Goal: Task Accomplishment & Management: Use online tool/utility

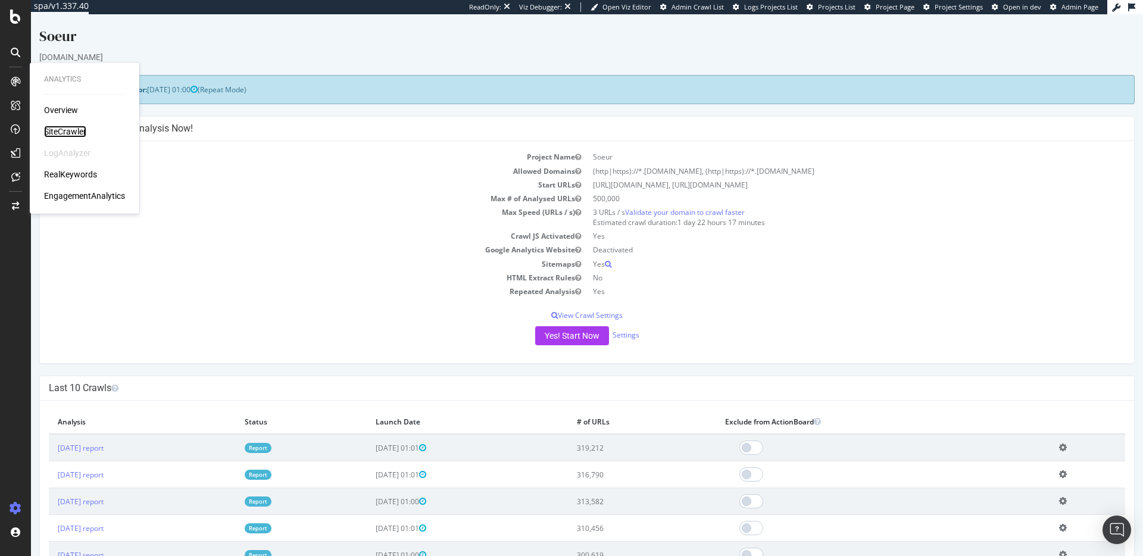
click at [64, 128] on div "SiteCrawler" at bounding box center [65, 132] width 42 height 12
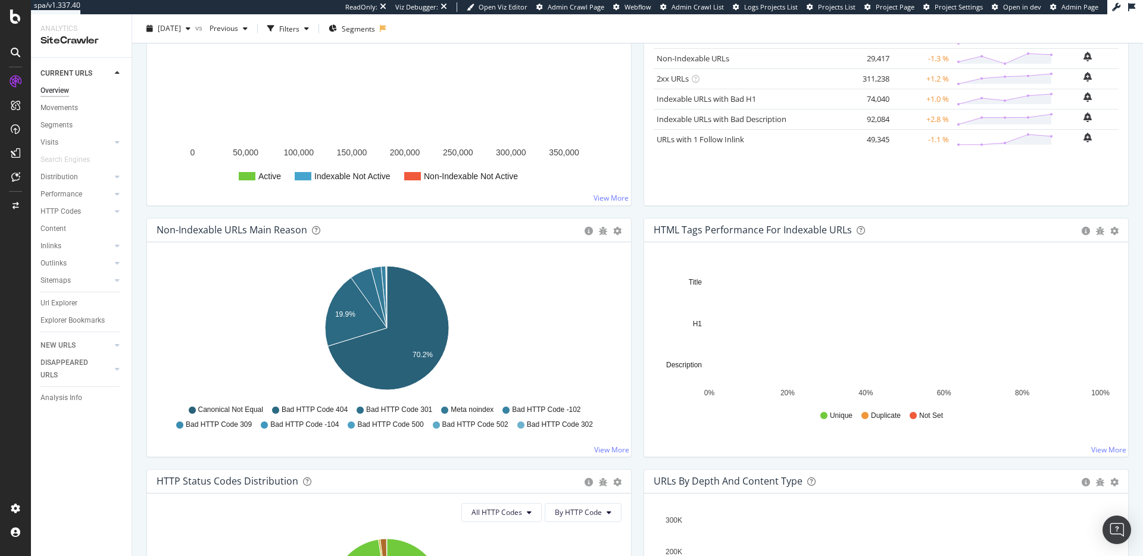
scroll to position [259, 0]
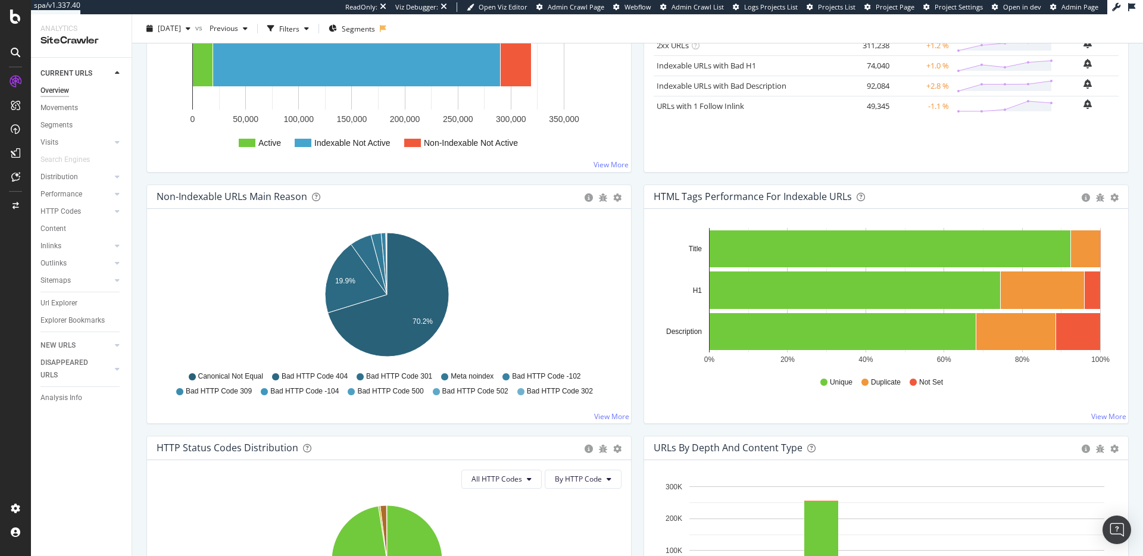
click at [1106, 332] on icon "0% 20% 40% 60% 80% 100% Title H1 Description" at bounding box center [884, 297] width 461 height 138
click at [1078, 336] on rect "A chart." at bounding box center [1078, 331] width 44 height 37
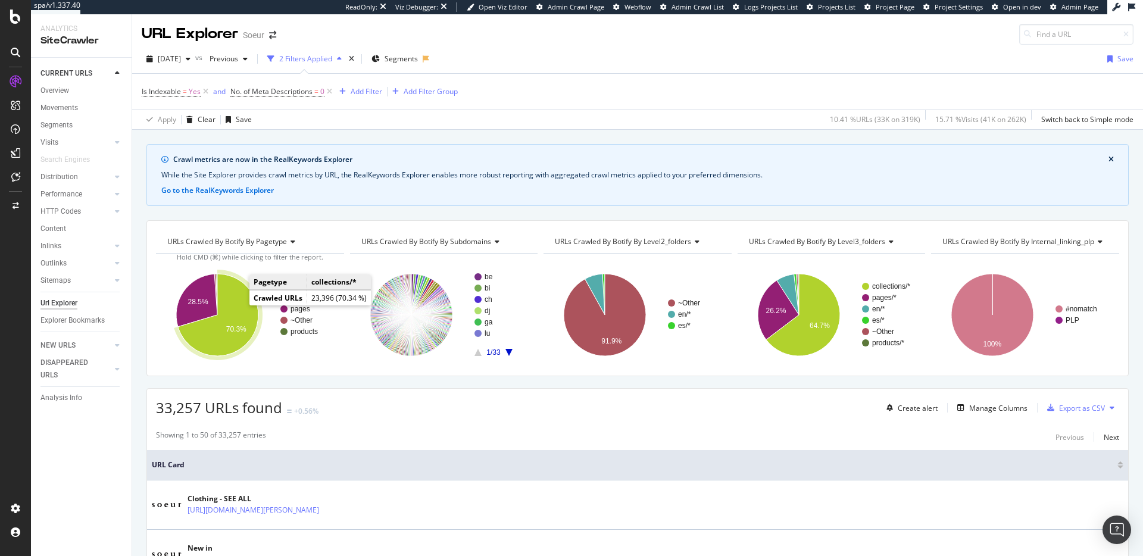
click at [236, 310] on icon "A chart." at bounding box center [218, 315] width 80 height 82
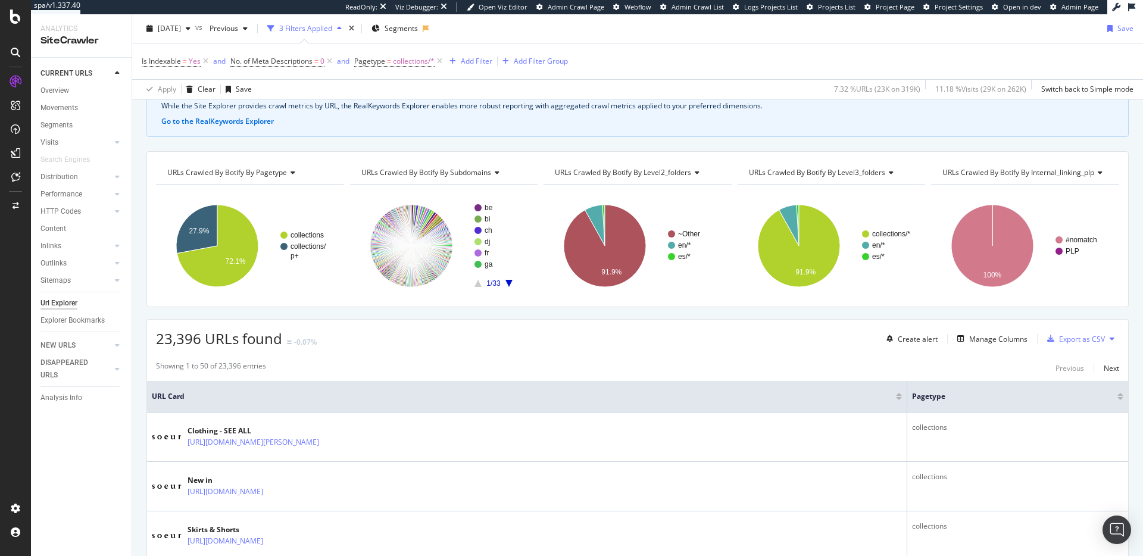
scroll to position [209, 0]
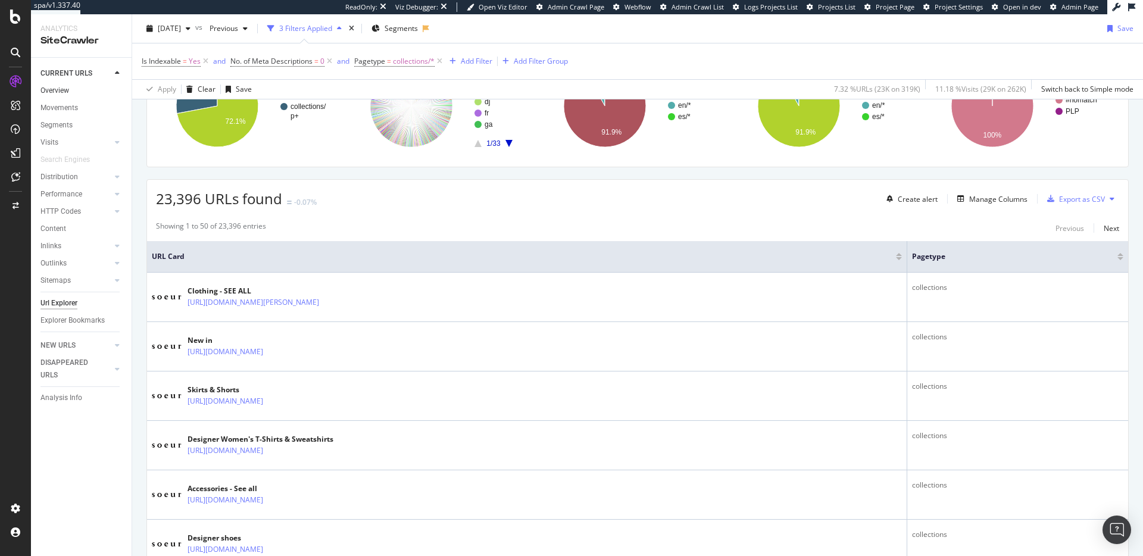
click at [74, 90] on link "Overview" at bounding box center [81, 91] width 83 height 13
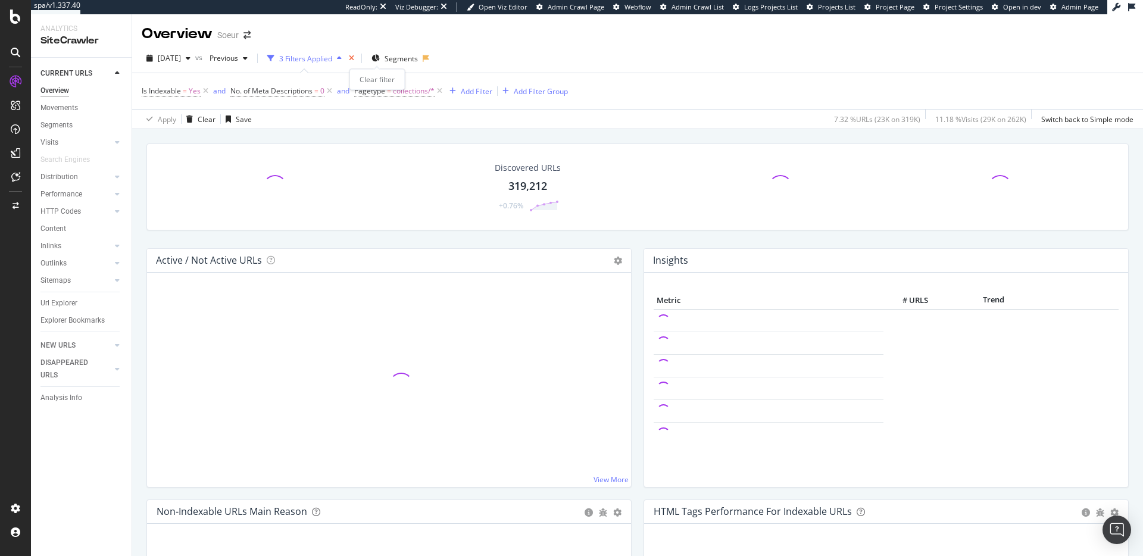
click at [354, 58] on icon "times" at bounding box center [351, 58] width 5 height 7
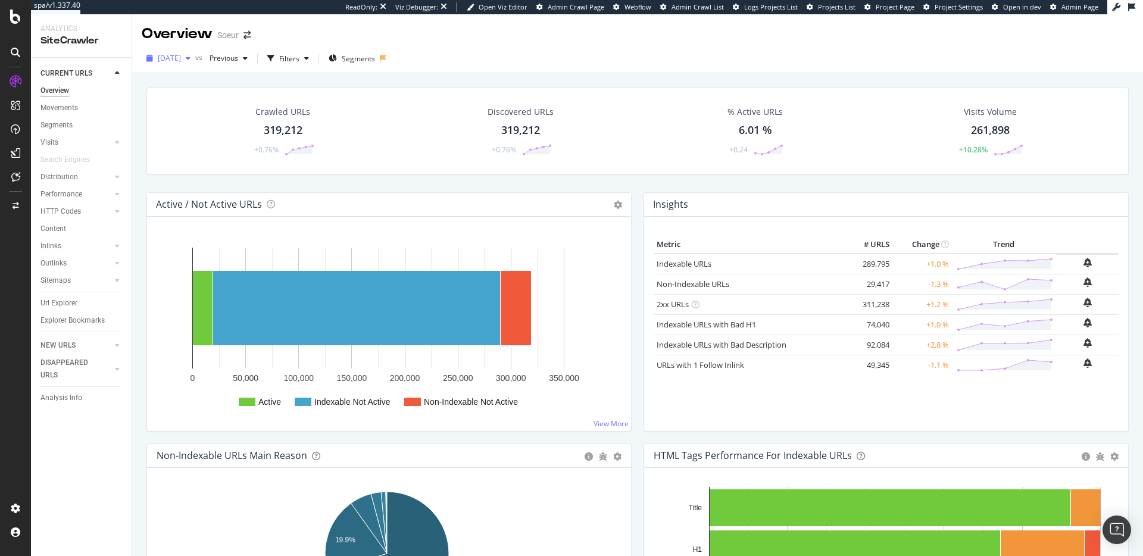
click at [171, 59] on span "2025 Sep. 17th" at bounding box center [169, 58] width 23 height 10
click at [210, 129] on div "2025 Aug. 6th" at bounding box center [191, 128] width 64 height 11
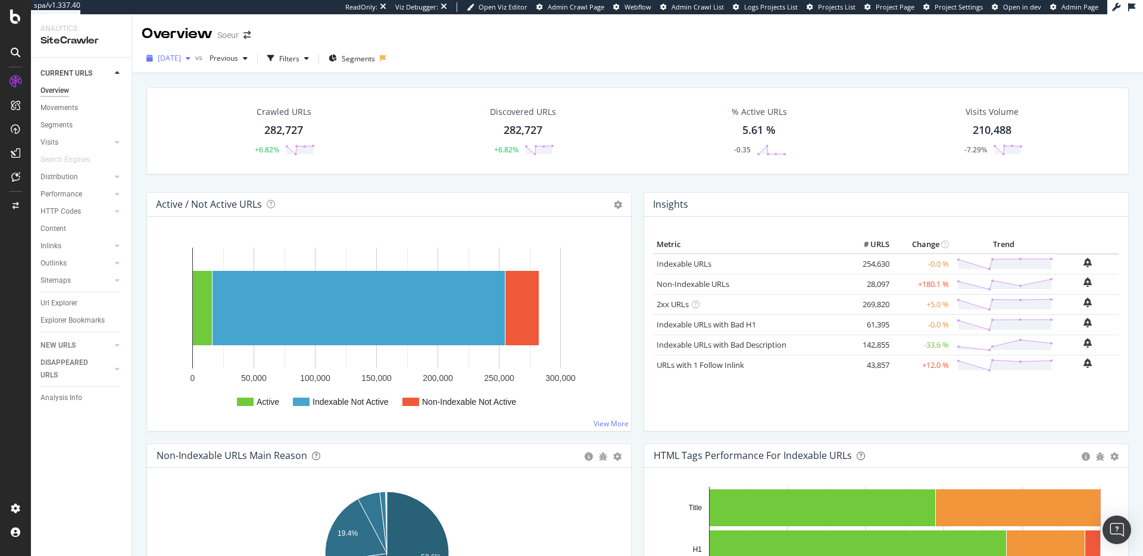
click at [181, 60] on span "2025 Aug. 6th" at bounding box center [169, 58] width 23 height 10
click at [216, 170] on div "2025 Jul. 16th 261K URLs" at bounding box center [220, 162] width 142 height 17
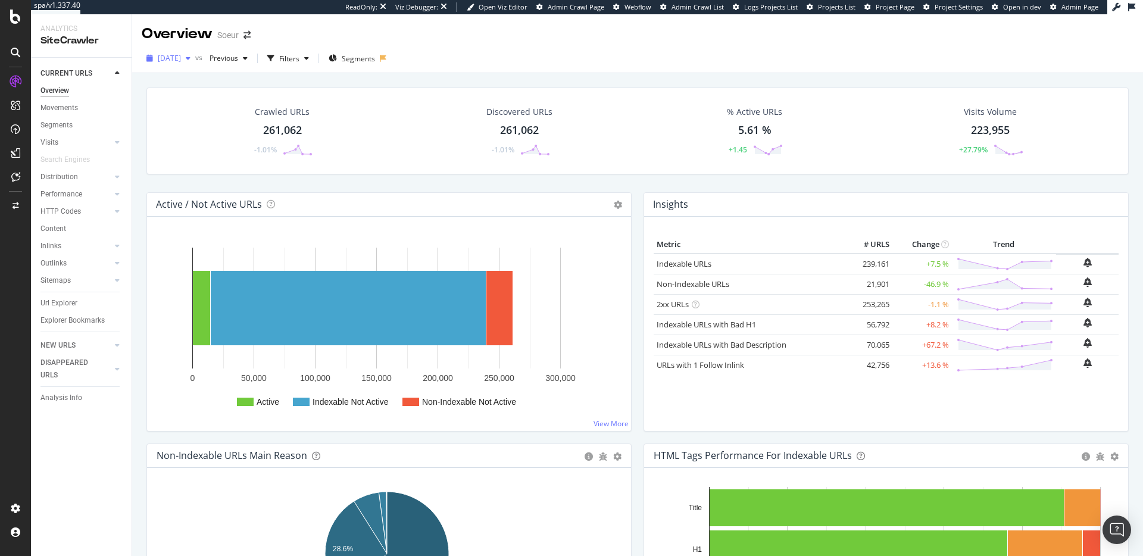
click at [181, 53] on span "2025 Jul. 16th" at bounding box center [169, 58] width 23 height 10
click at [218, 104] on div "2025 Sep. 17th 319K URLs" at bounding box center [212, 101] width 106 height 11
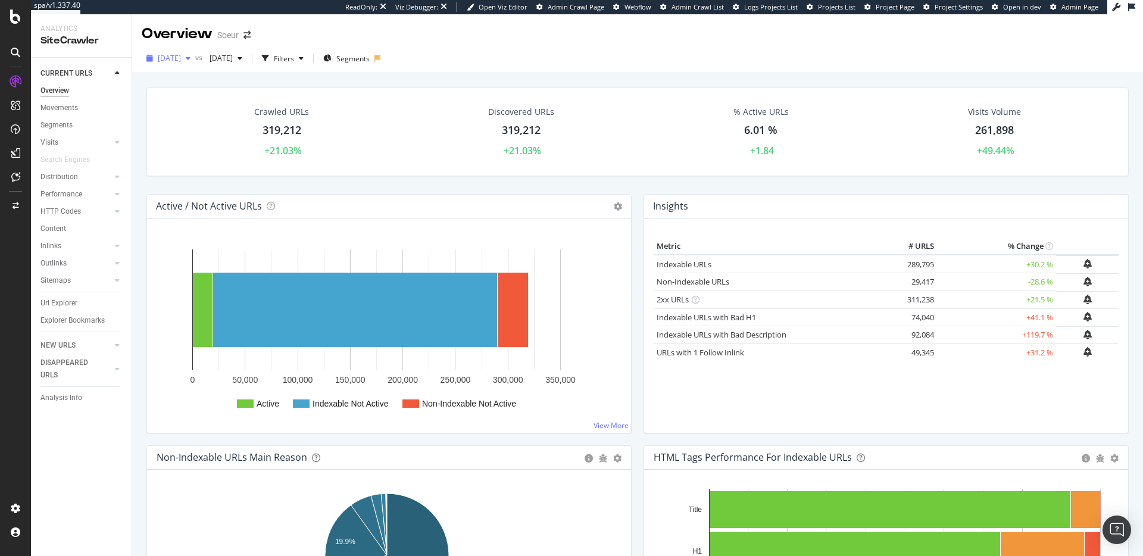
click at [174, 60] on span "2025 Sep. 17th" at bounding box center [169, 58] width 23 height 10
click at [187, 123] on div "2024 Oct. 29th" at bounding box center [191, 123] width 64 height 11
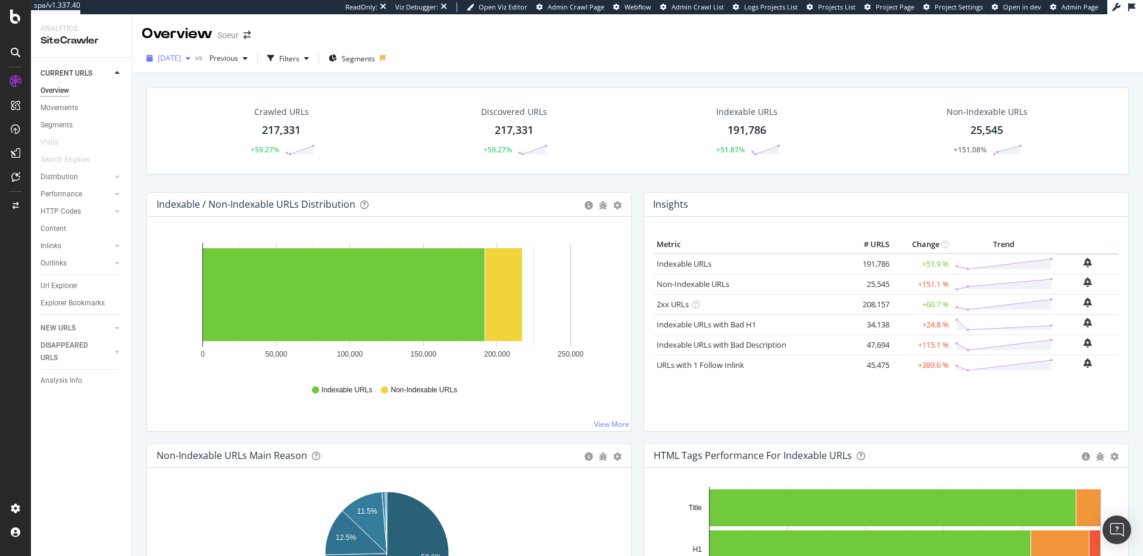
click at [181, 67] on div "2024 Oct. 29th" at bounding box center [169, 58] width 54 height 18
click at [98, 449] on div "Settings Project settings" at bounding box center [110, 449] width 157 height 21
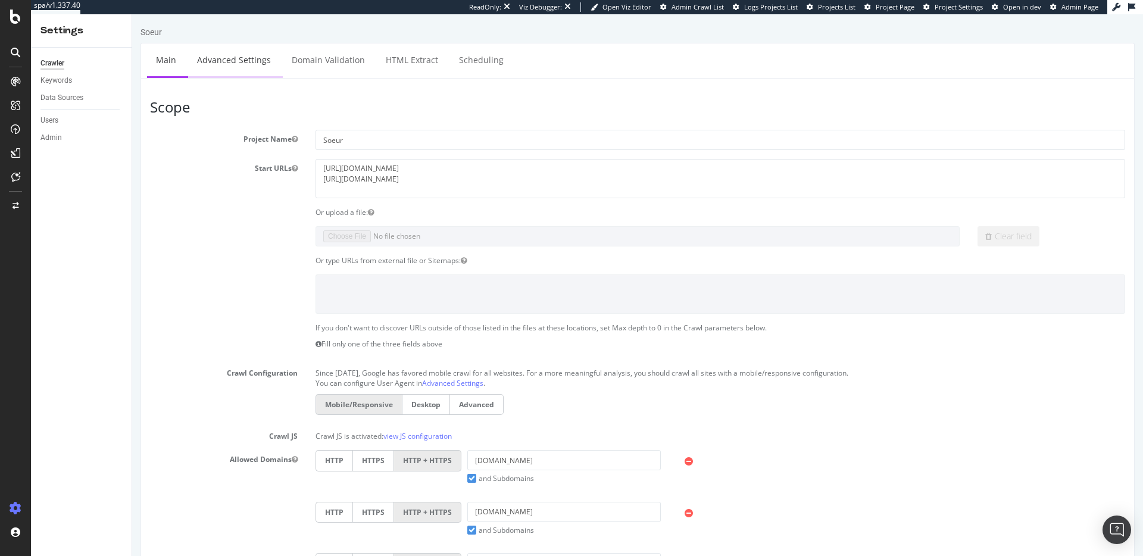
click at [228, 75] on link "Advanced Settings" at bounding box center [234, 59] width 92 height 33
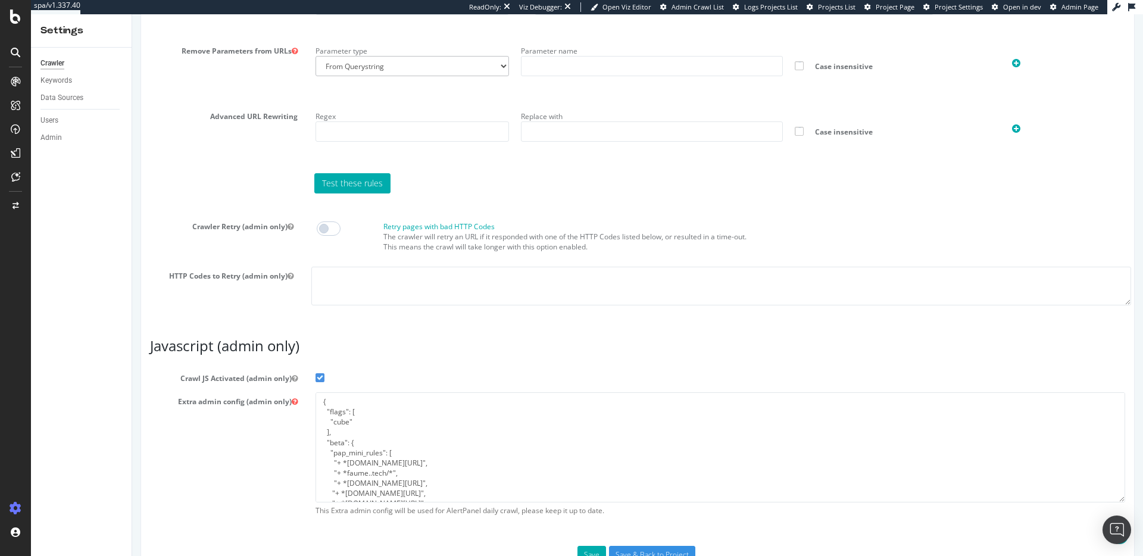
scroll to position [912, 0]
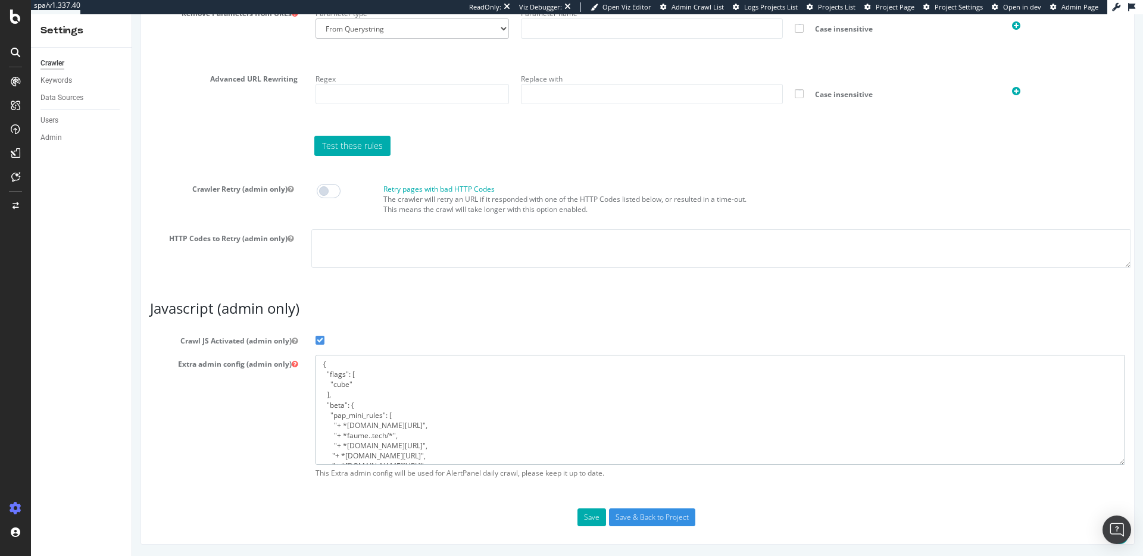
click at [433, 418] on textarea "{ "flags": [ "cube" ], "beta": { "pap_mini_rules": [ "+ *faume.co/*", "+ *faume…" at bounding box center [721, 410] width 810 height 110
click at [62, 135] on div "SiteCrawler" at bounding box center [65, 132] width 42 height 12
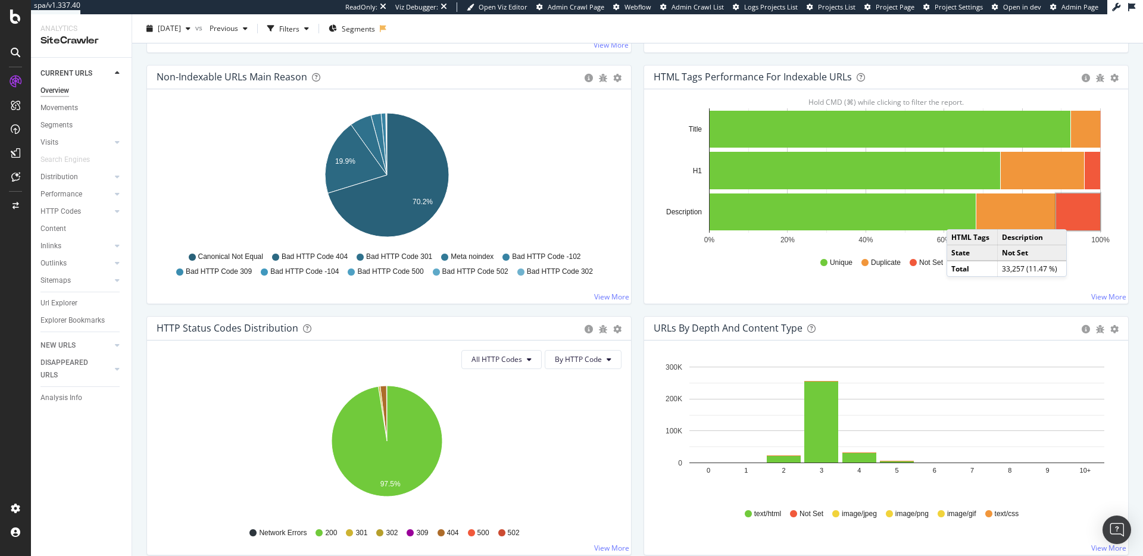
click at [1070, 217] on rect "A chart." at bounding box center [1078, 211] width 44 height 37
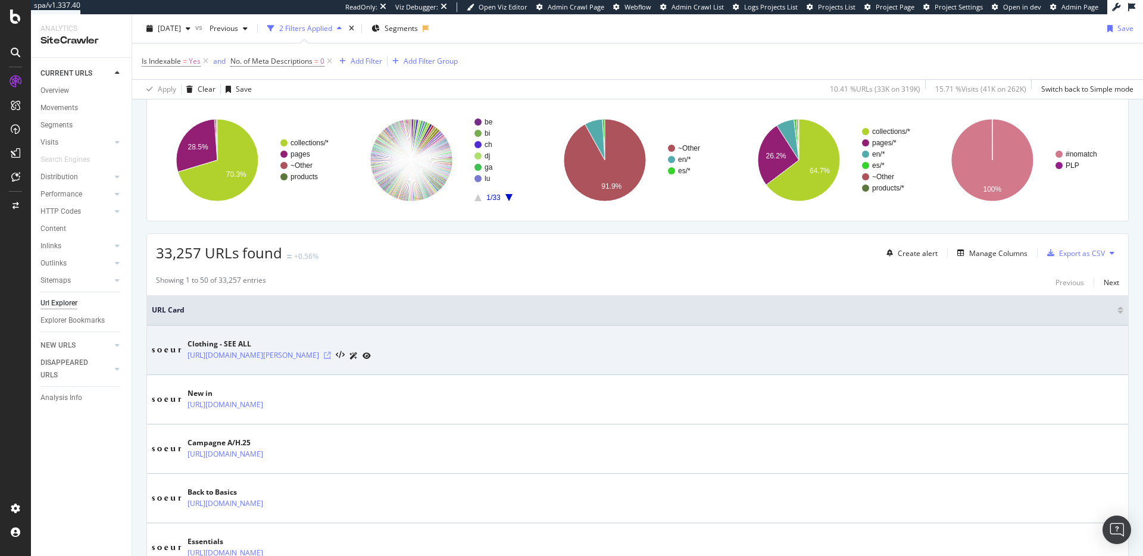
click at [331, 355] on icon at bounding box center [327, 355] width 7 height 7
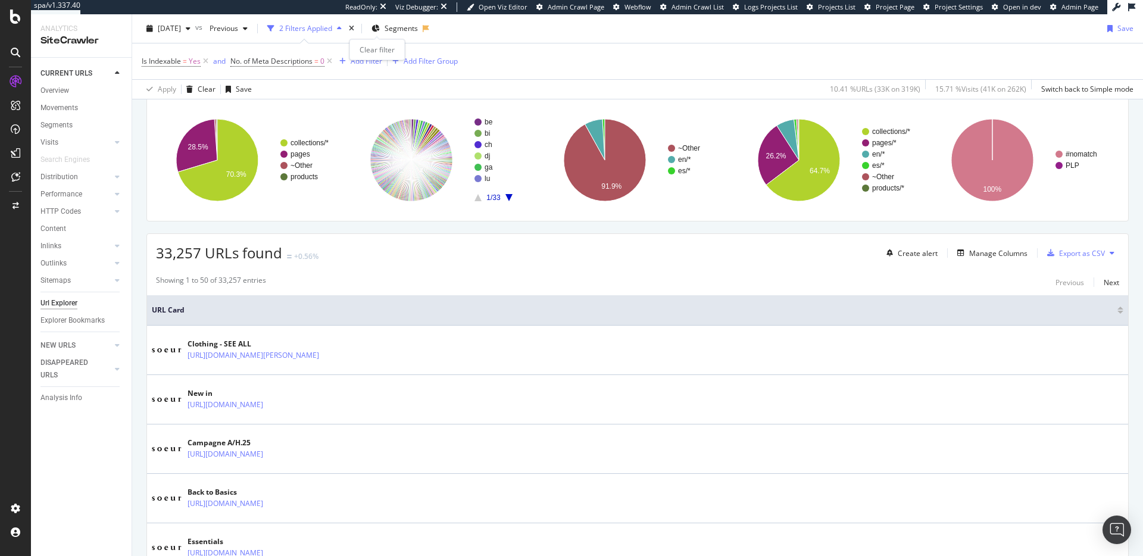
click at [357, 30] on div "times" at bounding box center [351, 29] width 10 height 12
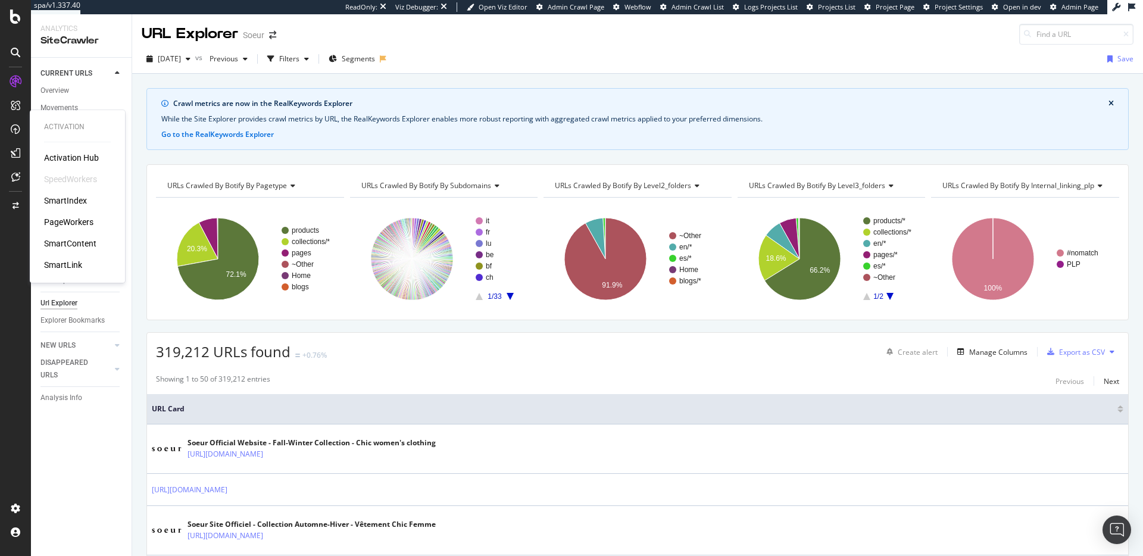
click at [65, 223] on div "PageWorkers" at bounding box center [68, 222] width 49 height 12
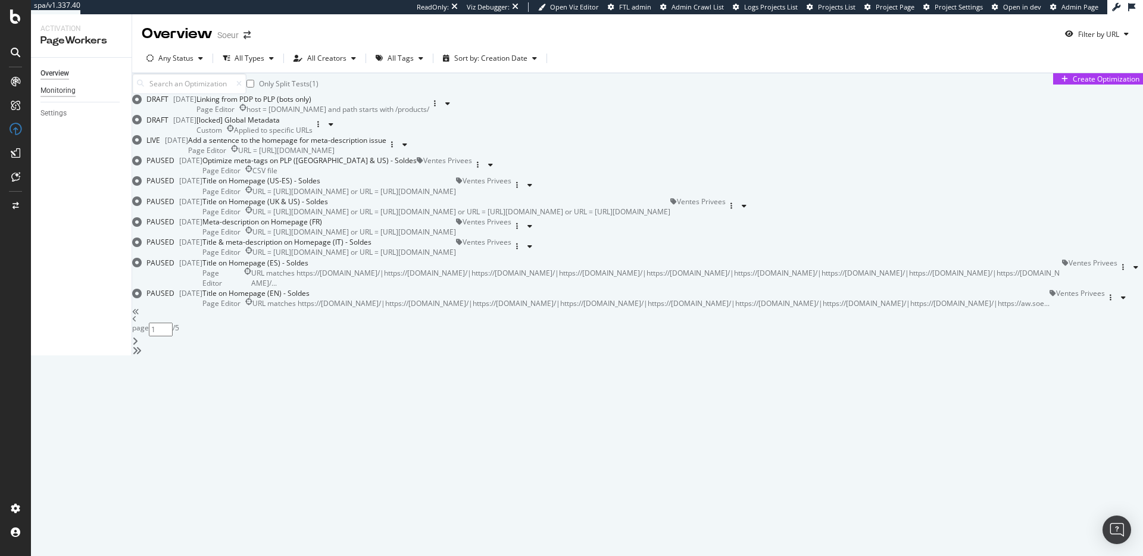
click at [67, 89] on div "Monitoring" at bounding box center [57, 91] width 35 height 13
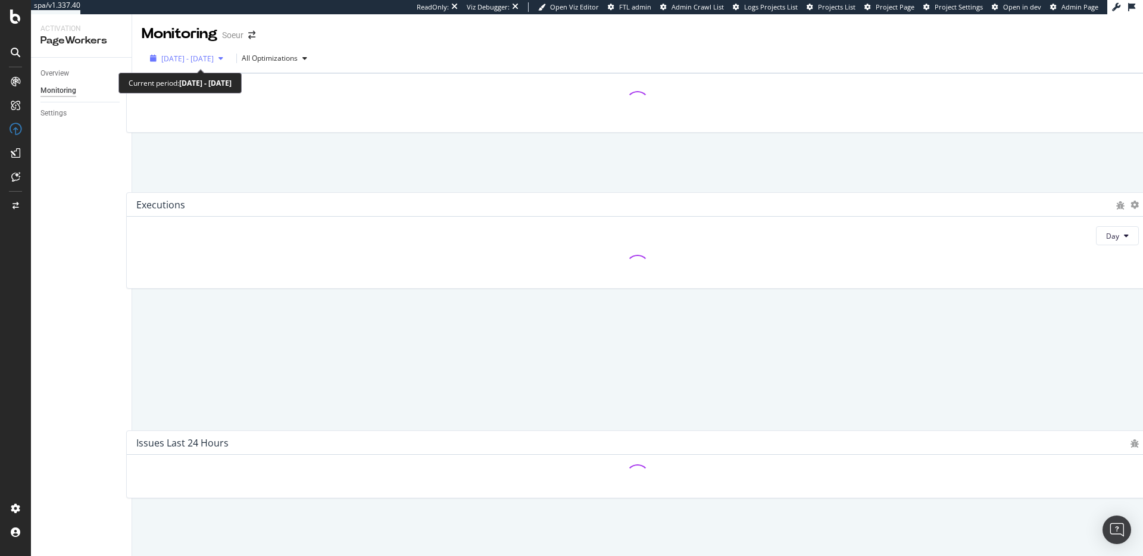
click at [195, 54] on span "2025 Aug. 28th - Sep. 24th" at bounding box center [187, 59] width 52 height 10
click at [459, 73] on div "Executions Day Issues Last 24 Hours Executions per Bots & Users Bots Day" at bounding box center [637, 489] width 1011 height 833
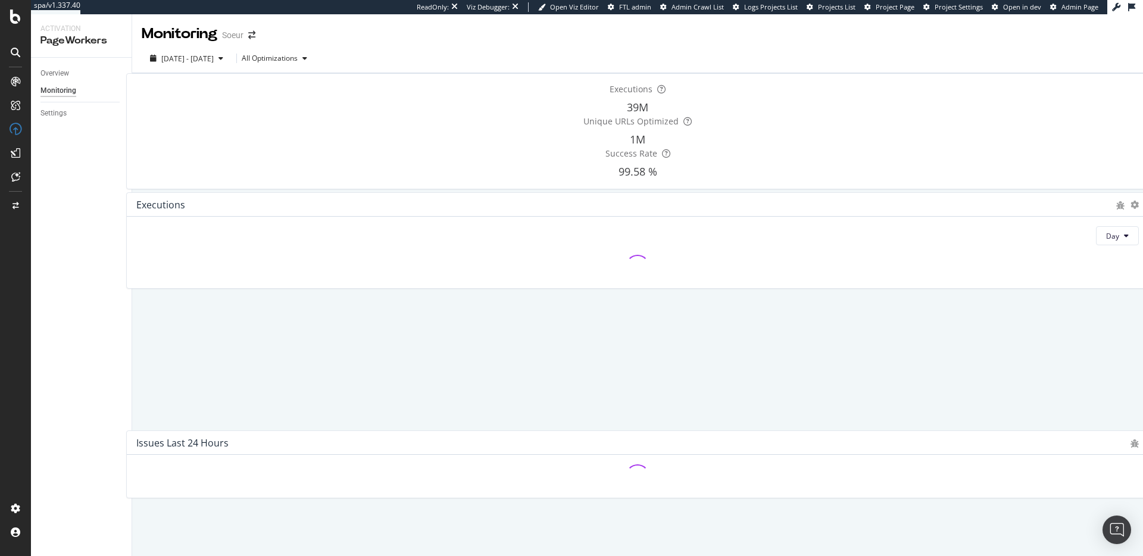
scroll to position [401, 0]
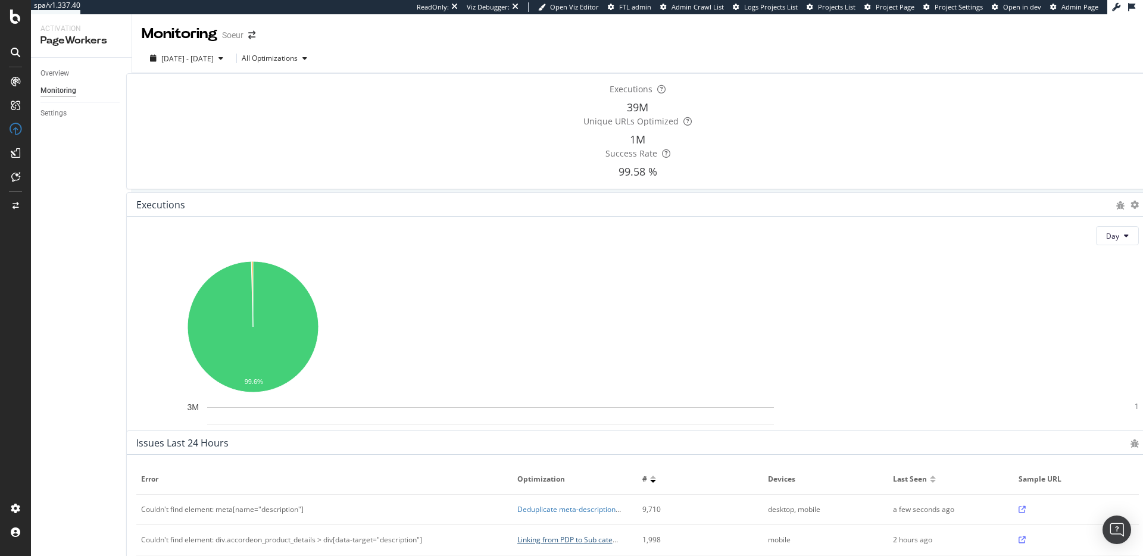
click at [567, 535] on link "Linking from PDP to Sub category pages" at bounding box center [583, 540] width 132 height 10
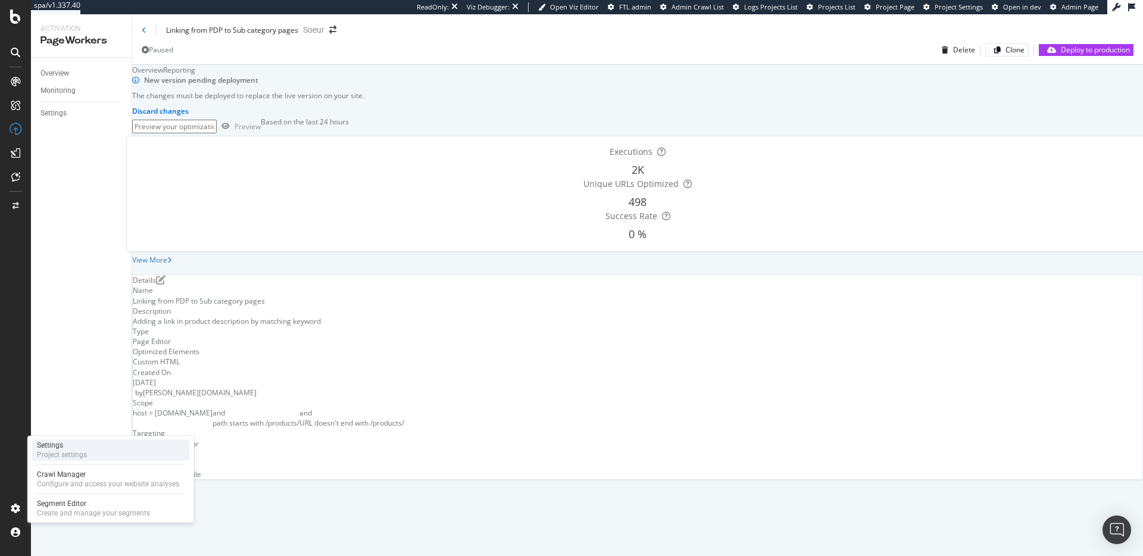
click at [63, 447] on div "Settings" at bounding box center [62, 446] width 50 height 10
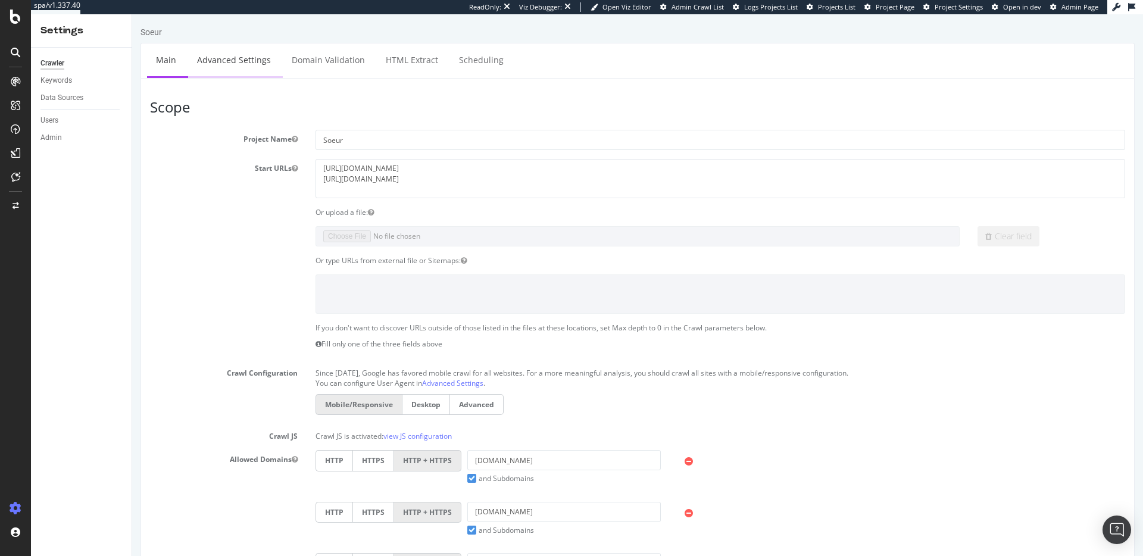
click at [228, 74] on link "Advanced Settings" at bounding box center [234, 59] width 92 height 33
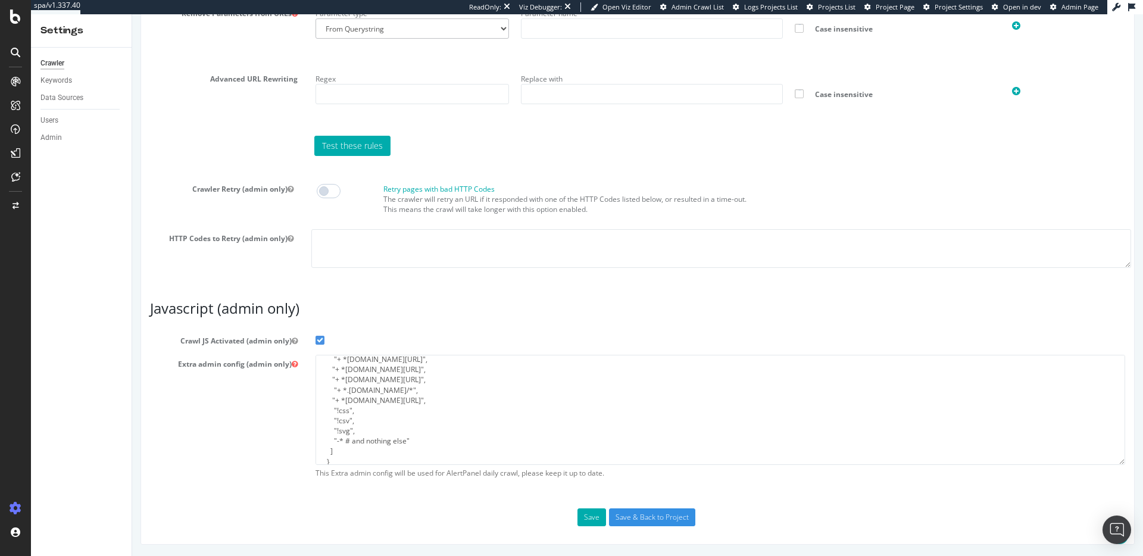
scroll to position [102, 0]
click at [423, 373] on textarea "{ "flags": [ "cube" ], "beta": { "pap_mini_rules": [ "+ *faume.co/*", "+ *faume…" at bounding box center [721, 410] width 810 height 110
paste textarea ""+ *deliveryapi-tx4*","
click at [320, 388] on textarea "{ "flags": [ "cube" ], "beta": { "pap_mini_rules": [ "+ *faume.co/*", "+ *faume…" at bounding box center [721, 410] width 810 height 110
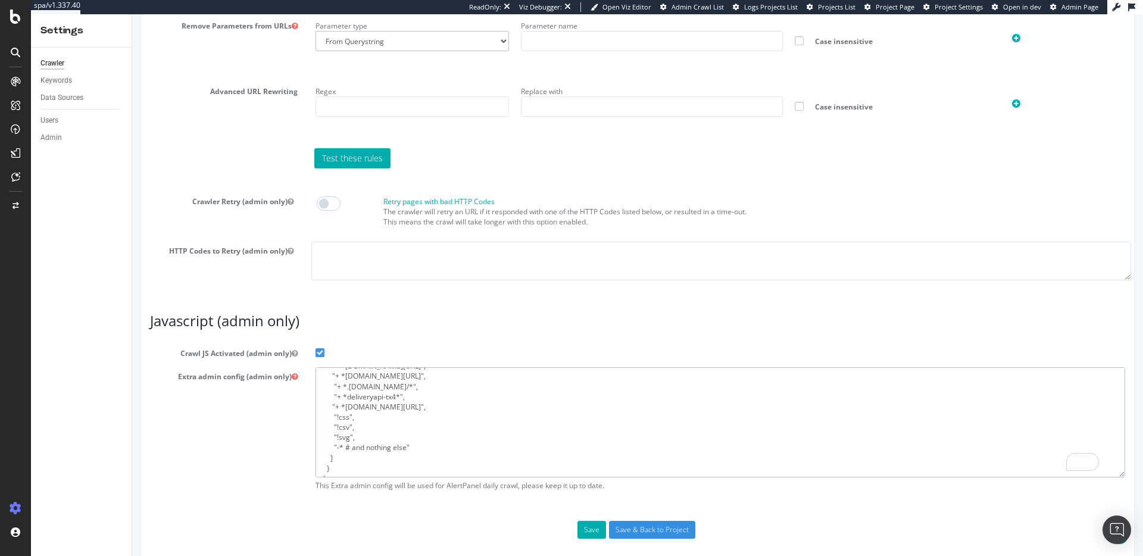
scroll to position [912, 0]
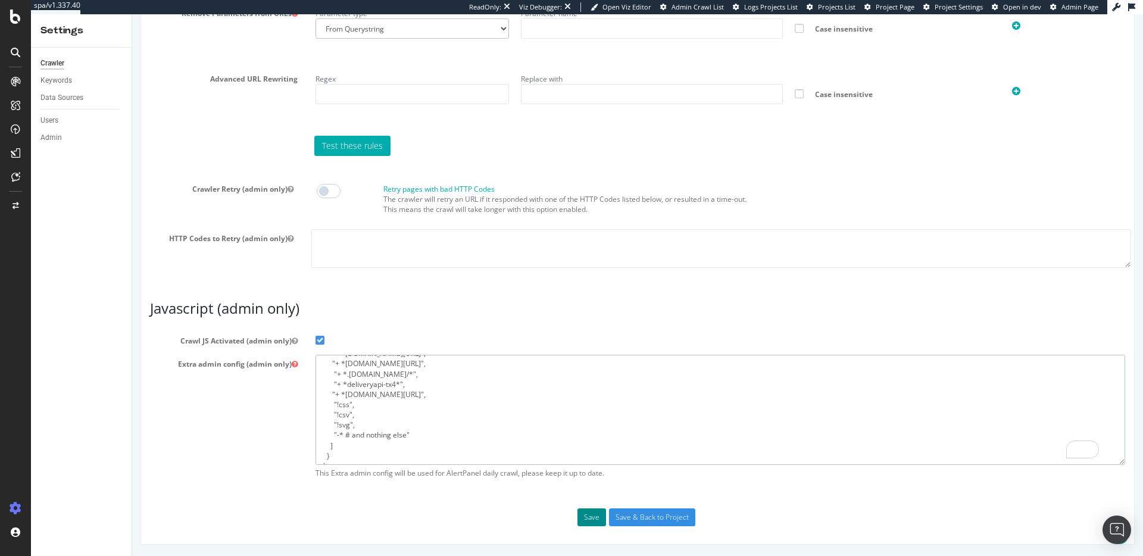
type textarea "{ "flags": [ "cube" ], "beta": { "pap_mini_rules": [ "+ *faume.co/*", "+ *faume…"
click at [589, 524] on button "Save" at bounding box center [591, 517] width 29 height 18
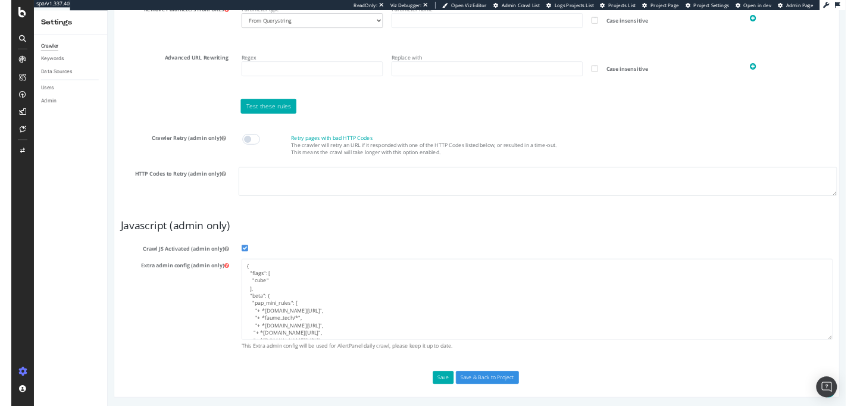
scroll to position [984, 0]
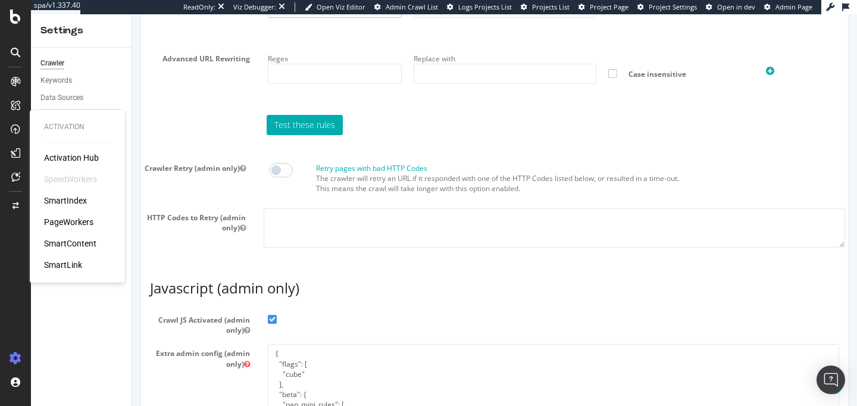
click at [77, 225] on div "PageWorkers" at bounding box center [68, 222] width 49 height 12
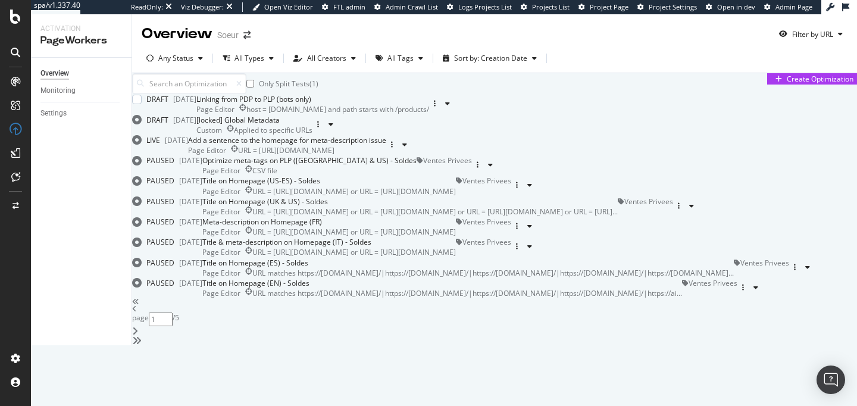
click at [429, 114] on div "host = www.soeur.fr and path starts with /products/" at bounding box center [337, 109] width 183 height 10
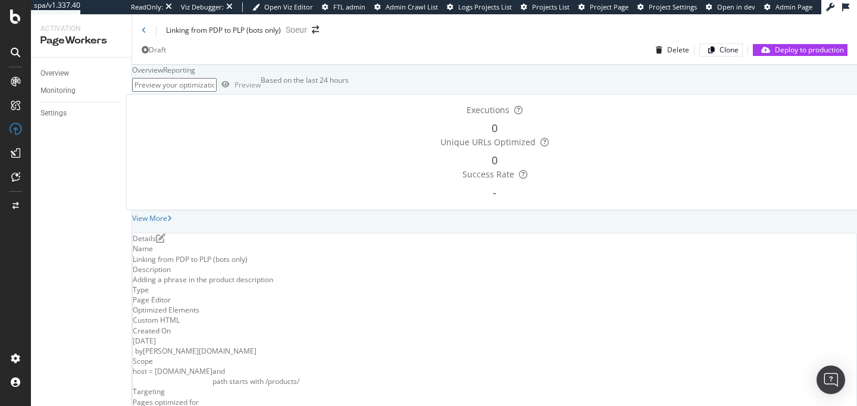
click at [217, 92] on input "url" at bounding box center [174, 85] width 85 height 14
paste input "https://www.soeur.fr/products/trench-pradel-mastic-man1331pradel23wecr34"
click at [261, 90] on div "Preview" at bounding box center [248, 85] width 26 height 10
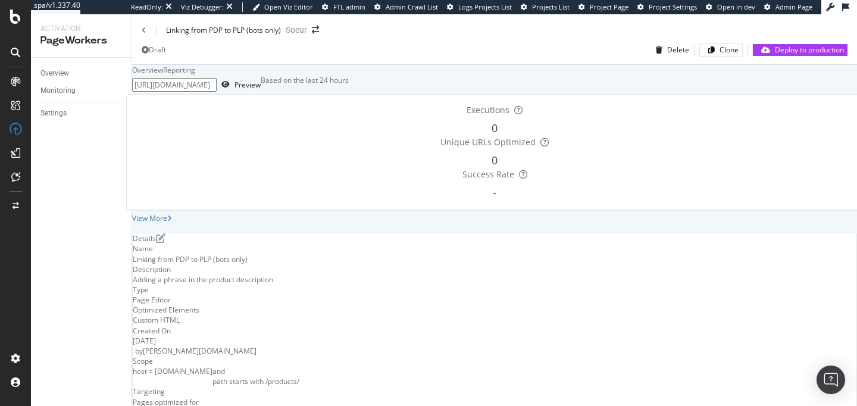
drag, startPoint x: 154, startPoint y: 131, endPoint x: 387, endPoint y: 139, distance: 233.5
click at [387, 94] on div "https://www.soeur.fr/products/trench-pradel-mastic-man1331pradel23wecr34 Previe…" at bounding box center [494, 84] width 725 height 19
paste input "manteau-gyoda-kaki-brun-man0356gyoda25wkak22"
type input "https://www.soeur.fr/products/manteau-gyoda-kaki-brun-man0356gyoda25wkak22"
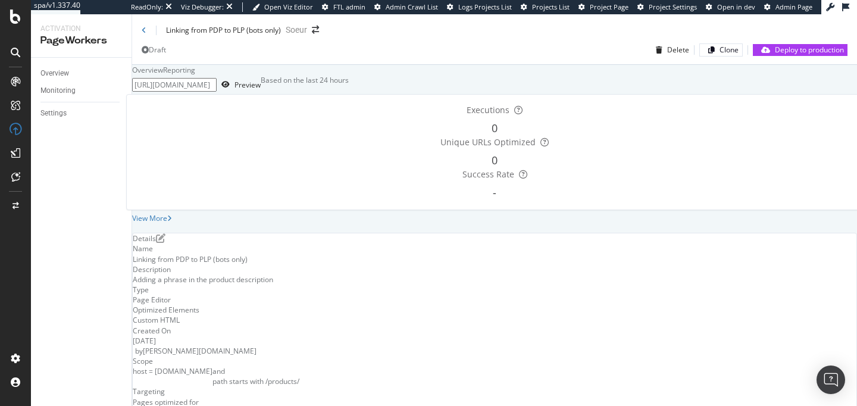
click at [345, 94] on div "https://www.soeur.fr/products/manteau-gyoda-kaki-brun-man0356gyoda25wkak22 Prev…" at bounding box center [494, 84] width 725 height 19
click at [261, 90] on div "Preview" at bounding box center [248, 85] width 26 height 10
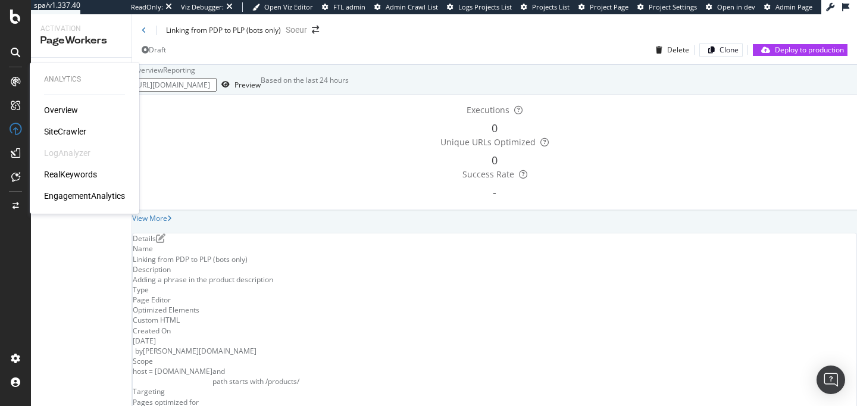
click at [76, 130] on div "SiteCrawler" at bounding box center [65, 132] width 42 height 12
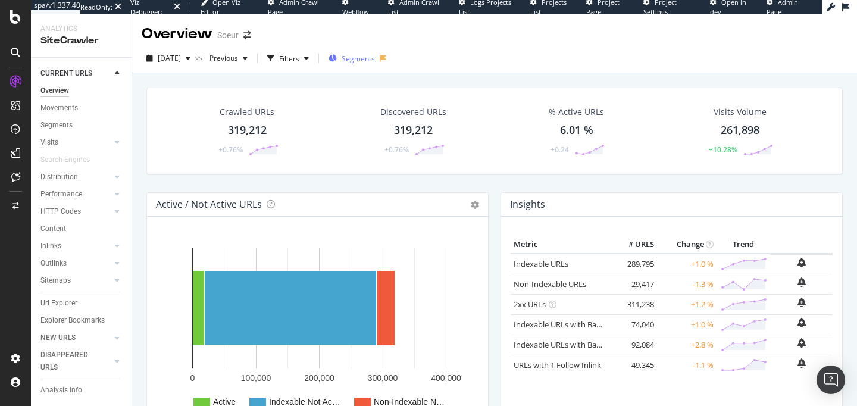
click at [367, 61] on span "Segments" at bounding box center [358, 59] width 33 height 10
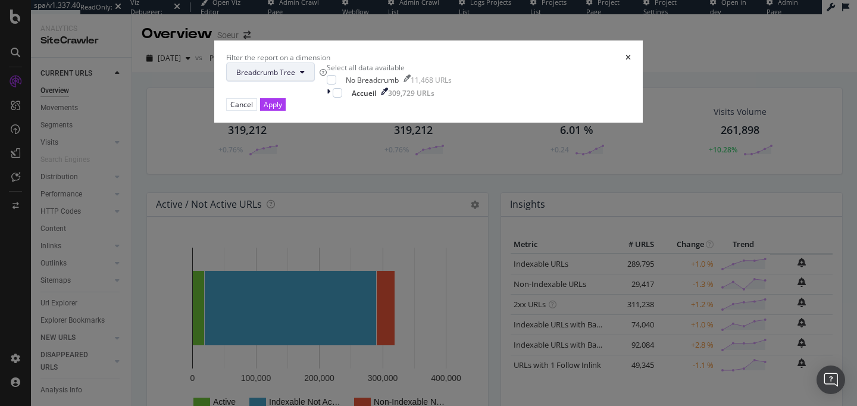
click at [295, 77] on span "Breadcrumb Tree" at bounding box center [265, 72] width 59 height 10
click at [626, 61] on icon "times" at bounding box center [628, 57] width 5 height 7
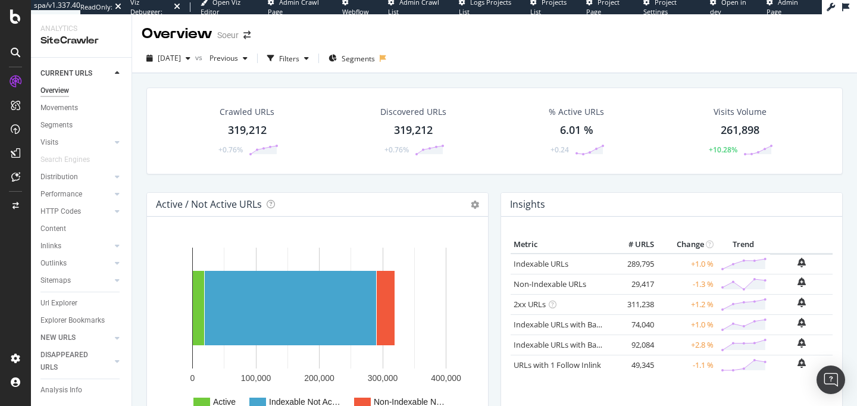
drag, startPoint x: 68, startPoint y: 306, endPoint x: 211, endPoint y: 212, distance: 171.1
click at [68, 307] on div "Url Explorer" at bounding box center [58, 303] width 37 height 13
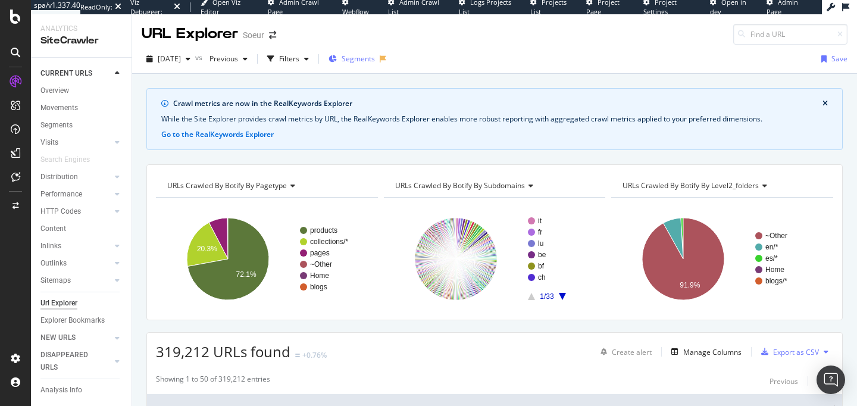
click at [374, 67] on div "Segments" at bounding box center [352, 59] width 46 height 18
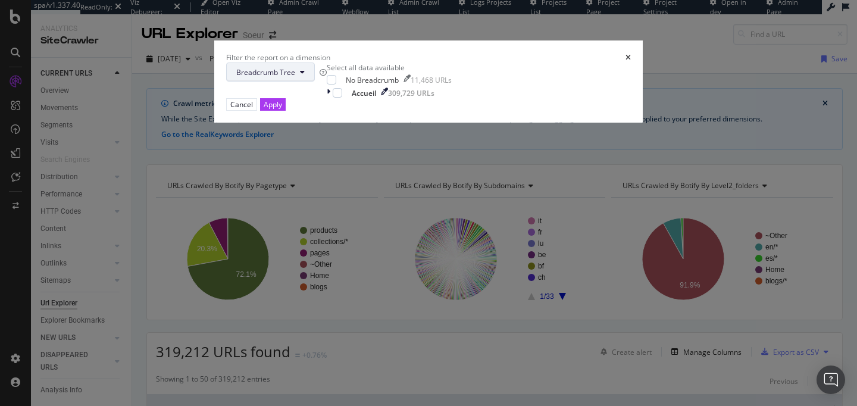
click at [315, 82] on button "Breadcrumb Tree" at bounding box center [270, 72] width 89 height 19
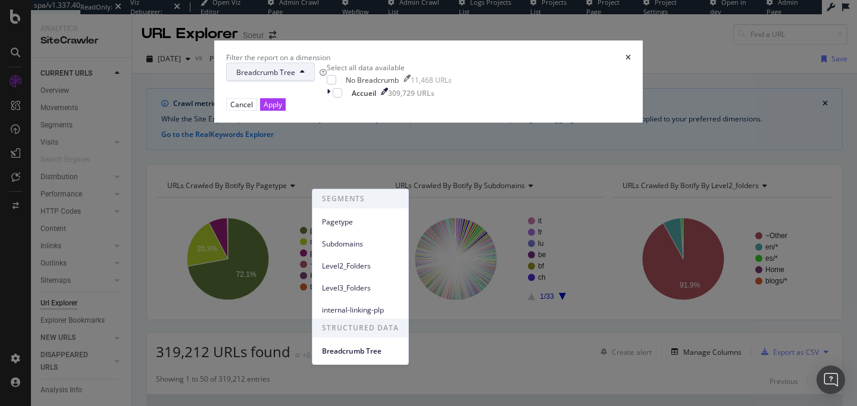
click at [360, 231] on div "Subdomains" at bounding box center [361, 241] width 96 height 22
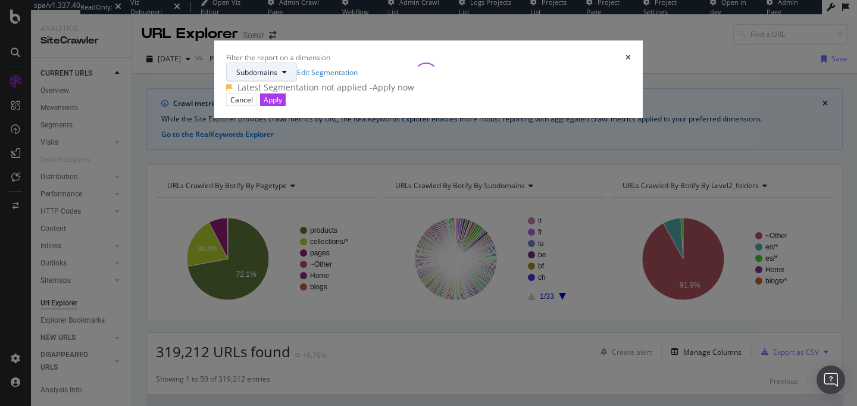
click at [277, 77] on span "Subdomains" at bounding box center [256, 72] width 41 height 10
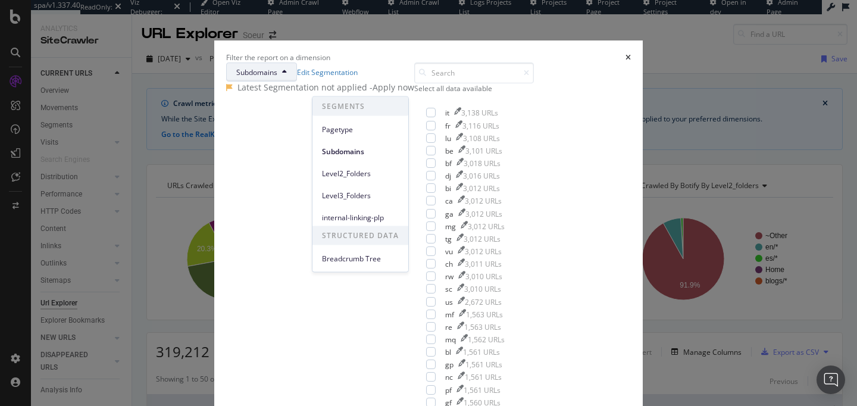
click at [346, 204] on div "internal-linking-plp" at bounding box center [361, 215] width 96 height 22
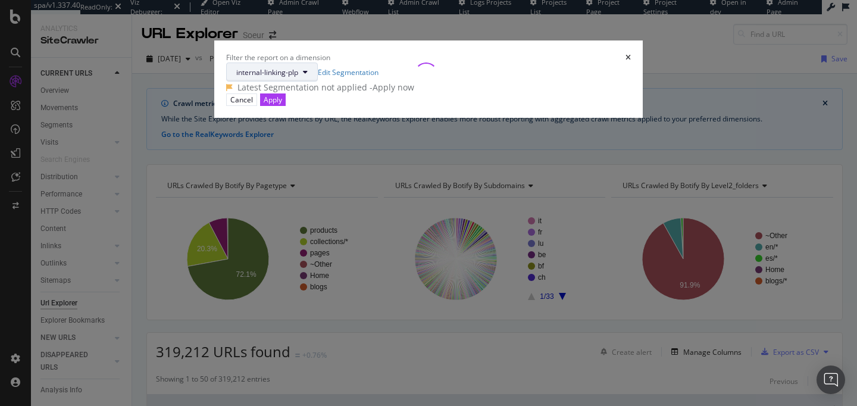
click at [298, 77] on span "internal-linking-plp" at bounding box center [267, 72] width 62 height 10
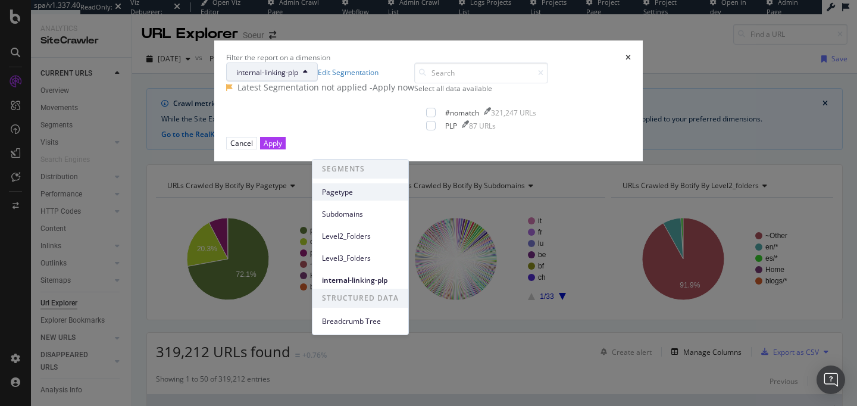
click at [352, 193] on span "Pagetype" at bounding box center [360, 192] width 77 height 11
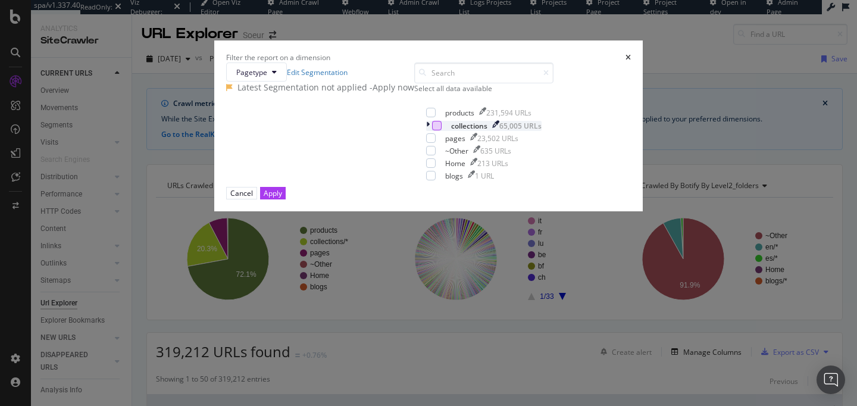
click at [432, 130] on div "modal" at bounding box center [437, 126] width 10 height 10
click at [286, 199] on button "Apply" at bounding box center [273, 193] width 26 height 13
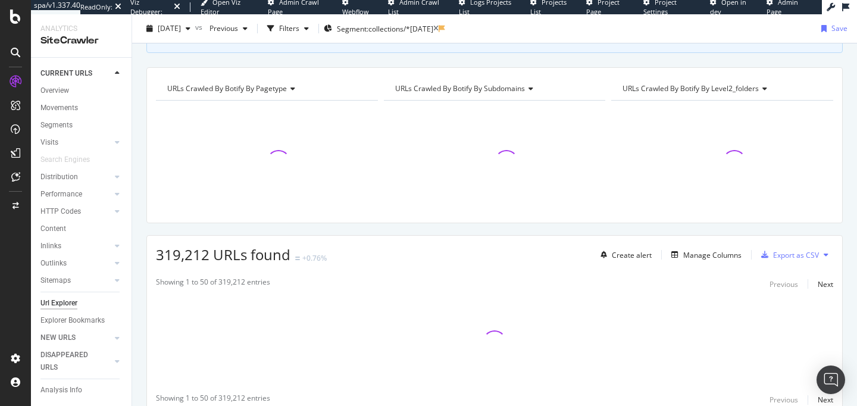
scroll to position [98, 0]
click at [694, 253] on div "Manage Columns" at bounding box center [712, 254] width 58 height 10
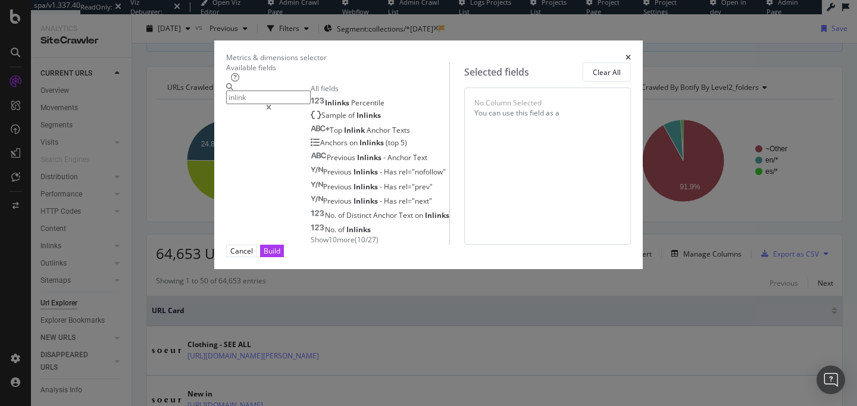
type input "inlink"
click at [311, 245] on span "Show 10 more" at bounding box center [333, 240] width 44 height 10
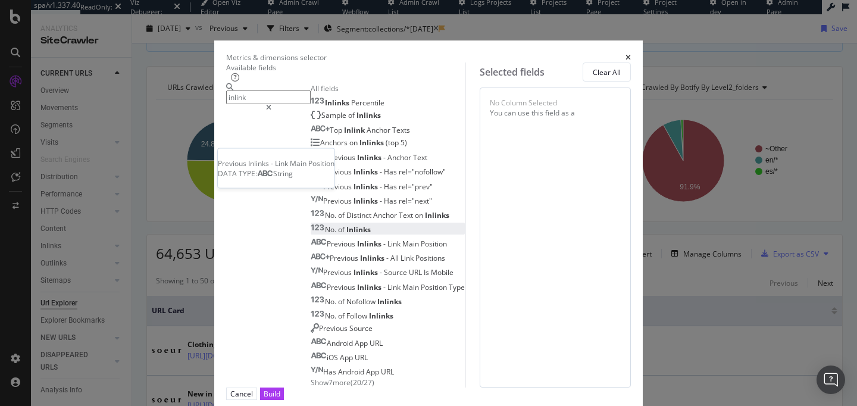
scroll to position [130, 0]
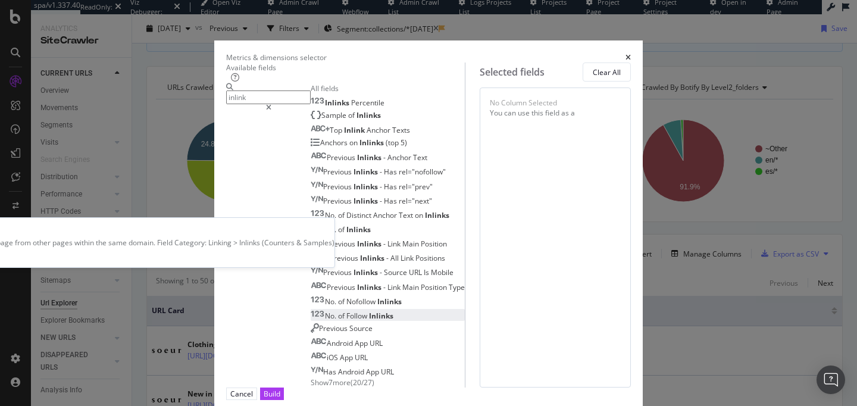
click at [311, 311] on div "No. of Follow Inlinks" at bounding box center [352, 316] width 83 height 10
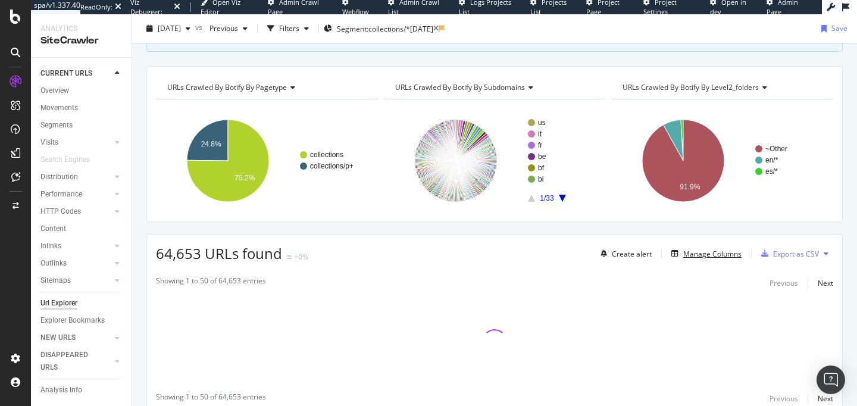
scroll to position [146, 0]
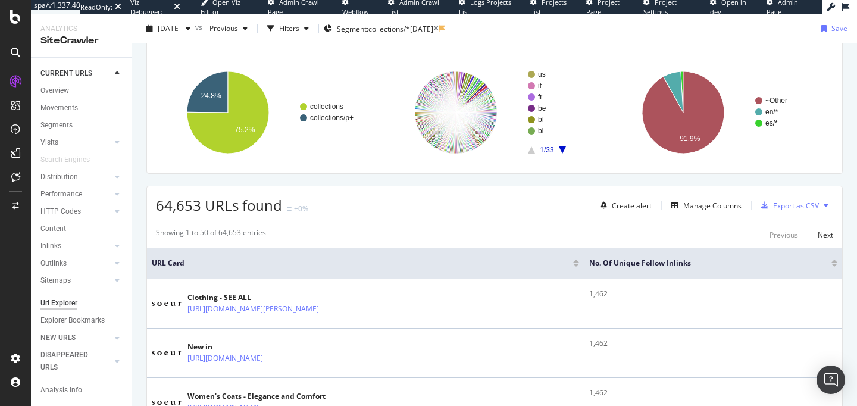
click at [832, 260] on div at bounding box center [835, 261] width 6 height 3
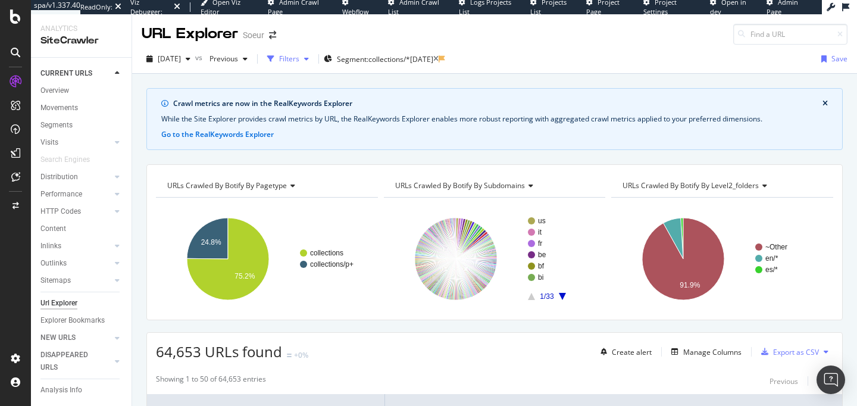
click at [299, 63] on div "Filters" at bounding box center [289, 59] width 20 height 10
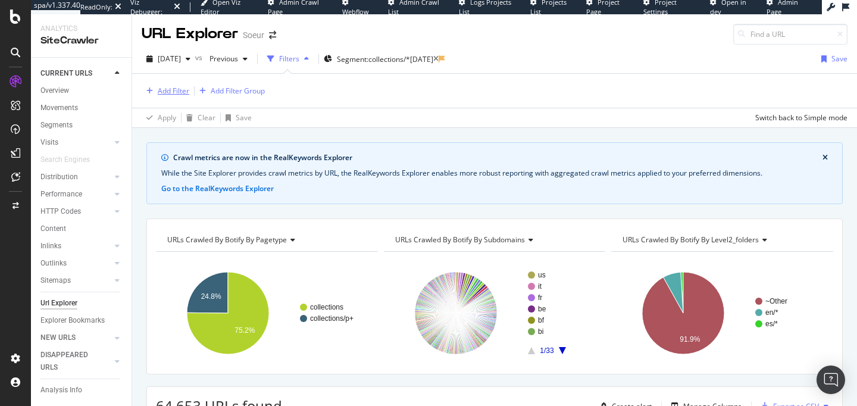
click at [170, 89] on div "Add Filter" at bounding box center [174, 91] width 32 height 10
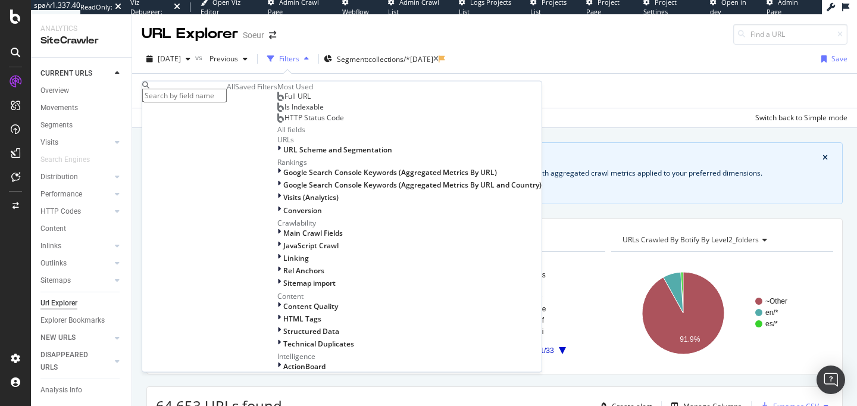
click at [285, 101] on span "Full URL" at bounding box center [298, 96] width 26 height 10
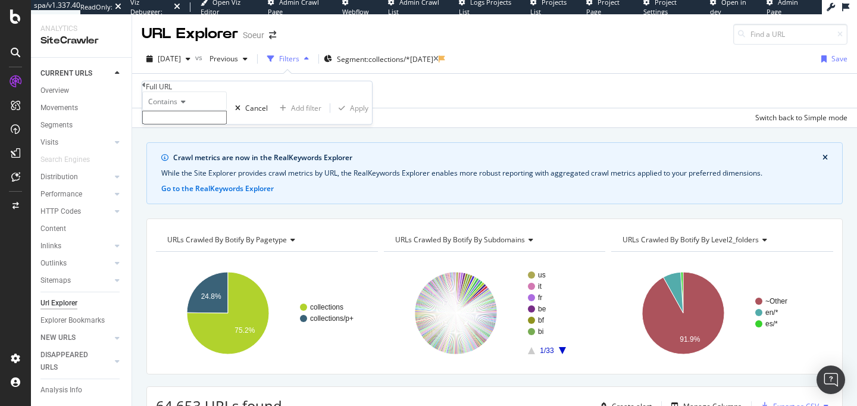
click at [172, 111] on div "Contains" at bounding box center [184, 101] width 85 height 19
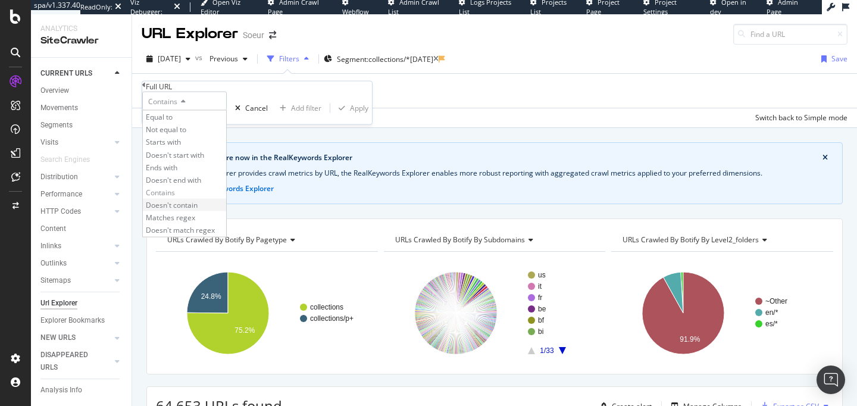
click at [224, 211] on div "Doesn't contain" at bounding box center [184, 205] width 83 height 13
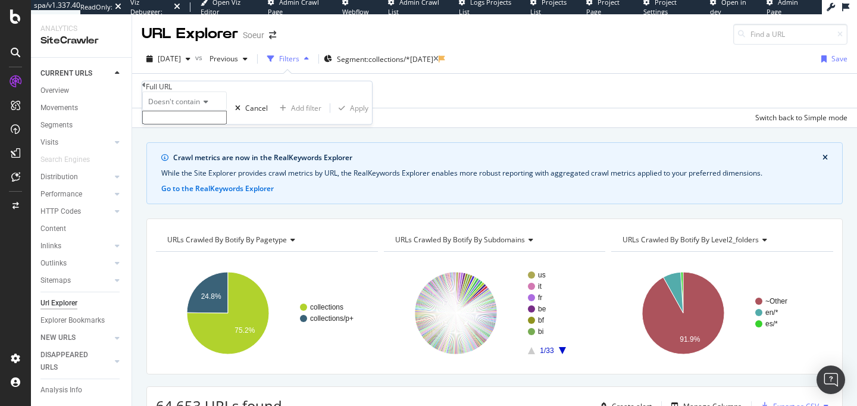
click at [191, 124] on input "text" at bounding box center [184, 118] width 85 height 14
type input "?"
click at [350, 117] on div "Apply" at bounding box center [359, 112] width 18 height 10
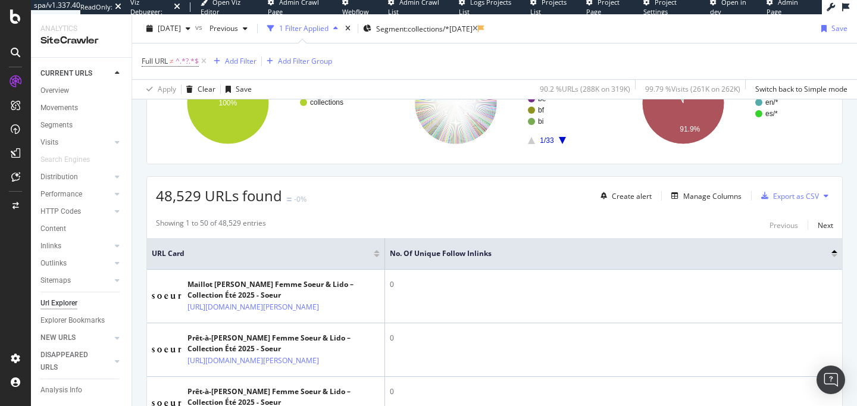
scroll to position [211, 0]
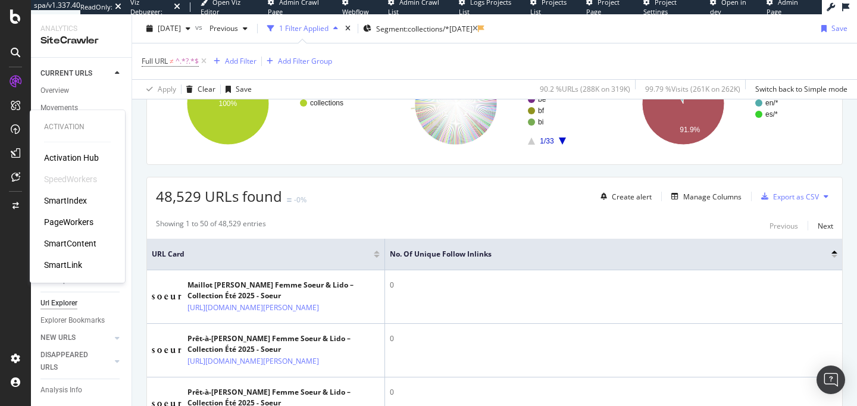
click at [64, 223] on div "PageWorkers" at bounding box center [68, 222] width 49 height 12
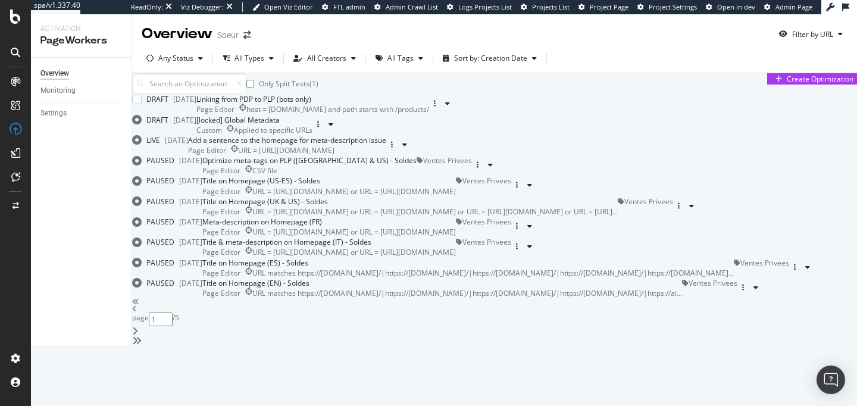
click at [417, 104] on div "Linking from PDP to PLP (bots only)" at bounding box center [312, 99] width 233 height 10
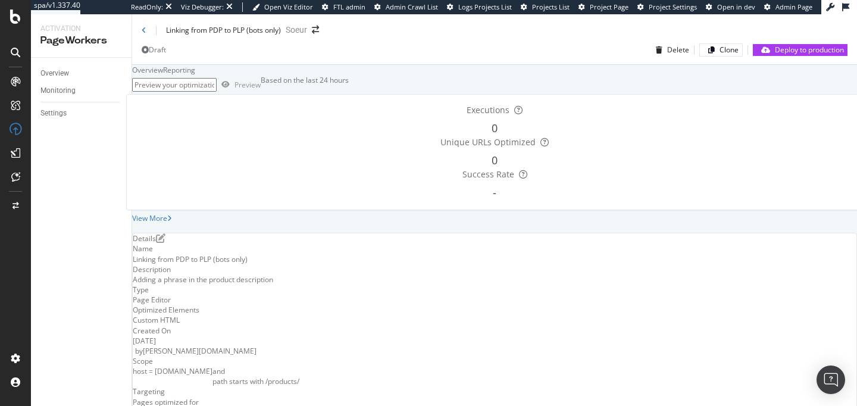
scroll to position [56, 0]
click at [165, 243] on icon "pen-to-square" at bounding box center [161, 238] width 10 height 10
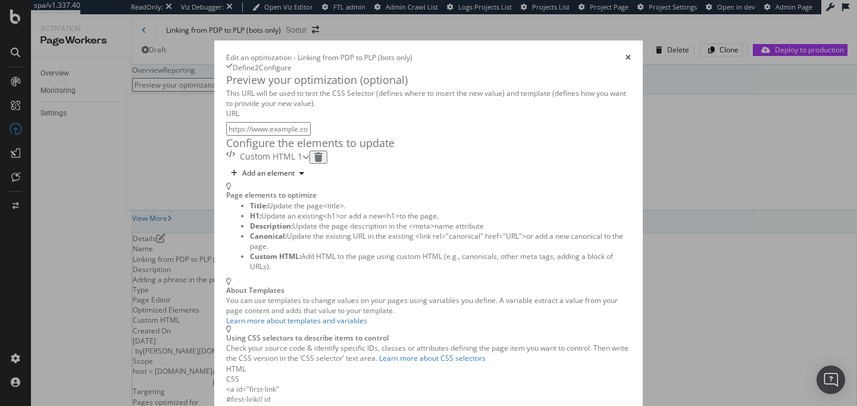
scroll to position [86, 0]
click at [310, 151] on div "Custom HTML 1" at bounding box center [267, 157] width 83 height 13
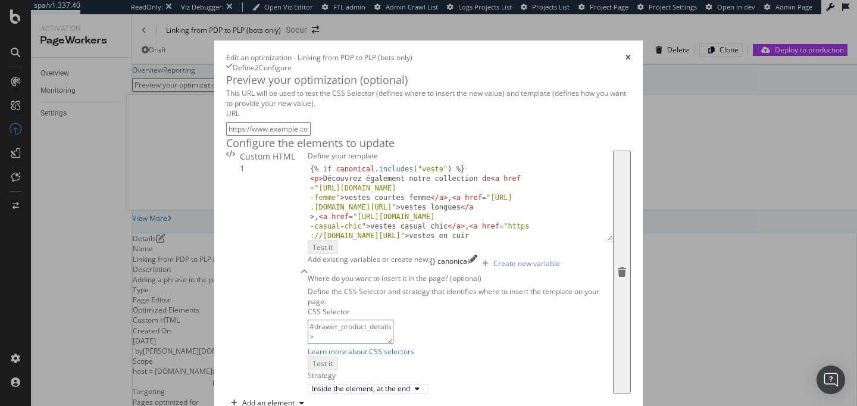
scroll to position [130, 0]
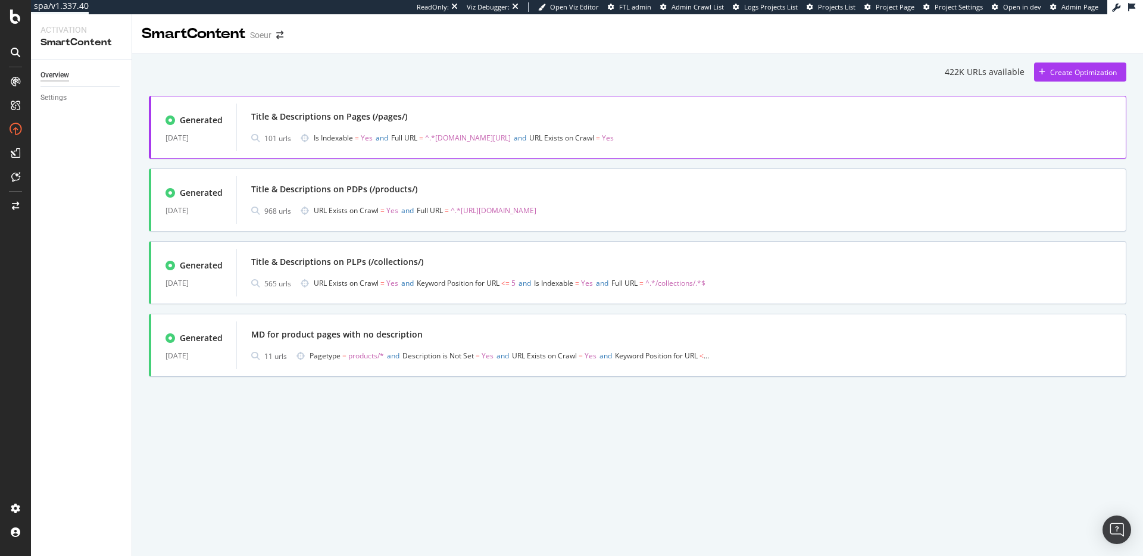
click at [371, 132] on span "Is Indexable = Yes and Full URL = ^.*ad.soeur.fr/pages/.*$ and URL Exists on Cr…" at bounding box center [515, 138] width 402 height 17
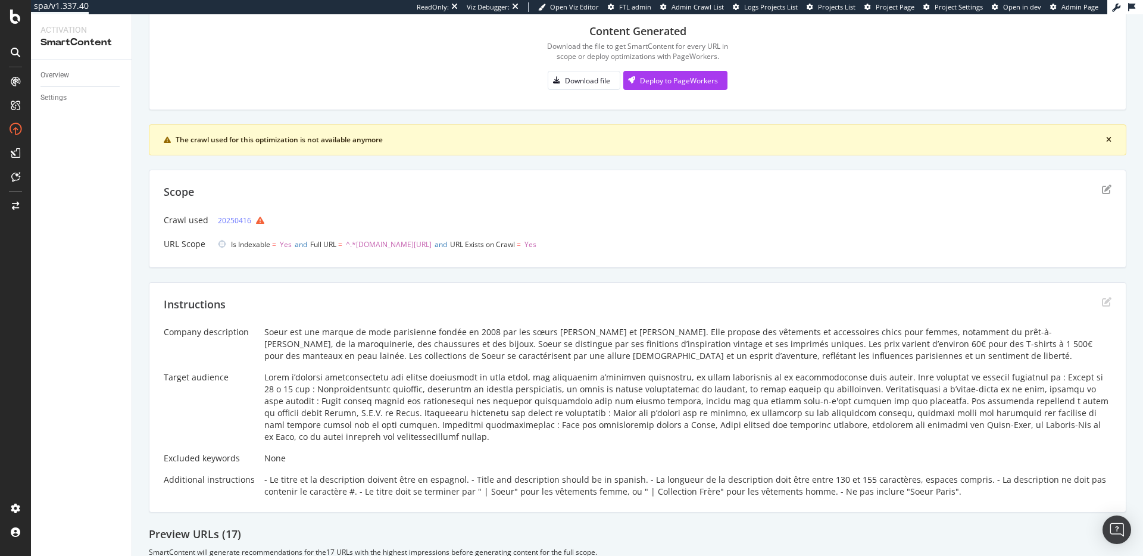
scroll to position [235, 0]
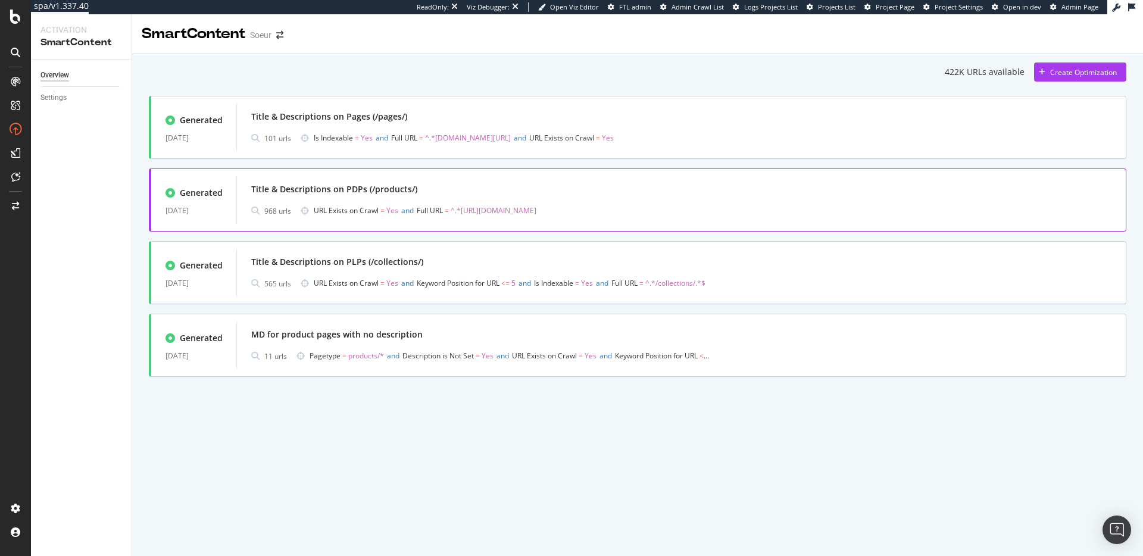
click at [374, 196] on div "Title & Descriptions on PDPs (/products/)" at bounding box center [681, 189] width 860 height 17
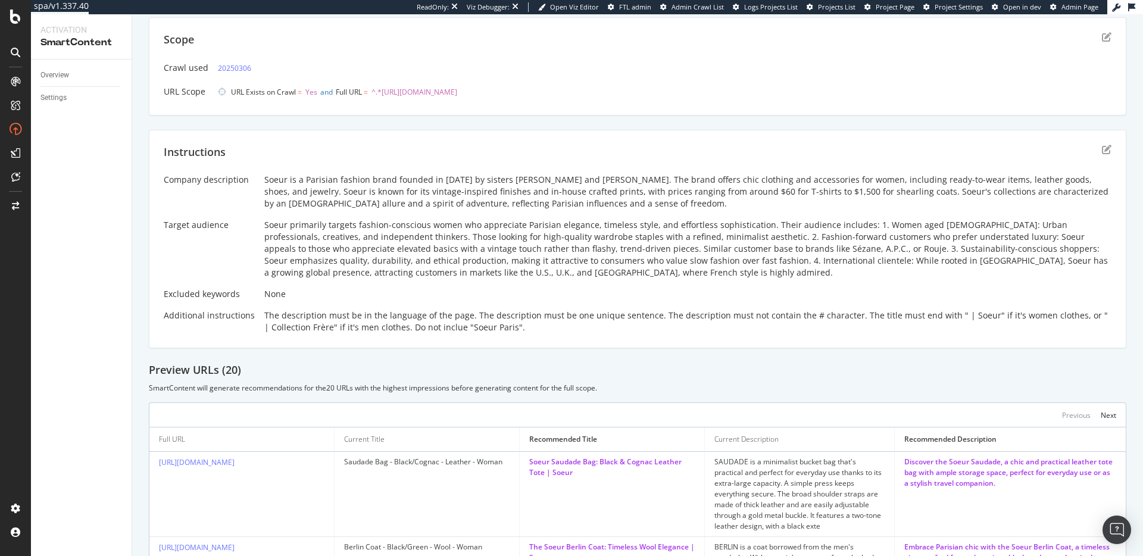
scroll to position [195, 0]
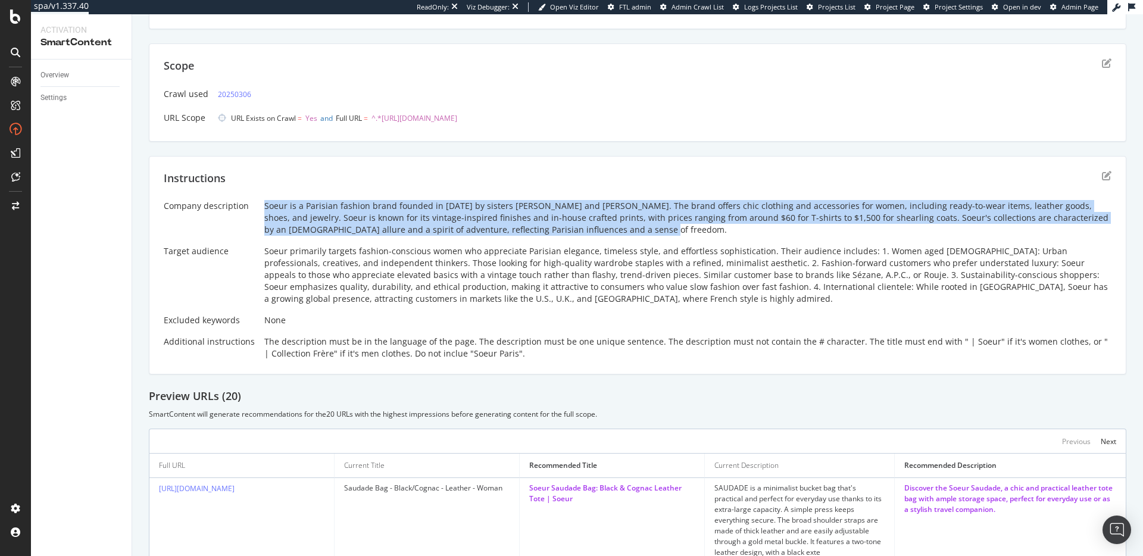
drag, startPoint x: 262, startPoint y: 206, endPoint x: 593, endPoint y: 233, distance: 332.1
click at [593, 233] on div "Soeur is a Parisian fashion brand founded in 2008 by sisters Domitille and Angé…" at bounding box center [687, 218] width 847 height 36
copy div "Soeur is a Parisian fashion brand founded in 2008 by sisters Domitille and Angé…"
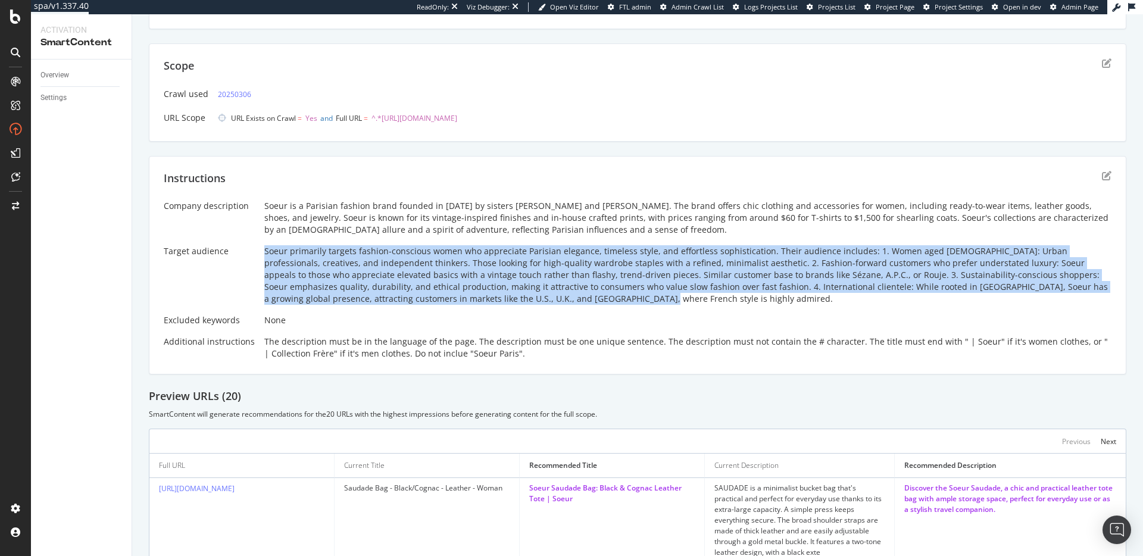
drag, startPoint x: 261, startPoint y: 251, endPoint x: 507, endPoint y: 306, distance: 252.0
click at [507, 306] on div "Company description Soeur is a Parisian fashion brand founded in 2008 by sister…" at bounding box center [638, 280] width 948 height 160
copy div "Soeur primarily targets fashion-conscious women who appreciate Parisian eleganc…"
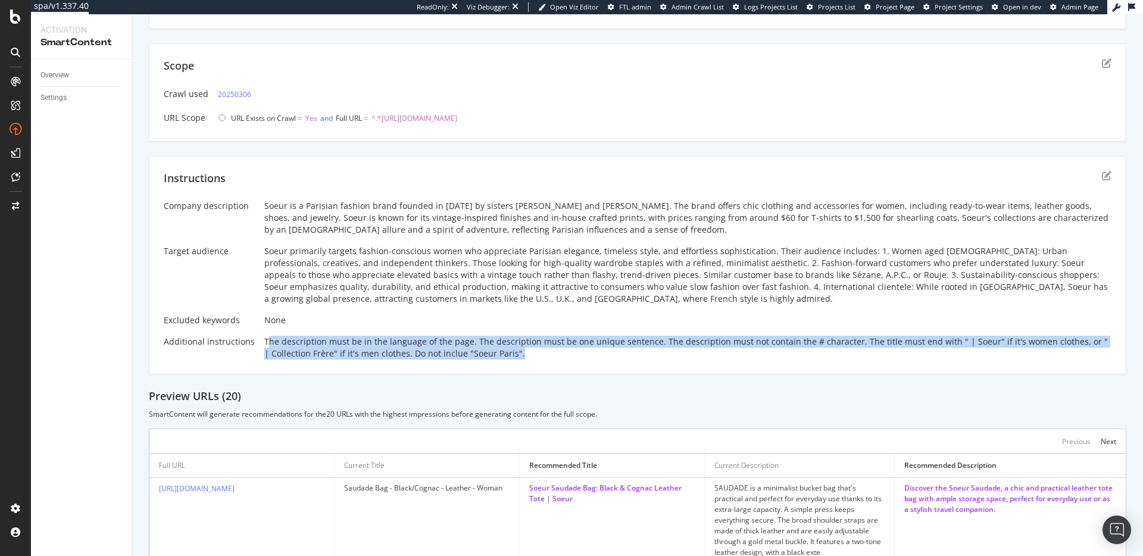
drag, startPoint x: 264, startPoint y: 341, endPoint x: 526, endPoint y: 356, distance: 262.4
click at [526, 356] on div "The description must be in the language of the page. The description must be on…" at bounding box center [687, 348] width 847 height 24
click at [522, 356] on div "The description must be in the language of the page. The description must be on…" at bounding box center [687, 348] width 847 height 24
drag, startPoint x: 527, startPoint y: 354, endPoint x: 257, endPoint y: 340, distance: 270.6
click at [257, 340] on div "Company description Soeur is a Parisian fashion brand founded in 2008 by sister…" at bounding box center [638, 280] width 948 height 160
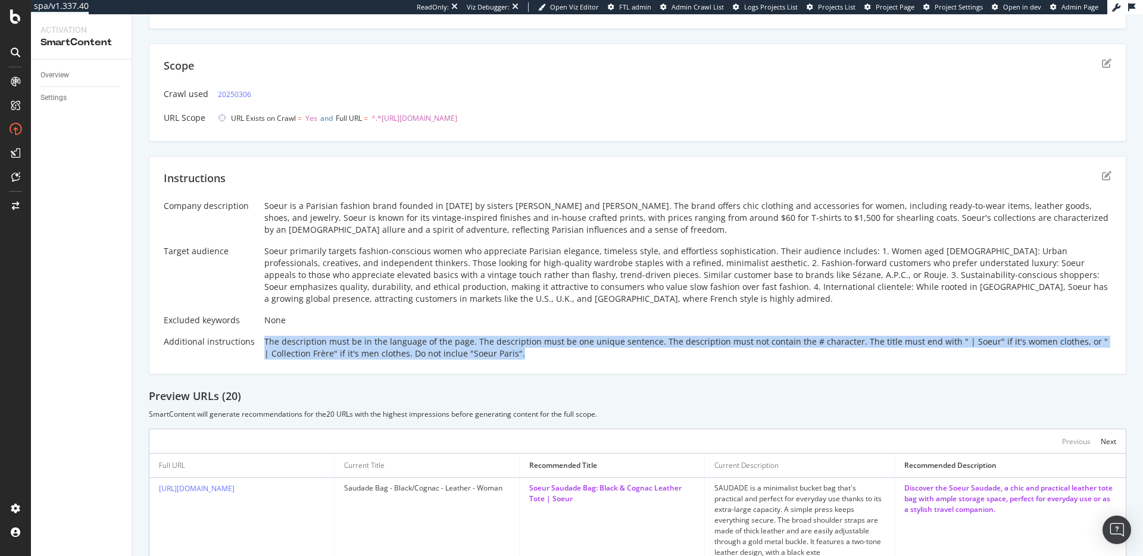
copy div "The description must be in the language of the page. The description must be on…"
click at [702, 342] on div "The description must be in the language of the page. The description must be on…" at bounding box center [687, 348] width 847 height 24
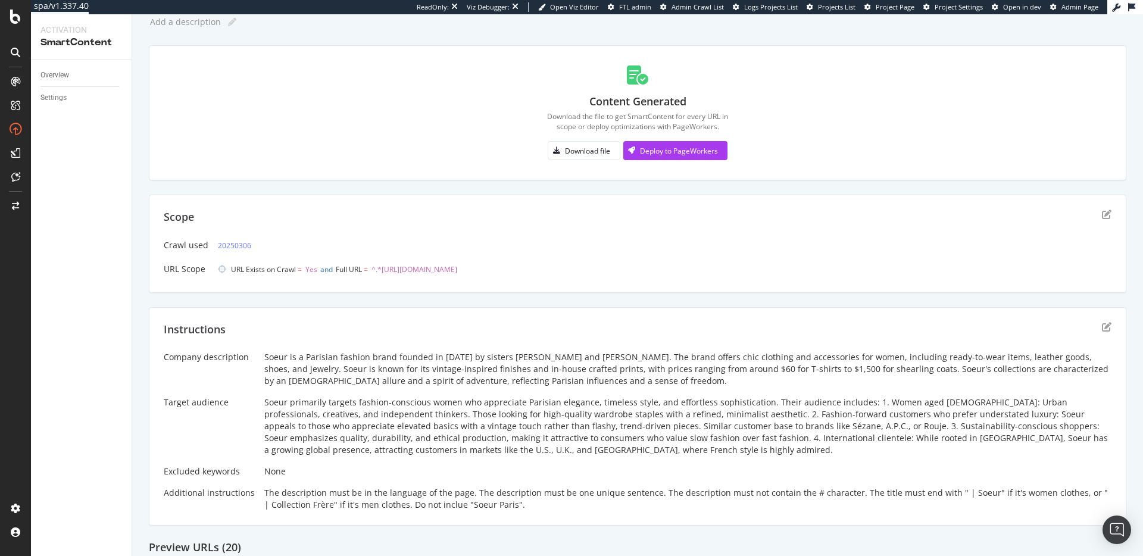
scroll to position [0, 0]
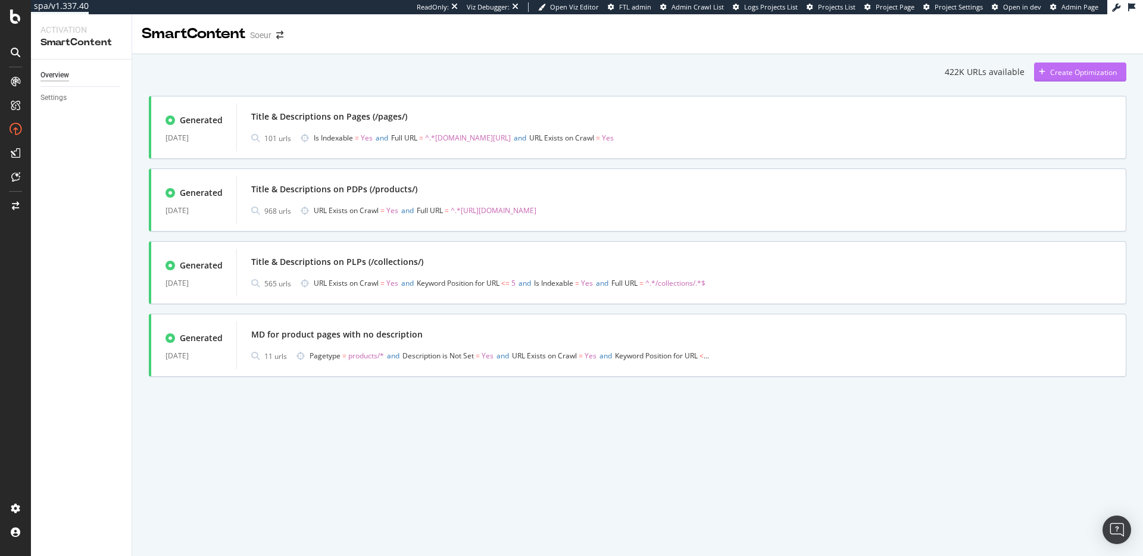
click at [1097, 64] on div "Create Optimization" at bounding box center [1075, 72] width 83 height 18
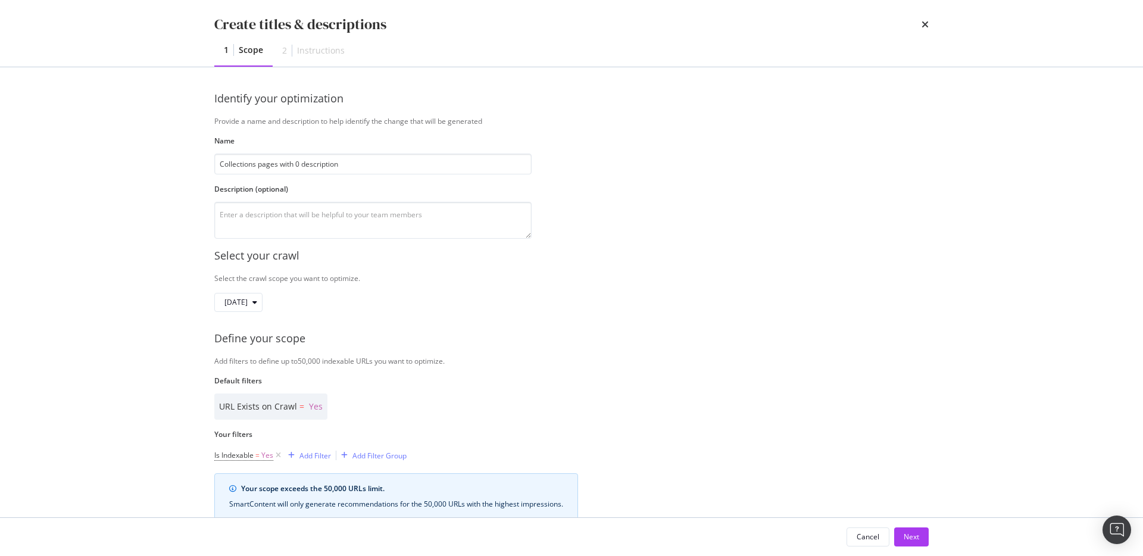
type input "Collections pages with 0 description"
click at [158, 234] on div "Create titles & descriptions 1 Scope 2 Instructions Identify your optimization …" at bounding box center [571, 278] width 1143 height 556
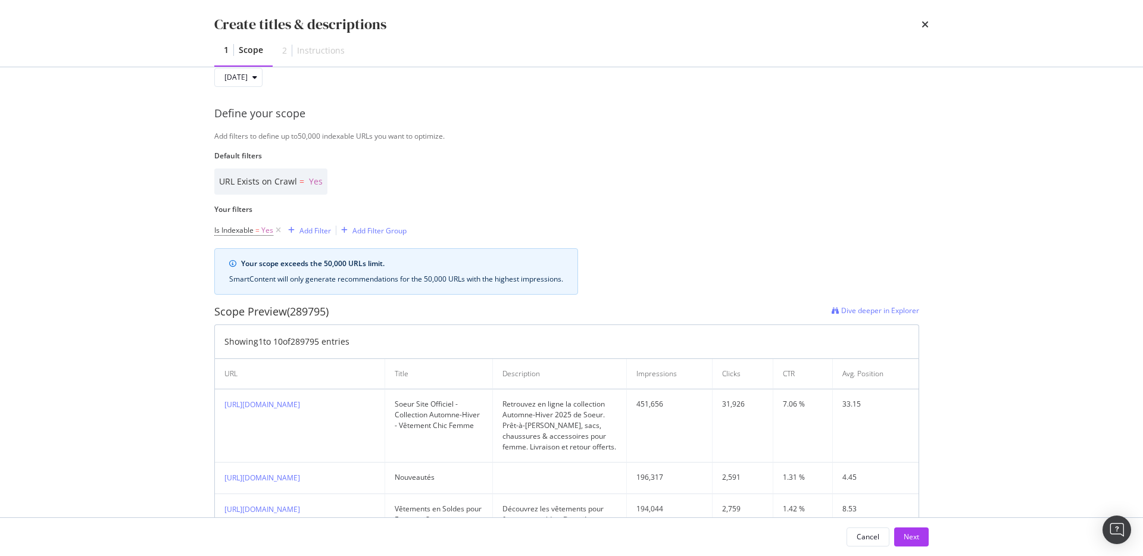
scroll to position [229, 0]
click at [324, 222] on div "Add Filter" at bounding box center [315, 227] width 32 height 10
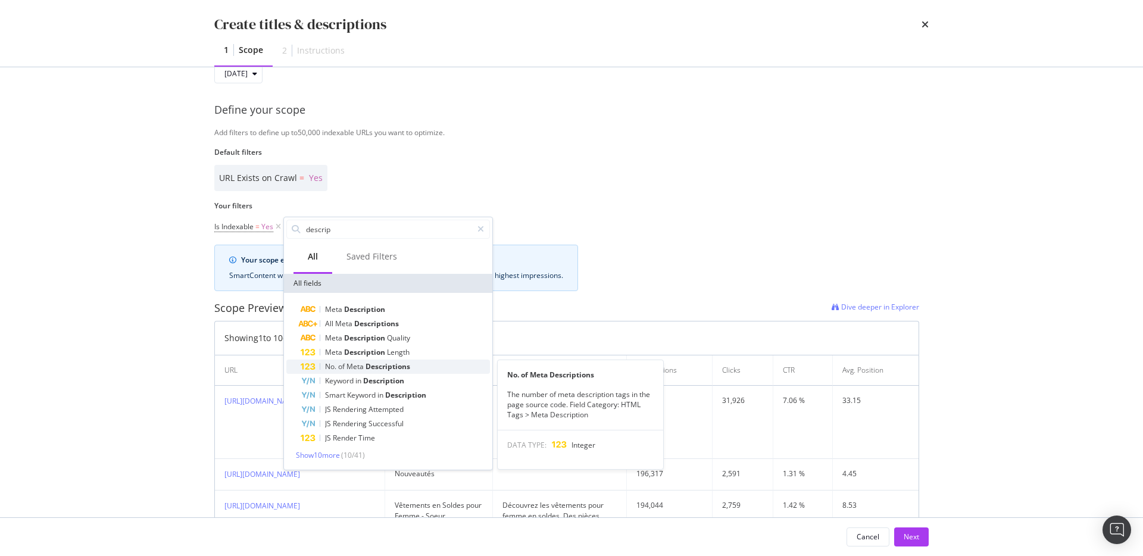
type input "descrip"
click at [365, 366] on span "Meta" at bounding box center [355, 366] width 19 height 10
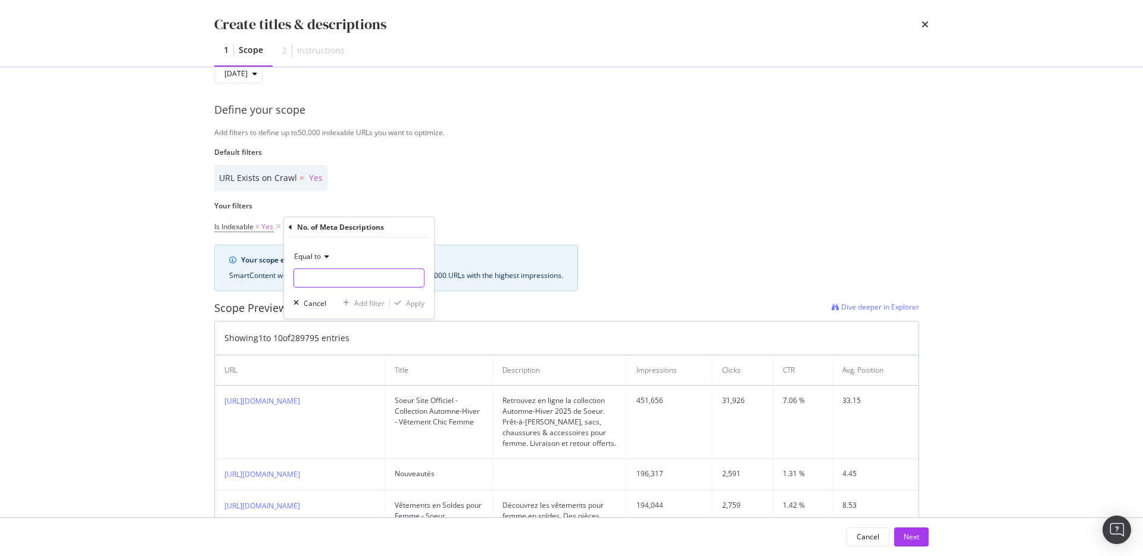
click at [310, 270] on input "modal" at bounding box center [358, 277] width 131 height 19
drag, startPoint x: 335, startPoint y: 291, endPoint x: 332, endPoint y: 303, distance: 12.7
click at [332, 303] on div "1 276,235 URLS 0 44,521 URLS" at bounding box center [359, 300] width 133 height 26
click at [330, 304] on span "0" at bounding box center [338, 306] width 83 height 10
type input "0"
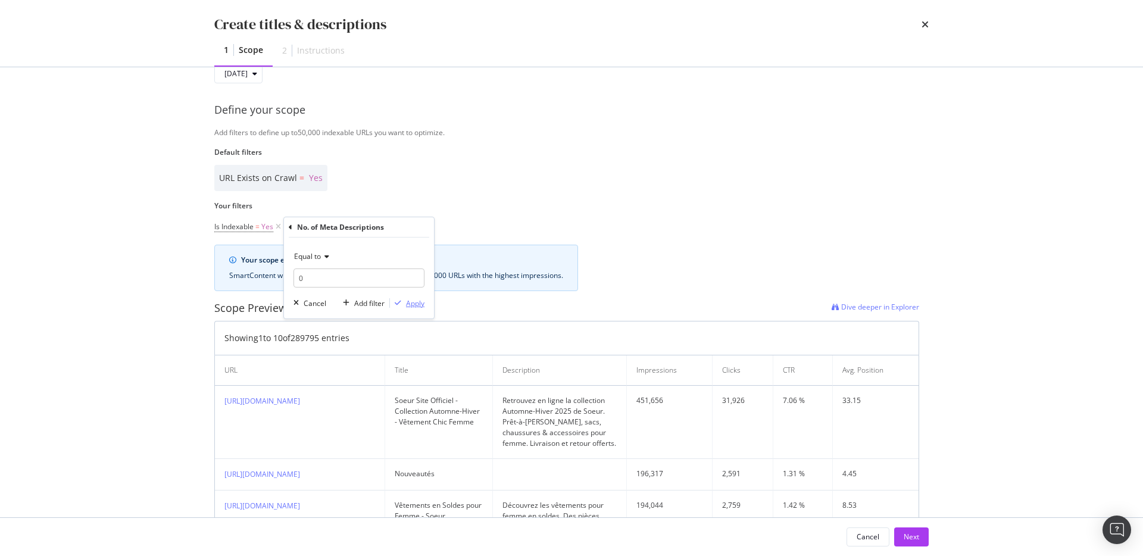
click at [406, 306] on div "Apply" at bounding box center [415, 303] width 18 height 10
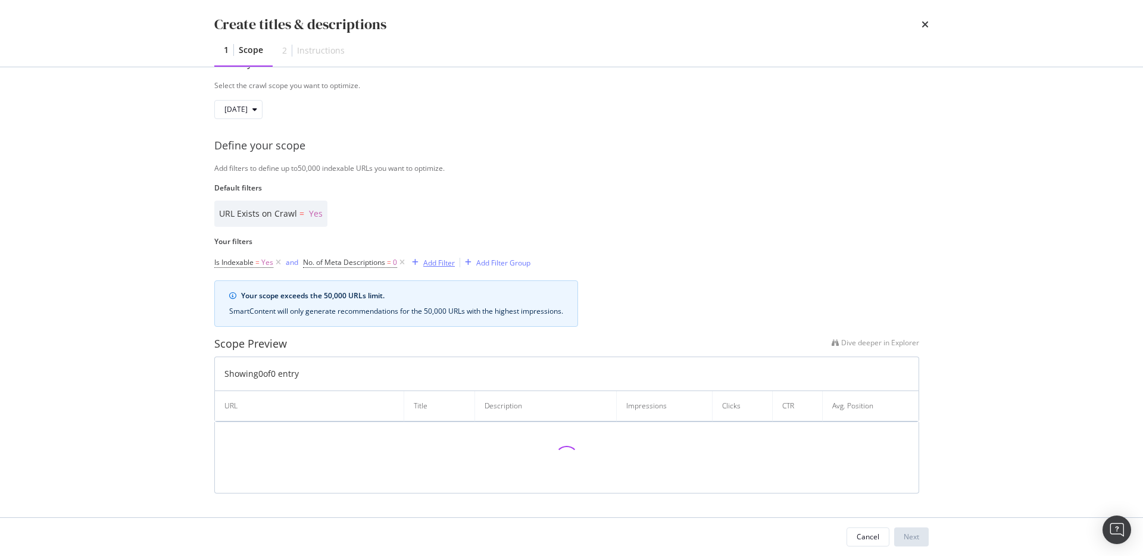
click at [446, 263] on div "Add Filter" at bounding box center [439, 263] width 32 height 10
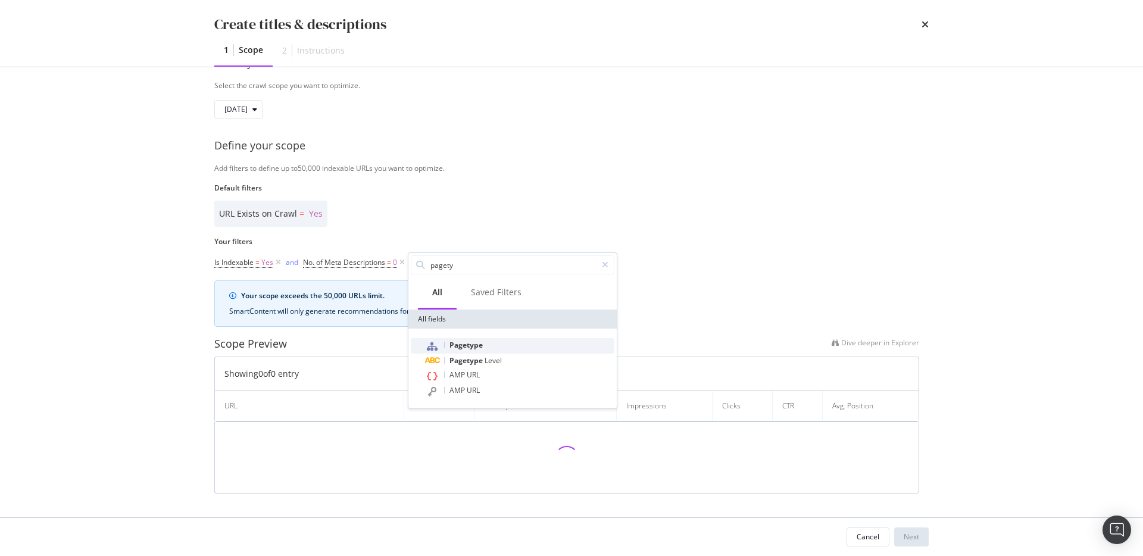
type input "pagety"
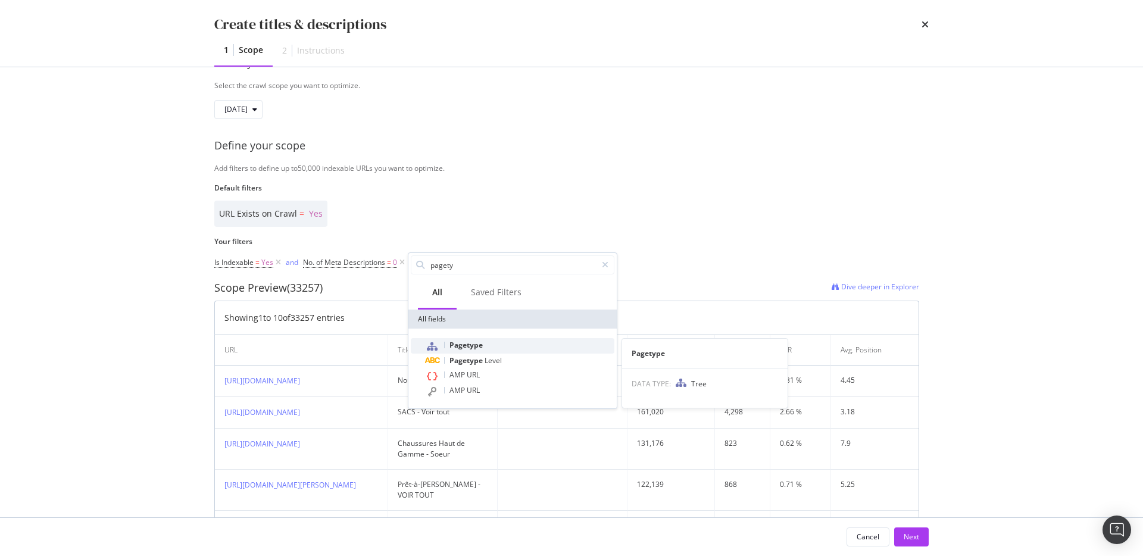
click at [480, 344] on span "Pagetype" at bounding box center [465, 345] width 33 height 10
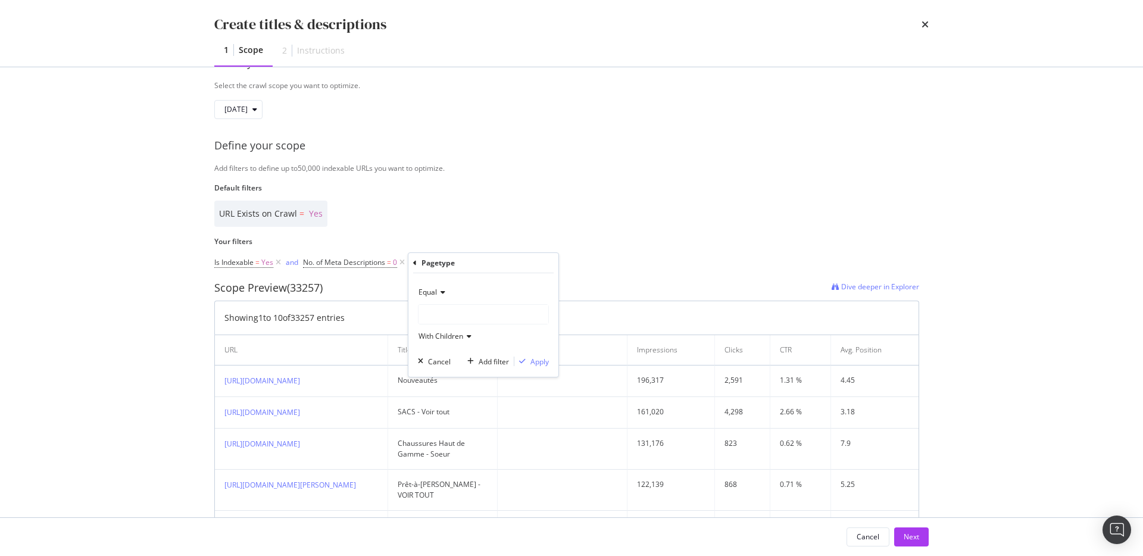
click at [452, 308] on div "modal" at bounding box center [484, 314] width 130 height 19
click at [474, 348] on span "65,005 URLS" at bounding box center [491, 353] width 45 height 10
click at [524, 352] on span "Select" at bounding box center [529, 353] width 21 height 10
click at [536, 360] on div "Apply" at bounding box center [539, 362] width 18 height 10
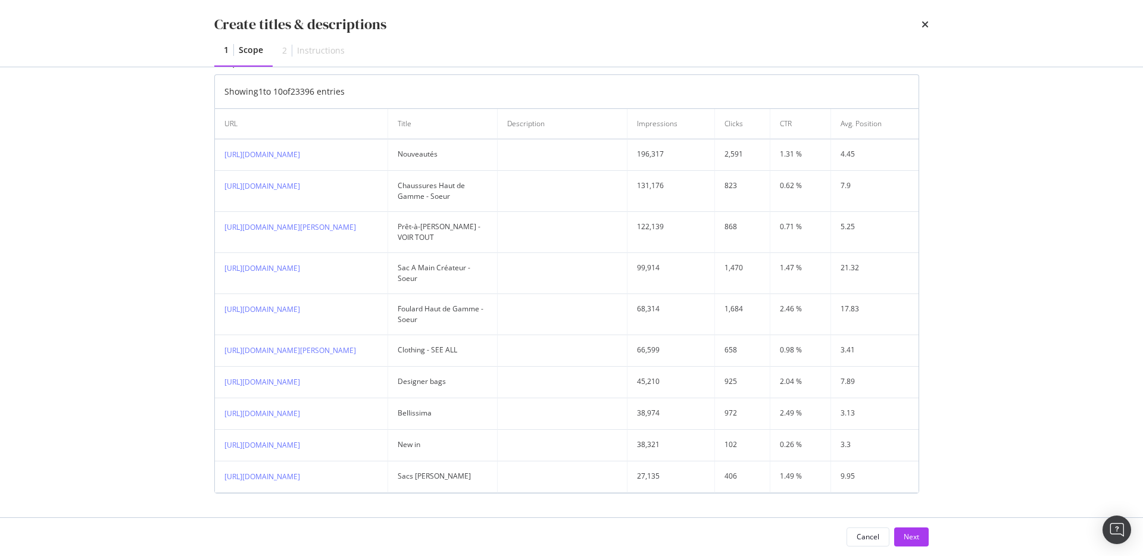
scroll to position [457, 0]
click at [910, 536] on div "Next" at bounding box center [911, 537] width 15 height 10
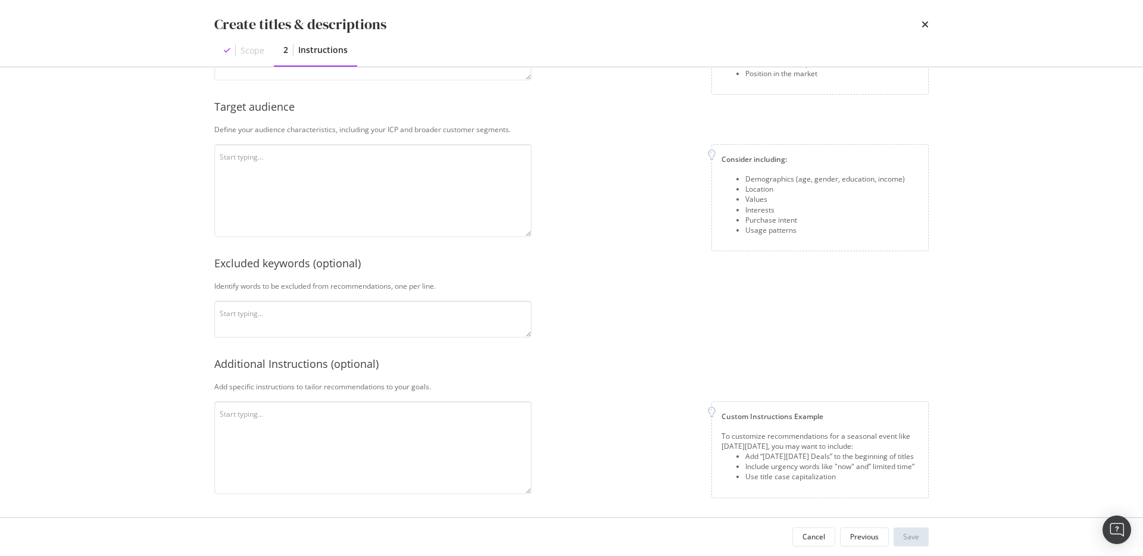
scroll to position [0, 0]
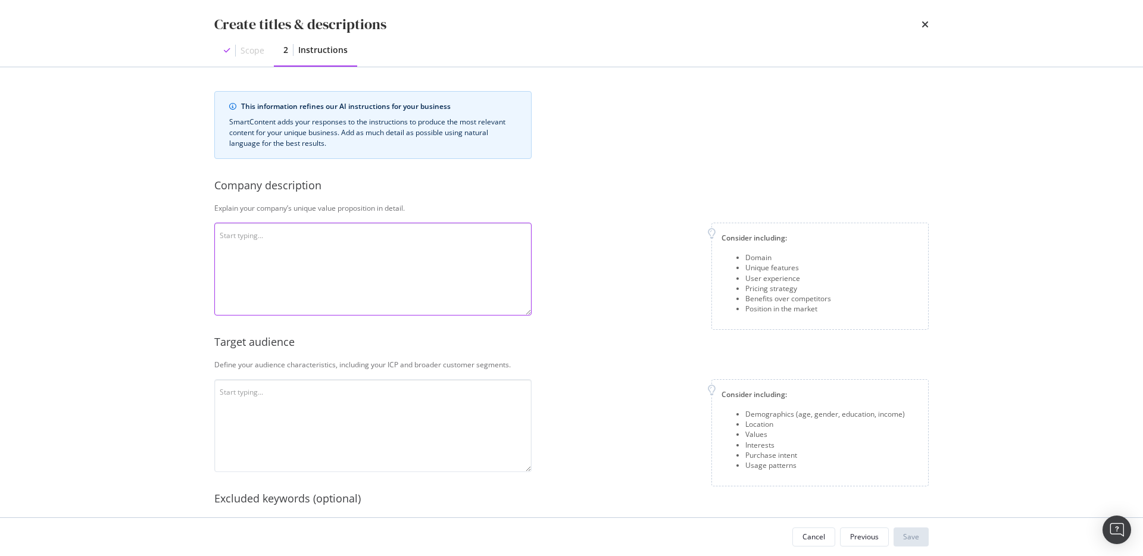
click at [355, 249] on textarea "modal" at bounding box center [372, 269] width 317 height 93
paste textarea "Soeur is a Parisian fashion brand founded in 2008 by sisters Domitille and Angé…"
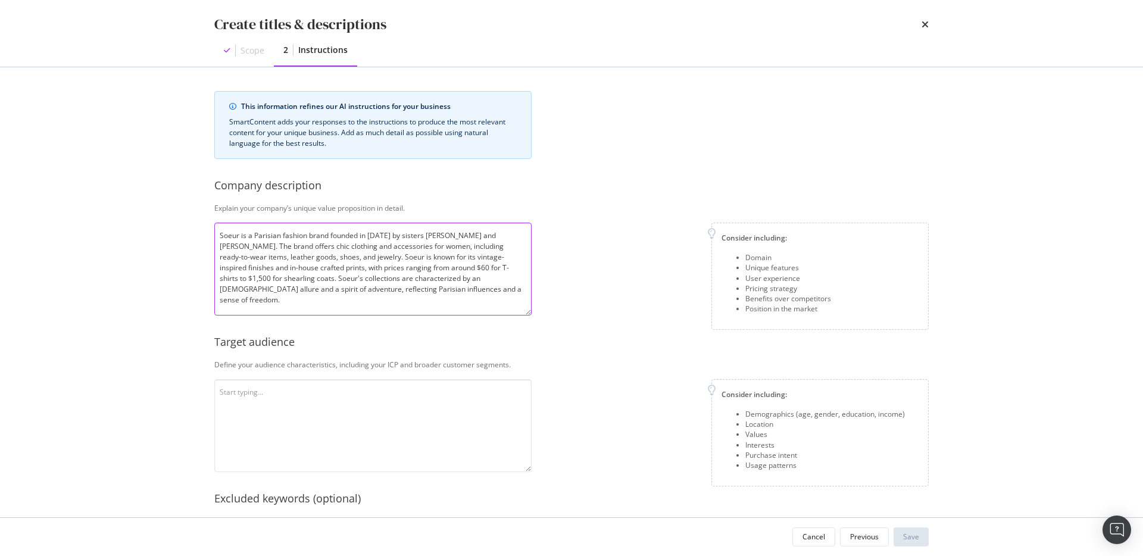
type textarea "Soeur is a Parisian fashion brand founded in 2008 by sisters Domitille and Angé…"
click at [363, 383] on textarea "modal" at bounding box center [372, 425] width 317 height 93
paste textarea "Soeur primarily targets fashion-conscious women who appreciate Parisian eleganc…"
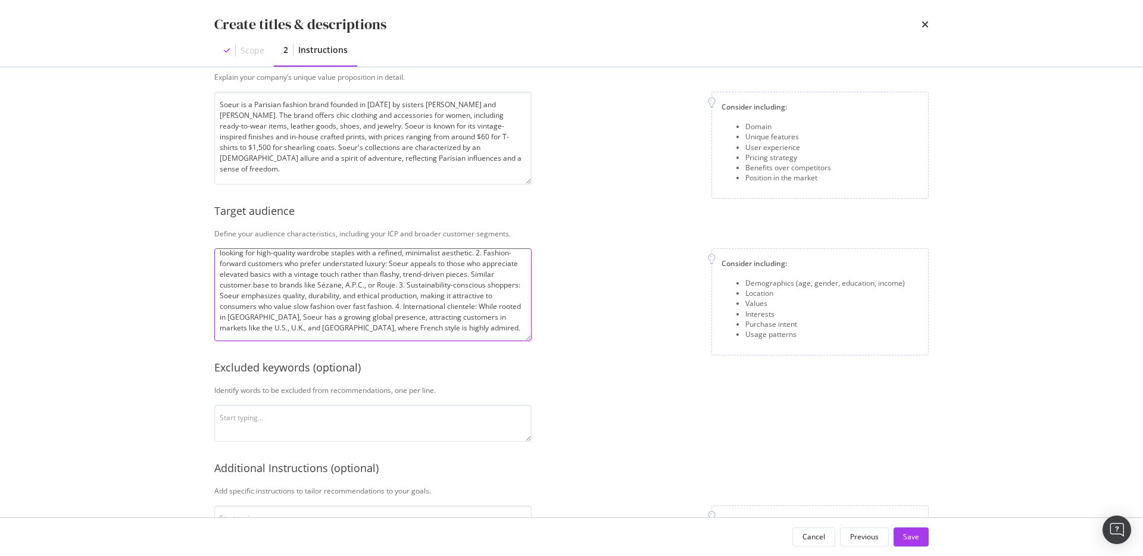
scroll to position [235, 0]
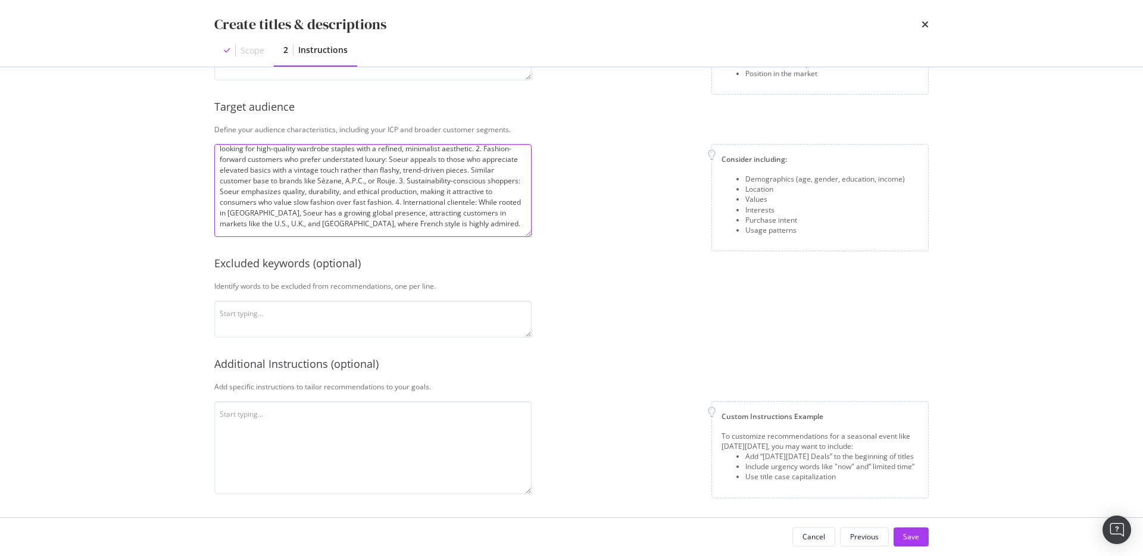
type textarea "Soeur primarily targets fashion-conscious women who appreciate Parisian eleganc…"
click at [452, 444] on textarea "modal" at bounding box center [372, 447] width 317 height 93
paste textarea "The description must be in the language of the page. The description must be on…"
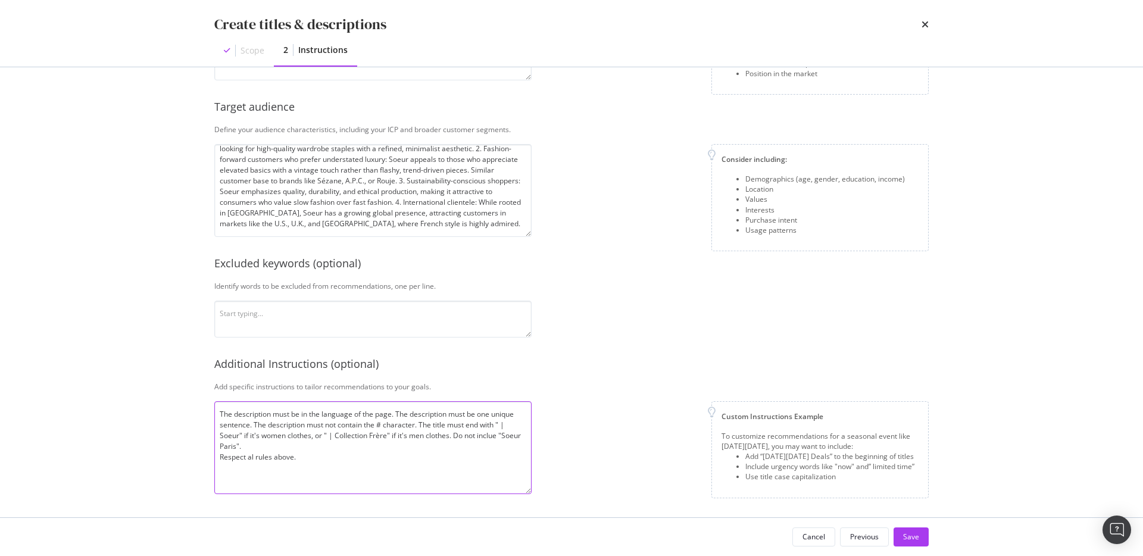
click at [253, 457] on textarea "The description must be in the language of the page. The description must be on…" at bounding box center [372, 447] width 317 height 93
click at [310, 446] on textarea "The description must be in the language of the page. The description must be on…" at bounding box center [372, 447] width 317 height 93
paste textarea "Meta title tags should be between 50 and 60 characters long."
type textarea "The description must be in the language of the page. The description must be on…"
click at [925, 539] on button "Save" at bounding box center [911, 536] width 35 height 19
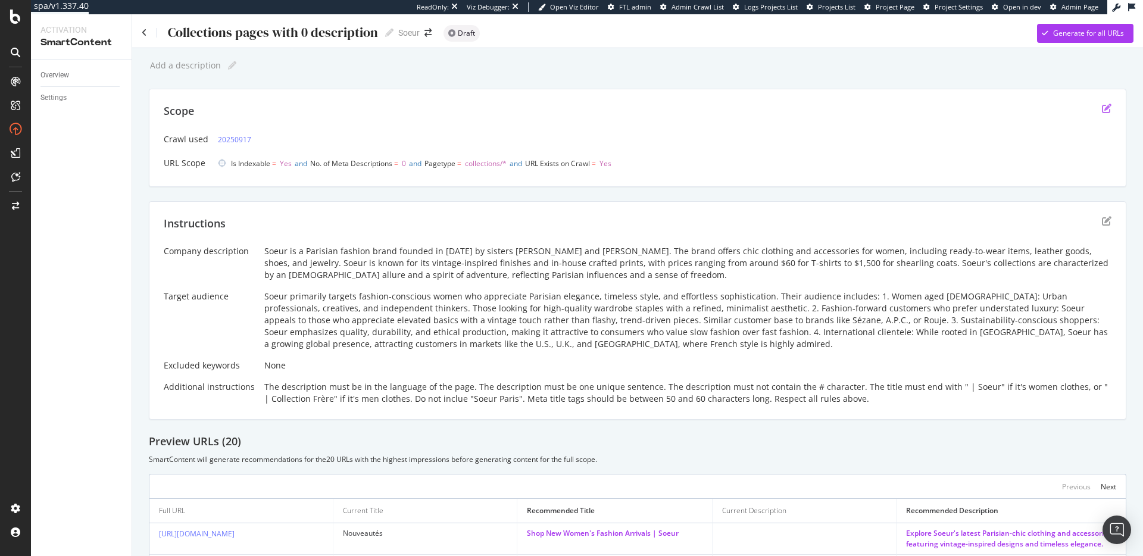
click at [1102, 107] on icon "edit" at bounding box center [1107, 109] width 10 height 10
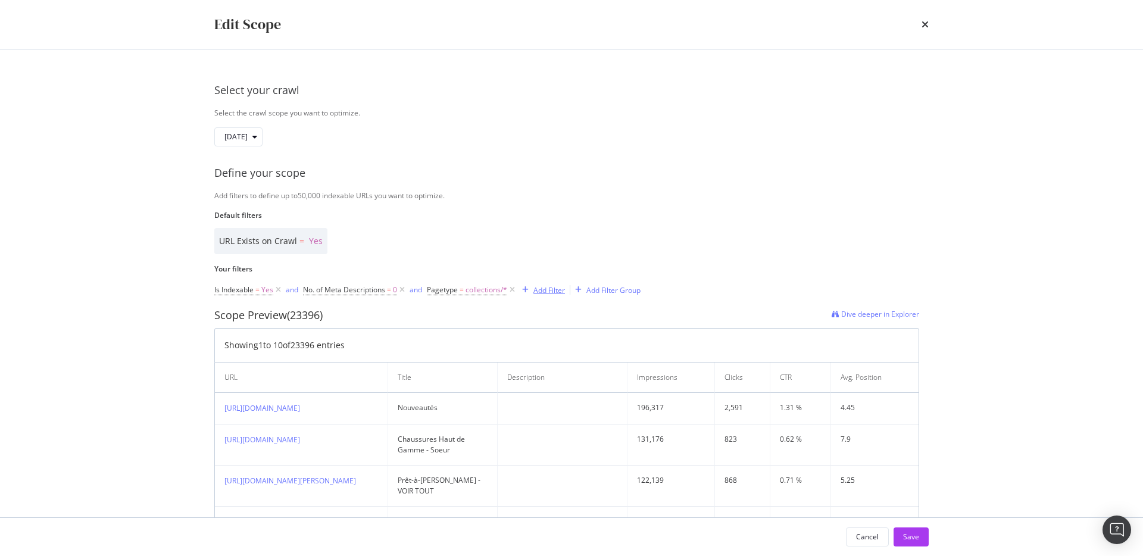
click at [552, 292] on div "Add Filter" at bounding box center [549, 290] width 32 height 10
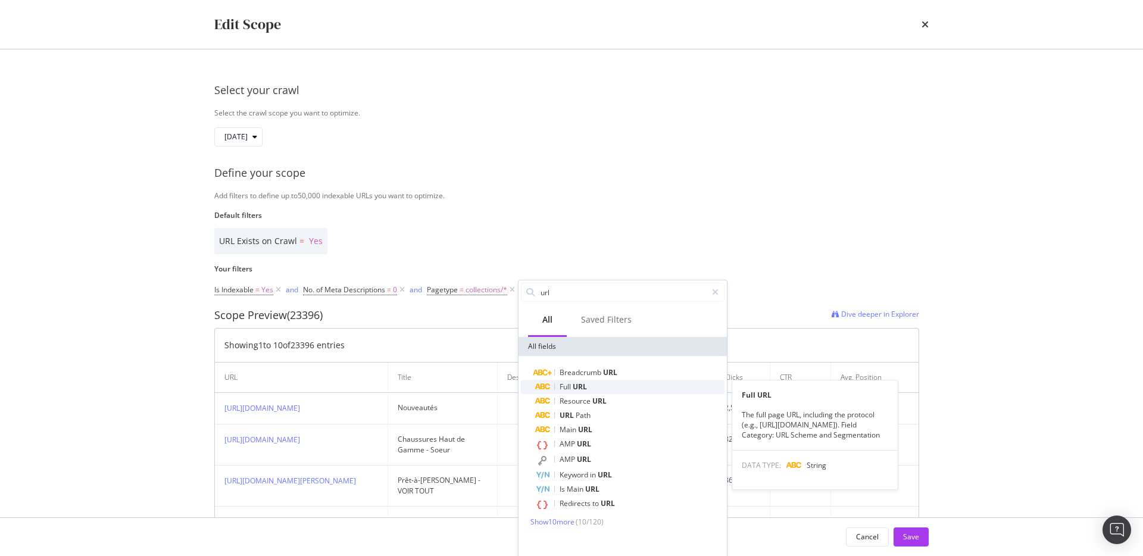
type input "url"
click at [569, 391] on span "Full" at bounding box center [566, 387] width 13 height 10
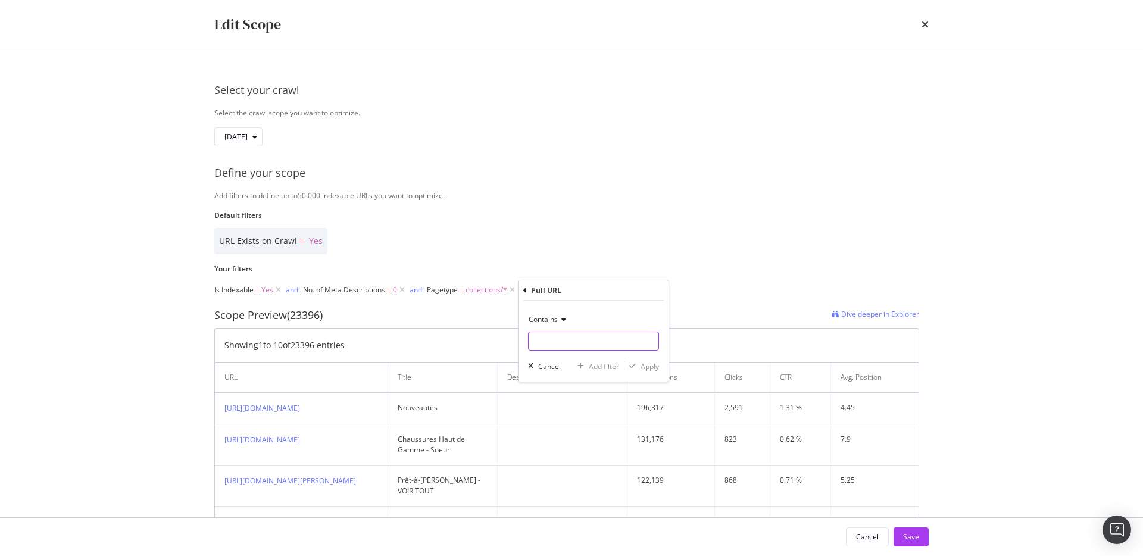
click at [564, 336] on input "Default filters" at bounding box center [594, 341] width 130 height 19
type input "www.soeur.fr"
click at [658, 368] on div "Apply" at bounding box center [650, 366] width 18 height 10
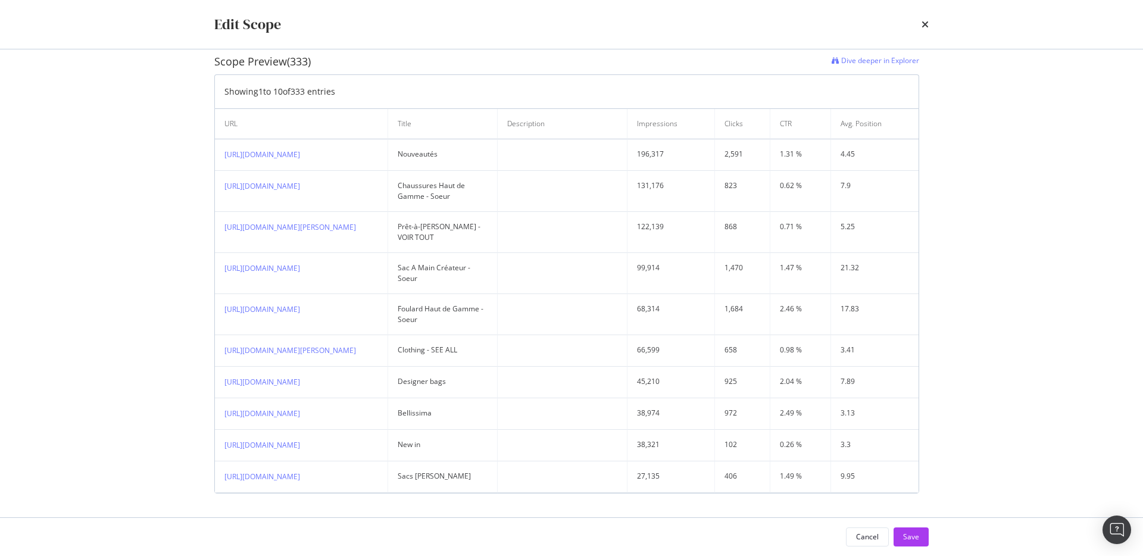
scroll to position [292, 0]
click at [922, 538] on button "Save" at bounding box center [911, 536] width 35 height 19
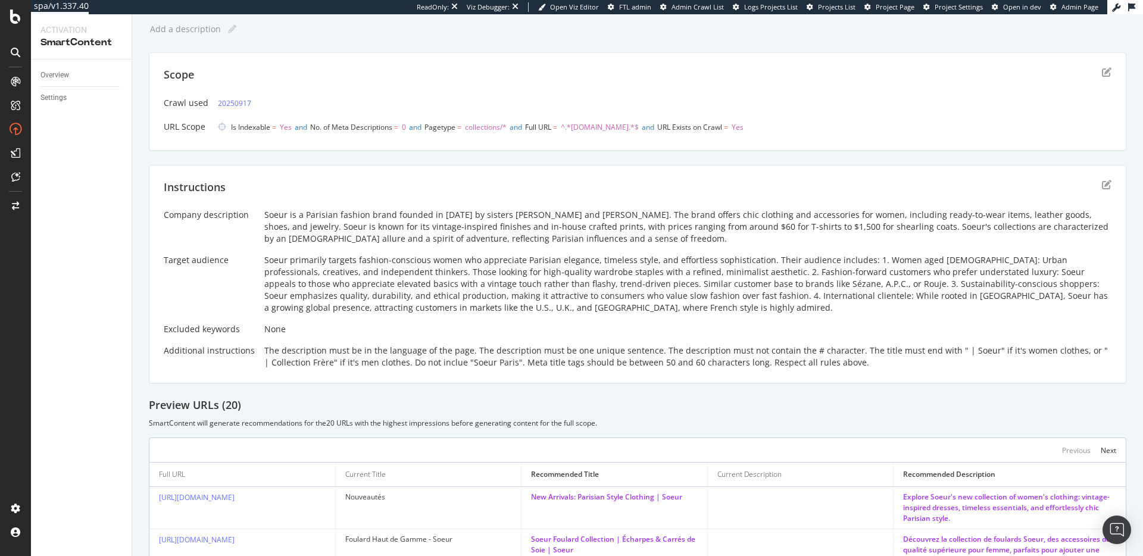
scroll to position [0, 0]
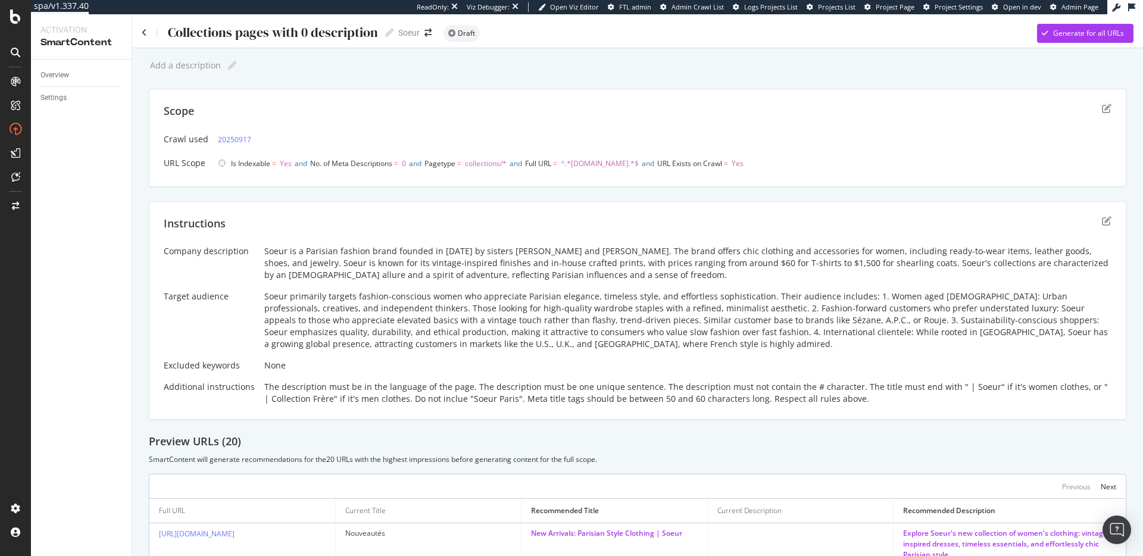
click at [1103, 219] on div "Instructions Company description Soeur is a Parisian fashion brand founded in 2…" at bounding box center [638, 310] width 978 height 219
click at [1102, 220] on icon "edit" at bounding box center [1107, 221] width 10 height 10
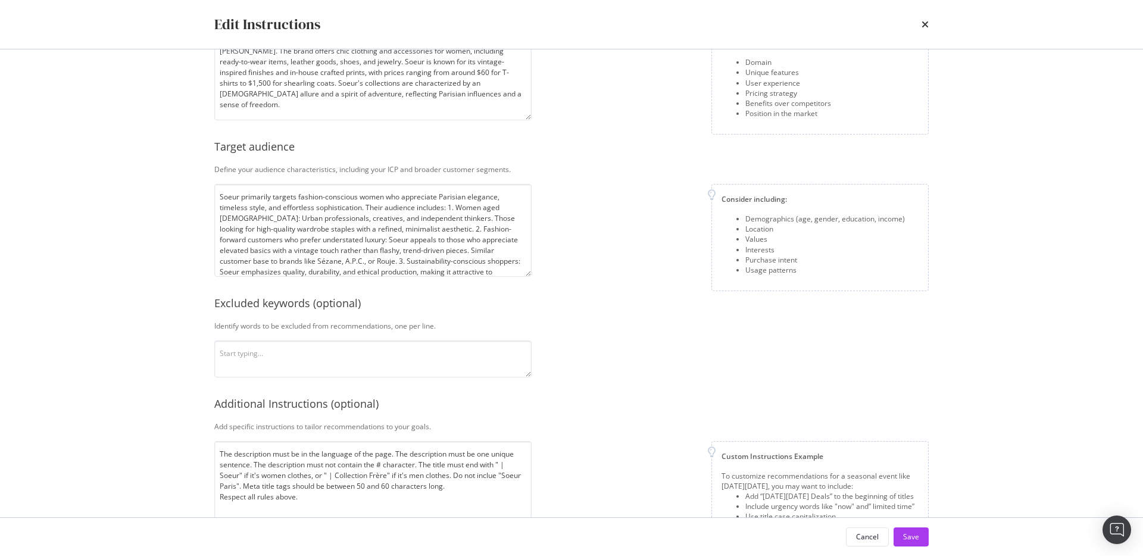
scroll to position [140, 0]
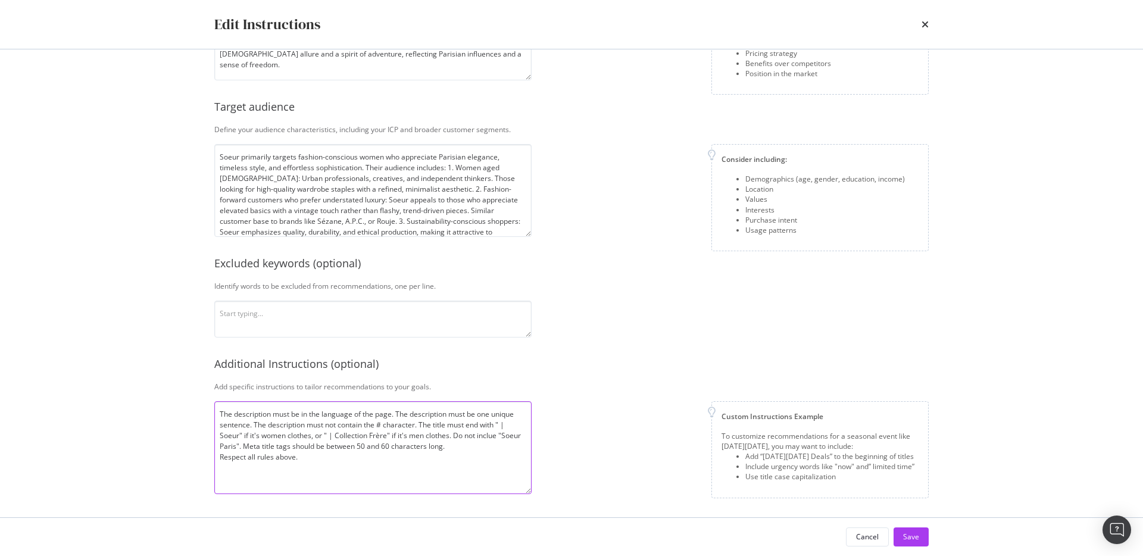
click at [220, 413] on textarea "The description must be in the language of the page. The description must be on…" at bounding box center [372, 447] width 317 height 93
click at [405, 414] on textarea "1. The description must be in the language of the page. The description must be…" at bounding box center [372, 447] width 317 height 93
click at [385, 423] on textarea "1. The description must be in the language of the page. 2. The description must…" at bounding box center [372, 447] width 317 height 93
click at [414, 448] on textarea "1. The description must be in the language of the page. 2. The description must…" at bounding box center [372, 447] width 317 height 93
click at [323, 457] on textarea "1. The description must be in the language of the page. 2. The description must…" at bounding box center [372, 447] width 317 height 93
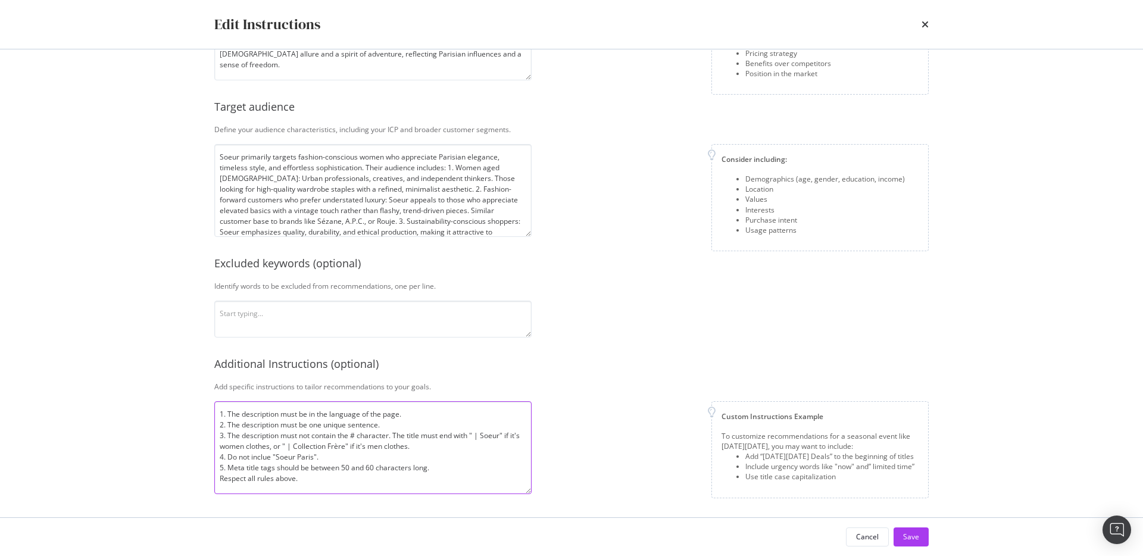
click at [445, 471] on textarea "1. The description must be in the language of the page. 2. The description must…" at bounding box center [372, 447] width 317 height 93
type textarea "1. The description must be in the language of the page. 2. The description must…"
click at [586, 423] on div "Custom Instructions Example To customize recommendations for a seasonal event l…" at bounding box center [735, 449] width 388 height 97
click at [905, 540] on div "Save" at bounding box center [911, 537] width 16 height 10
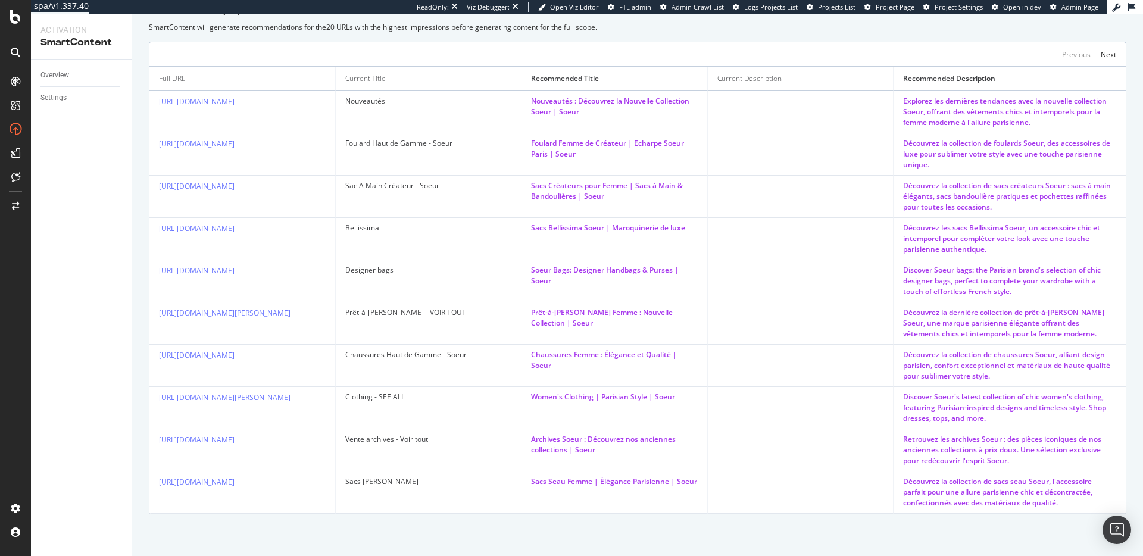
scroll to position [444, 0]
click at [708, 241] on td at bounding box center [801, 239] width 186 height 42
click at [235, 229] on link "https://www.soeur.fr/collections/sacs-bellissima" at bounding box center [197, 228] width 76 height 10
click at [235, 98] on link "https://www.soeur.fr/collections/nouveautes" at bounding box center [197, 101] width 76 height 10
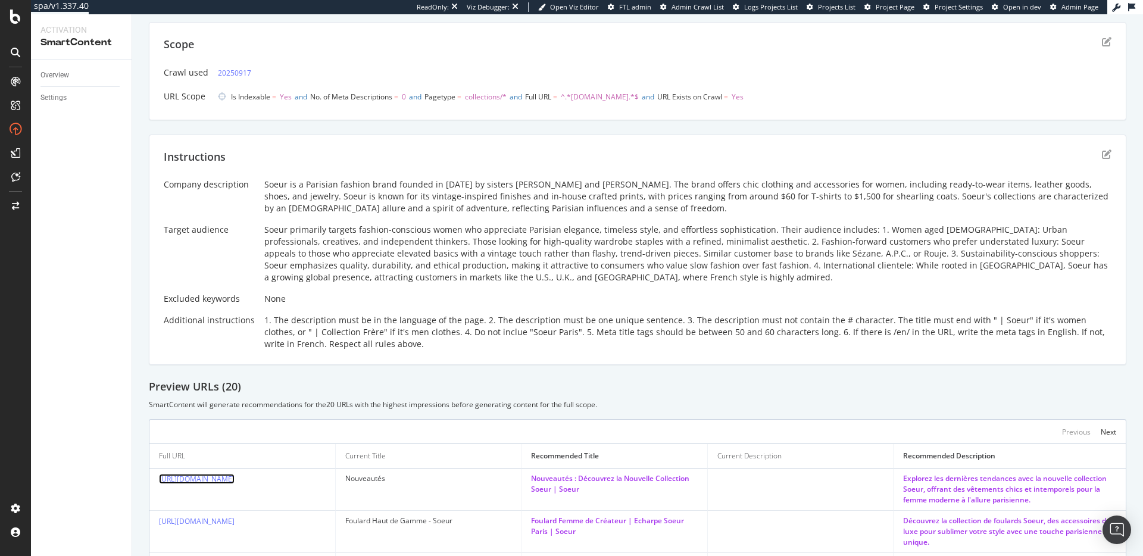
scroll to position [195, 0]
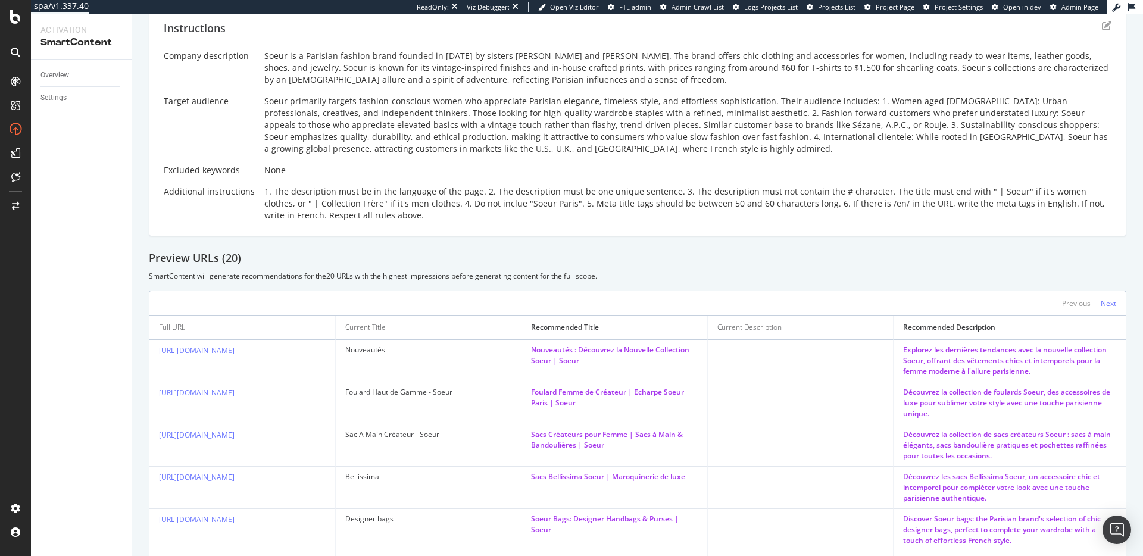
click at [1101, 299] on div "Next" at bounding box center [1108, 303] width 15 height 10
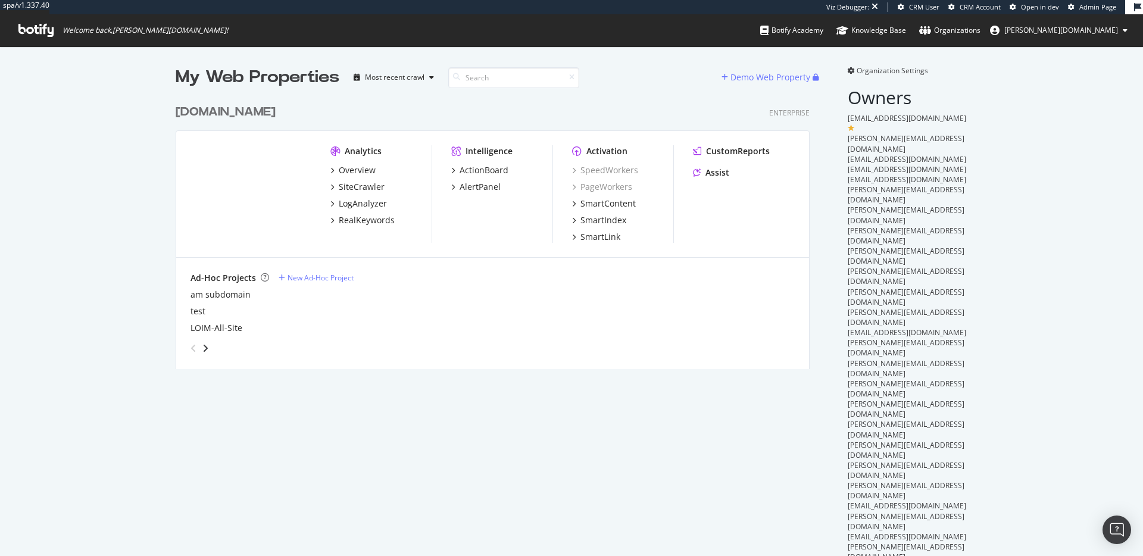
scroll to position [271, 635]
click at [602, 202] on div "SmartContent" at bounding box center [607, 204] width 55 height 12
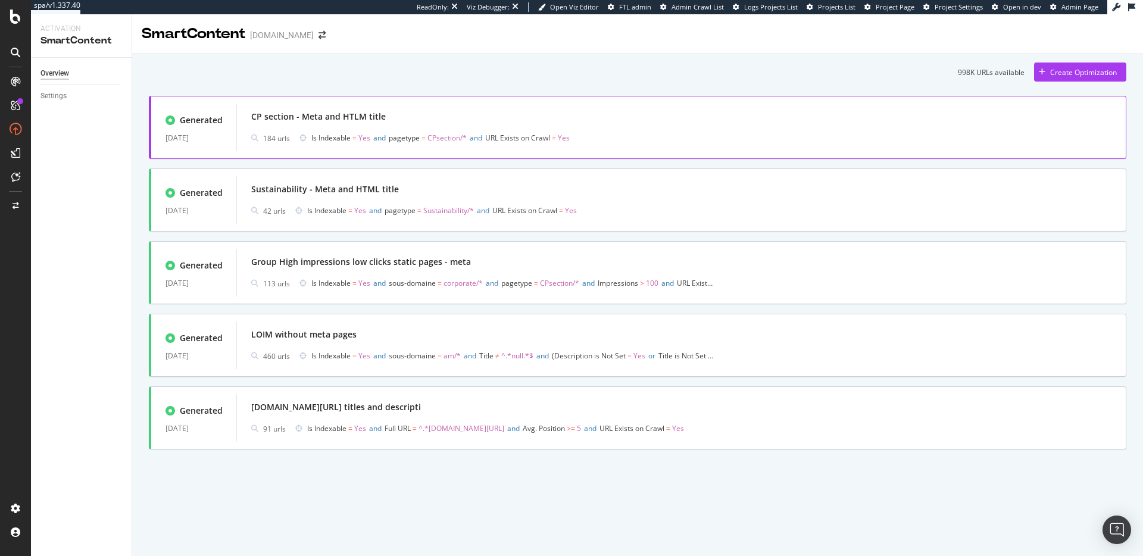
click at [474, 104] on div "CP section - Meta and HTLM title 184 urls Is Indexable = Yes and pagetype = CPs…" at bounding box center [680, 128] width 889 height 48
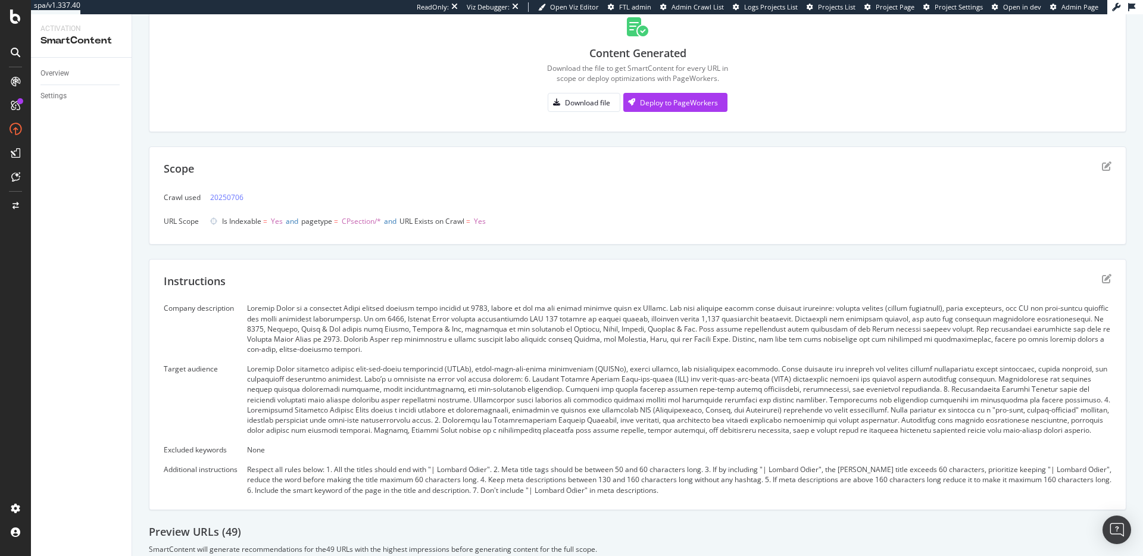
scroll to position [171, 0]
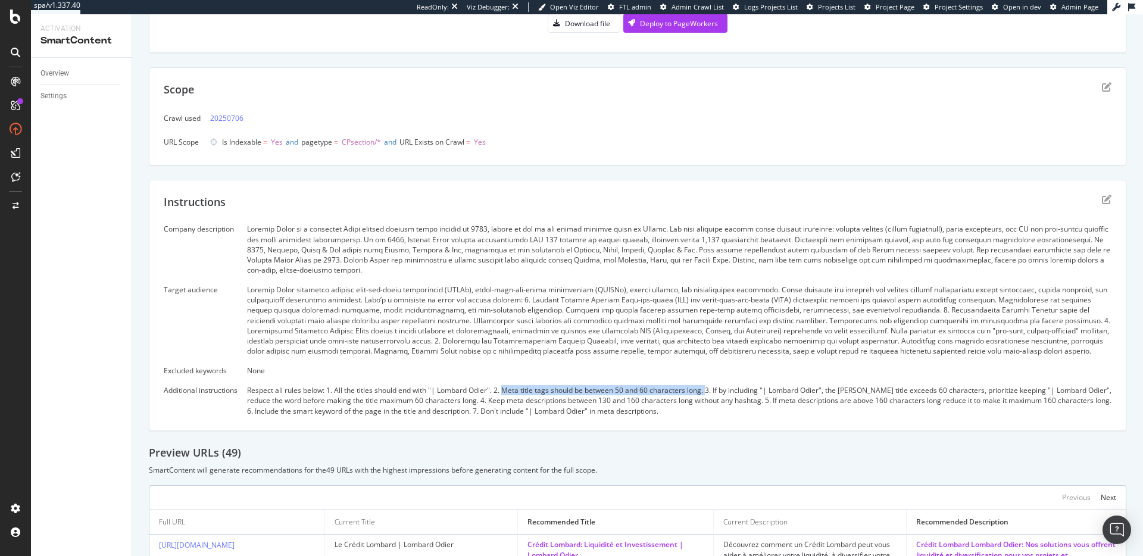
drag, startPoint x: 507, startPoint y: 400, endPoint x: 709, endPoint y: 402, distance: 202.4
click at [709, 402] on div "Respect all rules below: 1. All the titles should end with "| Lombard Odier". 2…" at bounding box center [679, 400] width 864 height 30
copy div "Meta title tags should be between 50 and 60 characters long."
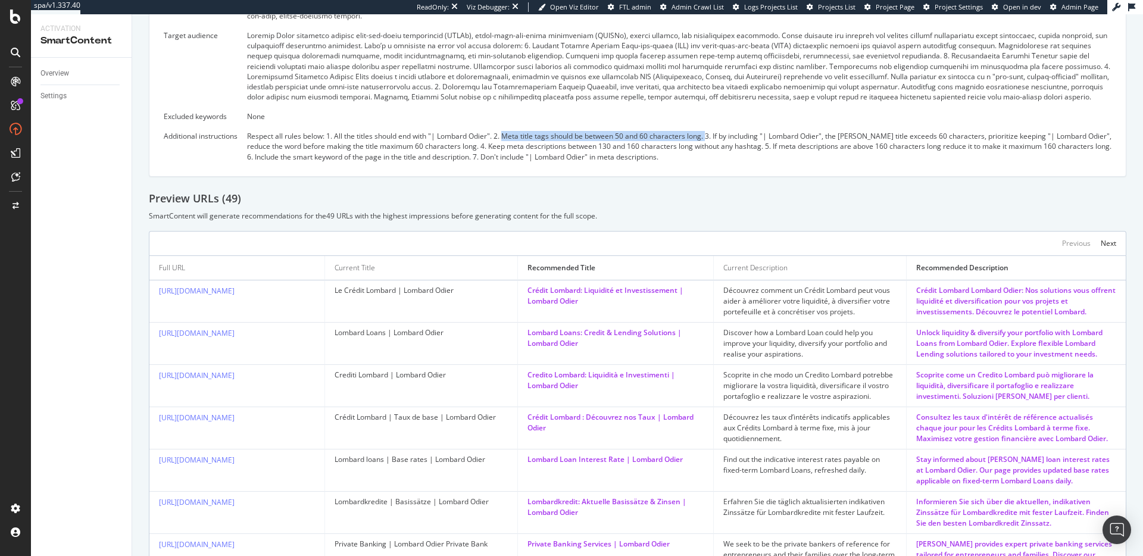
scroll to position [671, 0]
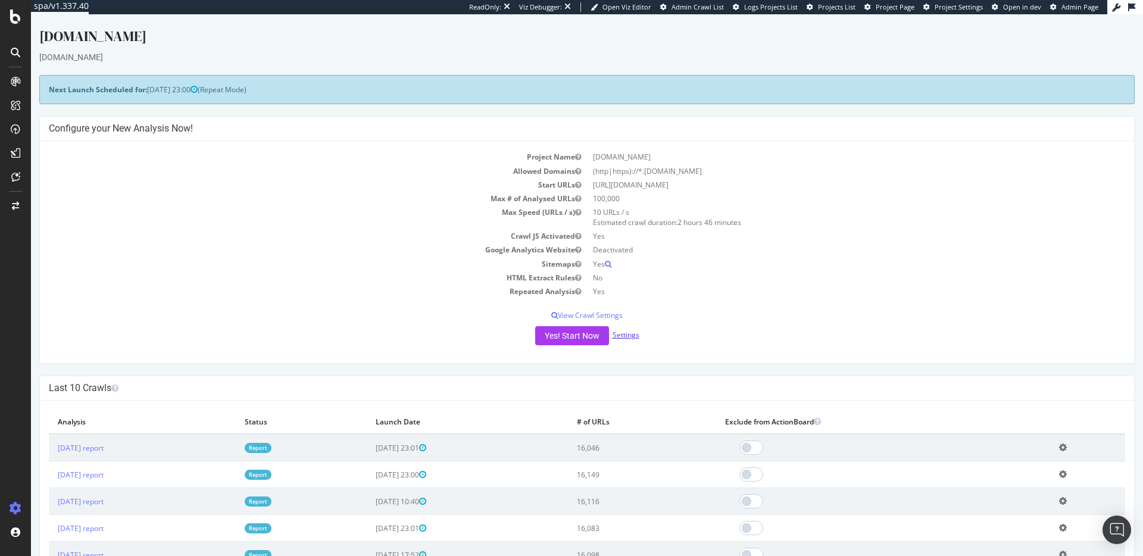
click at [622, 336] on link "Settings" at bounding box center [626, 335] width 27 height 10
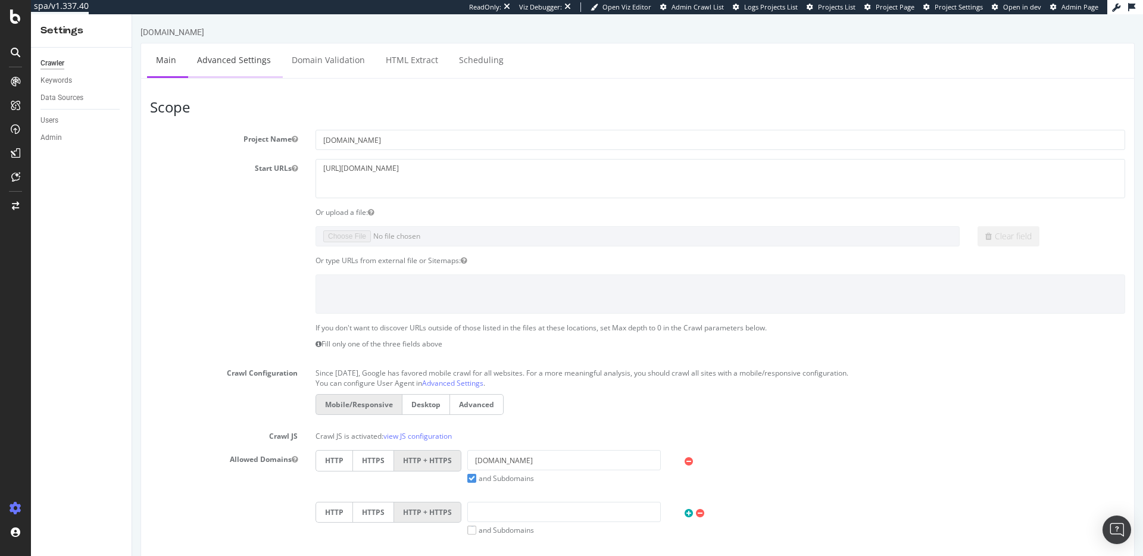
click at [252, 65] on link "Advanced Settings" at bounding box center [234, 59] width 92 height 33
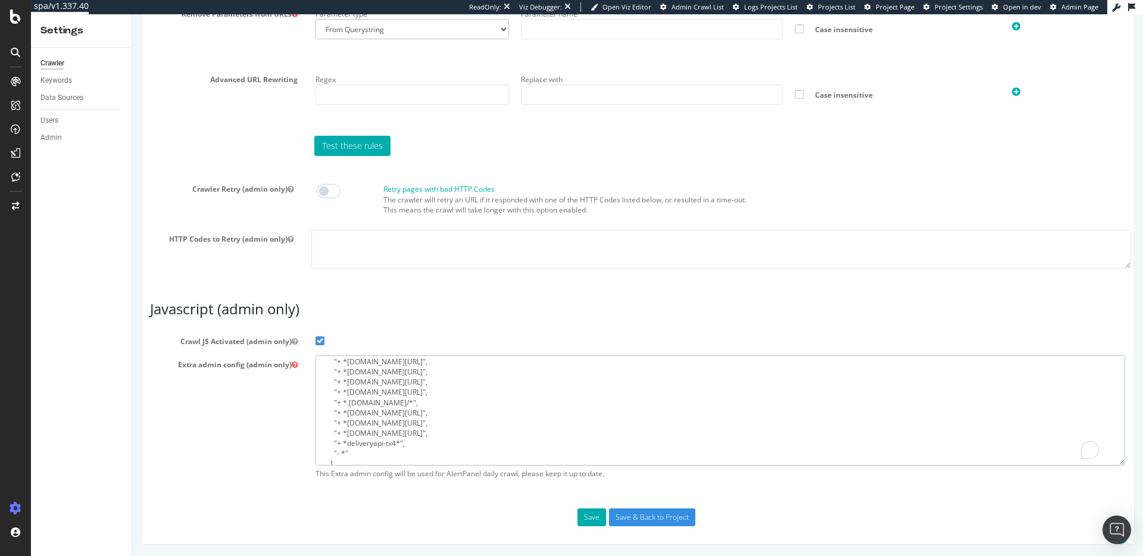
scroll to position [85, 0]
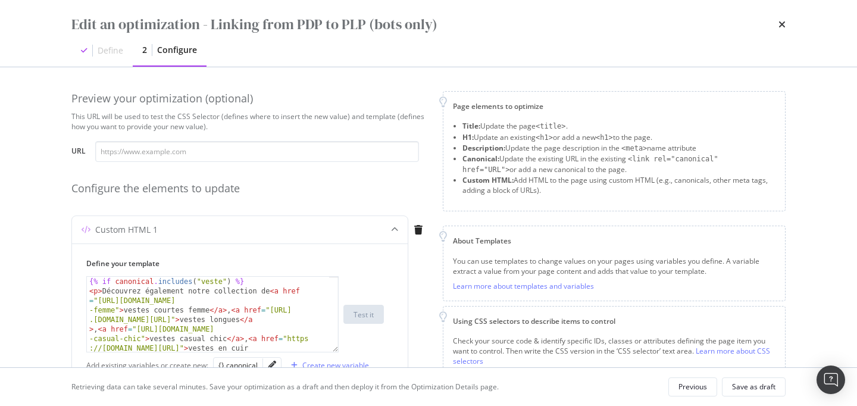
scroll to position [130, 0]
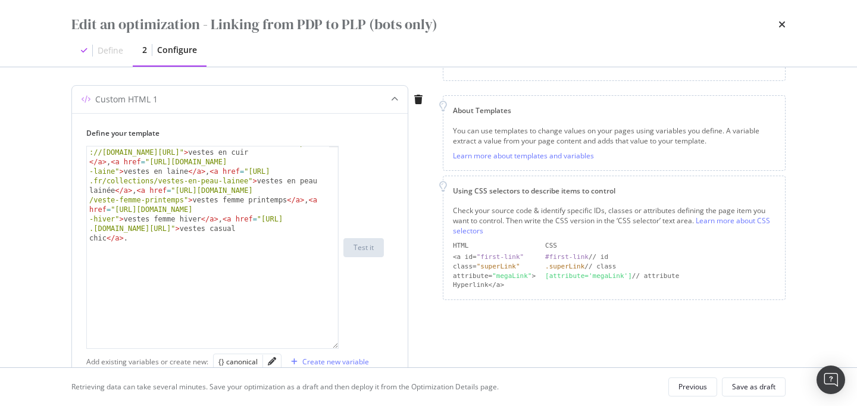
drag, startPoint x: 336, startPoint y: 220, endPoint x: 335, endPoint y: 346, distance: 126.8
click at [335, 347] on div "< p > Découvrez également notre collection de < a href = "[URL][DOMAIN_NAME] -f…" at bounding box center [212, 247] width 252 height 203
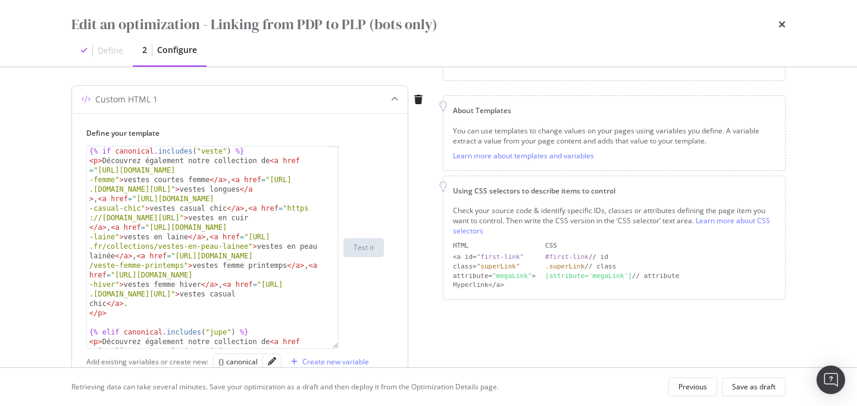
scroll to position [114, 0]
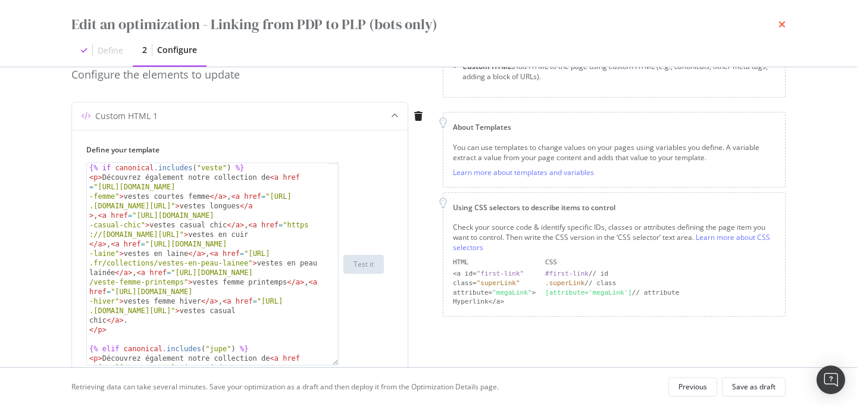
click at [781, 23] on icon "times" at bounding box center [782, 25] width 7 height 10
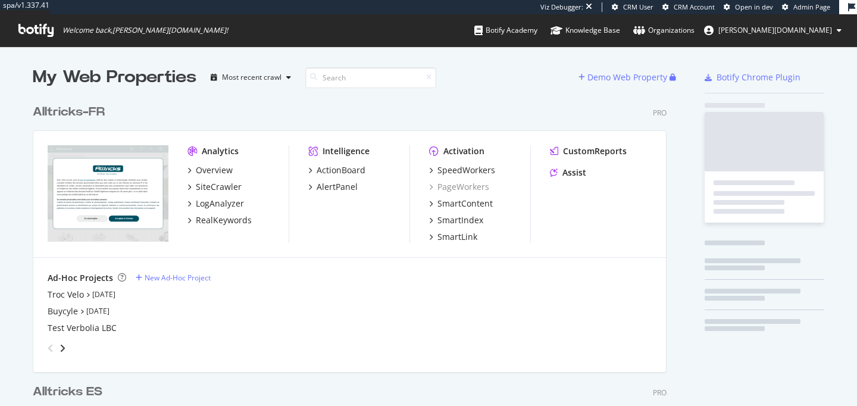
scroll to position [1326, 635]
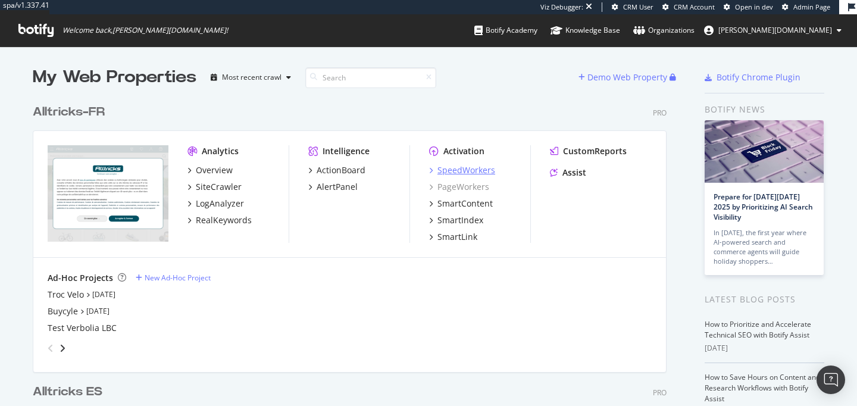
click at [465, 173] on div "SpeedWorkers" at bounding box center [467, 170] width 58 height 12
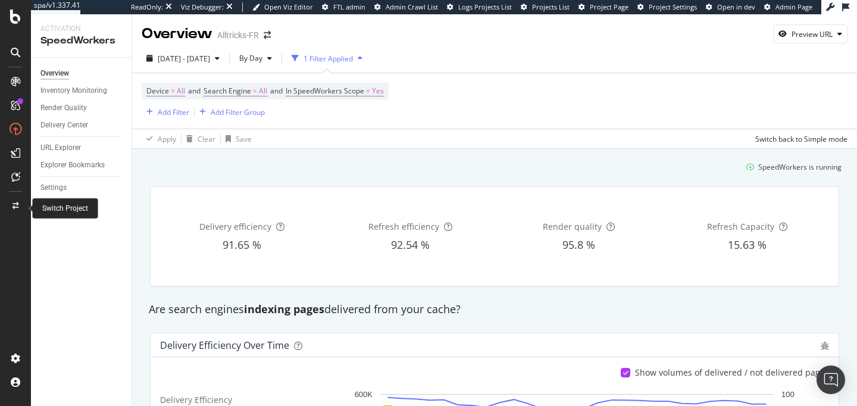
click at [20, 208] on div at bounding box center [15, 205] width 29 height 19
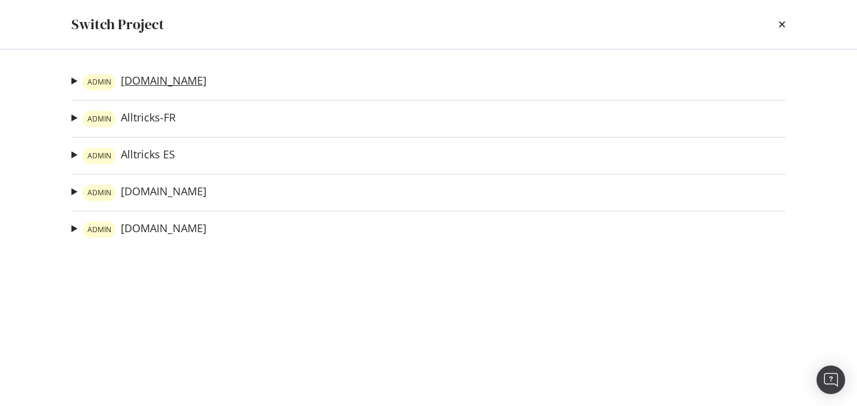
click at [157, 77] on link "ADMIN [DOMAIN_NAME]" at bounding box center [145, 82] width 124 height 17
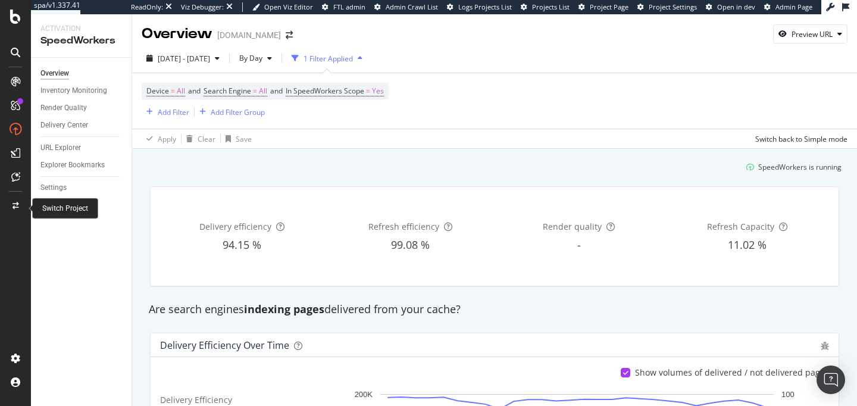
click at [17, 207] on icon at bounding box center [16, 205] width 7 height 7
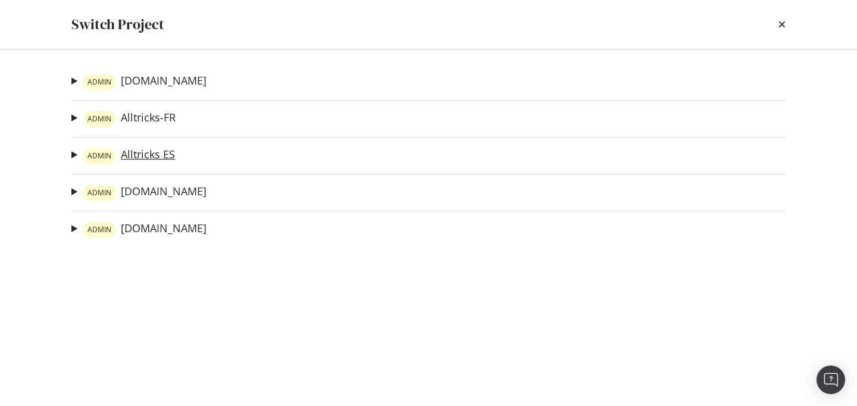
click at [136, 157] on link "ADMIN Alltricks ES" at bounding box center [129, 156] width 92 height 17
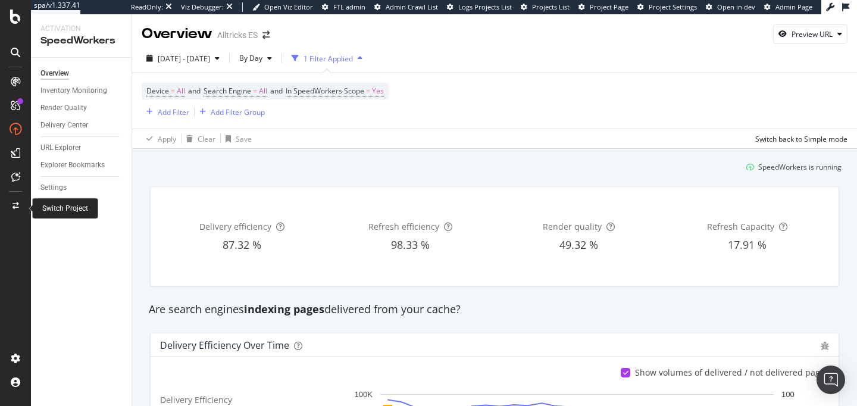
click at [15, 200] on div at bounding box center [15, 205] width 29 height 19
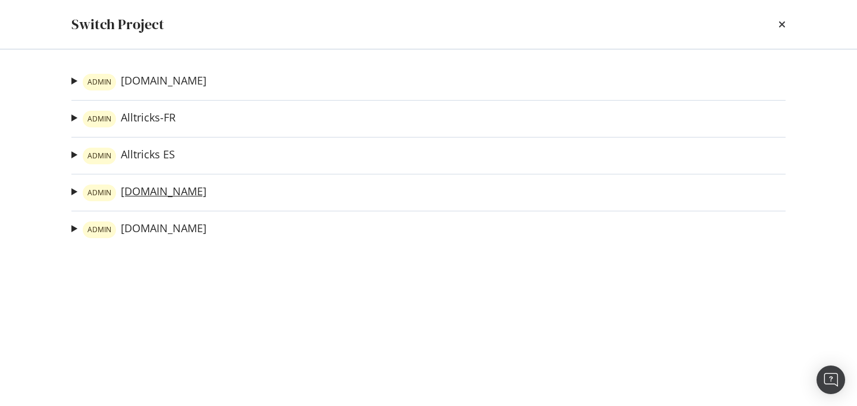
click at [140, 190] on link "ADMIN [DOMAIN_NAME]" at bounding box center [145, 193] width 124 height 17
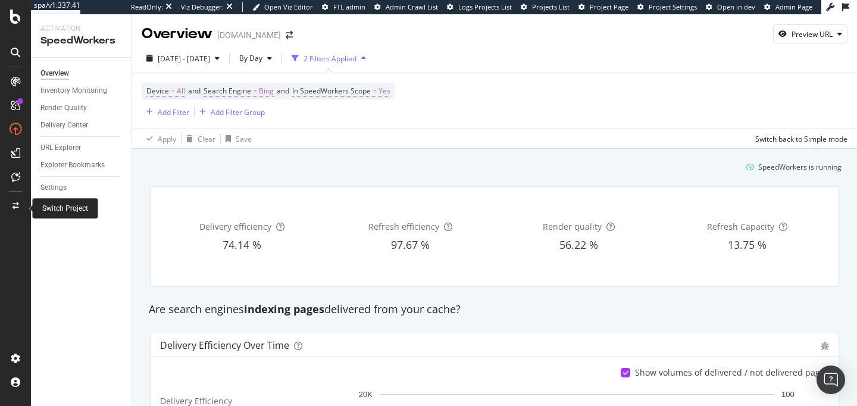
click at [16, 211] on div at bounding box center [15, 205] width 29 height 19
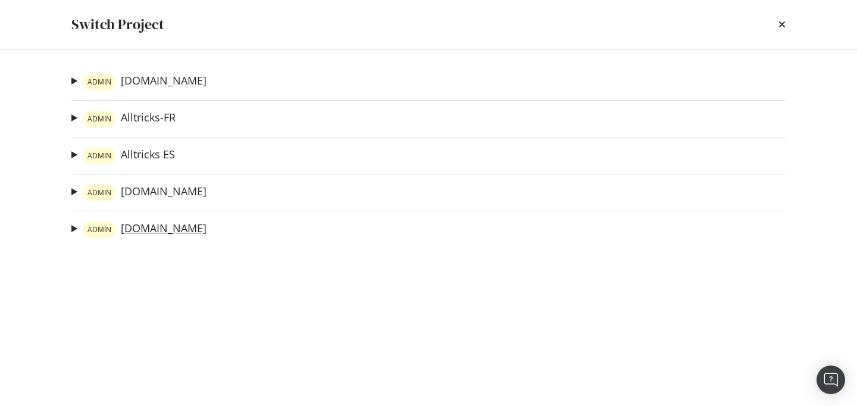
click at [165, 230] on link "ADMIN [DOMAIN_NAME]" at bounding box center [145, 229] width 124 height 17
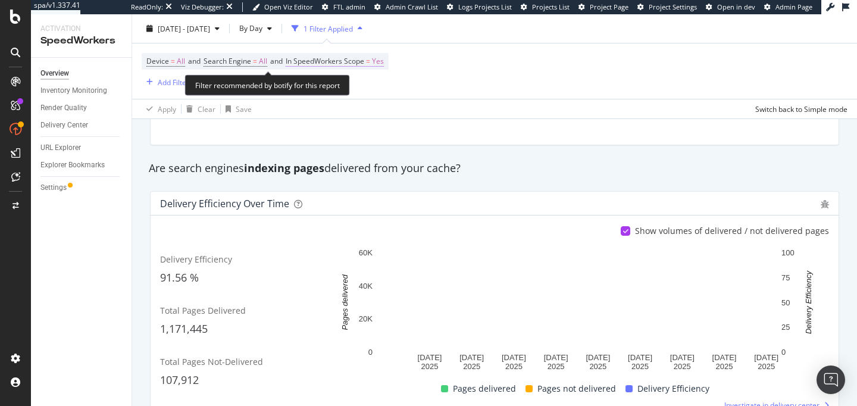
scroll to position [202, 0]
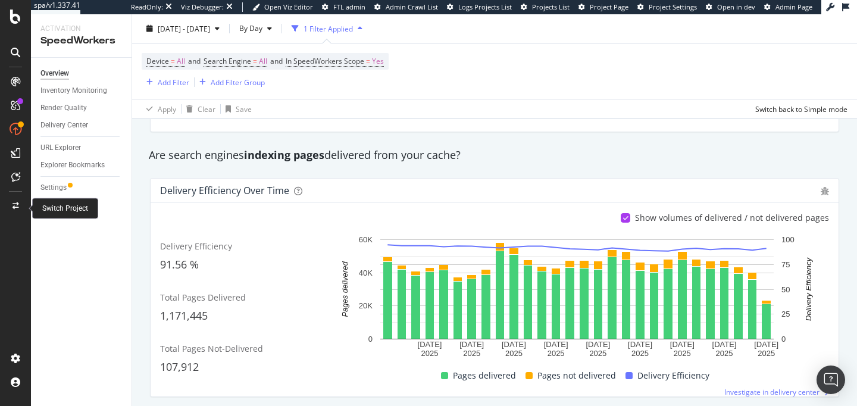
click at [17, 202] on icon at bounding box center [16, 205] width 7 height 7
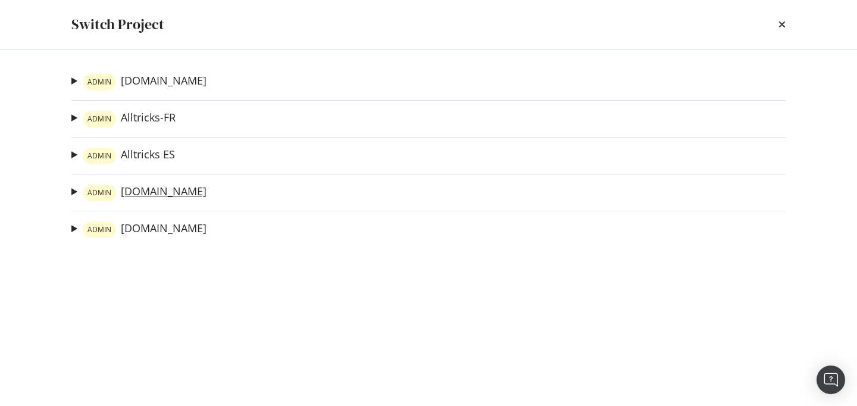
click at [139, 192] on link "ADMIN [DOMAIN_NAME]" at bounding box center [145, 193] width 124 height 17
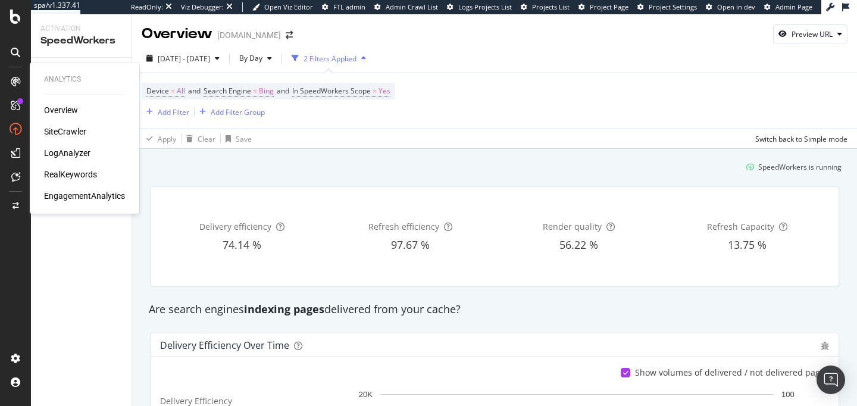
click at [73, 151] on div "LogAnalyzer" at bounding box center [67, 153] width 46 height 12
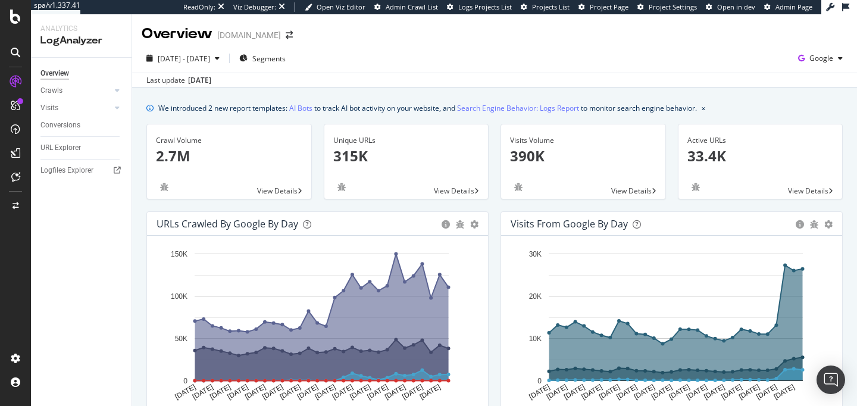
click at [55, 98] on div "Crawls" at bounding box center [85, 90] width 91 height 17
click at [52, 92] on div "Crawls" at bounding box center [51, 91] width 22 height 13
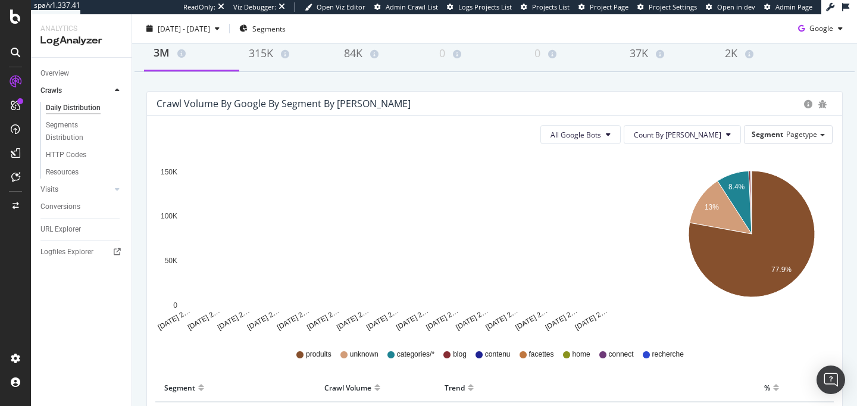
scroll to position [98, 0]
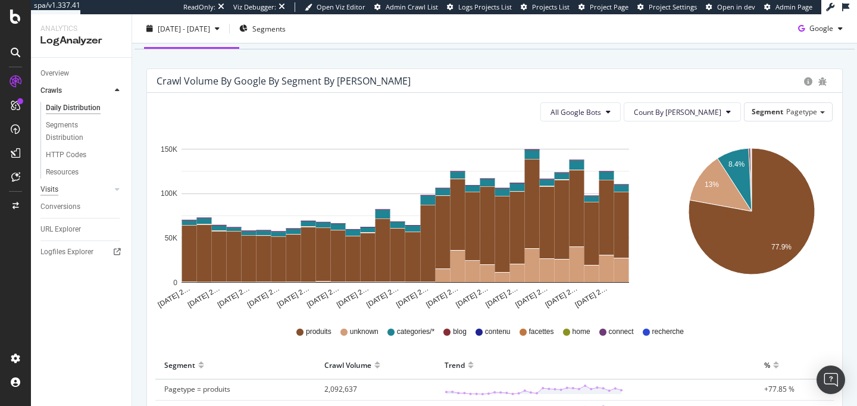
click at [54, 186] on div "Visits" at bounding box center [49, 189] width 18 height 13
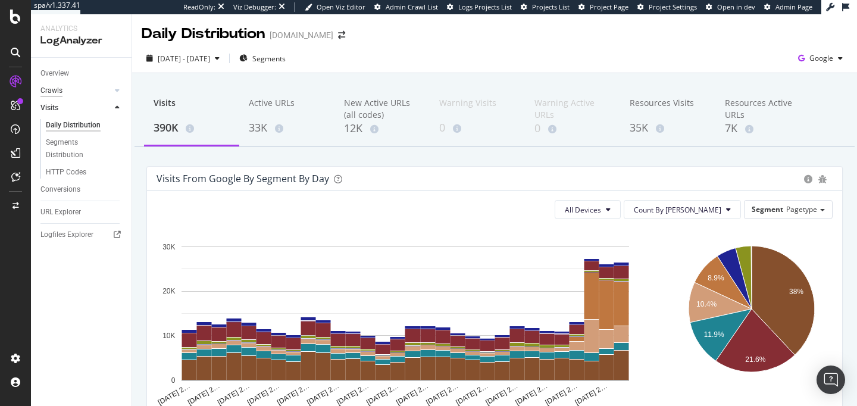
click at [56, 88] on div "Crawls" at bounding box center [51, 91] width 22 height 13
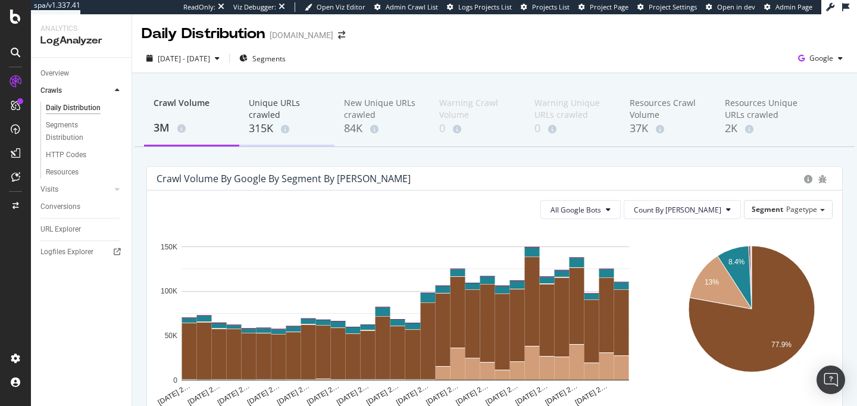
click at [249, 112] on div "Unique URLs crawled" at bounding box center [287, 109] width 76 height 24
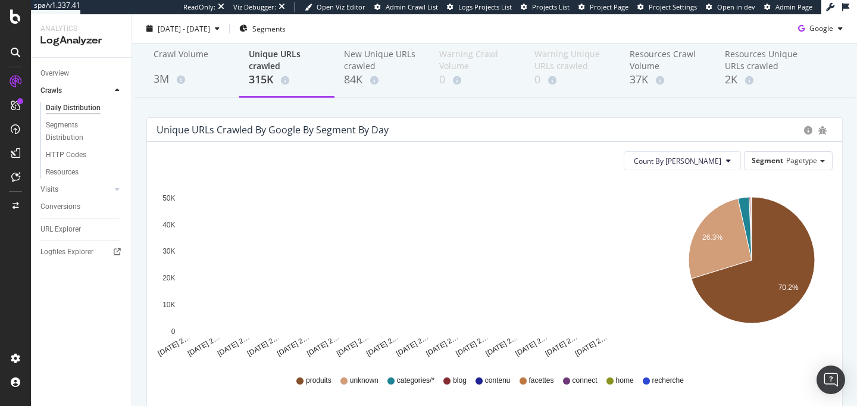
scroll to position [33, 0]
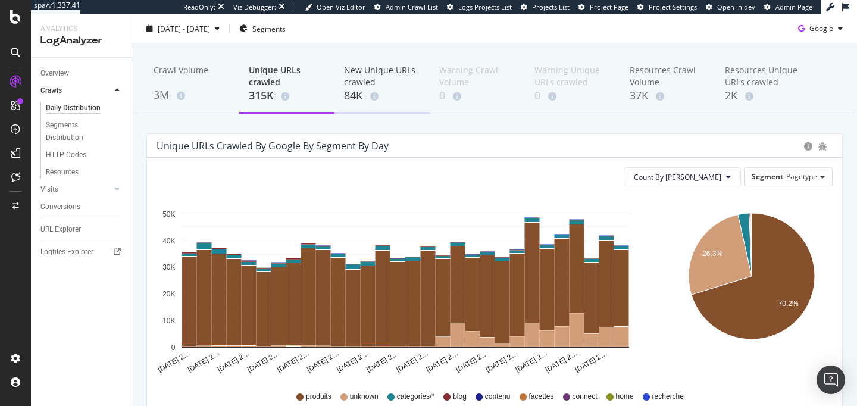
click at [359, 102] on div "84K" at bounding box center [382, 95] width 76 height 15
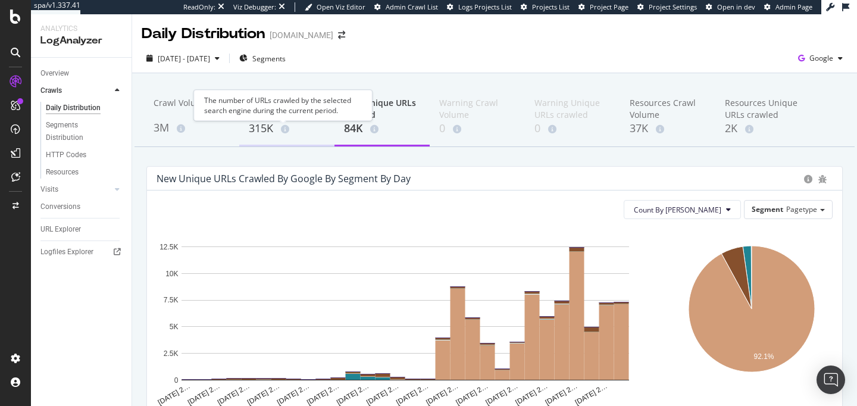
click at [280, 123] on div "315K" at bounding box center [287, 128] width 76 height 15
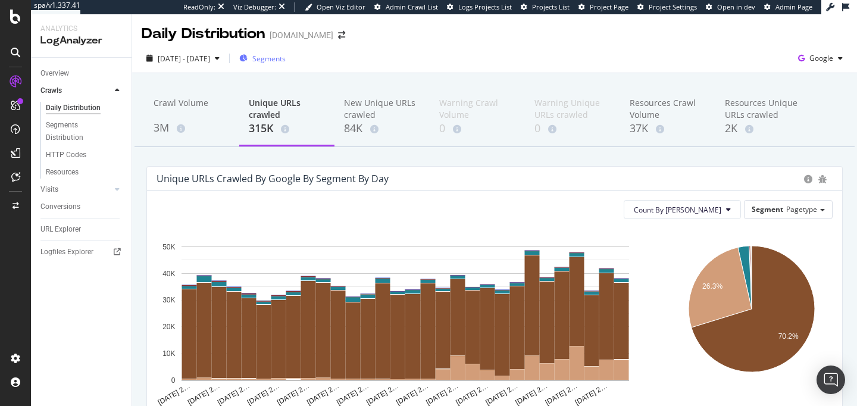
click at [286, 50] on div "Segments" at bounding box center [262, 58] width 46 height 18
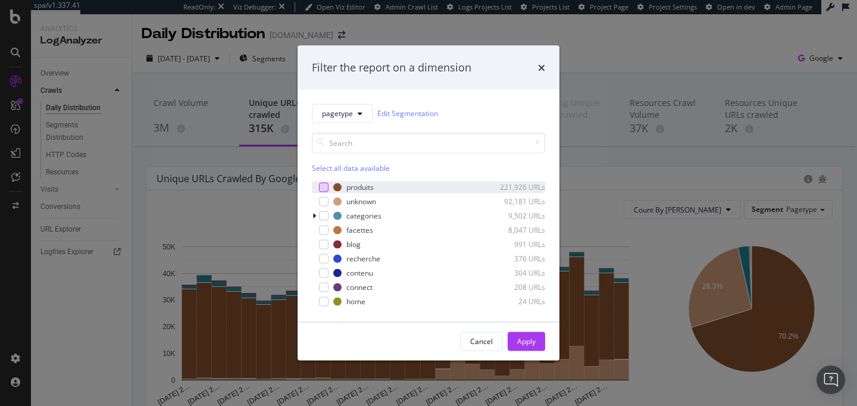
click at [320, 182] on div "modal" at bounding box center [324, 187] width 10 height 10
click at [322, 204] on div "modal" at bounding box center [324, 201] width 10 height 10
click at [323, 222] on div "produits 221,926 URLs unknown 92,181 URLs categories 9,502 URLs facettes 8,047 …" at bounding box center [428, 244] width 233 height 126
click at [323, 217] on div "modal" at bounding box center [324, 216] width 10 height 10
click at [323, 233] on div "modal" at bounding box center [324, 230] width 10 height 10
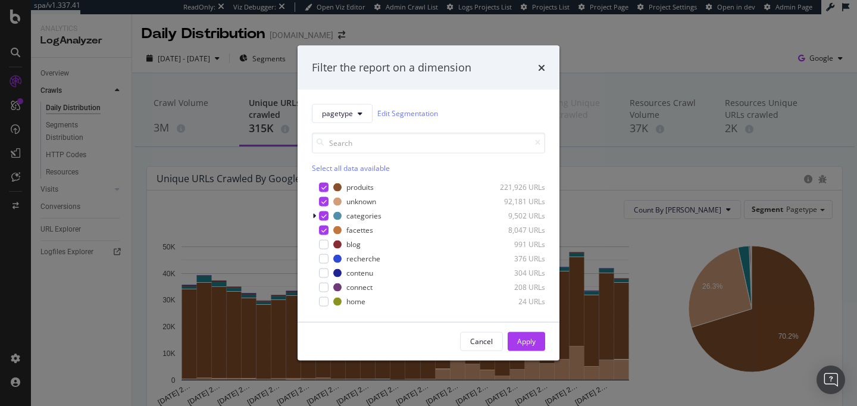
click at [325, 252] on div "produits 221,926 URLs unknown 92,181 URLs categories 9,502 URLs facettes 8,047 …" at bounding box center [428, 244] width 233 height 126
click at [324, 245] on div "modal" at bounding box center [324, 244] width 10 height 10
click at [324, 257] on div "modal" at bounding box center [324, 259] width 10 height 10
click at [325, 272] on div "modal" at bounding box center [324, 273] width 10 height 10
click at [324, 289] on div "modal" at bounding box center [324, 287] width 10 height 10
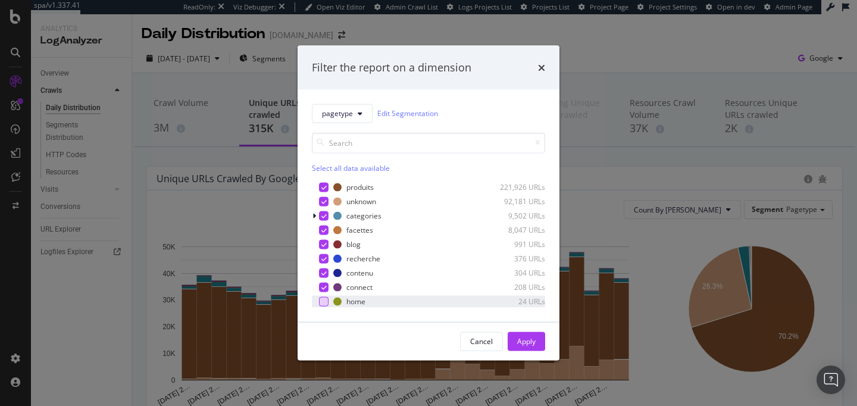
click at [324, 304] on div "modal" at bounding box center [324, 301] width 10 height 10
click at [326, 203] on icon "modal" at bounding box center [323, 201] width 5 height 6
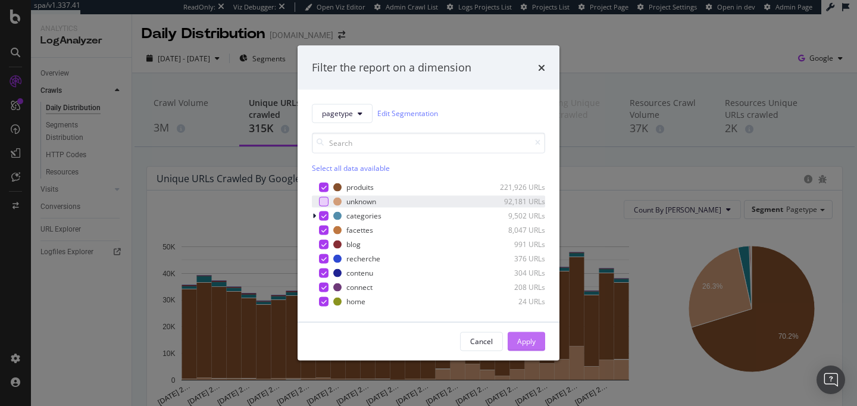
click at [517, 342] on div "Apply" at bounding box center [526, 341] width 18 height 10
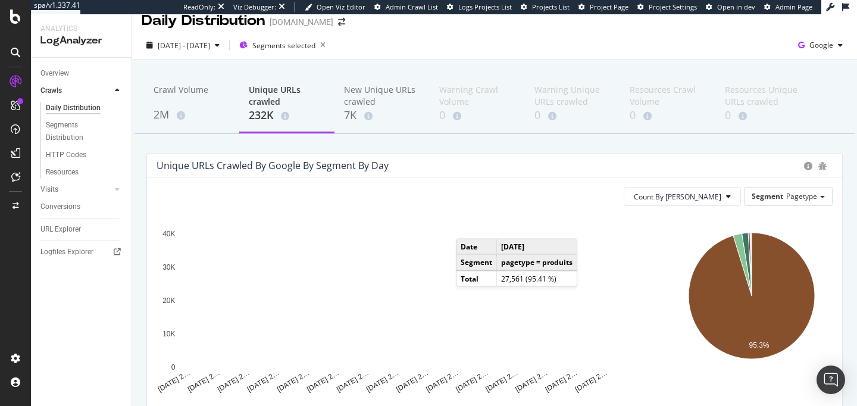
scroll to position [7, 0]
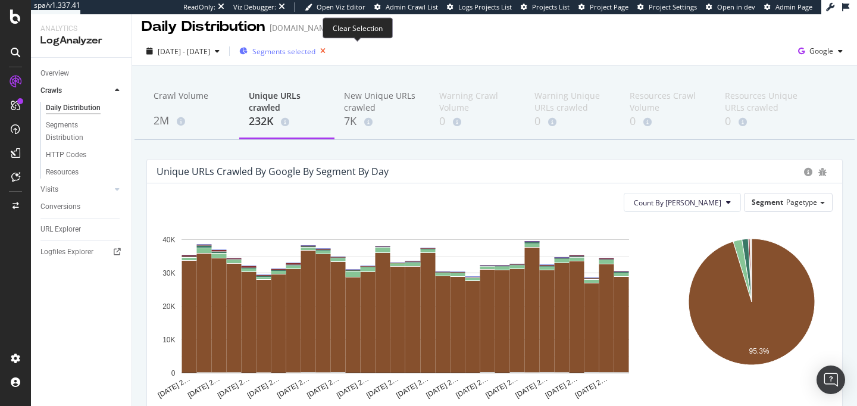
click at [330, 55] on icon "button" at bounding box center [323, 51] width 15 height 17
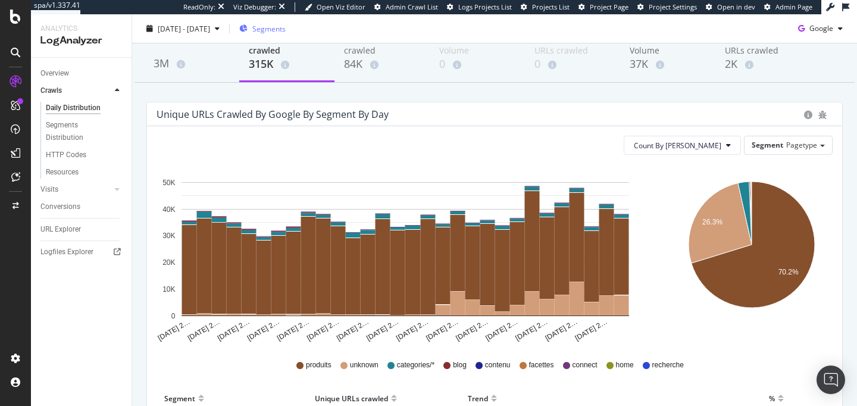
scroll to position [75, 0]
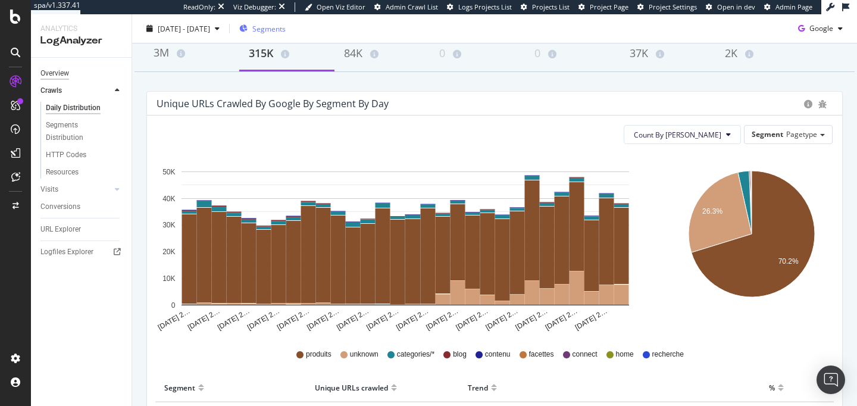
click at [58, 75] on div "Overview" at bounding box center [54, 73] width 29 height 13
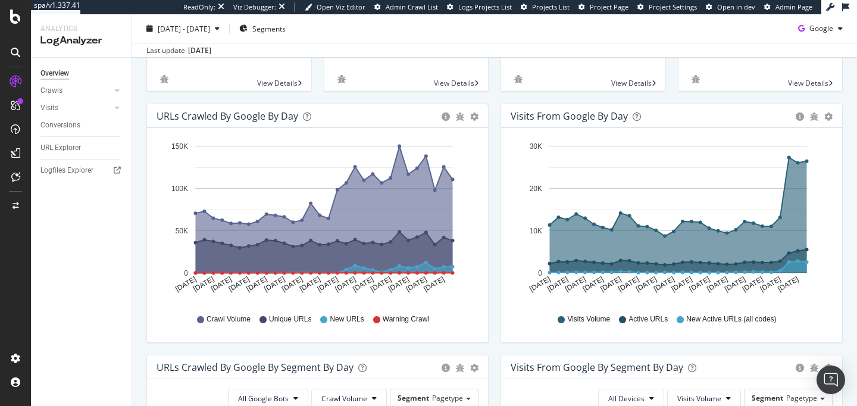
scroll to position [33, 0]
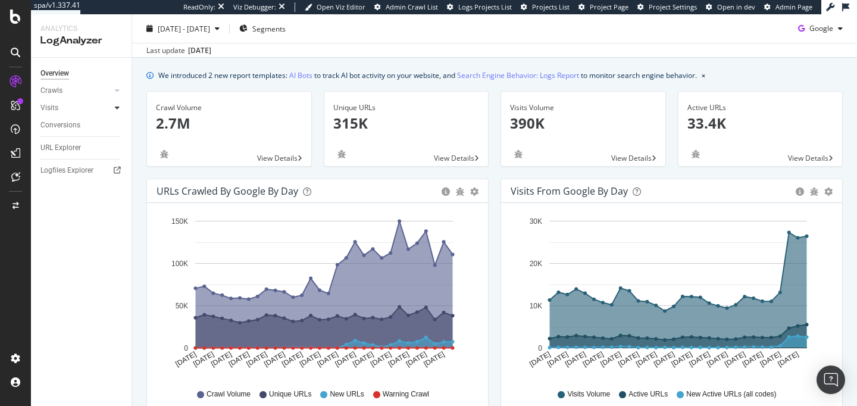
click at [117, 106] on icon at bounding box center [117, 107] width 5 height 7
click at [88, 120] on div "Daily Distribution" at bounding box center [73, 125] width 55 height 13
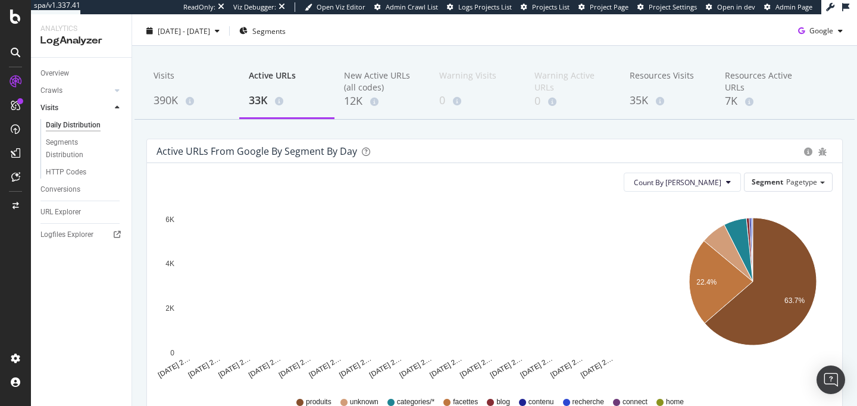
scroll to position [35, 0]
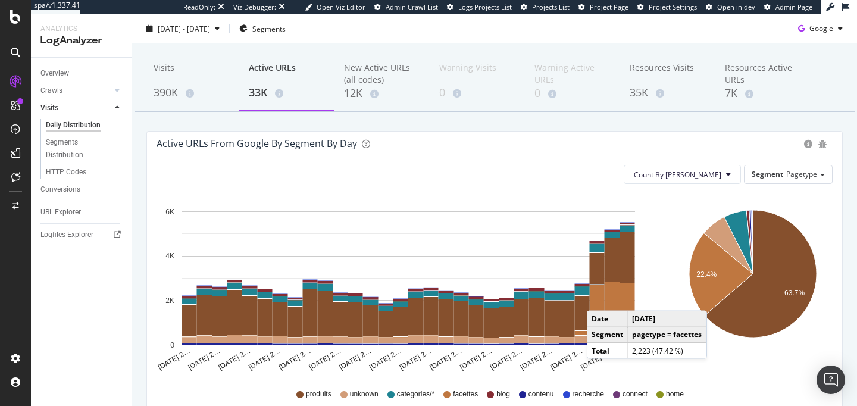
click at [599, 299] on rect "A chart." at bounding box center [597, 309] width 15 height 49
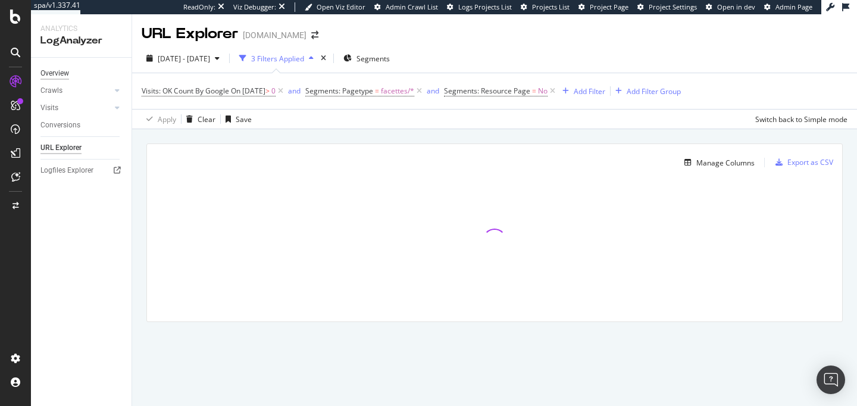
click at [59, 76] on div "Overview" at bounding box center [54, 73] width 29 height 13
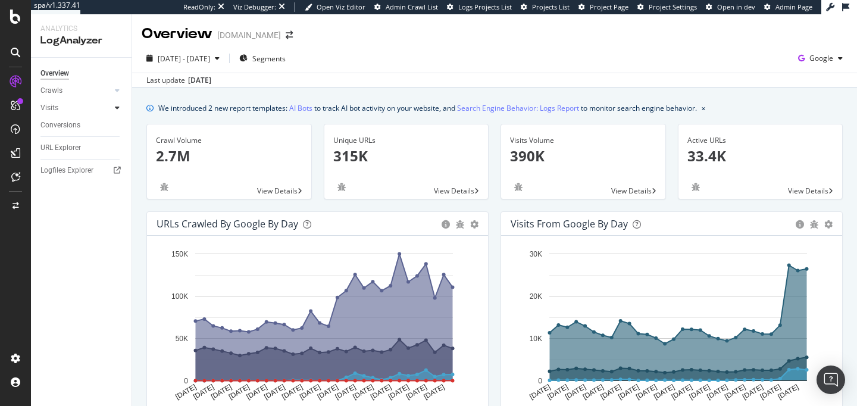
click at [113, 110] on div at bounding box center [117, 108] width 12 height 12
click at [77, 126] on div "Daily Distribution" at bounding box center [73, 125] width 55 height 13
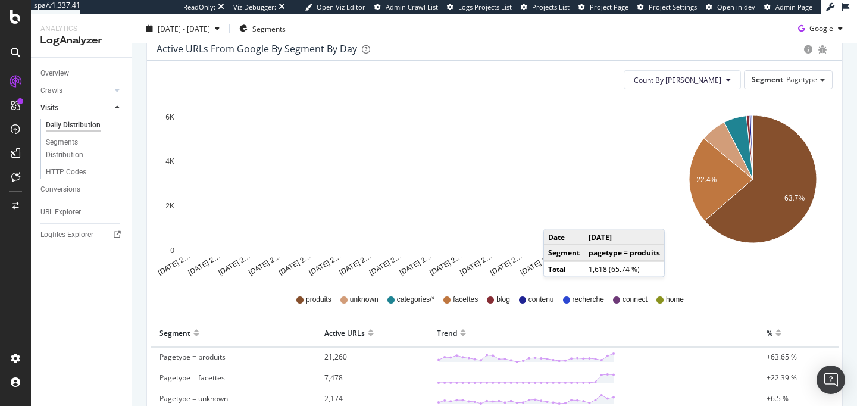
scroll to position [132, 0]
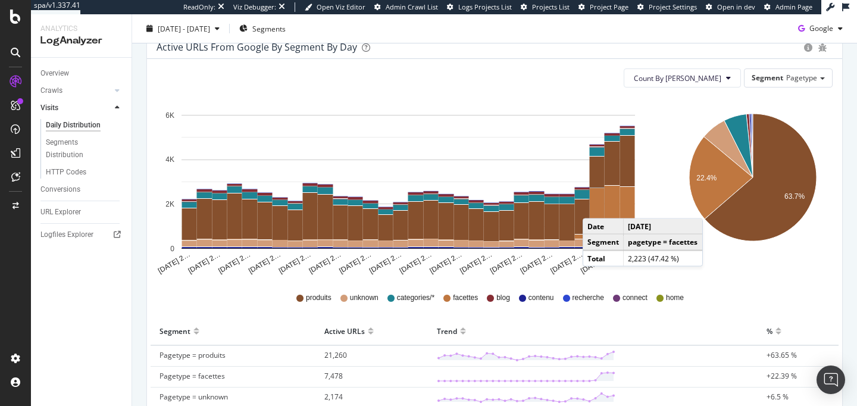
click at [595, 207] on rect "A chart." at bounding box center [597, 212] width 15 height 49
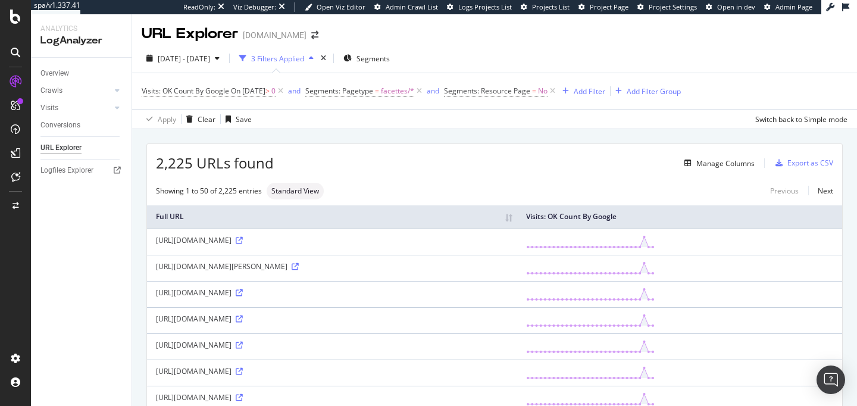
click at [485, 123] on div "Apply Clear Save Switch back to Simple mode" at bounding box center [494, 119] width 725 height 20
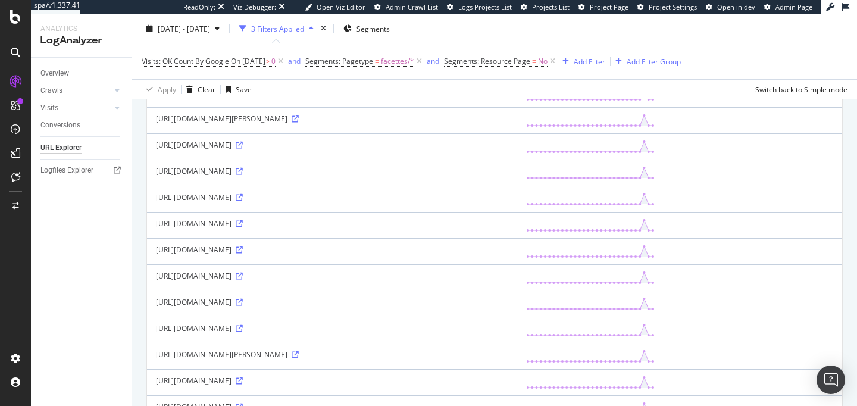
scroll to position [165, 0]
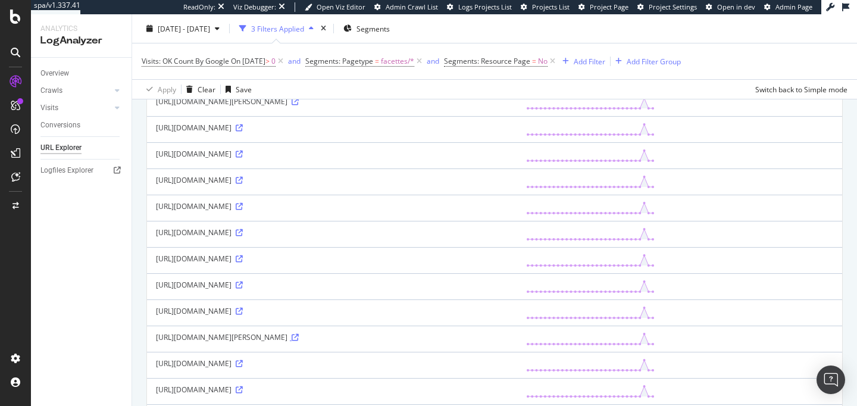
click at [299, 341] on icon at bounding box center [295, 337] width 7 height 7
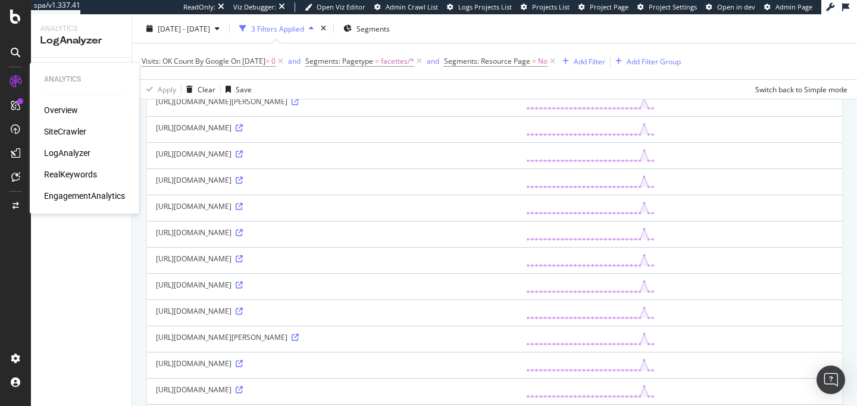
click at [63, 130] on div "SiteCrawler" at bounding box center [65, 132] width 42 height 12
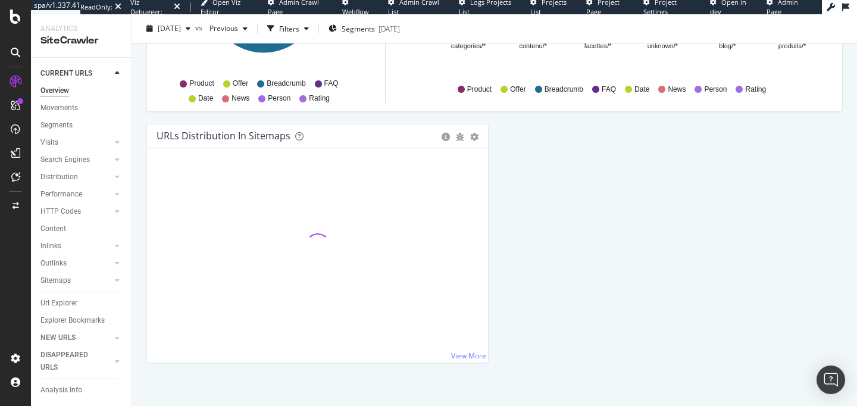
scroll to position [1335, 0]
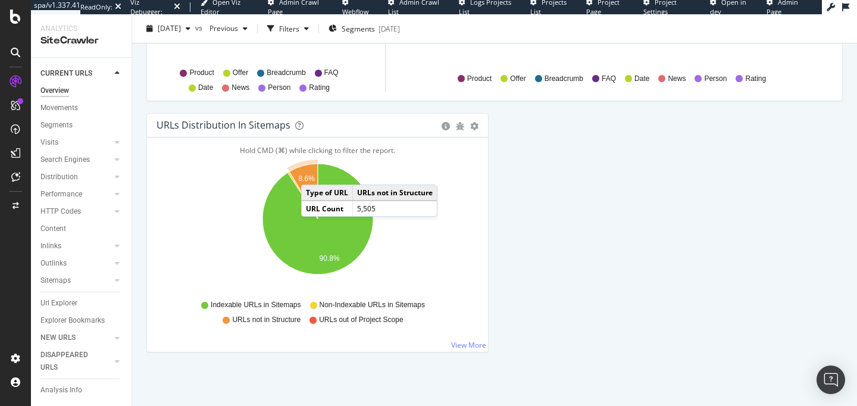
click at [313, 173] on icon "A chart." at bounding box center [303, 191] width 29 height 55
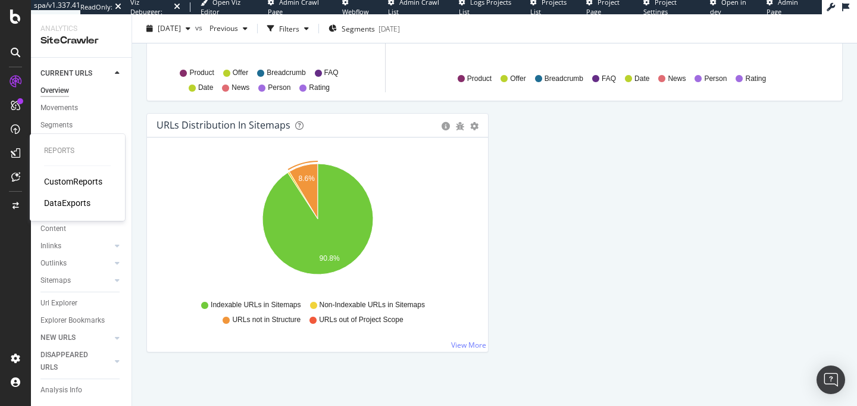
click at [72, 207] on div "DataExports" at bounding box center [67, 203] width 46 height 12
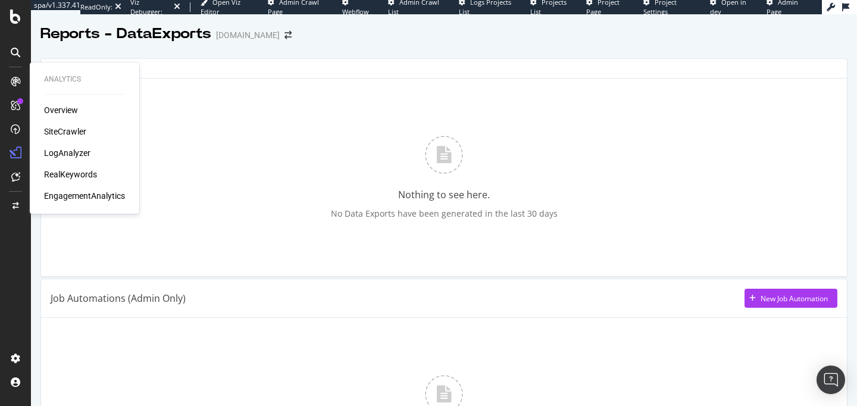
click at [63, 133] on div "SiteCrawler" at bounding box center [65, 132] width 42 height 12
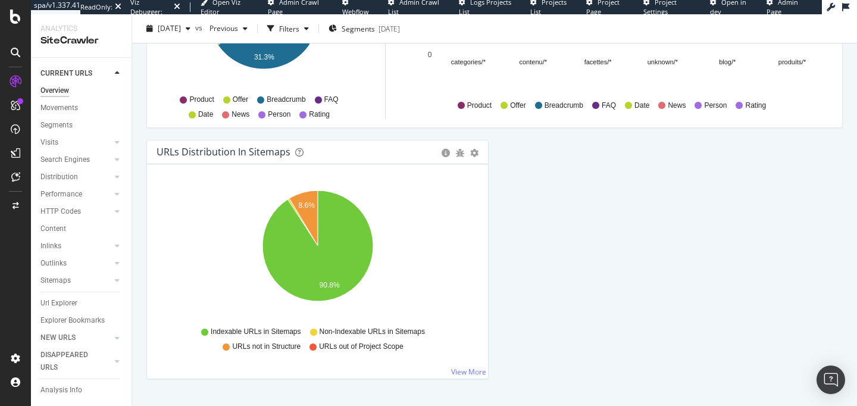
scroll to position [1335, 0]
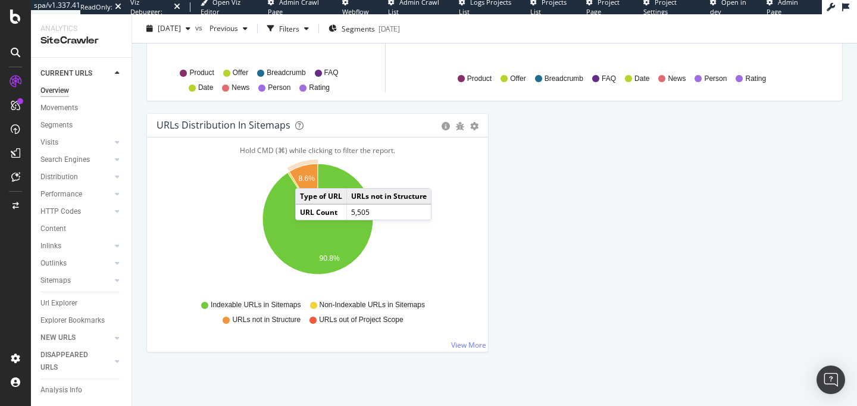
click at [307, 177] on text "8.6%" at bounding box center [307, 178] width 17 height 8
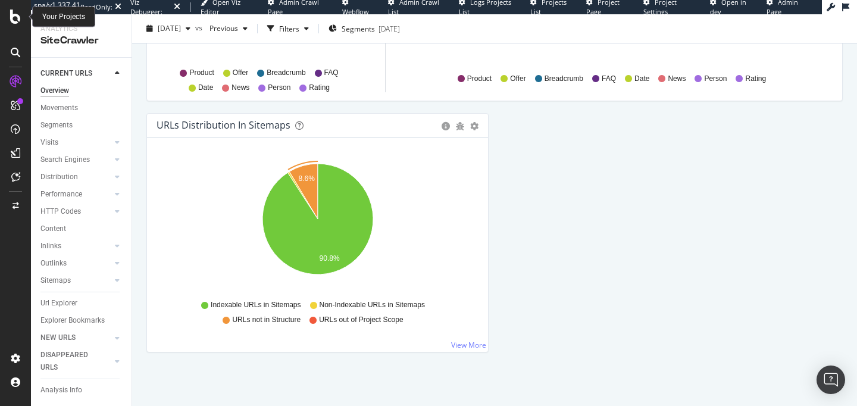
click at [14, 23] on icon at bounding box center [15, 17] width 11 height 14
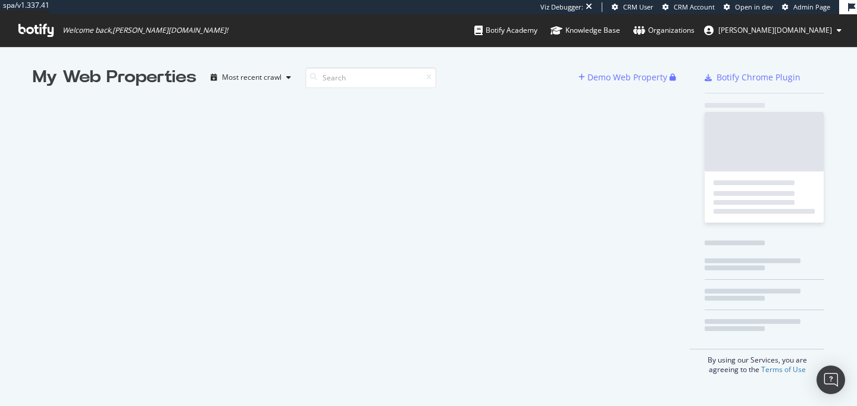
scroll to position [406, 857]
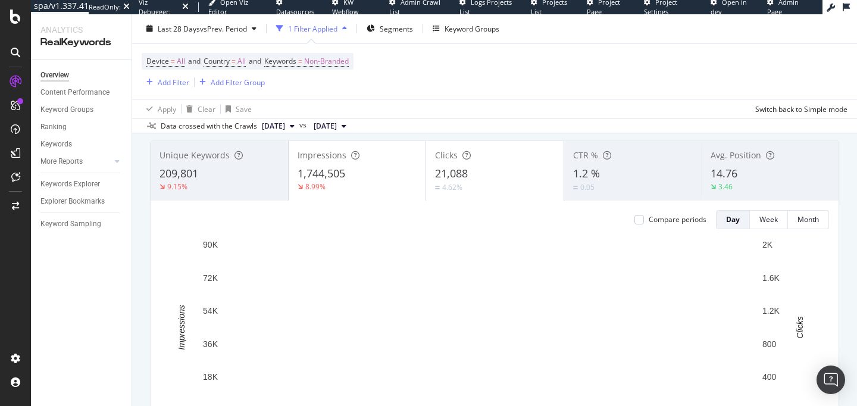
scroll to position [67, 0]
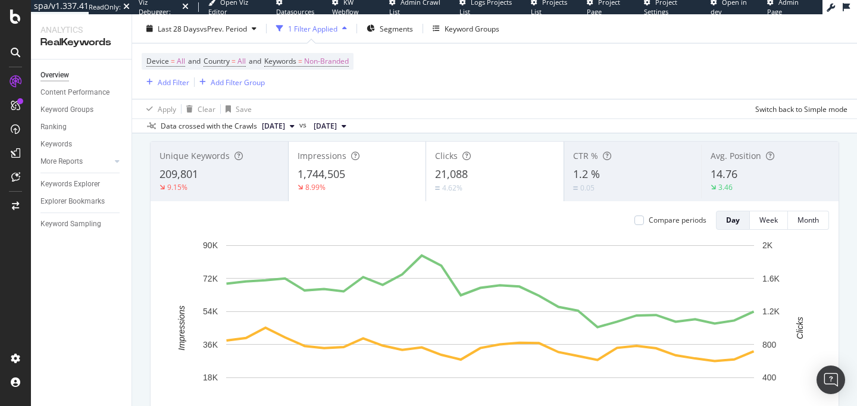
click at [701, 159] on div "Avg. Position 14.76 3.46" at bounding box center [770, 172] width 138 height 54
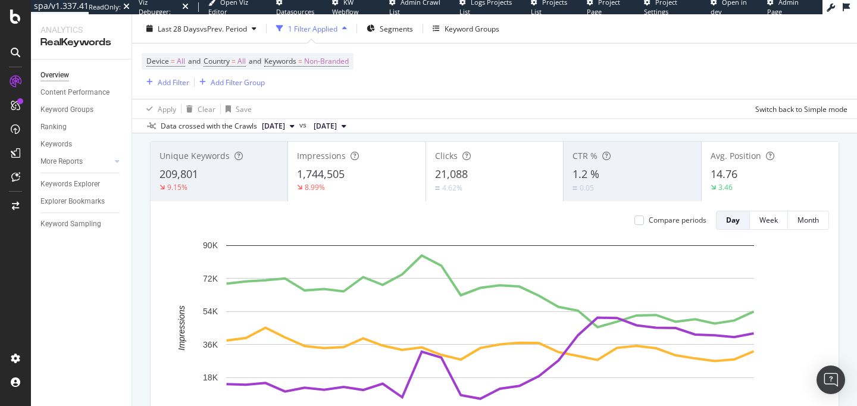
click at [460, 165] on div "Clicks 21,088 4.62%" at bounding box center [494, 172] width 137 height 54
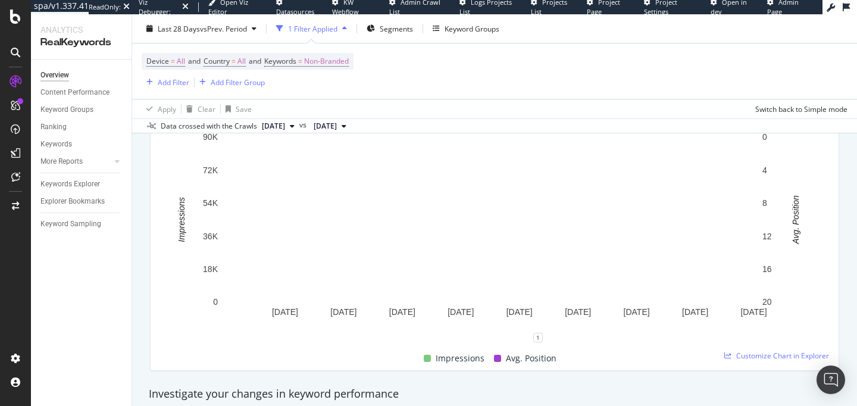
scroll to position [177, 0]
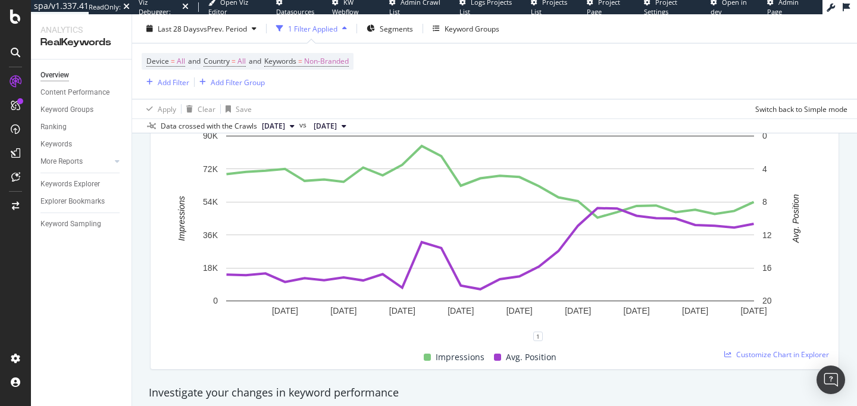
click at [552, 339] on div "1" at bounding box center [494, 341] width 669 height 10
click at [555, 338] on div "1" at bounding box center [494, 341] width 669 height 10
click at [559, 336] on icon "plus" at bounding box center [557, 336] width 7 height 7
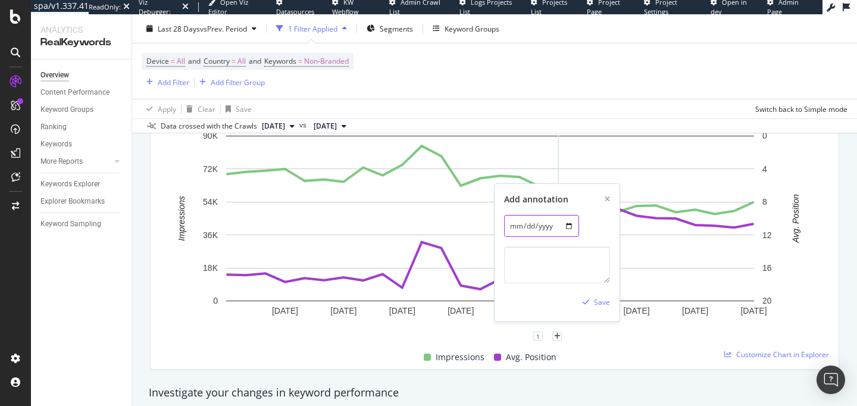
click at [570, 227] on input "[DATE]" at bounding box center [541, 226] width 75 height 22
type input "[DATE]"
click at [538, 268] on textarea at bounding box center [557, 264] width 106 height 37
paste textarea "Google removed num=100: Data"
type textarea "Google removed num=100: Data"
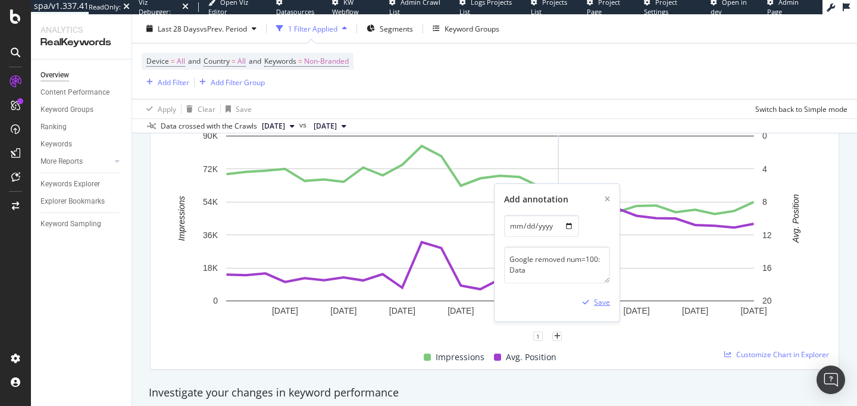
click at [592, 304] on div "button" at bounding box center [586, 302] width 16 height 7
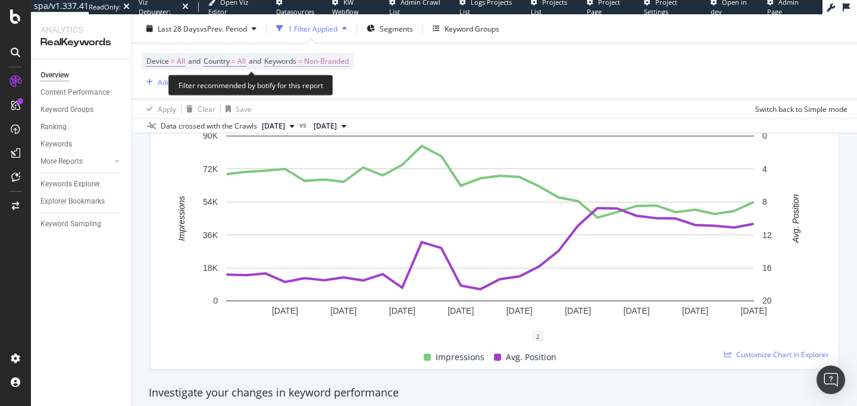
click at [328, 59] on span "Non-Branded" at bounding box center [326, 61] width 45 height 17
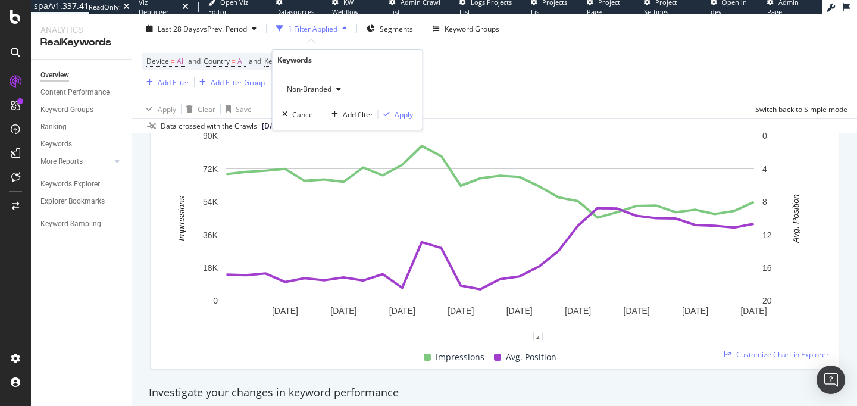
click at [310, 88] on span "Non-Branded" at bounding box center [306, 89] width 49 height 10
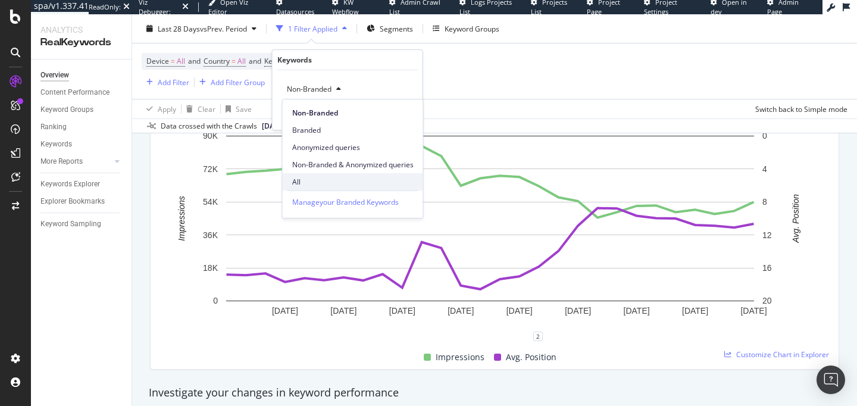
click at [314, 174] on div "All" at bounding box center [353, 181] width 140 height 17
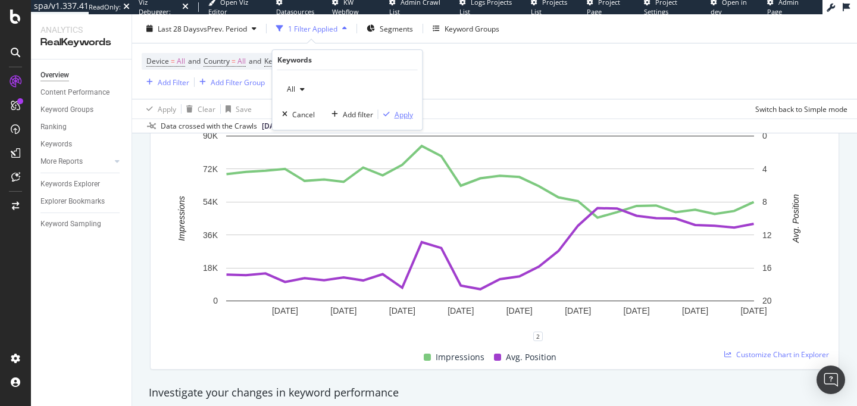
click at [402, 114] on div "Apply" at bounding box center [404, 115] width 18 height 10
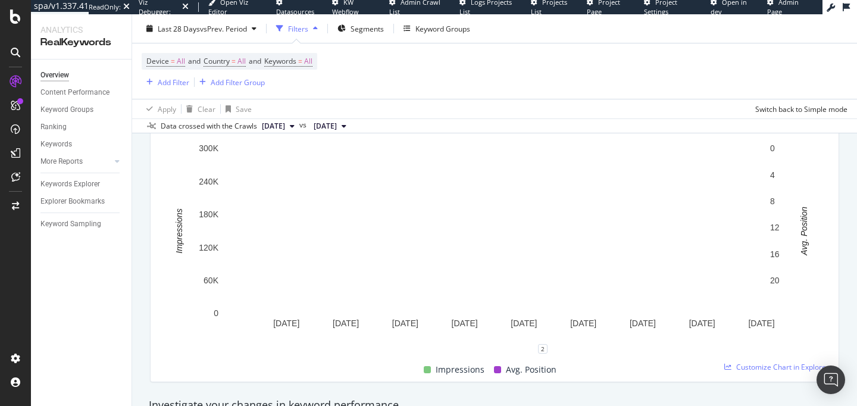
scroll to position [67, 0]
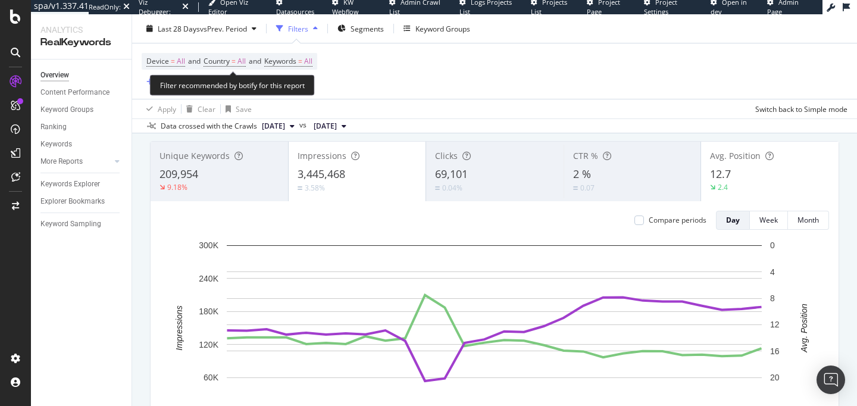
click at [303, 55] on span "Device = All and Country = All and Keywords = All" at bounding box center [229, 61] width 166 height 17
click at [302, 60] on span "=" at bounding box center [300, 61] width 4 height 10
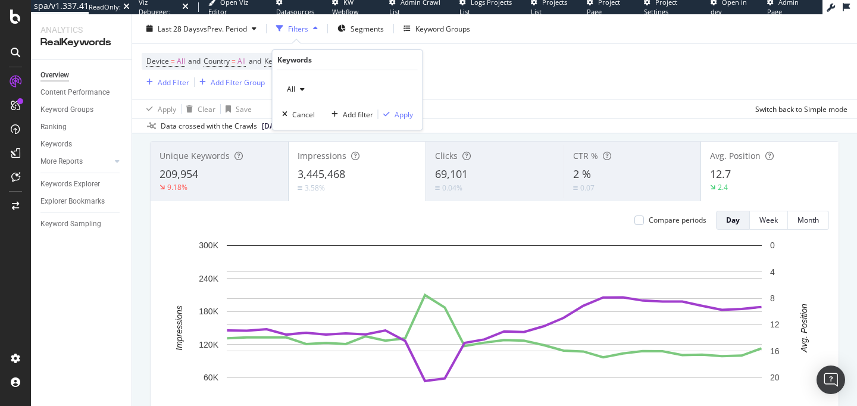
click at [291, 90] on span "All" at bounding box center [288, 89] width 13 height 10
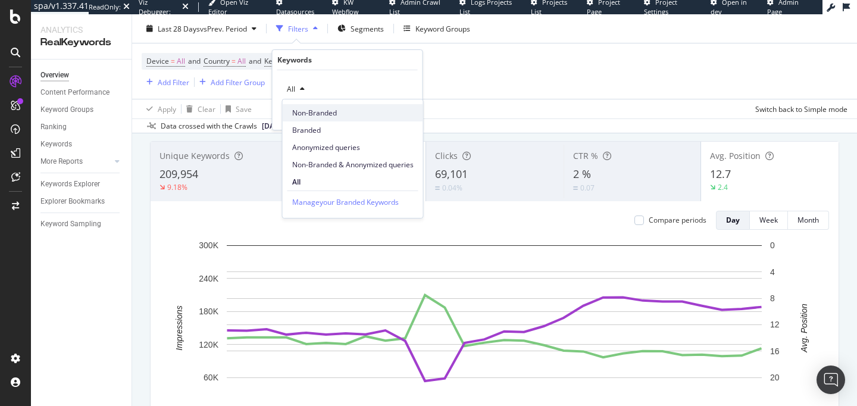
click at [370, 117] on span "Non-Branded" at bounding box center [352, 113] width 121 height 11
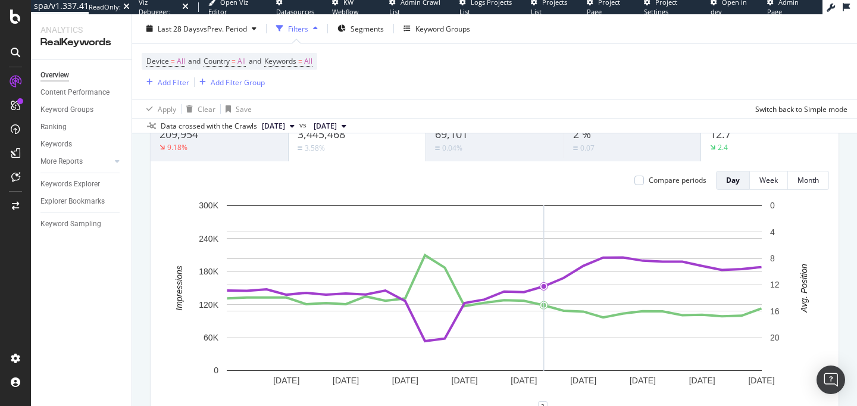
scroll to position [108, 0]
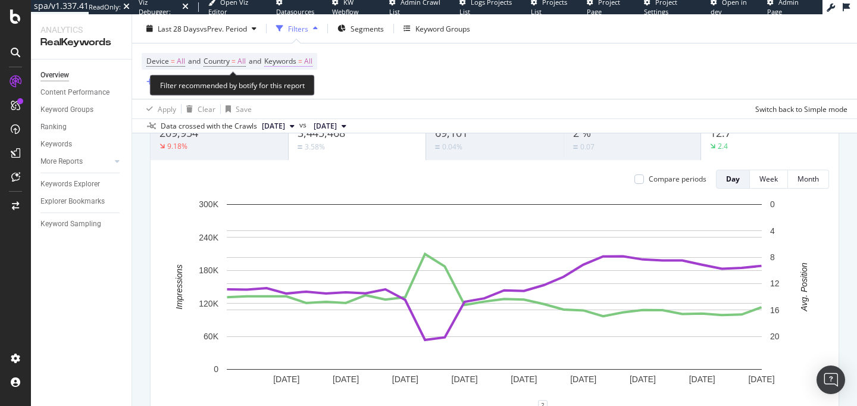
click at [311, 66] on span "Keywords = All" at bounding box center [288, 61] width 48 height 11
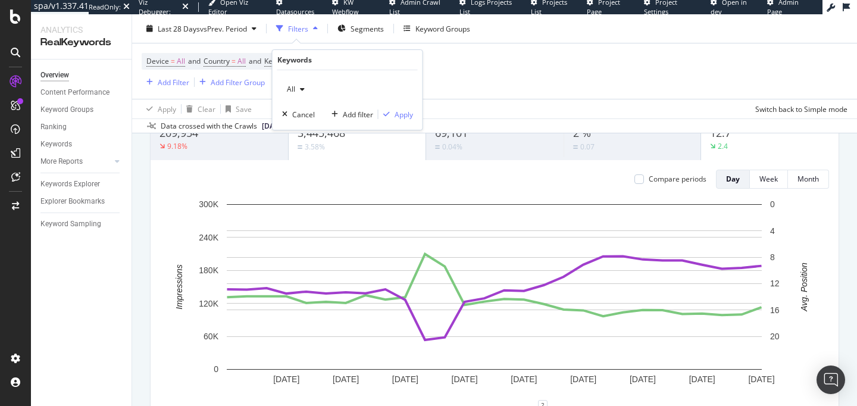
click at [299, 80] on div "All" at bounding box center [295, 89] width 27 height 18
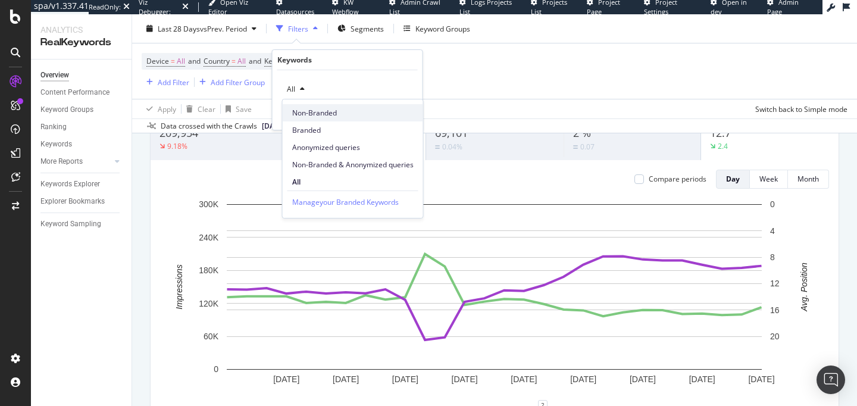
click at [314, 115] on span "Non-Branded" at bounding box center [352, 113] width 121 height 11
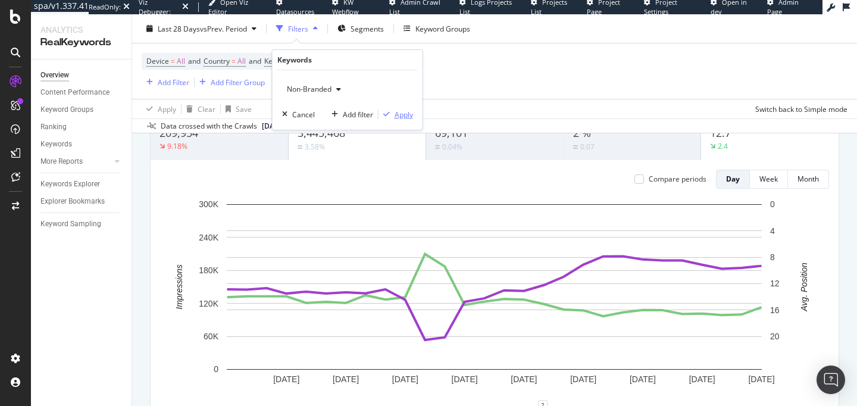
click at [403, 115] on div "Apply" at bounding box center [404, 115] width 18 height 10
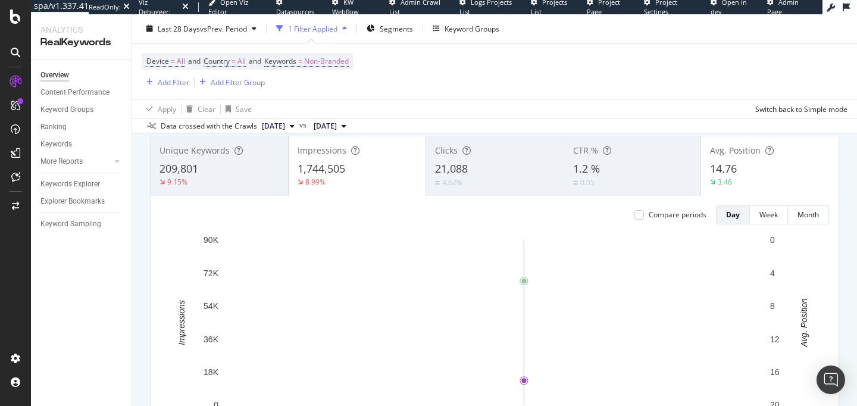
scroll to position [54, 0]
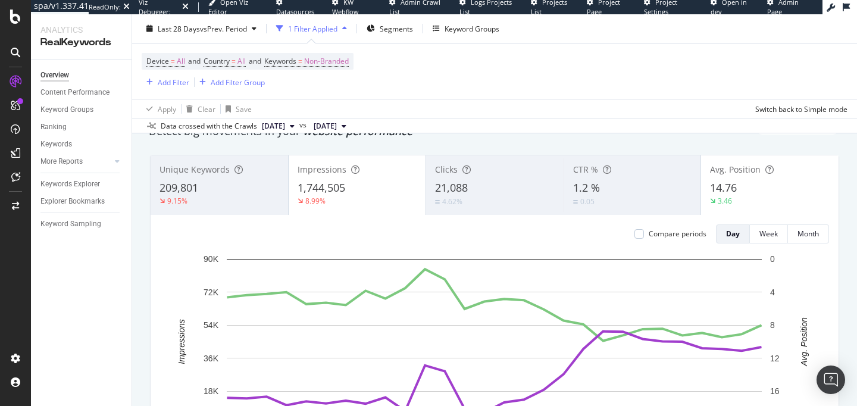
click at [488, 127] on div "Data crossed with the Crawls [DATE] vs [DATE]" at bounding box center [494, 125] width 725 height 14
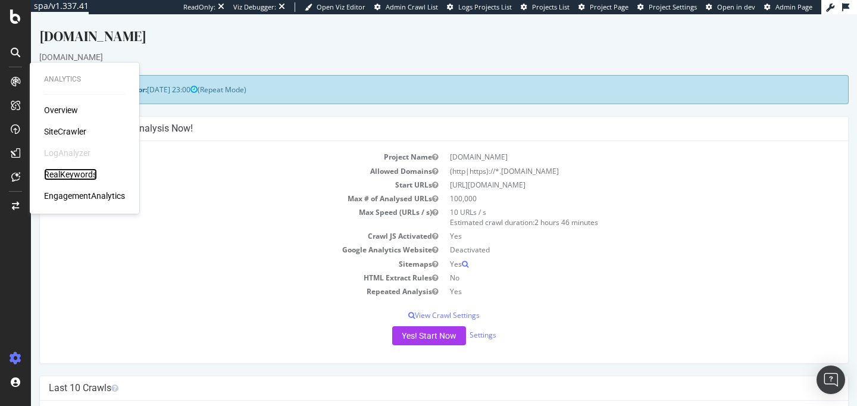
click at [66, 177] on div "RealKeywords" at bounding box center [70, 174] width 53 height 12
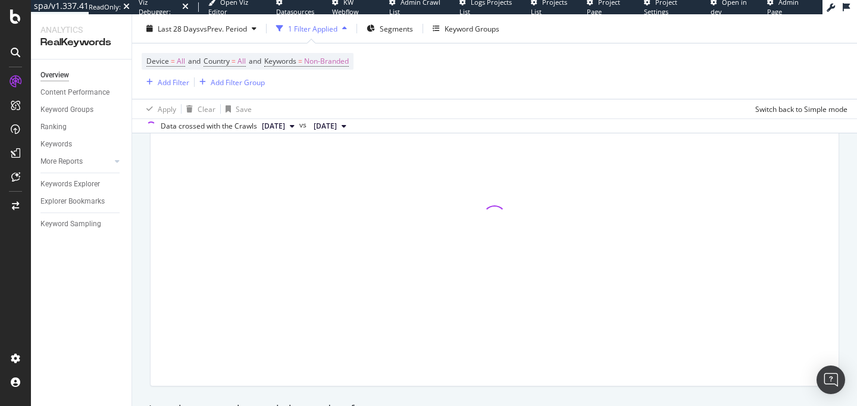
scroll to position [177, 0]
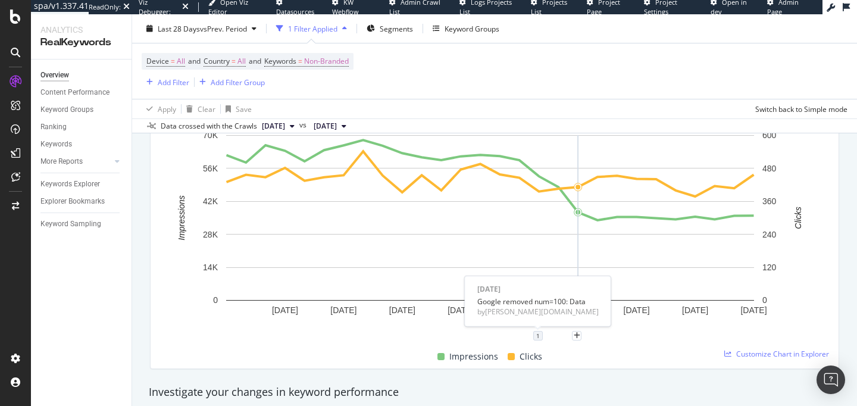
click at [538, 336] on div "1" at bounding box center [538, 336] width 10 height 10
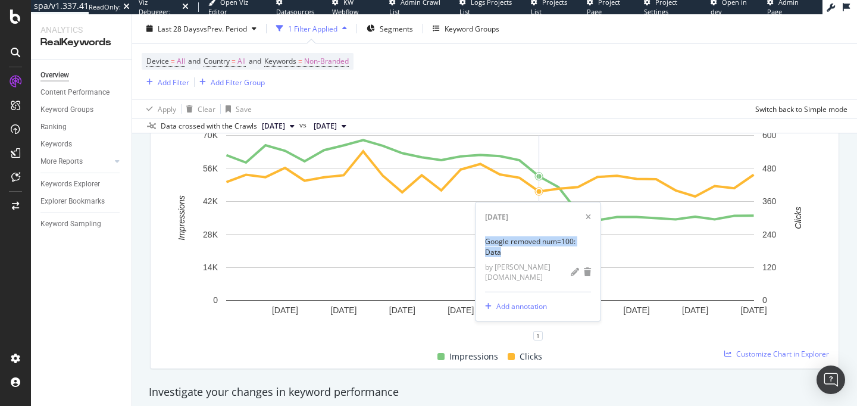
drag, startPoint x: 485, startPoint y: 255, endPoint x: 507, endPoint y: 266, distance: 24.8
click at [507, 266] on div "Google removed num=100: Data by [PERSON_NAME][DOMAIN_NAME]" at bounding box center [538, 259] width 125 height 65
copy div "Google removed num=100: Data"
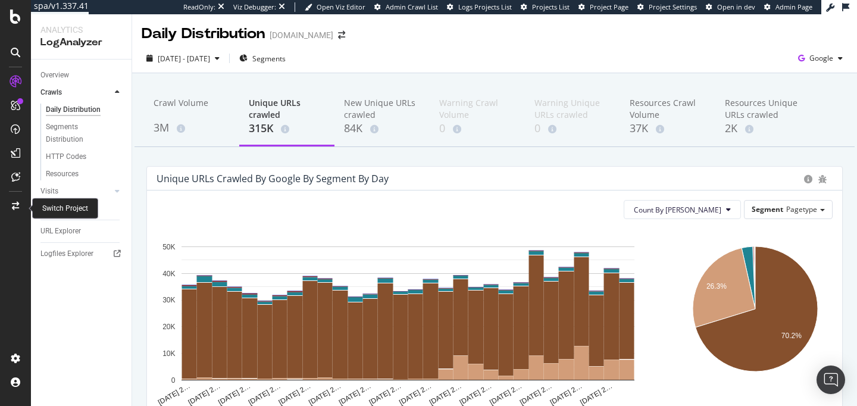
click at [12, 206] on icon at bounding box center [15, 206] width 7 height 8
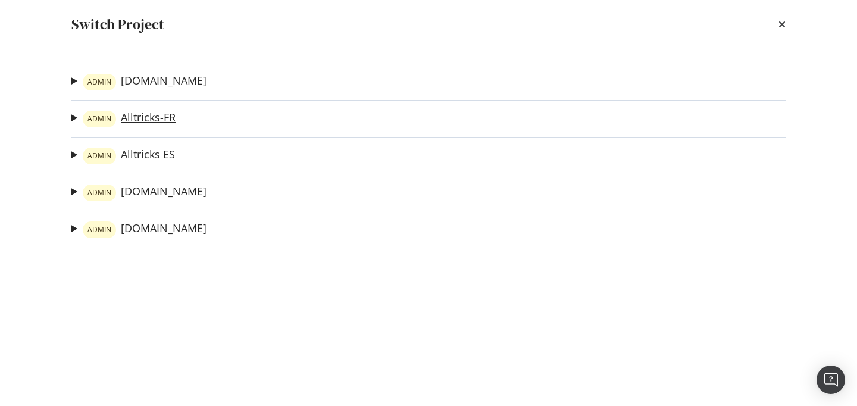
click at [152, 122] on link "ADMIN Alltricks-FR" at bounding box center [129, 119] width 93 height 17
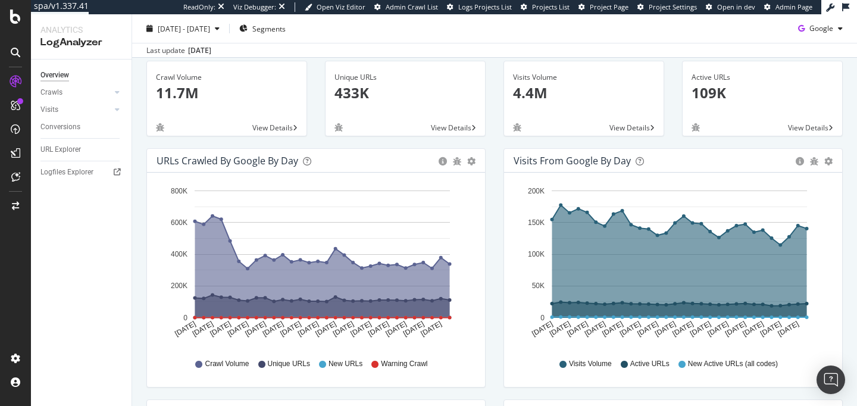
scroll to position [64, 0]
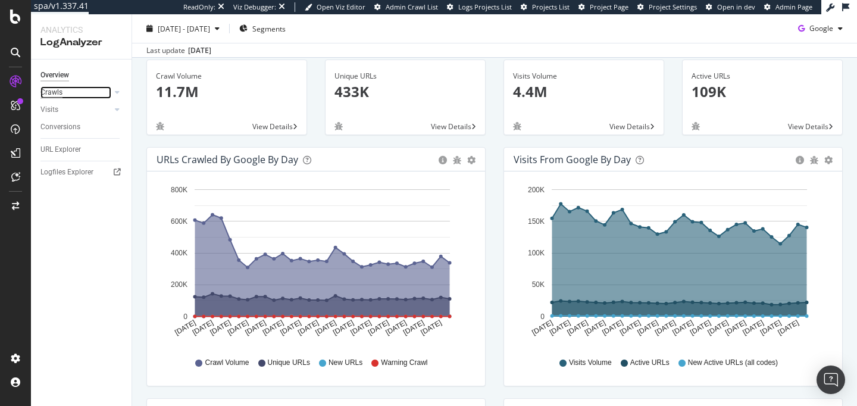
click at [45, 95] on div "Crawls" at bounding box center [51, 92] width 22 height 13
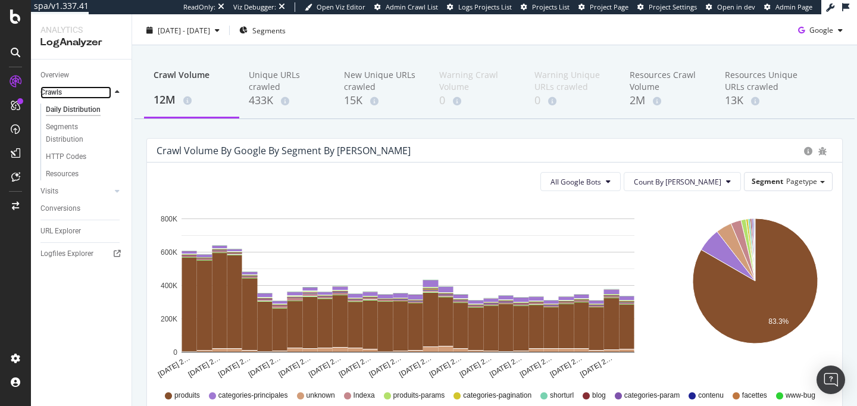
scroll to position [27, 0]
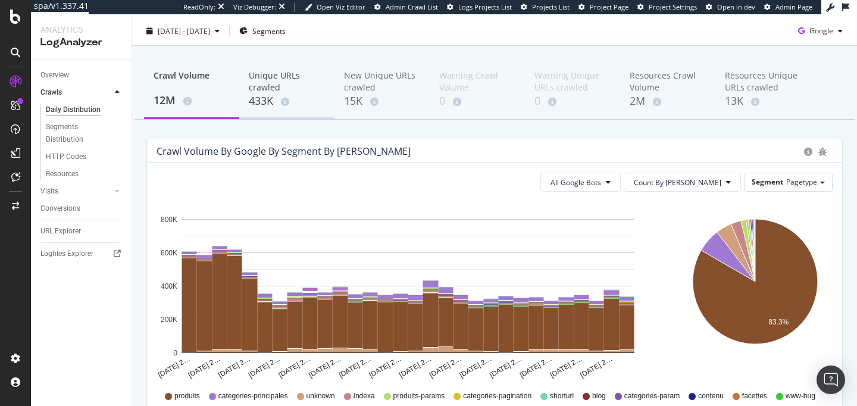
click at [276, 90] on div "Unique URLs crawled" at bounding box center [287, 82] width 76 height 24
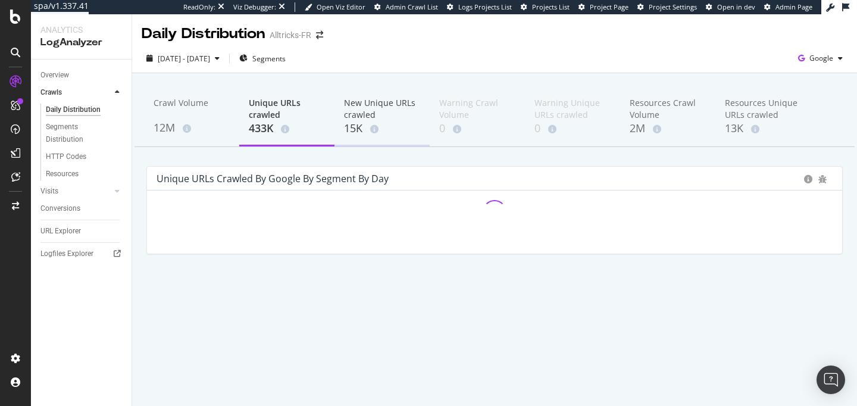
click at [389, 126] on div "15K" at bounding box center [382, 128] width 76 height 15
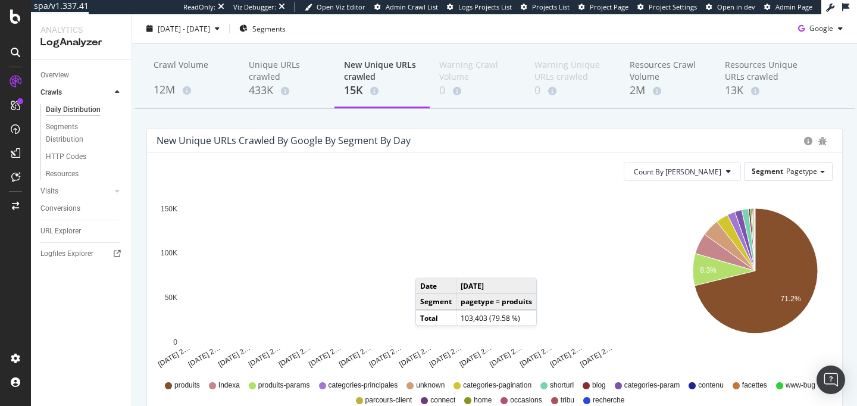
scroll to position [48, 0]
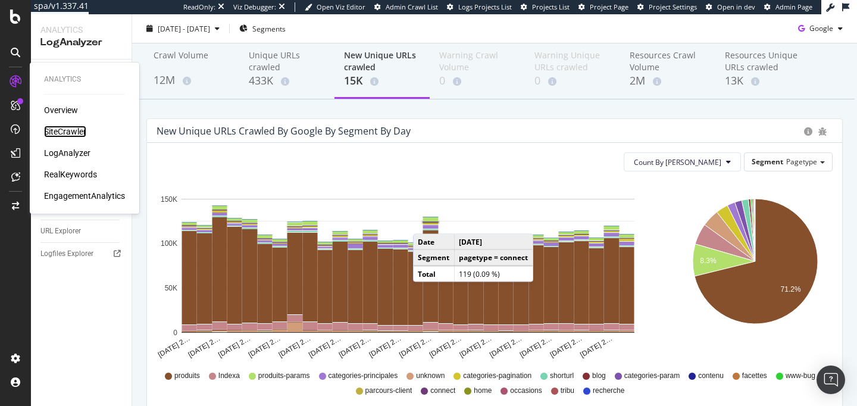
click at [70, 127] on div "SiteCrawler" at bounding box center [65, 132] width 42 height 12
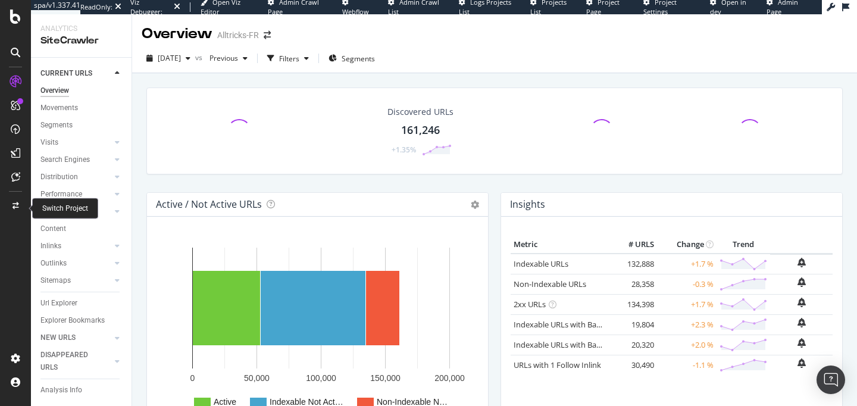
click at [17, 208] on icon at bounding box center [16, 205] width 7 height 7
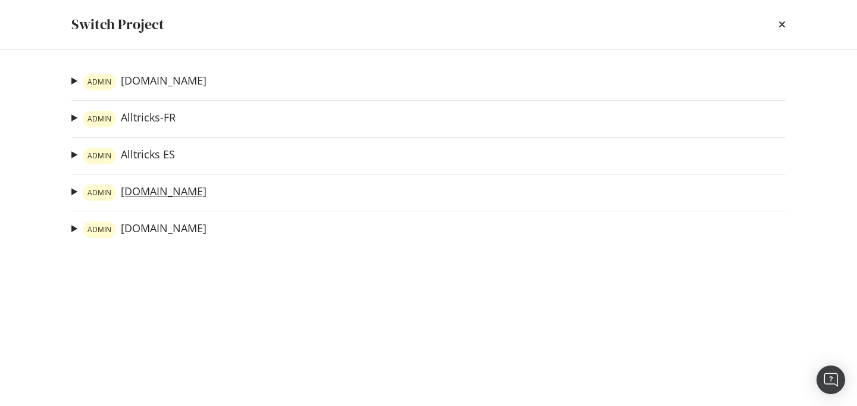
click at [147, 193] on link "ADMIN alltricks.it" at bounding box center [145, 193] width 124 height 17
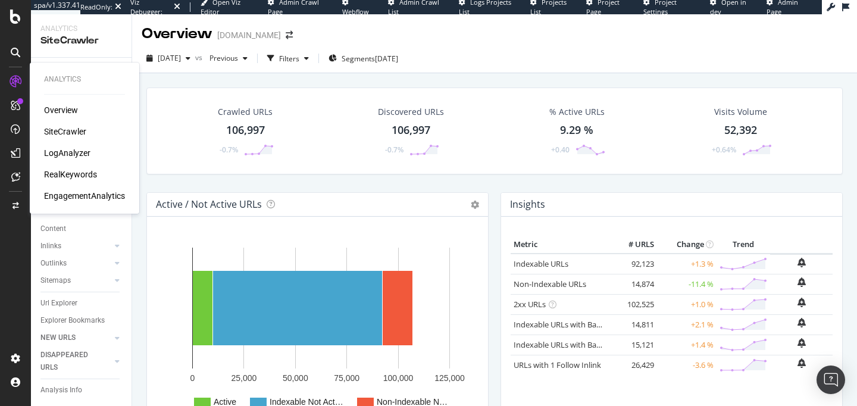
click at [73, 151] on div "LogAnalyzer" at bounding box center [67, 153] width 46 height 12
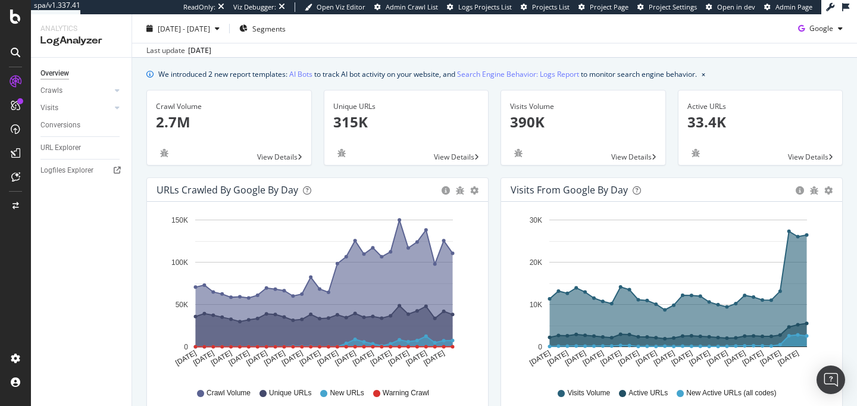
scroll to position [38, 0]
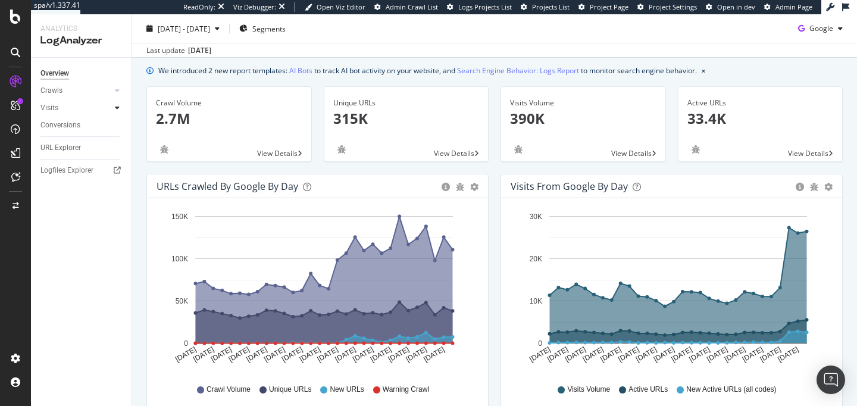
click at [116, 105] on icon at bounding box center [117, 107] width 5 height 7
click at [73, 124] on div "Daily Distribution" at bounding box center [73, 125] width 55 height 13
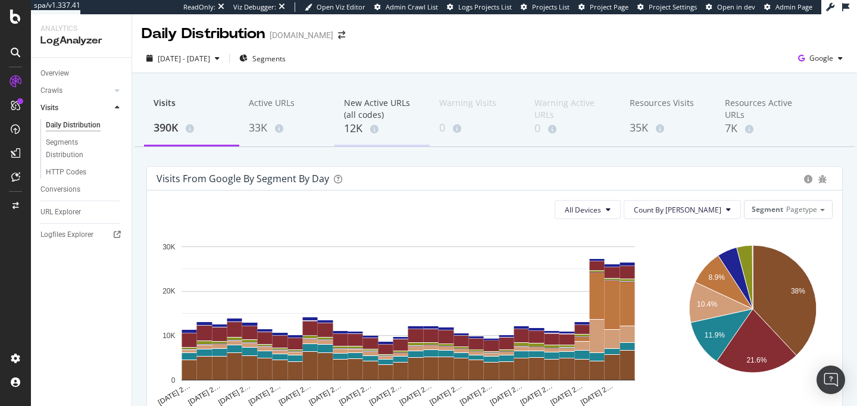
click at [359, 107] on div "New Active URLs (all codes)" at bounding box center [382, 109] width 76 height 24
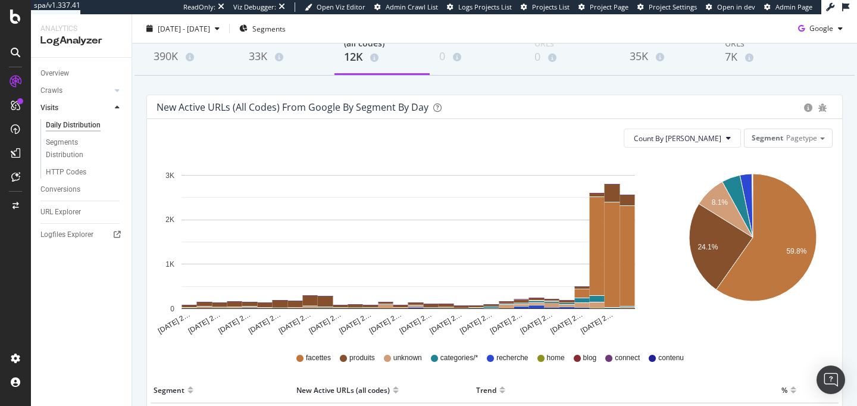
scroll to position [93, 0]
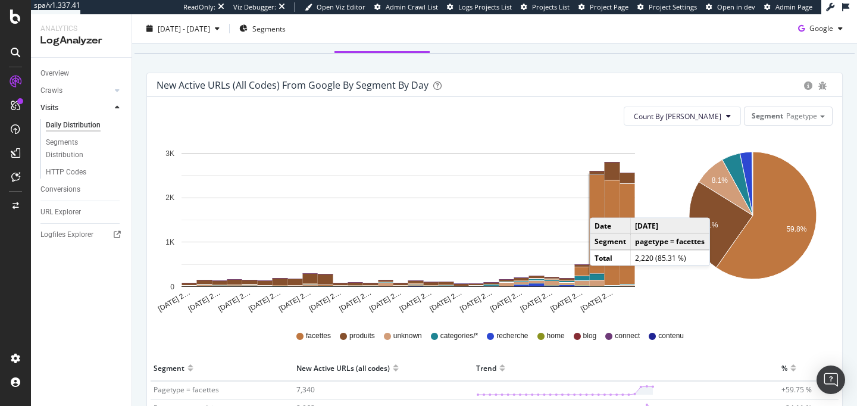
click at [602, 206] on rect "A chart." at bounding box center [597, 224] width 15 height 98
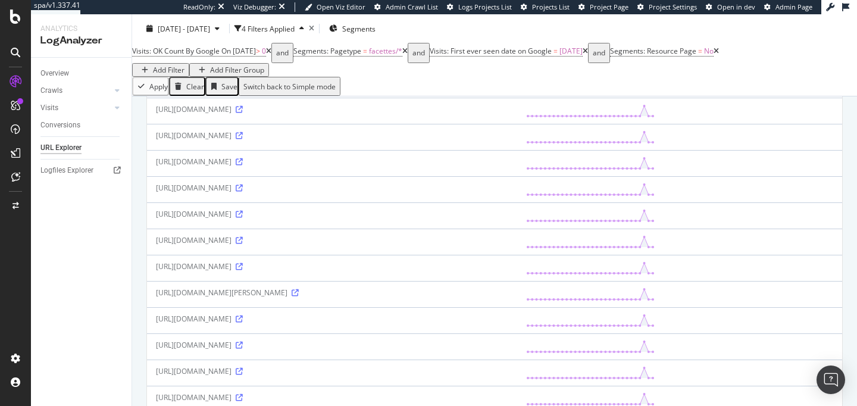
scroll to position [212, 0]
click at [508, 243] on div "https://www.alltricks.it/C-1239704-tutte-le-scarpe-da-running/NW-910-marca~salo…" at bounding box center [332, 238] width 352 height 10
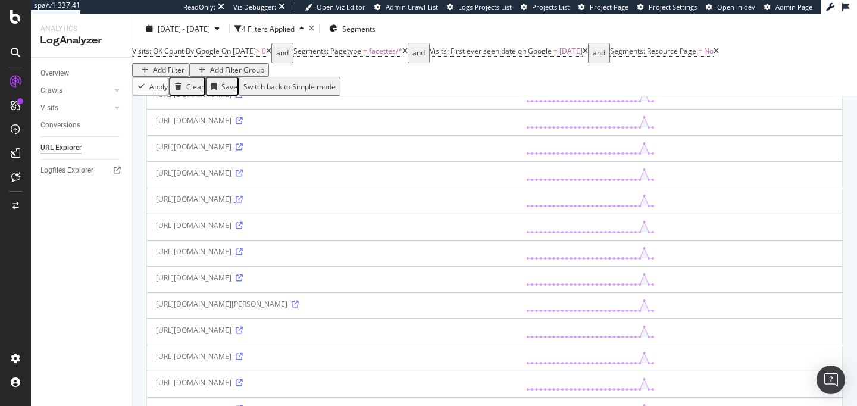
click at [236, 203] on icon at bounding box center [239, 199] width 7 height 7
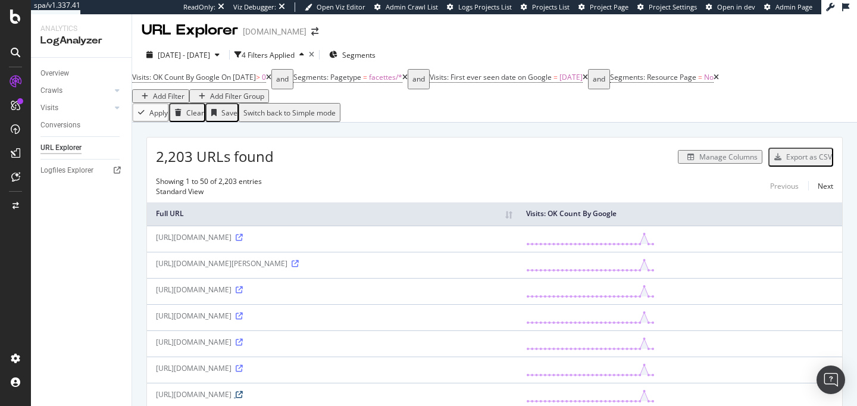
scroll to position [1, 0]
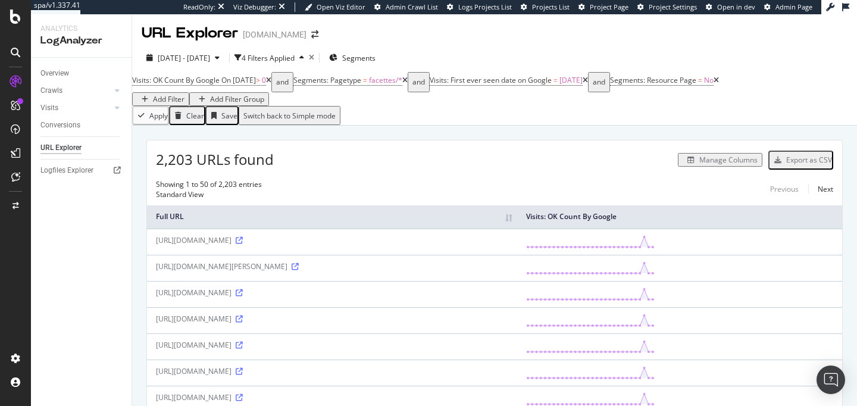
click at [722, 165] on div "Manage Columns" at bounding box center [729, 160] width 58 height 10
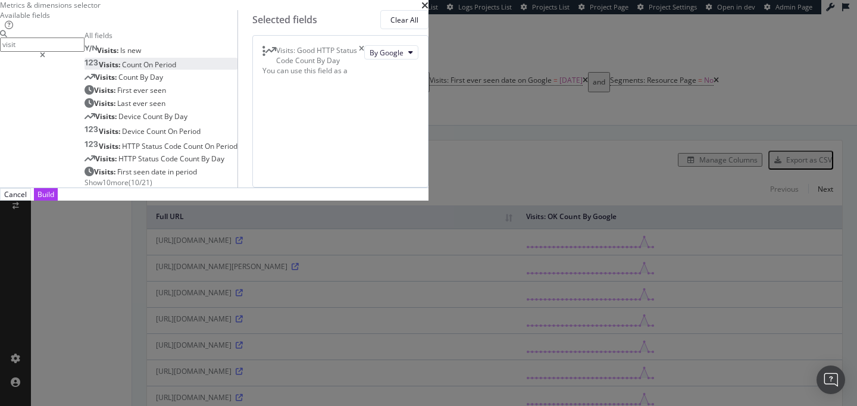
type input "visit"
click at [176, 70] on div "Visits: Count On Period" at bounding box center [131, 65] width 92 height 10
click at [54, 199] on div "Build" at bounding box center [46, 194] width 17 height 10
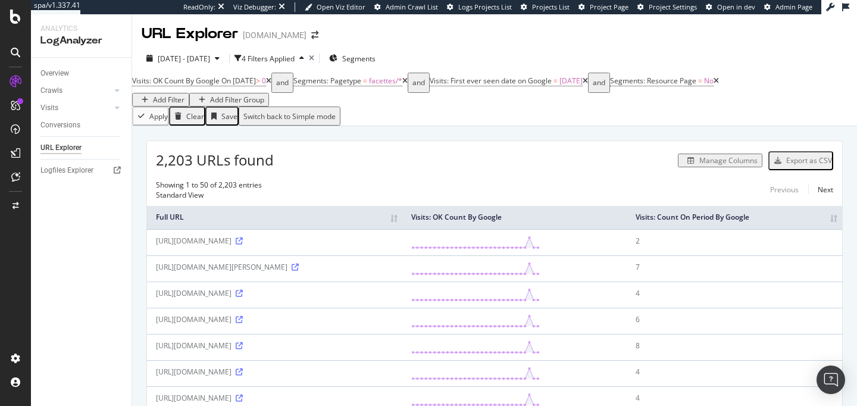
click at [830, 229] on th "Visits: Count On Period By Google" at bounding box center [735, 217] width 216 height 23
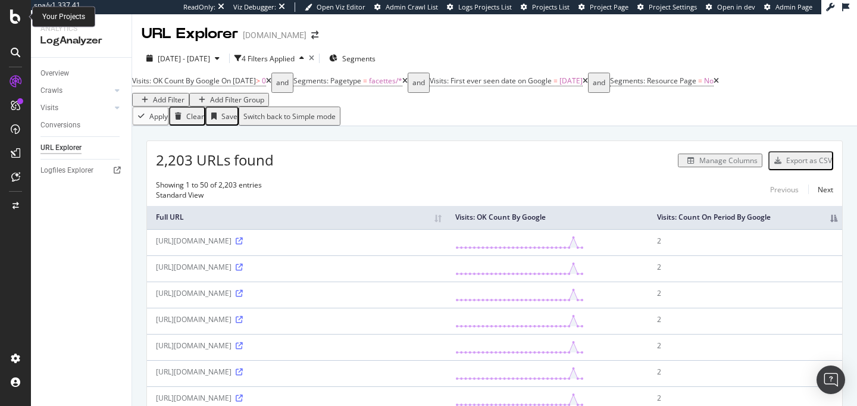
click at [17, 17] on icon at bounding box center [15, 17] width 11 height 14
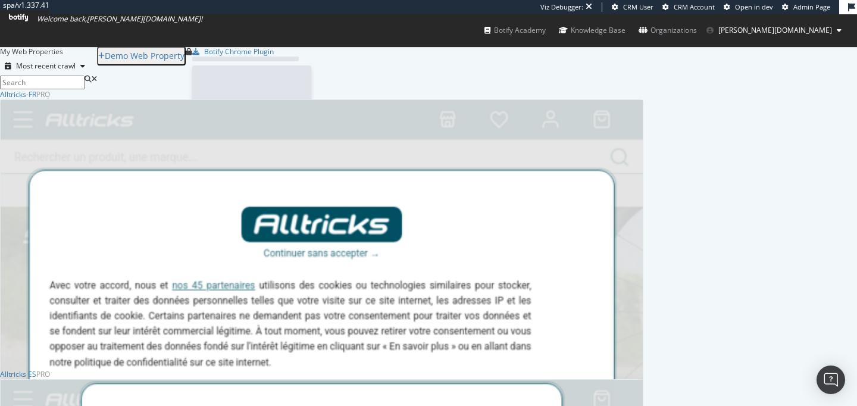
scroll to position [1335, 644]
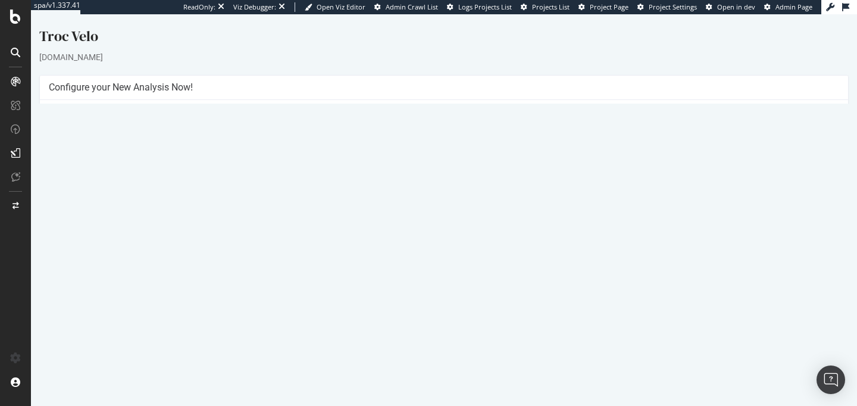
click at [482, 305] on link "Settings" at bounding box center [483, 307] width 27 height 10
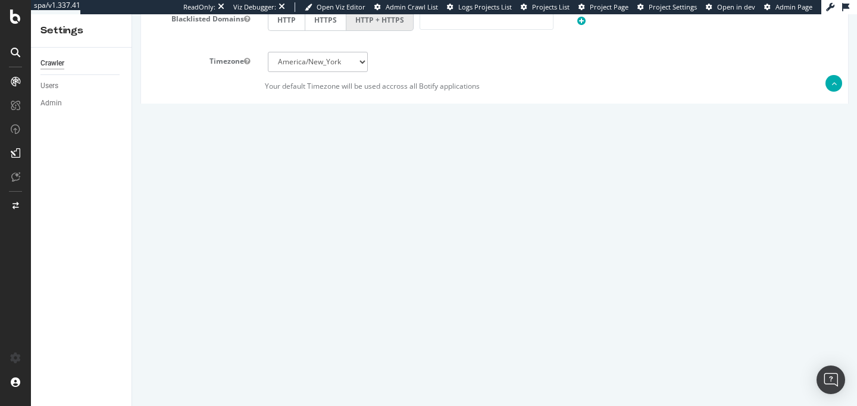
scroll to position [652, 0]
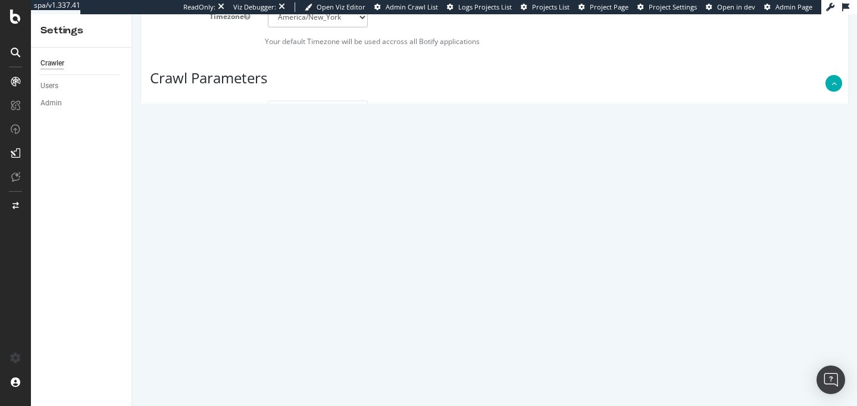
drag, startPoint x: 438, startPoint y: 259, endPoint x: 264, endPoint y: 254, distance: 173.3
click at [264, 254] on div "https://www.troc-velo.com/server-sitemap.xml" at bounding box center [553, 268] width 589 height 60
click at [442, 261] on textarea "https://www.troc-velo.com/server-sitemap.xml" at bounding box center [554, 268] width 572 height 60
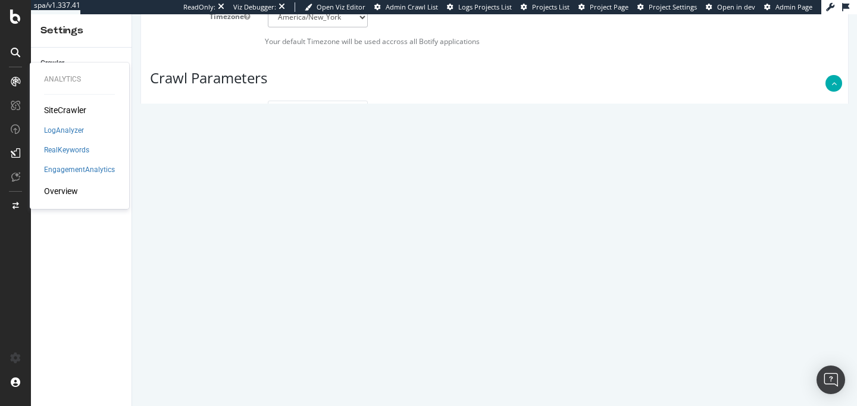
click at [49, 110] on div "SiteCrawler" at bounding box center [65, 110] width 42 height 12
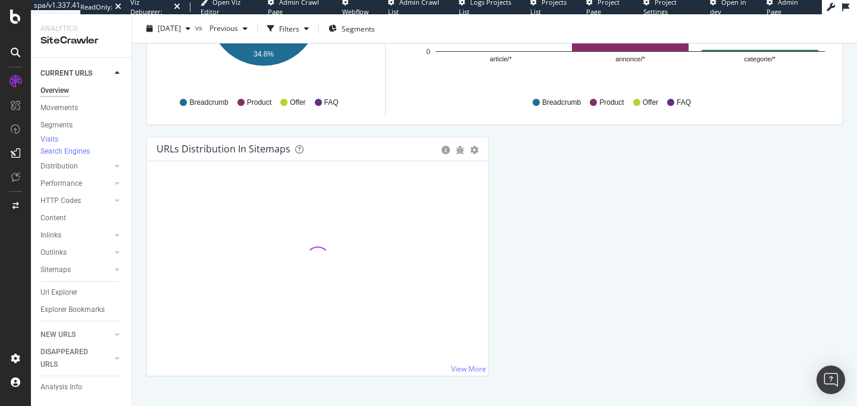
scroll to position [1551, 0]
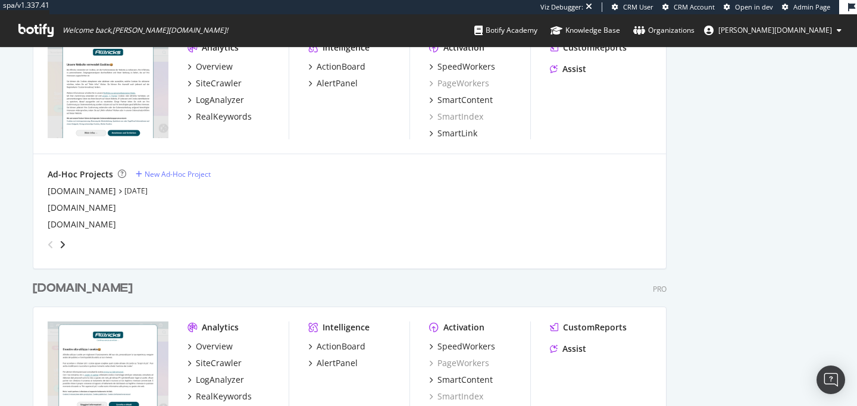
scroll to position [643, 0]
click at [61, 193] on div "[DOMAIN_NAME]" at bounding box center [82, 190] width 68 height 12
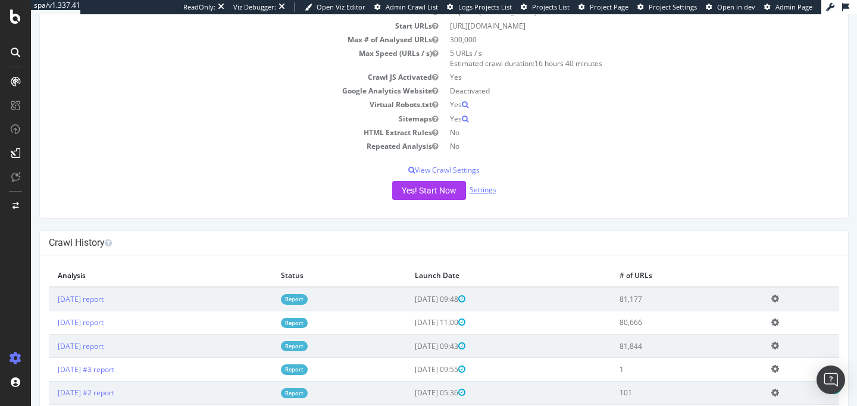
scroll to position [119, 0]
click at [471, 188] on link "Settings" at bounding box center [483, 188] width 27 height 10
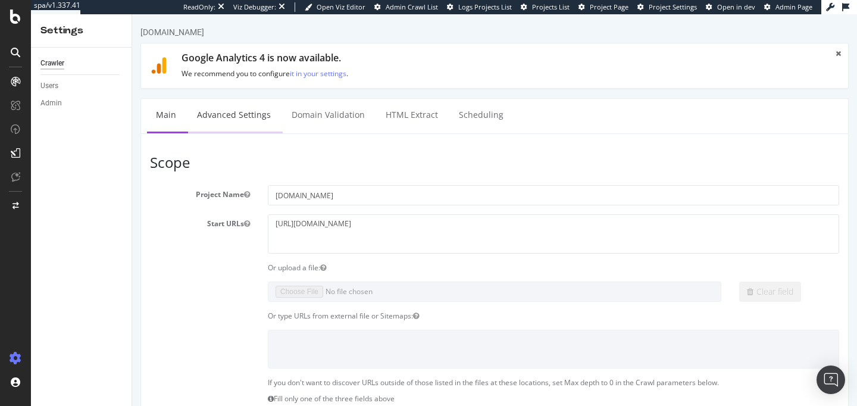
click at [233, 108] on link "Advanced Settings" at bounding box center [234, 115] width 92 height 33
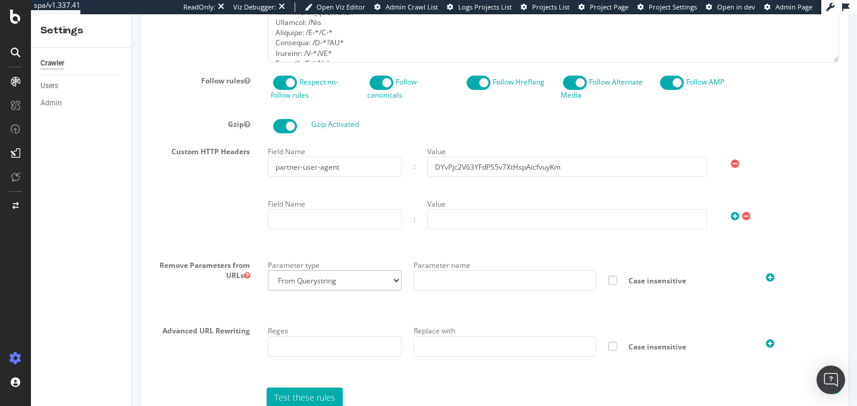
scroll to position [704, 0]
click at [166, 246] on div "Custom HTTP Headers Field Name partner-user-agent : Value DYvPjc2V63YFdPS5v7XtH…" at bounding box center [494, 194] width 707 height 105
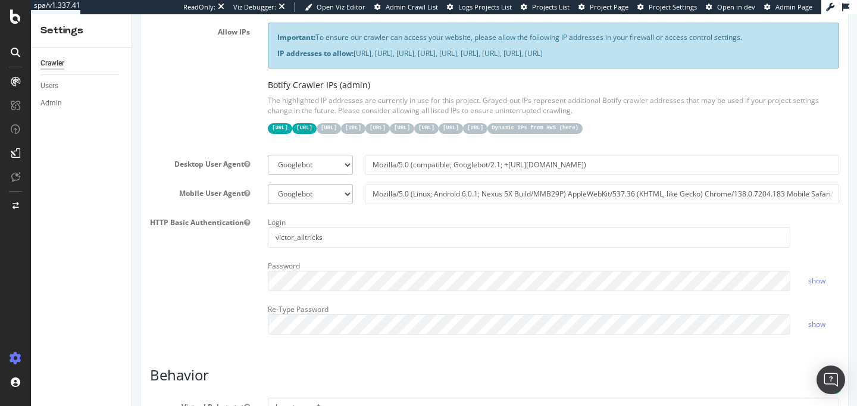
scroll to position [216, 0]
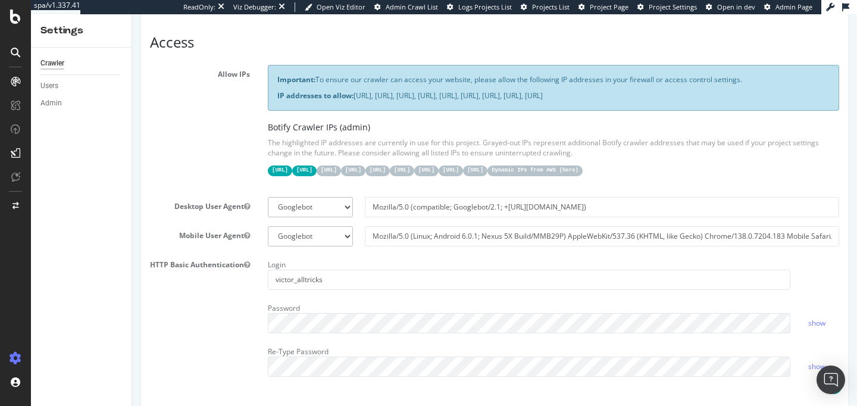
click at [252, 143] on div "Allow IPs Important: To ensure our crawler can access your website, please allo…" at bounding box center [494, 126] width 707 height 123
click at [202, 179] on div "Allow IPs Important: To ensure our crawler can access your website, please allo…" at bounding box center [494, 126] width 707 height 123
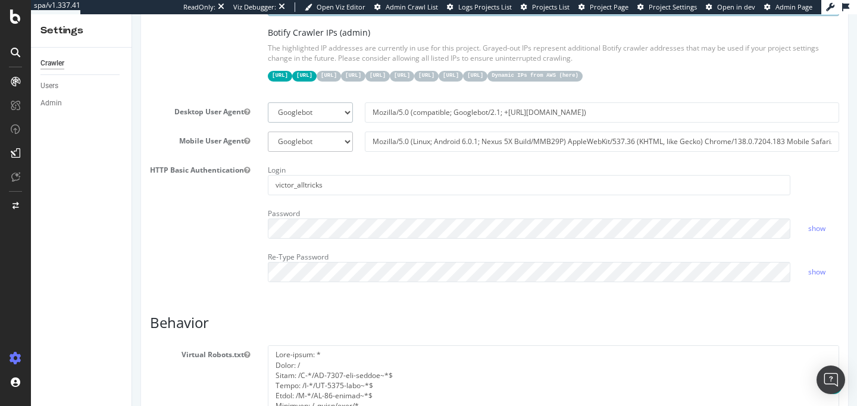
click at [312, 123] on select "Botify Googlebot Chrome Firefox Edge Custom" at bounding box center [310, 112] width 85 height 20
select select "Mozilla/5.0 (compatible; botify; [URL][DOMAIN_NAME])"
click at [268, 108] on select "Botify Googlebot Chrome Firefox Edge Custom" at bounding box center [310, 112] width 85 height 20
type input "Mozilla/5.0 (compatible; botify; [URL][DOMAIN_NAME])"
click at [308, 152] on select "Botify Googlebot Safari iPhone Safari iPad Chrome Android Custom" at bounding box center [310, 142] width 85 height 20
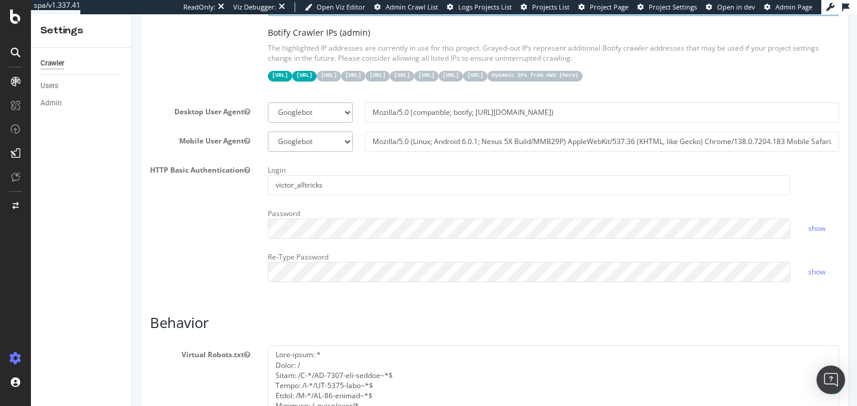
select select "Mozilla/5.0 Mobile (compatible; botify; [URL][DOMAIN_NAME])"
click at [268, 137] on select "Botify Googlebot Safari iPhone Safari iPad Chrome Android Custom" at bounding box center [310, 142] width 85 height 20
type input "Mozilla/5.0 Mobile (compatible; botify; [URL][DOMAIN_NAME])"
click at [205, 175] on label "HTTP Basic Authentication" at bounding box center [200, 168] width 118 height 14
click at [244, 175] on button "HTTP Basic Authentication" at bounding box center [247, 170] width 6 height 10
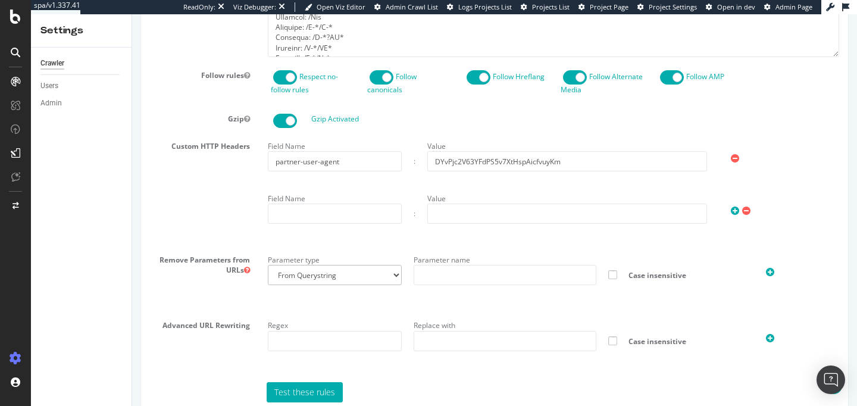
scroll to position [1136, 0]
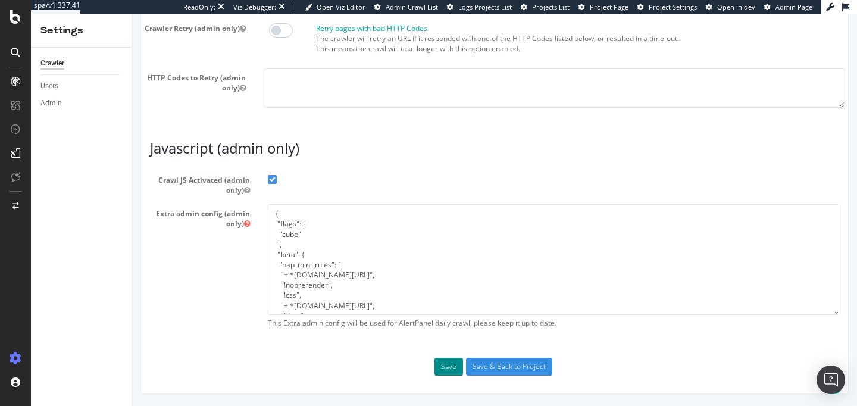
click at [448, 367] on button "Save" at bounding box center [449, 367] width 29 height 18
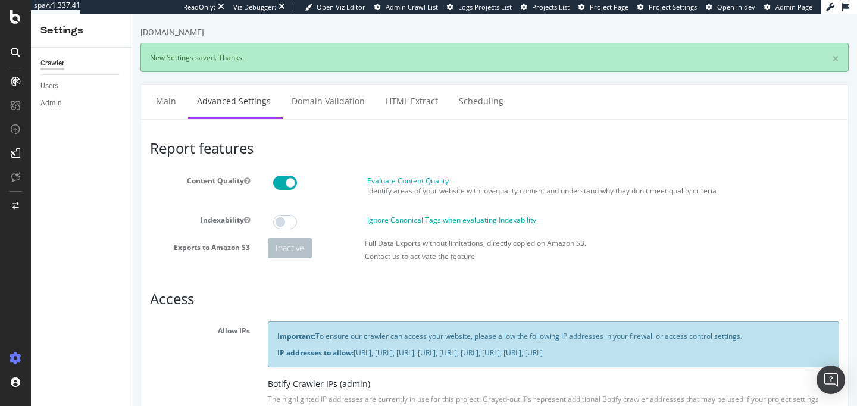
scroll to position [0, 0]
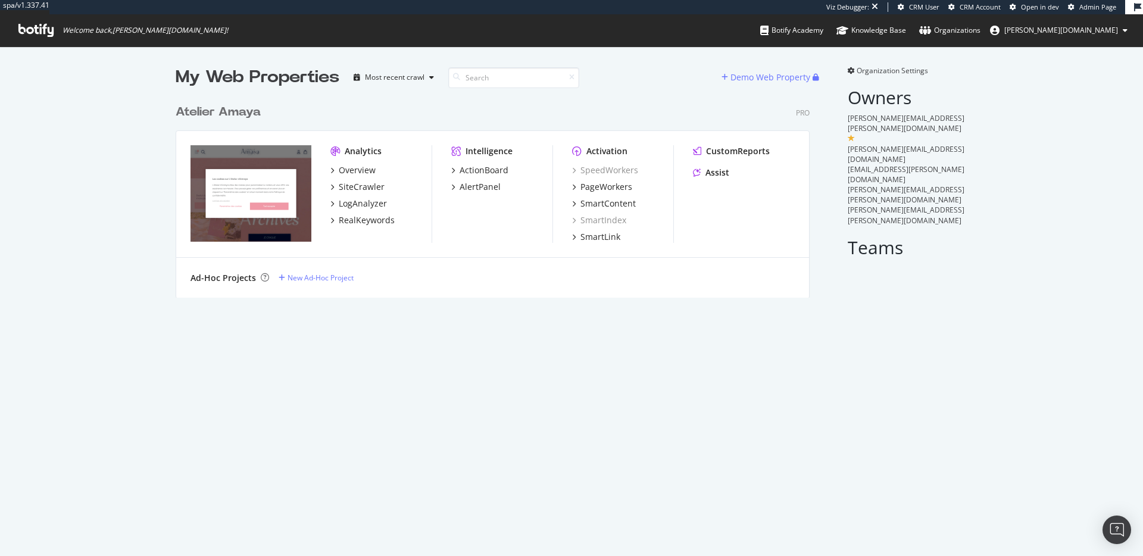
scroll to position [199, 635]
click at [101, 227] on div "My Web Properties Most recent crawl Demo Web Property Atelier [PERSON_NAME] Pro…" at bounding box center [571, 181] width 1143 height 270
click at [365, 216] on div "RealKeywords" at bounding box center [367, 220] width 56 height 12
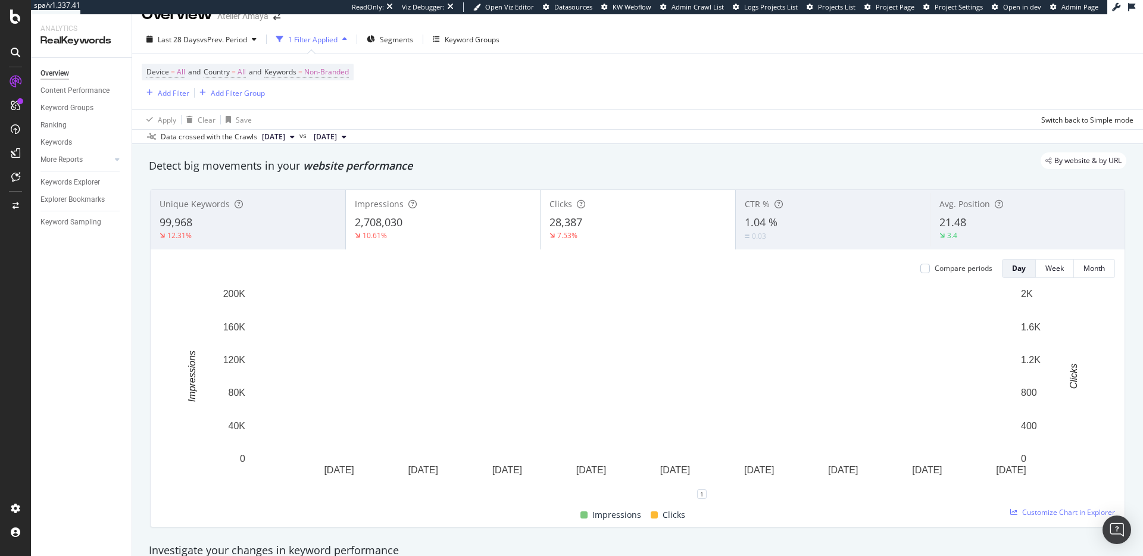
scroll to position [39, 0]
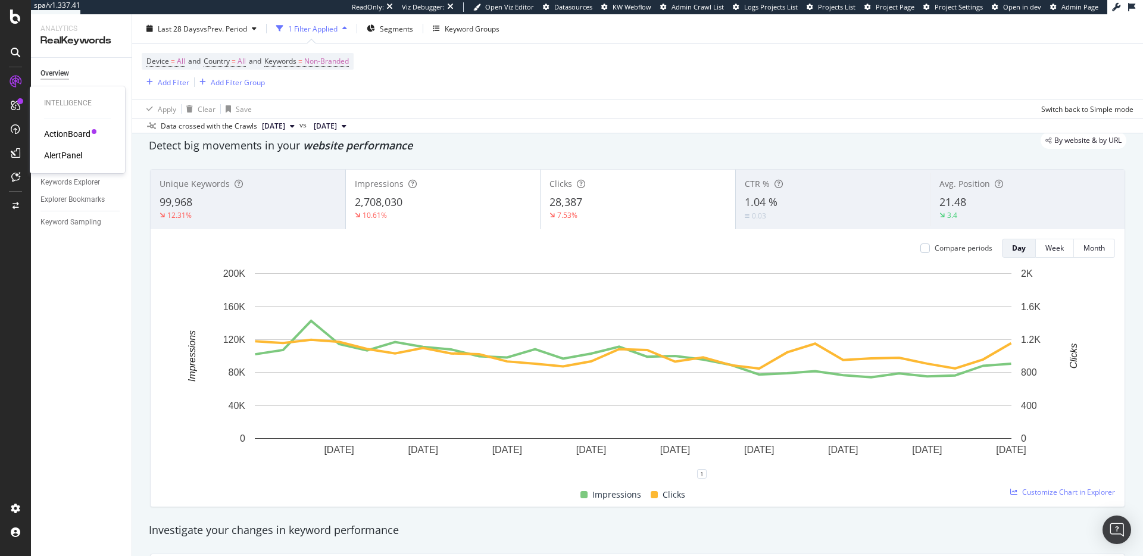
click at [65, 137] on div "ActionBoard" at bounding box center [67, 134] width 46 height 12
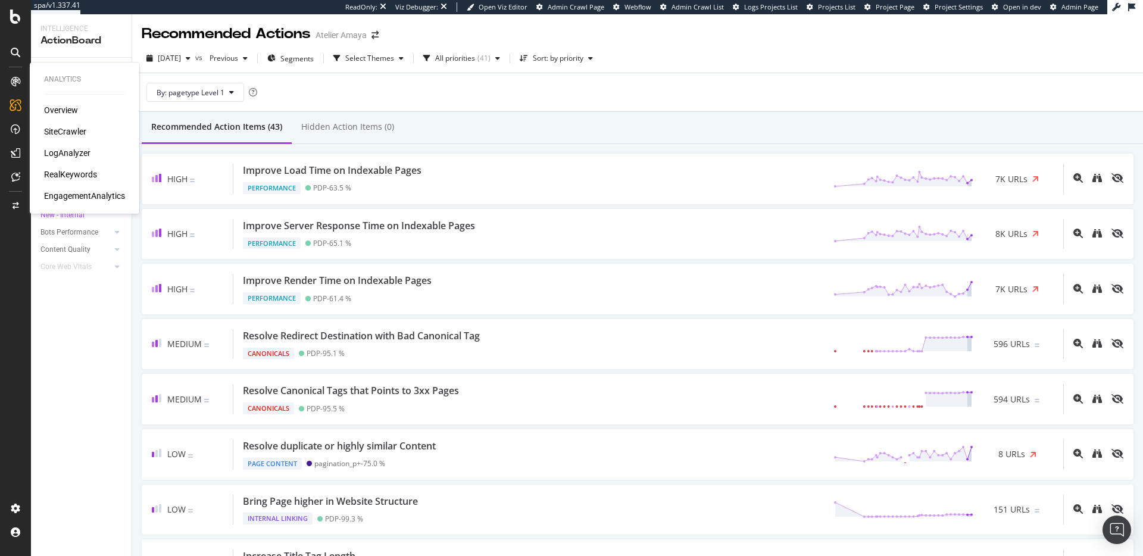
click at [54, 111] on div "Overview" at bounding box center [61, 110] width 34 height 12
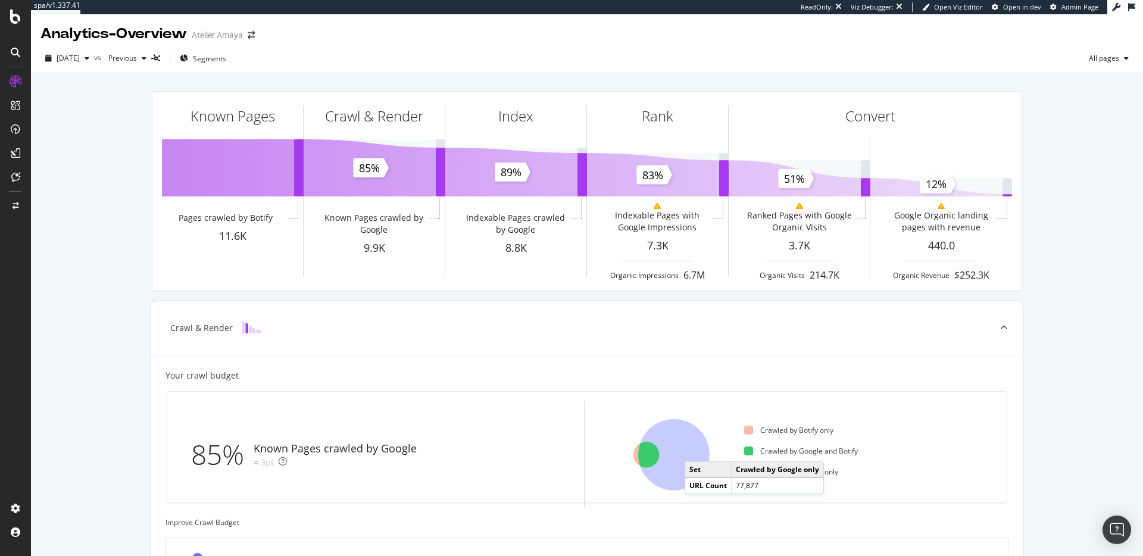
click at [692, 449] on icon at bounding box center [673, 454] width 71 height 71
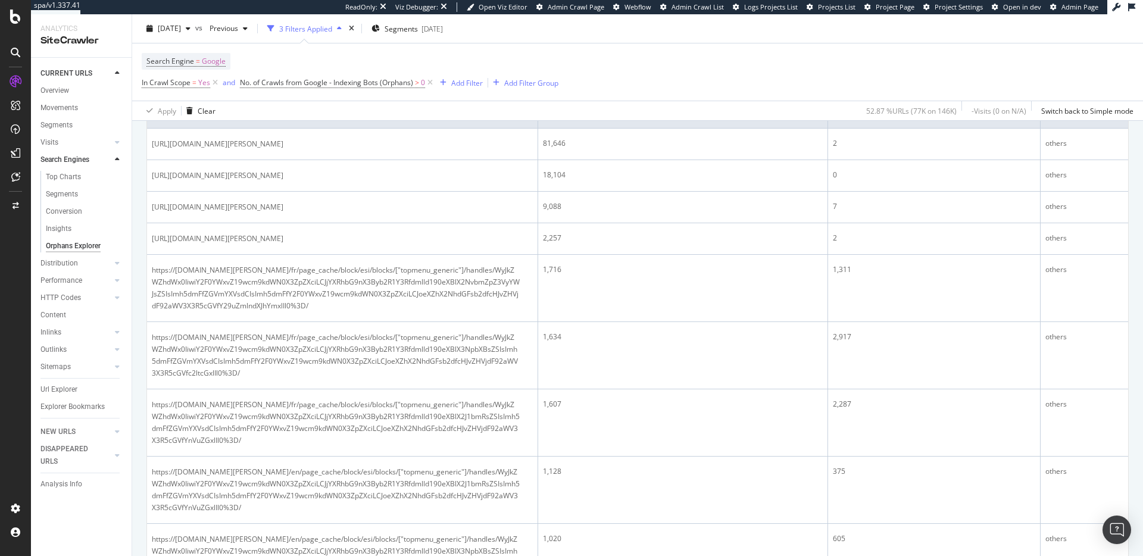
scroll to position [296, 0]
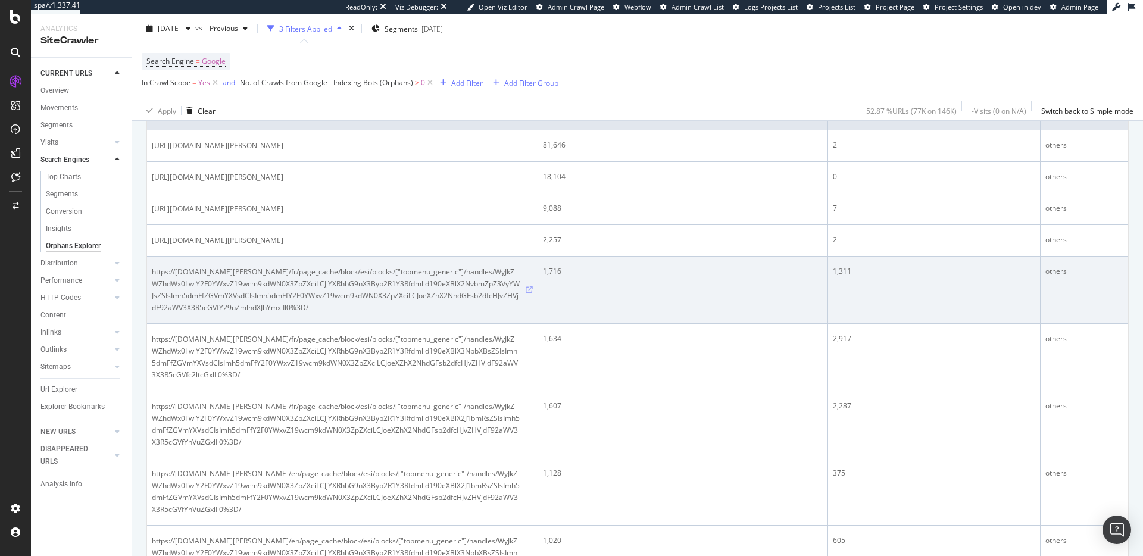
click at [526, 288] on icon at bounding box center [529, 289] width 7 height 7
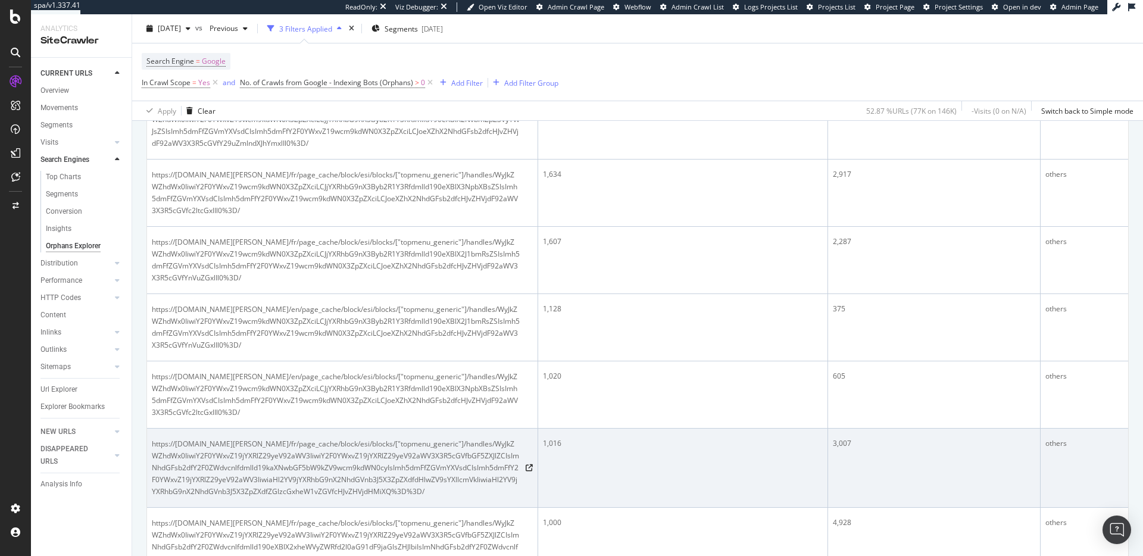
scroll to position [916, 0]
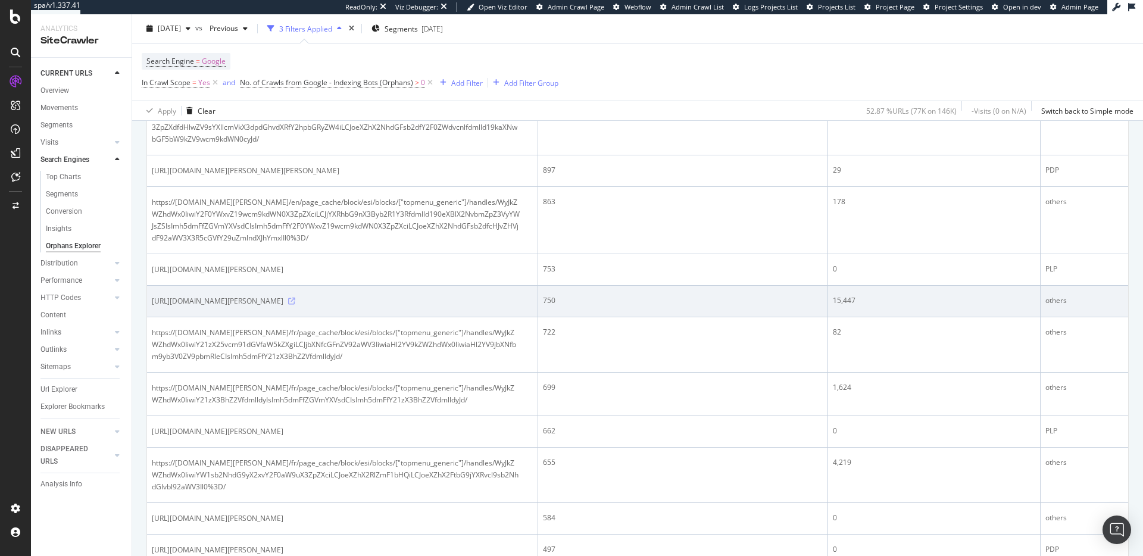
click at [288, 302] on icon at bounding box center [291, 301] width 7 height 7
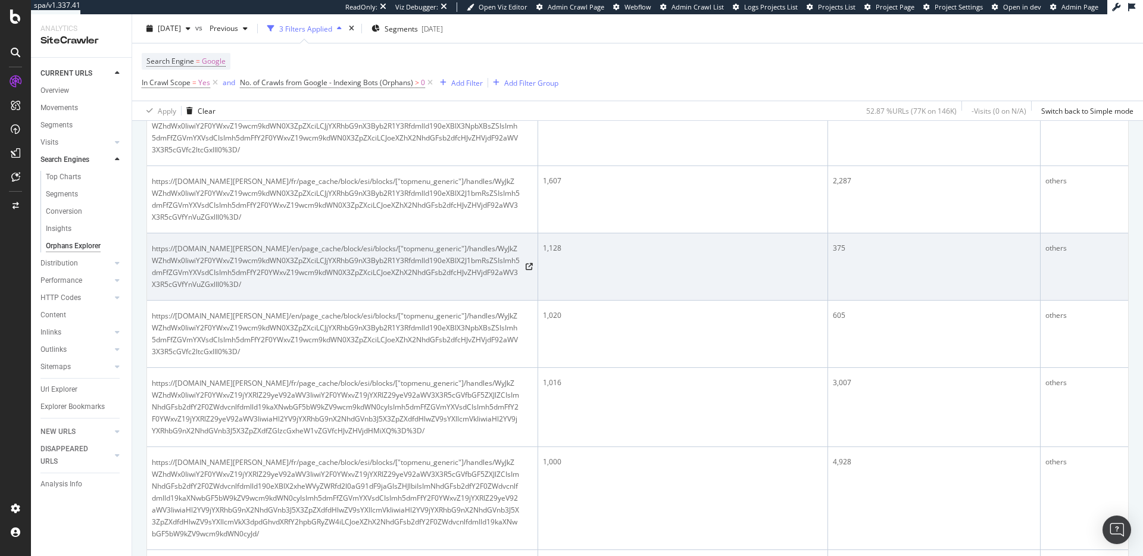
scroll to position [273, 0]
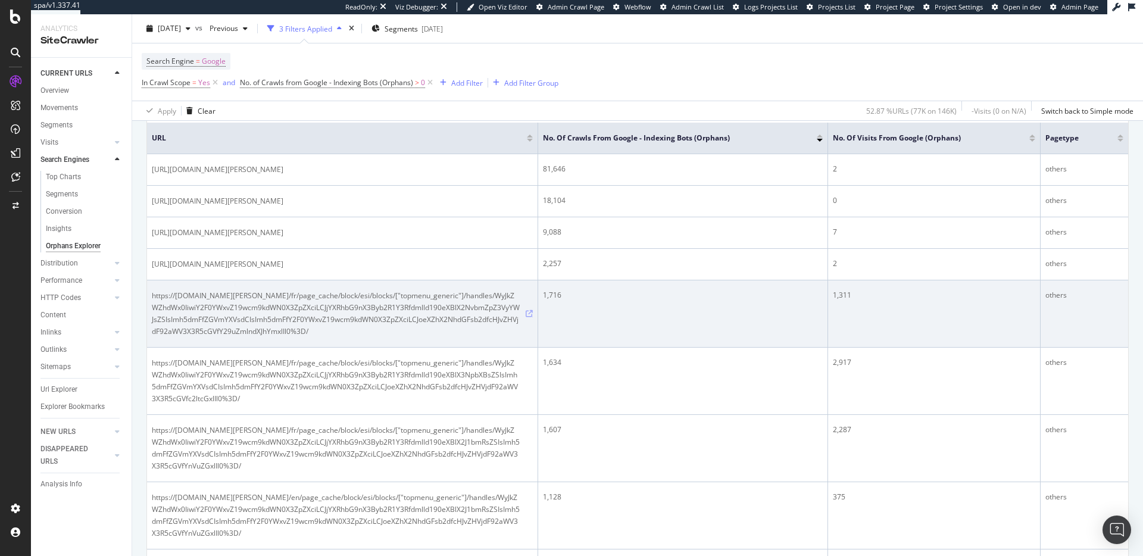
click at [526, 313] on icon at bounding box center [529, 313] width 7 height 7
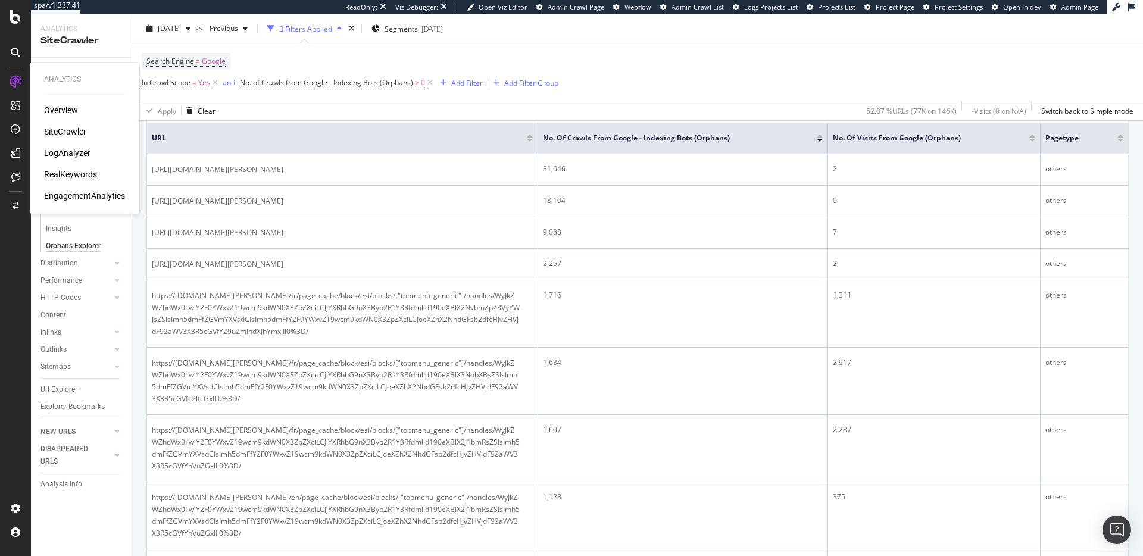
click at [60, 112] on div "Overview" at bounding box center [61, 110] width 34 height 12
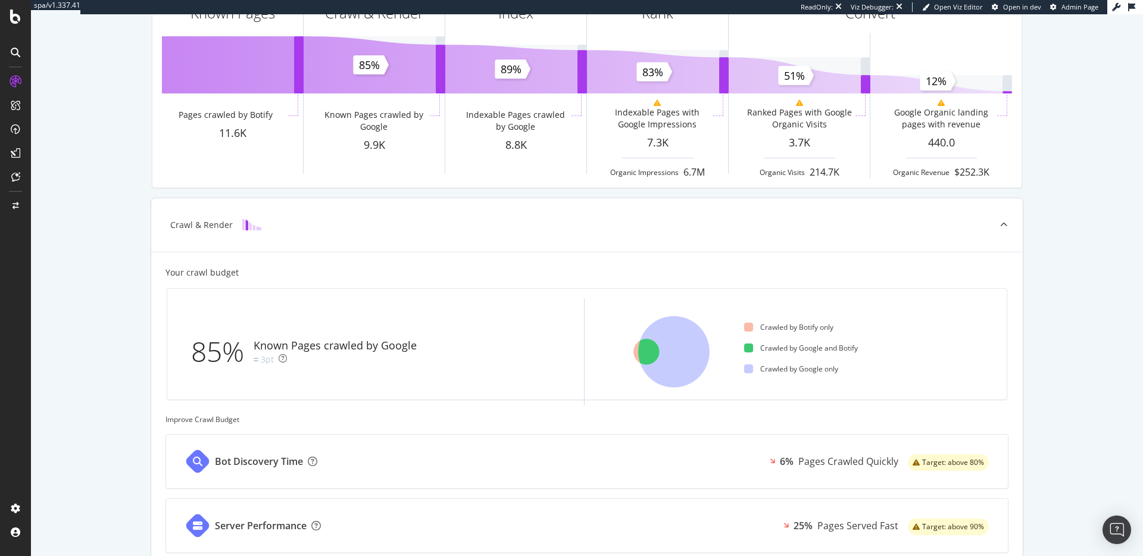
scroll to position [222, 0]
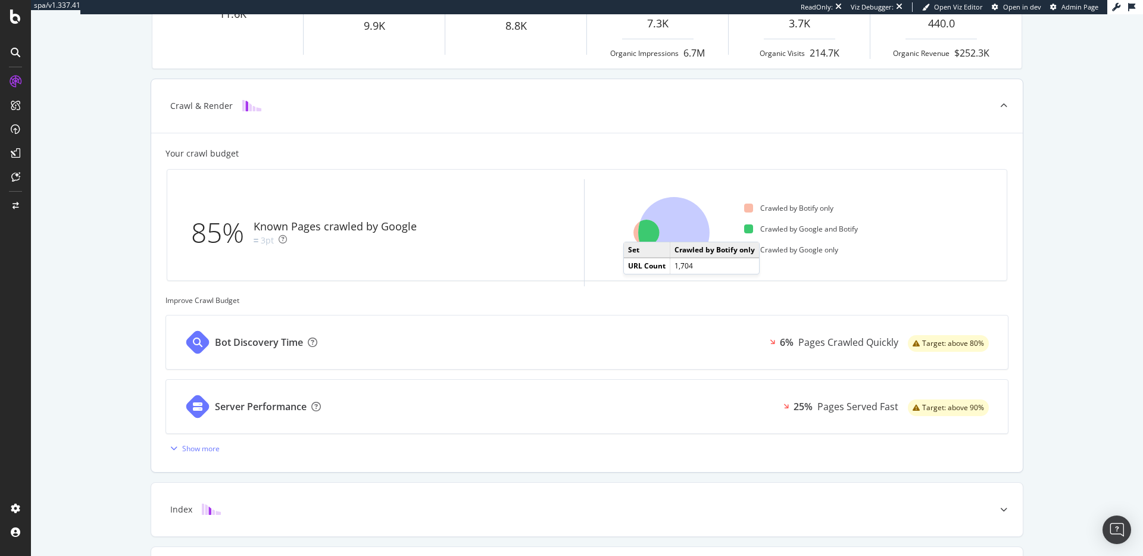
click at [633, 230] on icon at bounding box center [646, 233] width 26 height 26
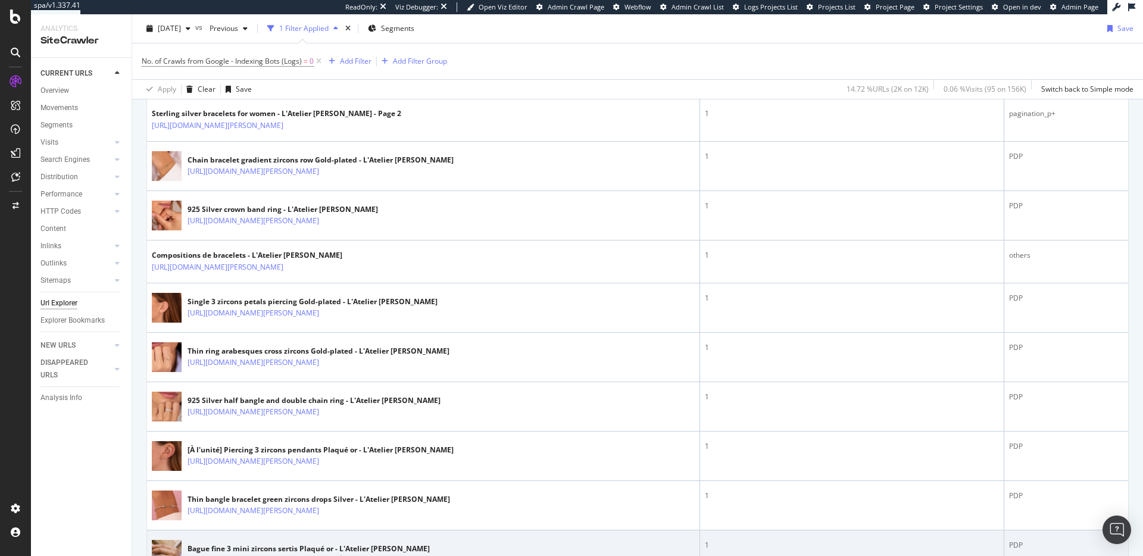
scroll to position [1511, 0]
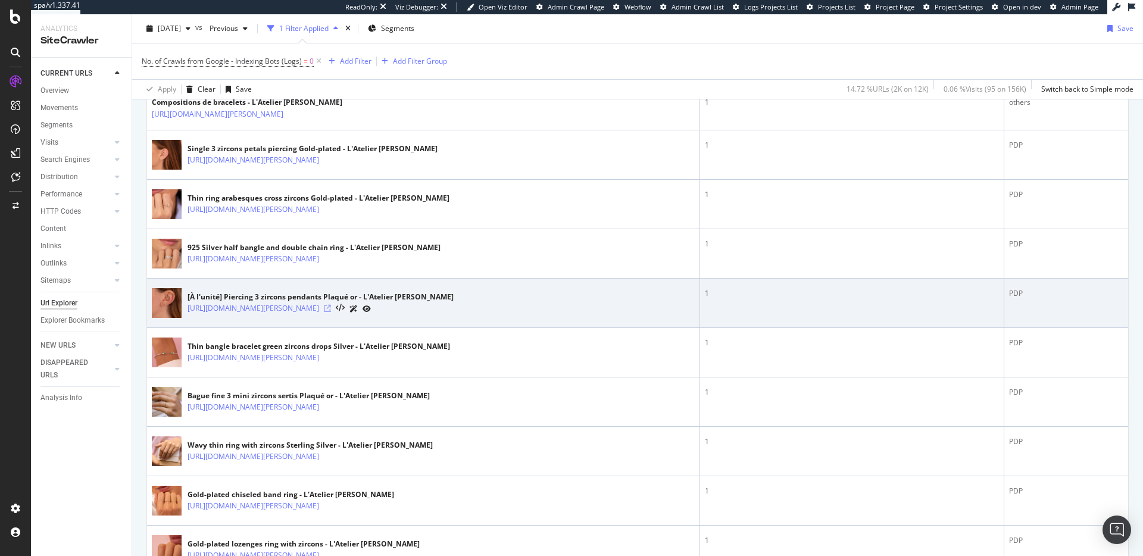
click at [331, 310] on icon at bounding box center [327, 308] width 7 height 7
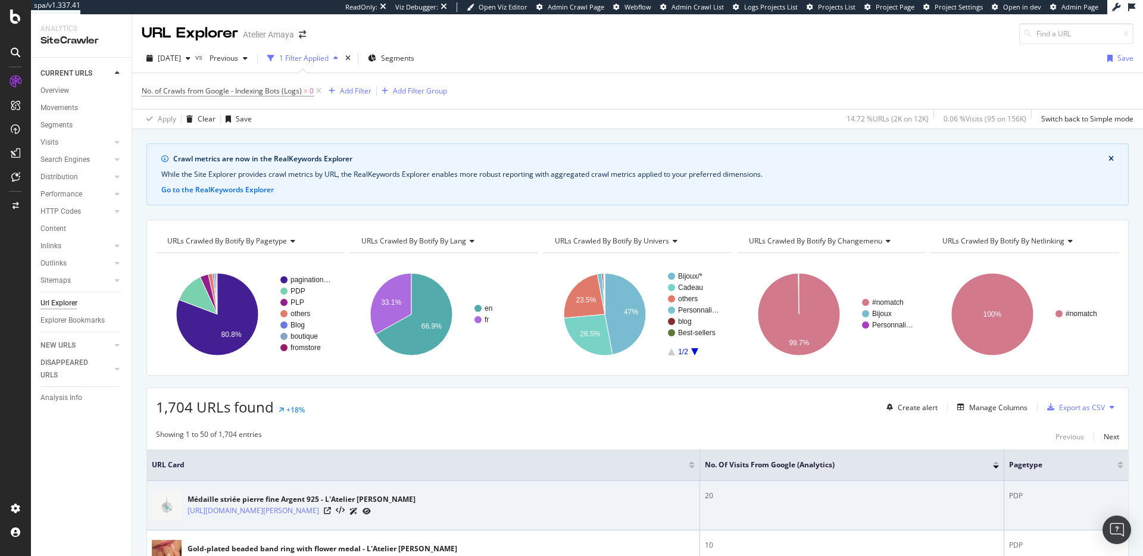
scroll to position [0, 0]
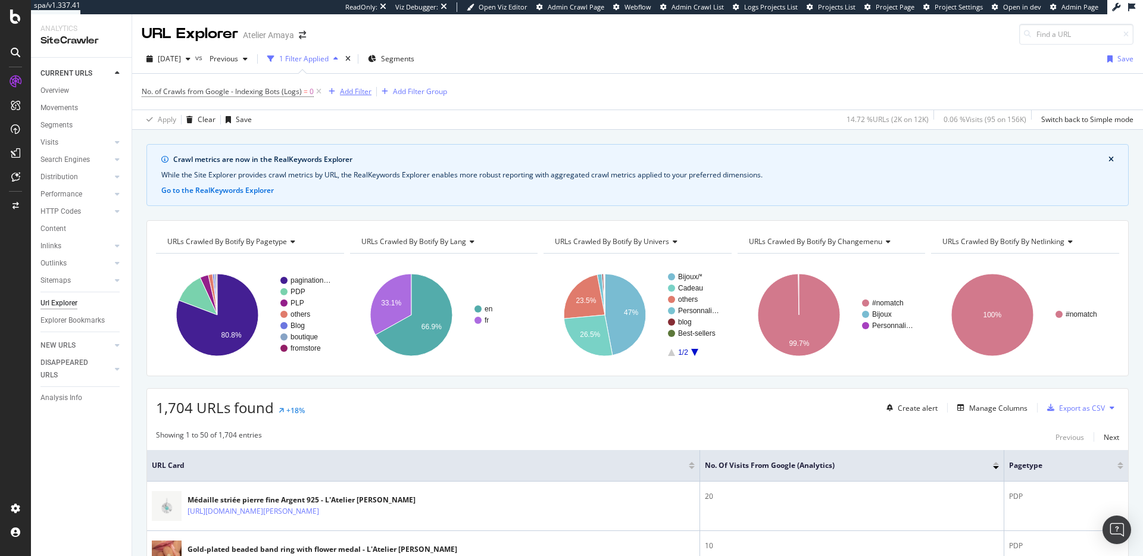
click at [366, 95] on div "Add Filter" at bounding box center [356, 91] width 32 height 10
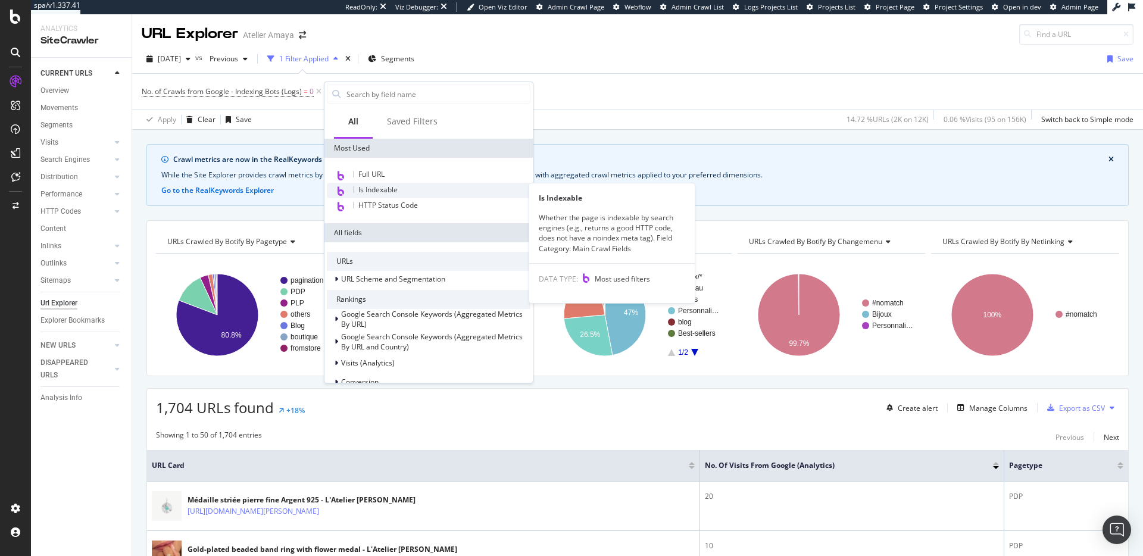
click at [381, 196] on div "Is Indexable" at bounding box center [429, 190] width 204 height 15
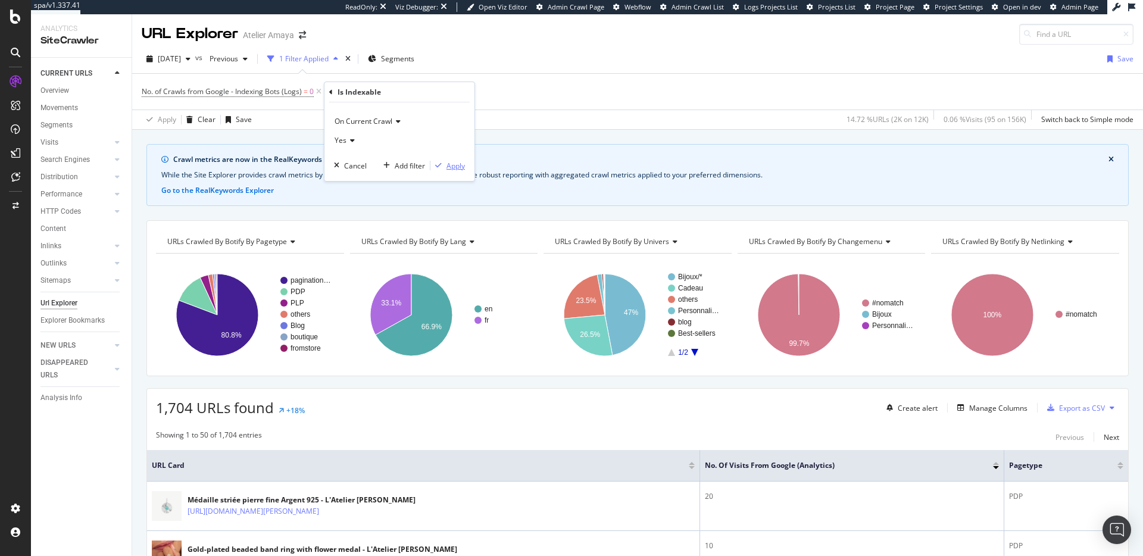
click at [456, 161] on div "Apply" at bounding box center [455, 166] width 18 height 10
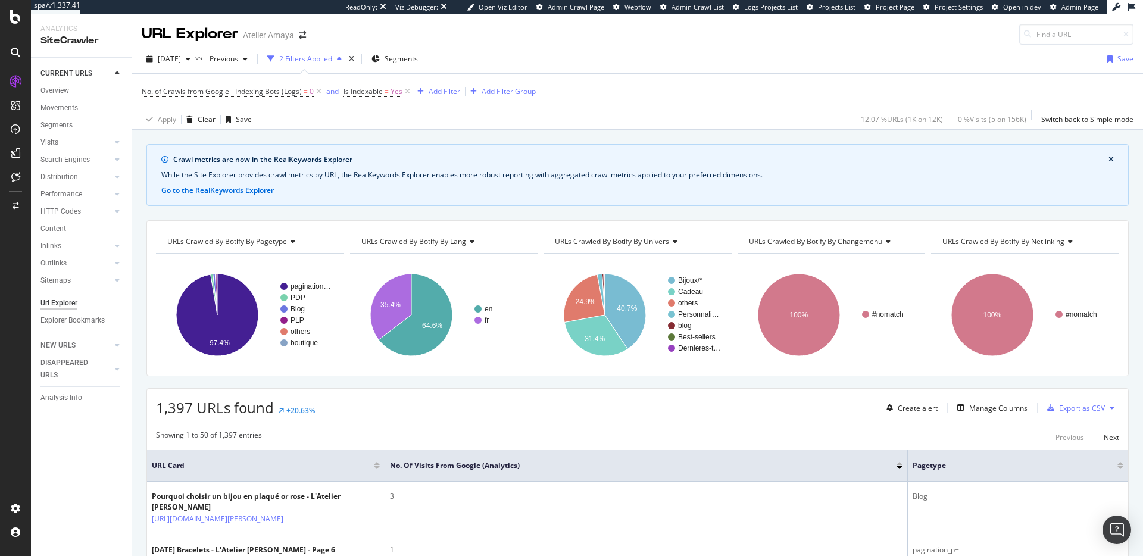
click at [452, 88] on div "Add Filter" at bounding box center [445, 91] width 32 height 10
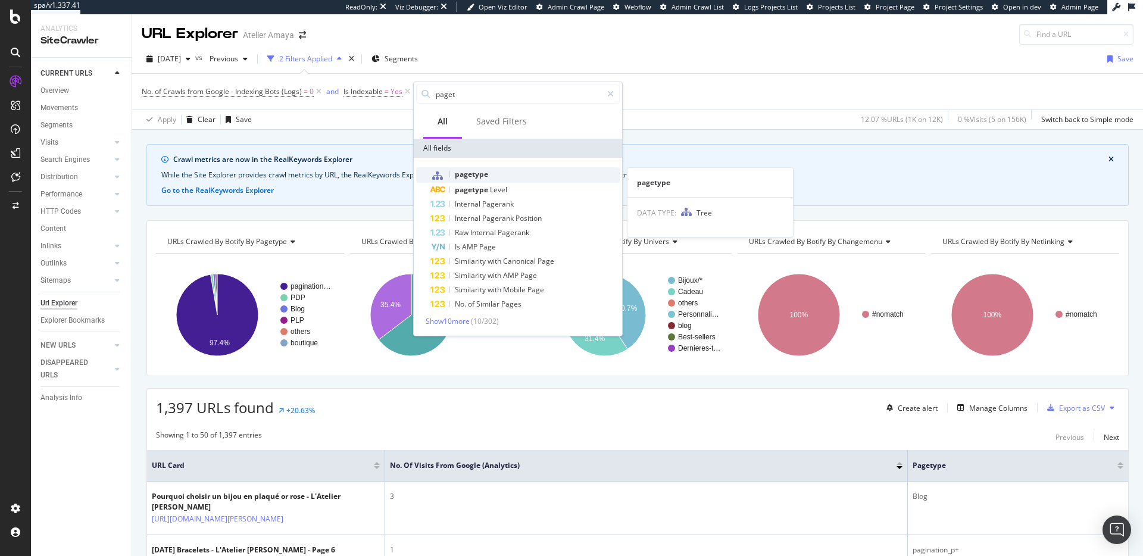
type input "paget"
click at [517, 170] on div "pagetype" at bounding box center [524, 174] width 189 height 15
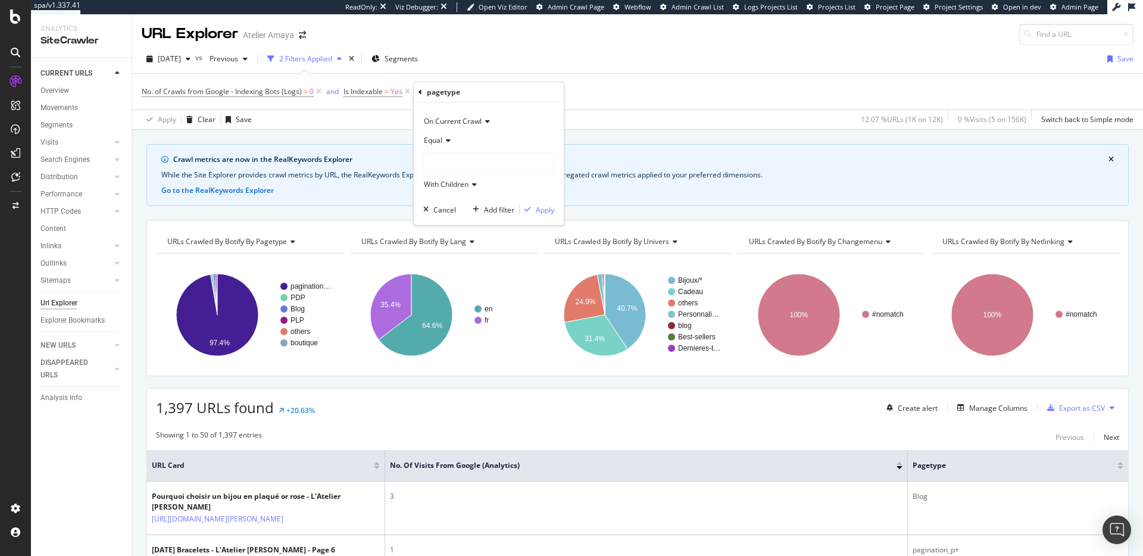
click at [446, 139] on icon at bounding box center [446, 140] width 8 height 7
click at [451, 180] on span "Not Equal" at bounding box center [445, 181] width 32 height 10
click at [449, 165] on div at bounding box center [489, 162] width 130 height 19
click at [522, 203] on span "2,567 URLS" at bounding box center [505, 203] width 40 height 10
click at [530, 212] on icon "button" at bounding box center [527, 209] width 7 height 7
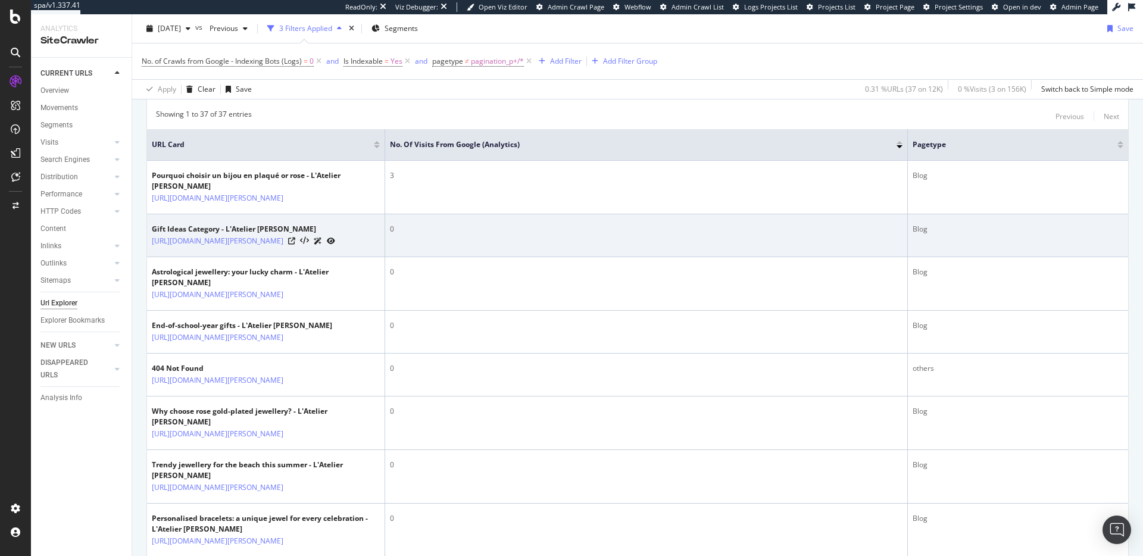
scroll to position [122, 0]
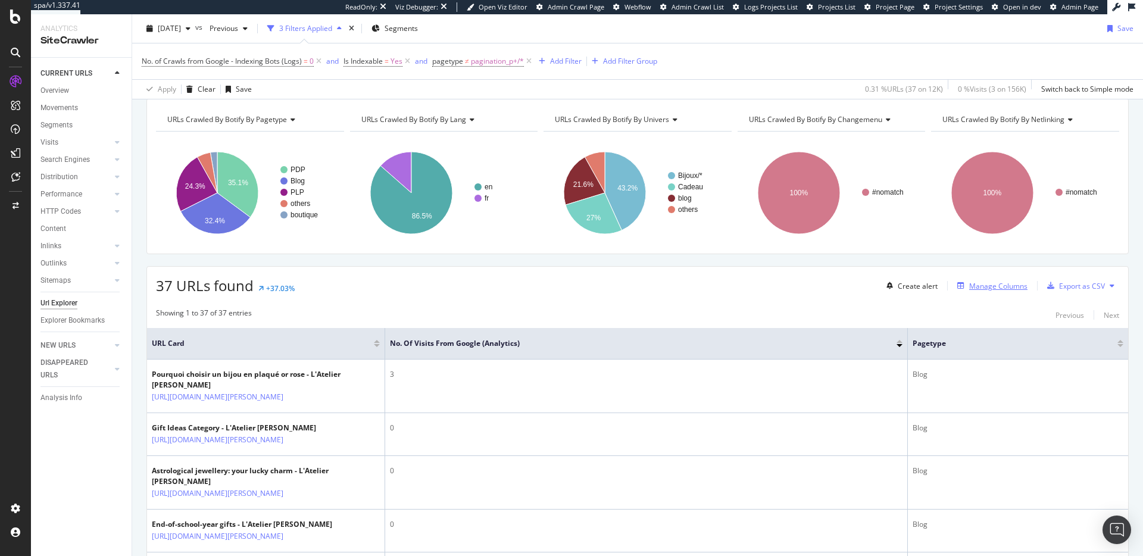
click at [1013, 288] on div "Manage Columns" at bounding box center [998, 286] width 58 height 10
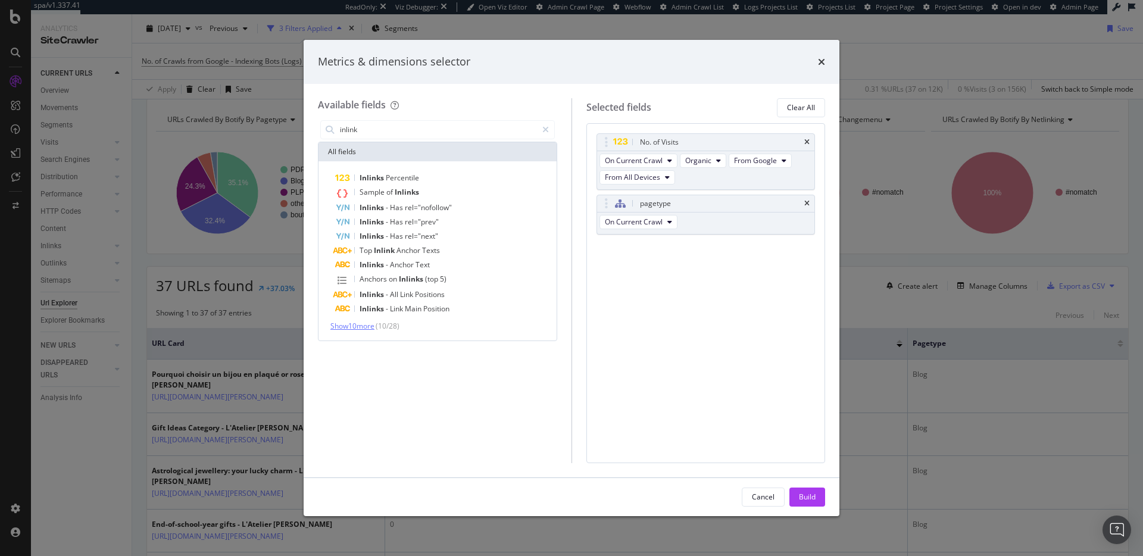
type input "inlink"
click at [364, 326] on span "Show 10 more" at bounding box center [352, 326] width 44 height 10
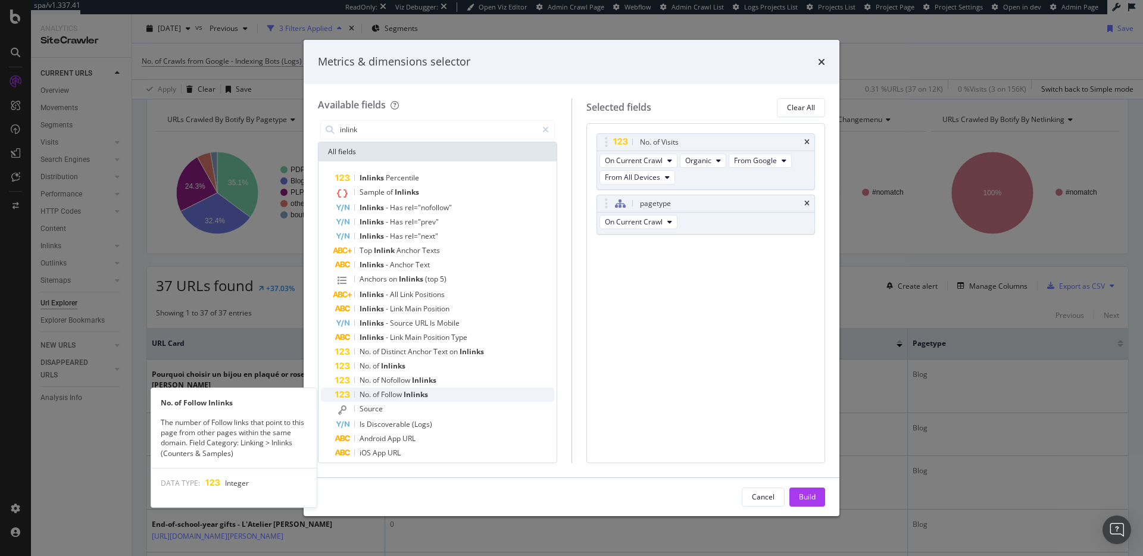
click at [395, 388] on div "No. of Follow Inlinks" at bounding box center [444, 395] width 219 height 14
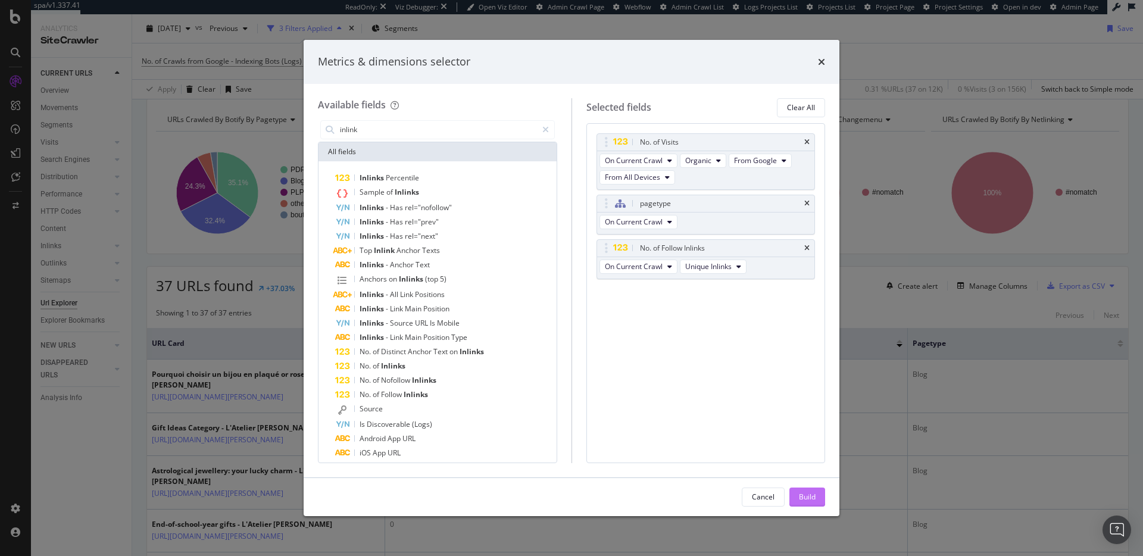
click at [801, 501] on div "Build" at bounding box center [807, 497] width 17 height 10
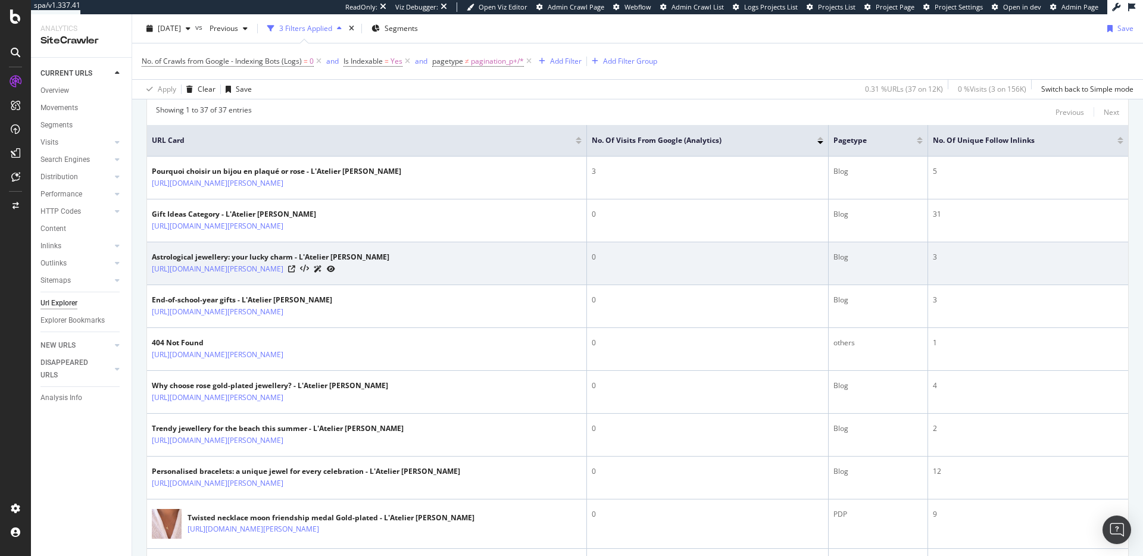
scroll to position [176, 0]
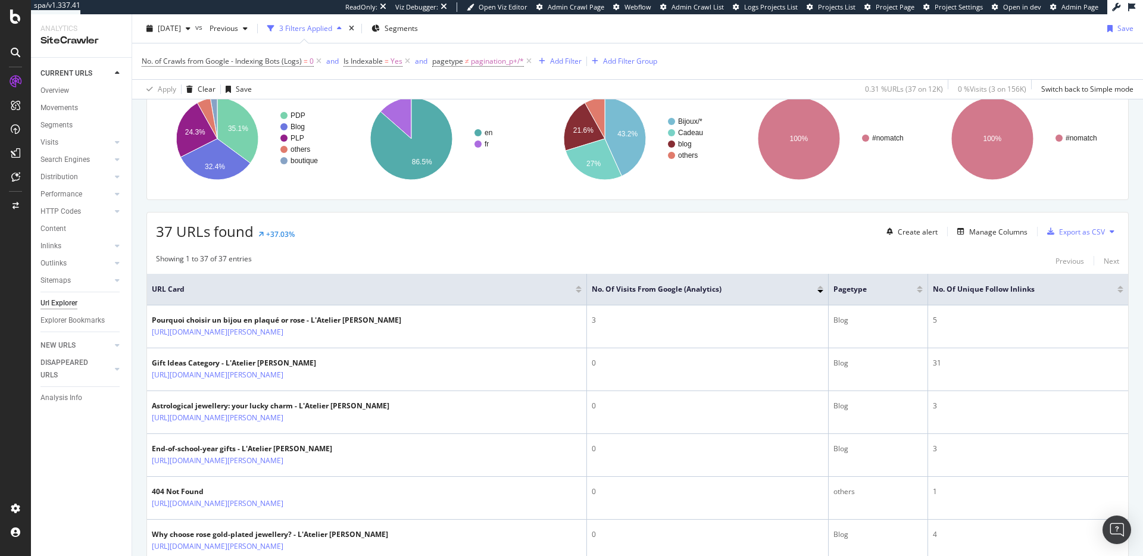
click at [1117, 287] on div at bounding box center [1120, 287] width 6 height 3
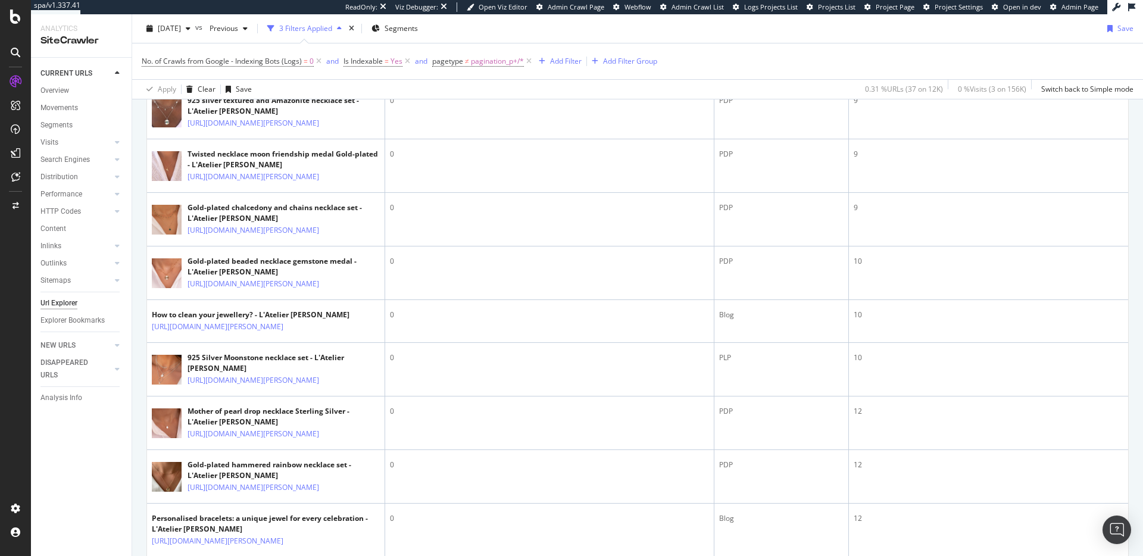
scroll to position [2176, 0]
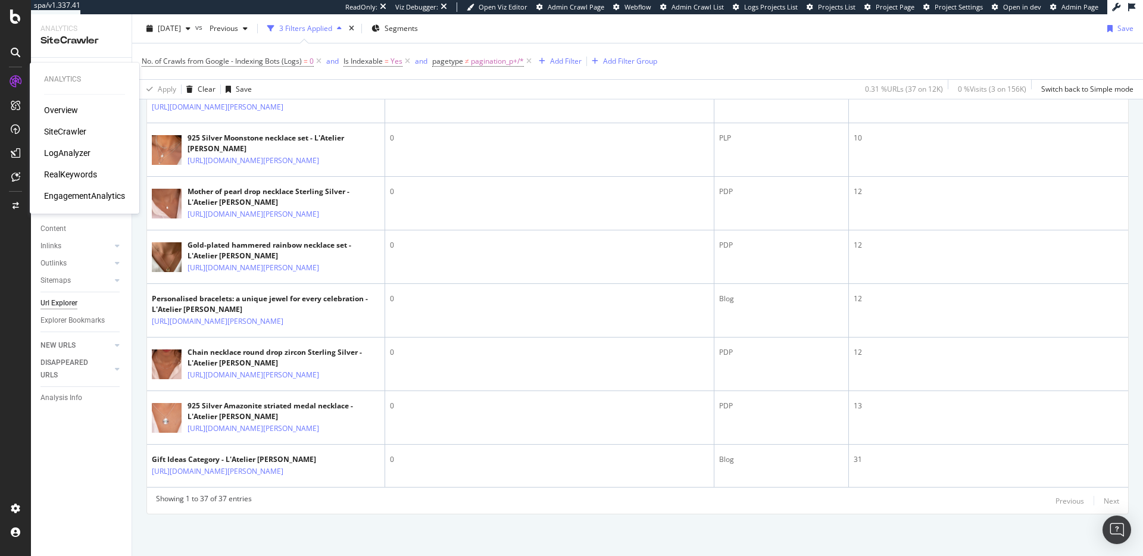
click at [76, 113] on div "Overview" at bounding box center [61, 110] width 34 height 12
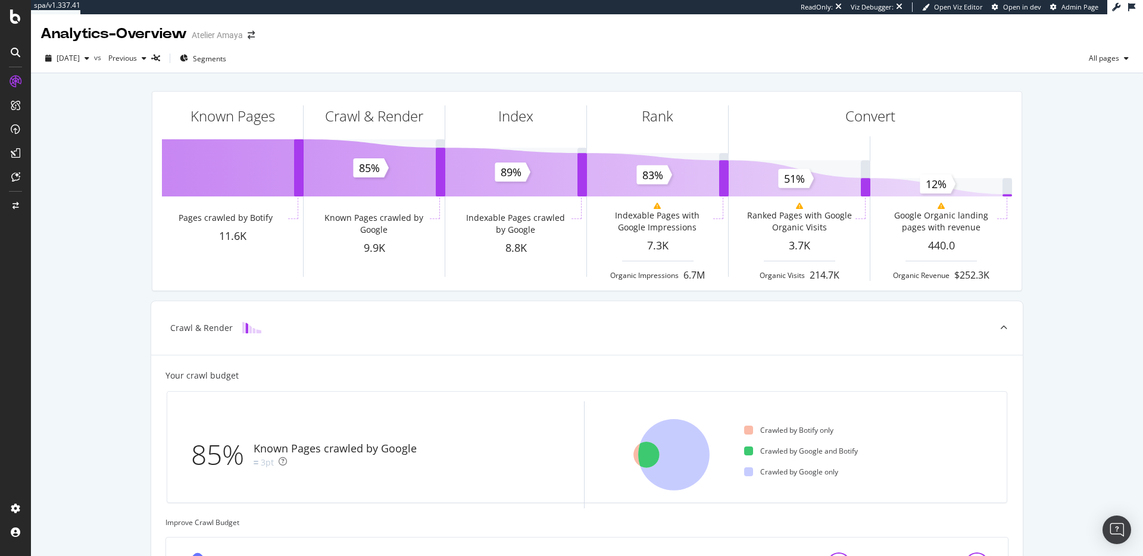
scroll to position [383, 0]
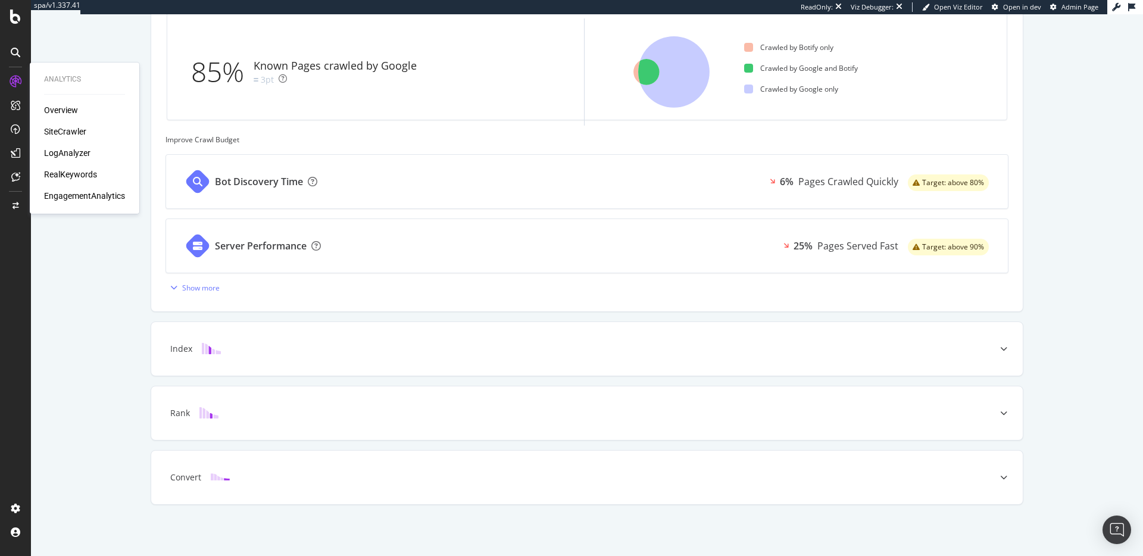
click at [61, 157] on div "LogAnalyzer" at bounding box center [67, 153] width 46 height 12
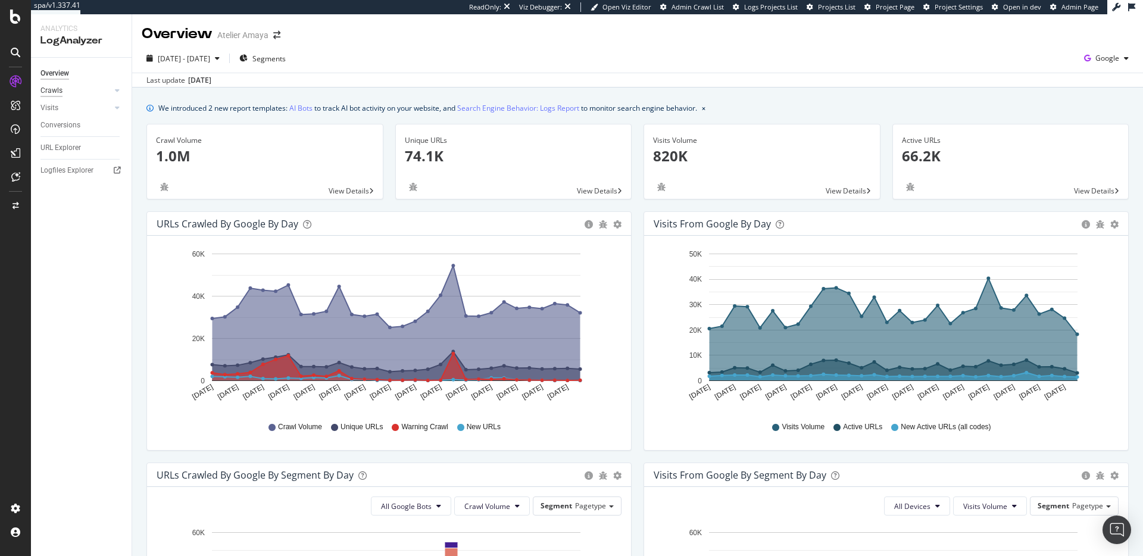
click at [54, 90] on div "Crawls" at bounding box center [51, 91] width 22 height 13
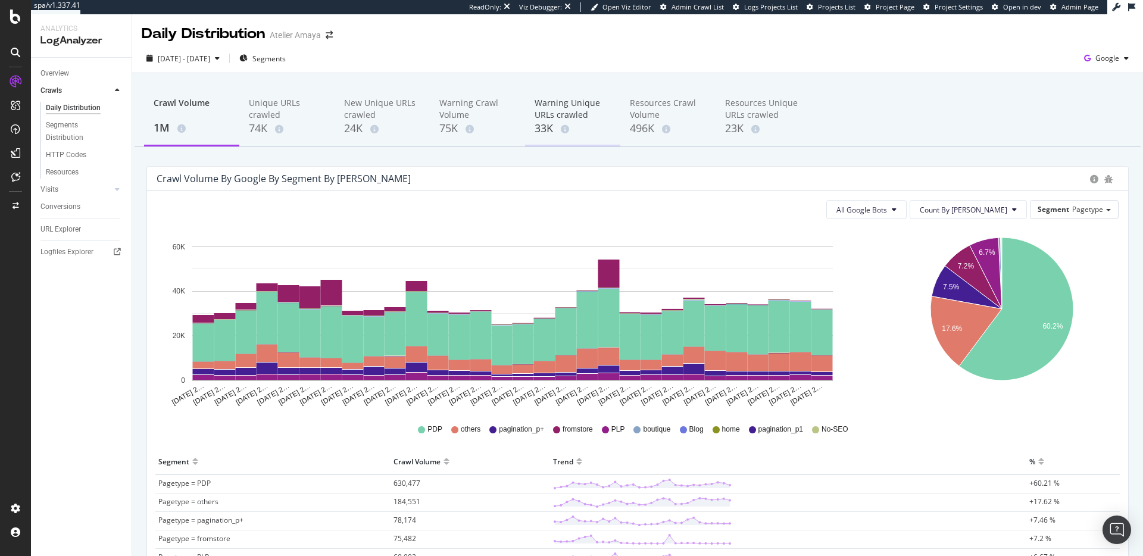
click at [570, 99] on div "Warning Unique URLs crawled" at bounding box center [573, 109] width 76 height 24
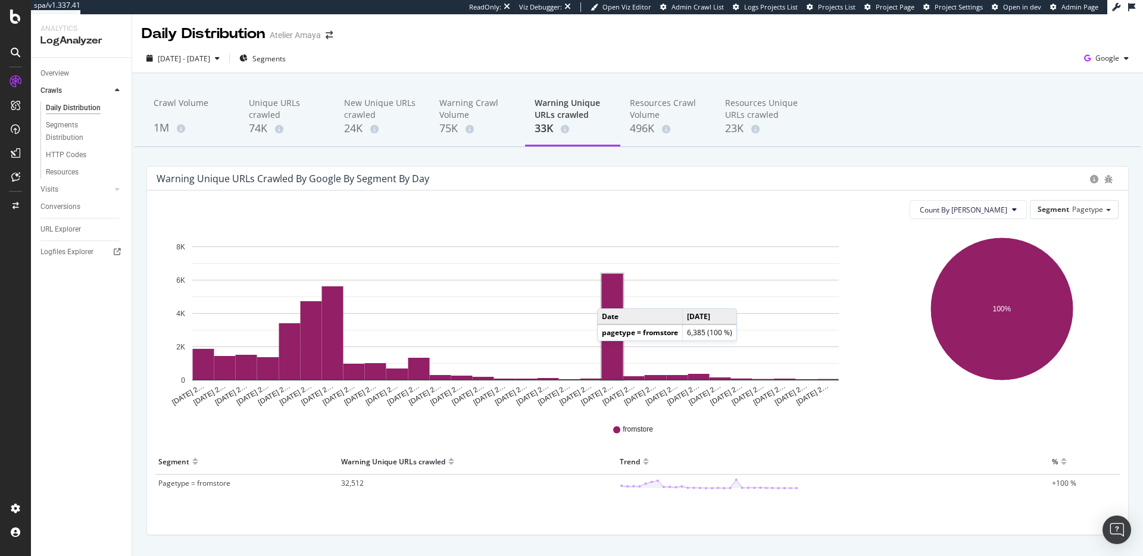
click at [609, 296] on rect "A chart." at bounding box center [612, 327] width 21 height 106
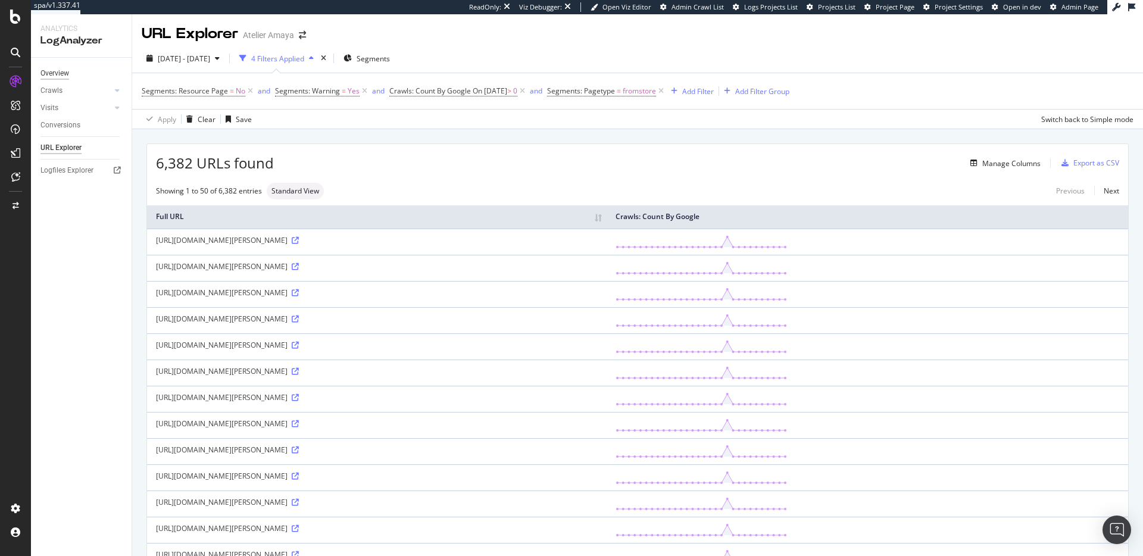
click at [49, 71] on div "Overview" at bounding box center [54, 73] width 29 height 13
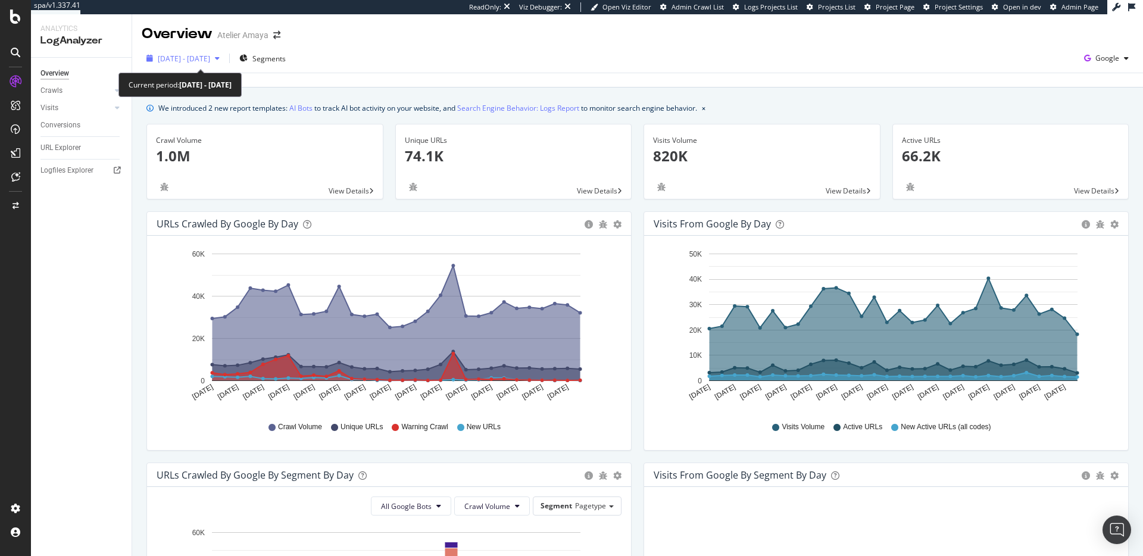
click at [210, 60] on span "2025 Aug. 25th - Sep. 23rd" at bounding box center [184, 59] width 52 height 10
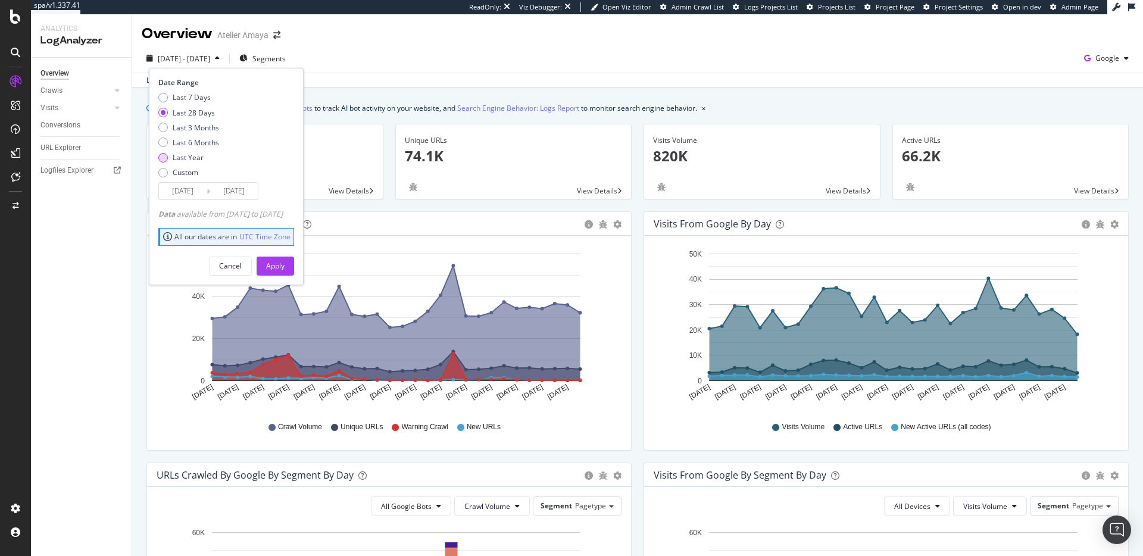
click at [195, 154] on div "Last Year" at bounding box center [188, 157] width 31 height 10
type input "2024/09/24"
click at [285, 272] on div "Apply" at bounding box center [275, 266] width 18 height 18
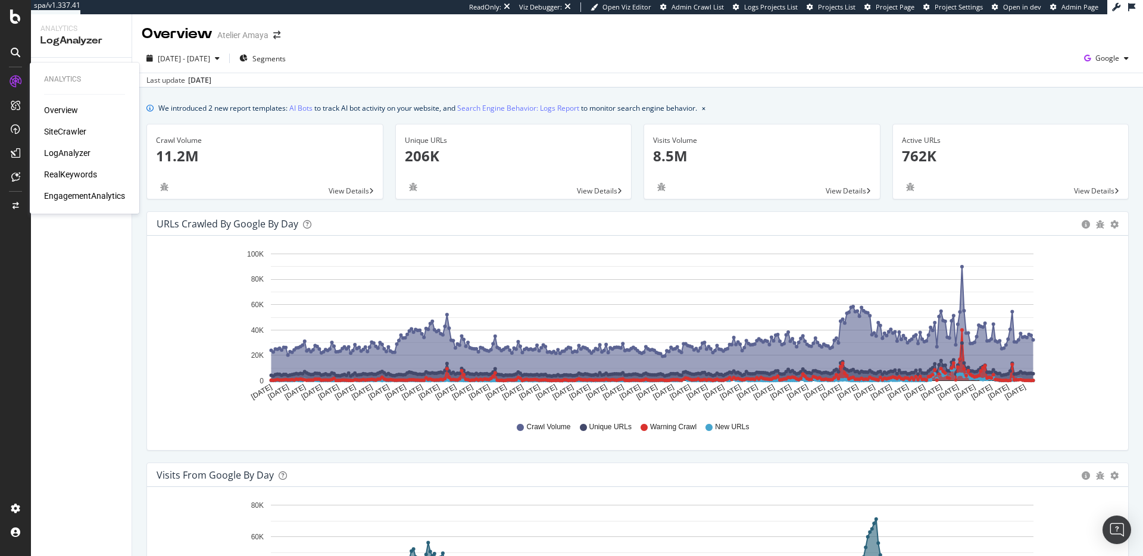
click at [61, 106] on div "Overview" at bounding box center [61, 110] width 34 height 12
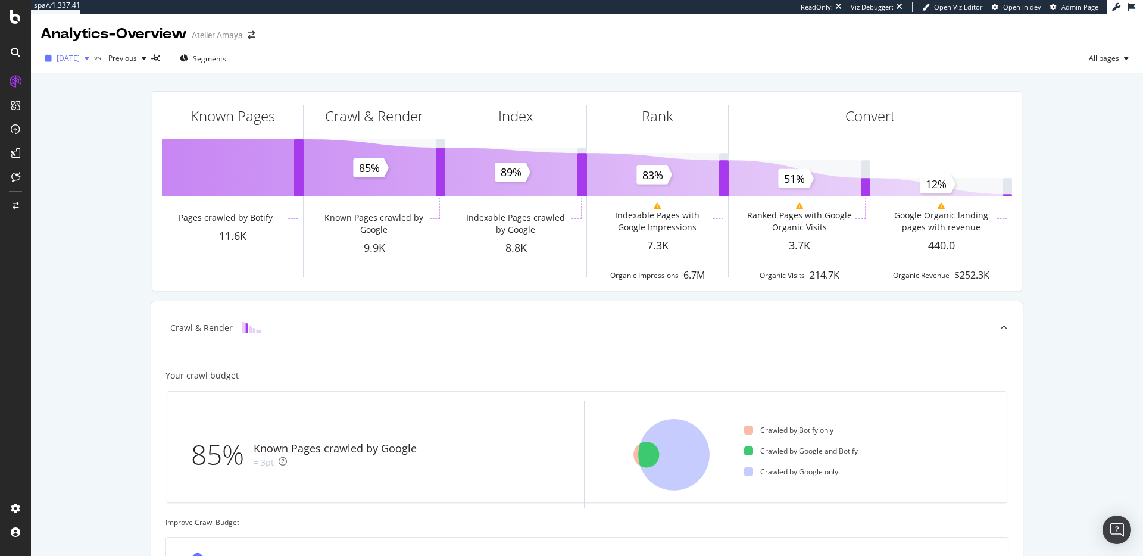
click at [77, 61] on span "2025 Sep. 20th" at bounding box center [68, 58] width 23 height 10
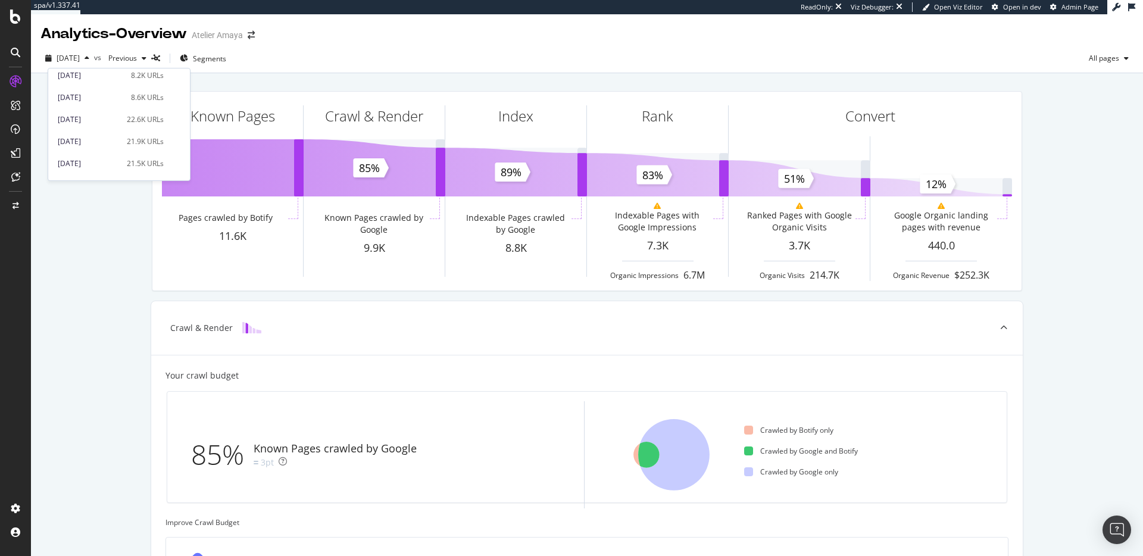
scroll to position [504, 0]
click at [113, 125] on div "2024 May. 16th" at bounding box center [89, 123] width 62 height 11
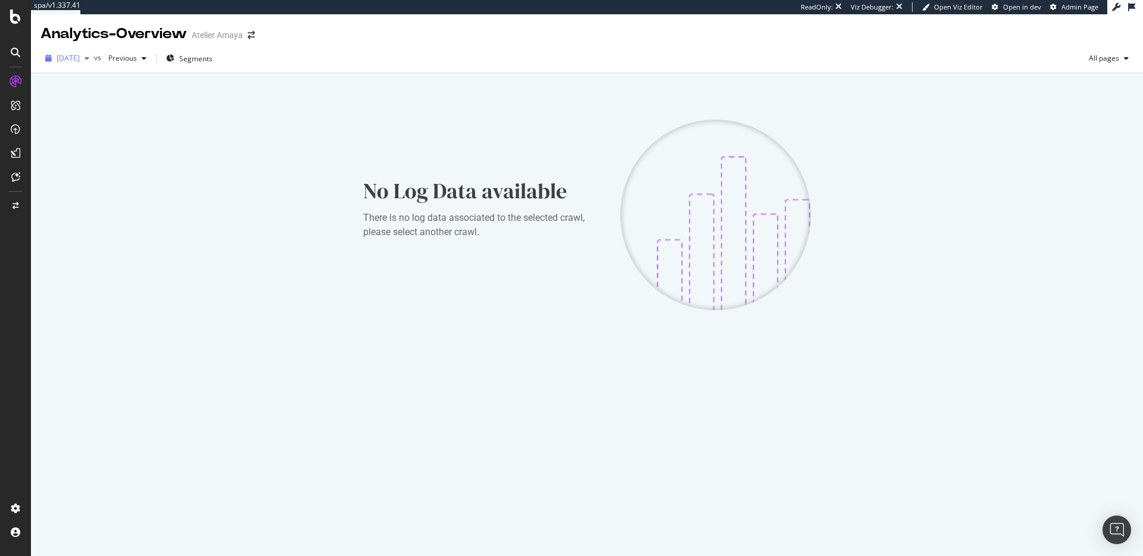
click at [94, 57] on div "button" at bounding box center [87, 58] width 14 height 7
click at [119, 112] on div "2024 Nov. 28th 11.0K URLs" at bounding box center [111, 107] width 106 height 11
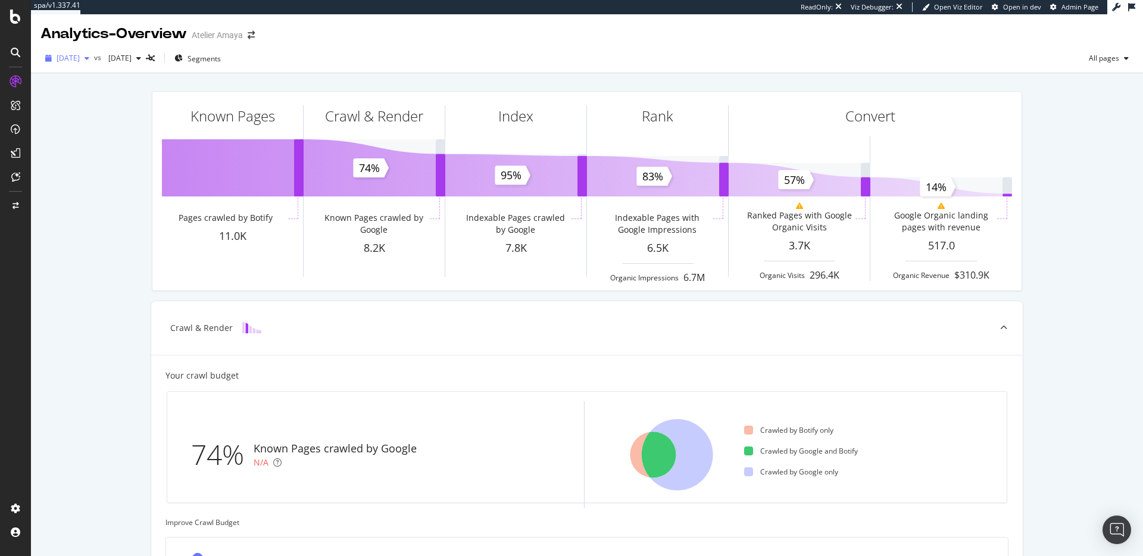
click at [80, 60] on span "2024 Nov. 28th" at bounding box center [68, 58] width 23 height 10
click at [147, 167] on div "8.6K URLs" at bounding box center [147, 171] width 33 height 11
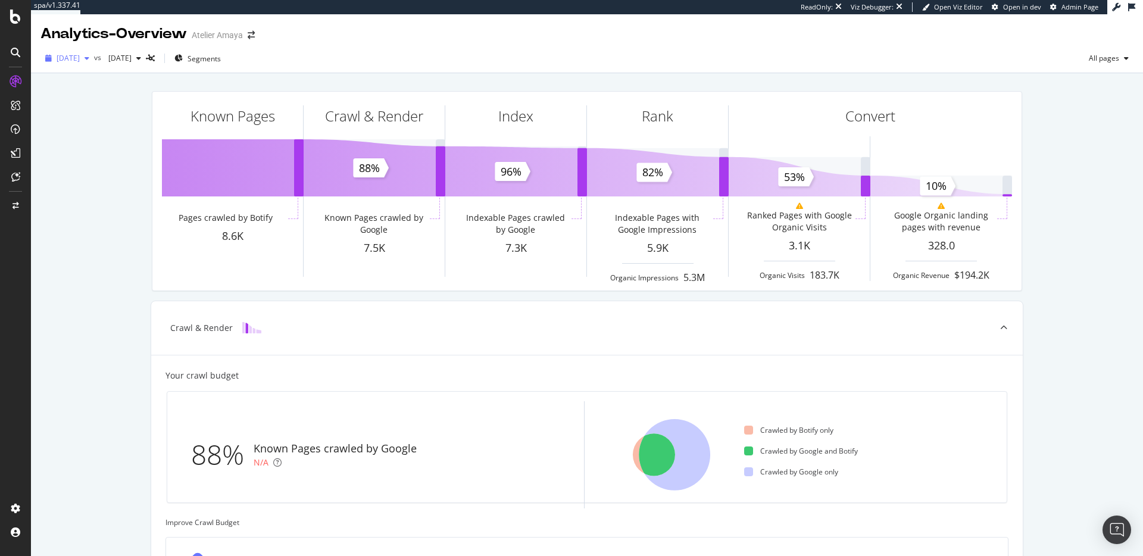
click at [94, 50] on div "2024 Oct. 26th" at bounding box center [67, 58] width 54 height 18
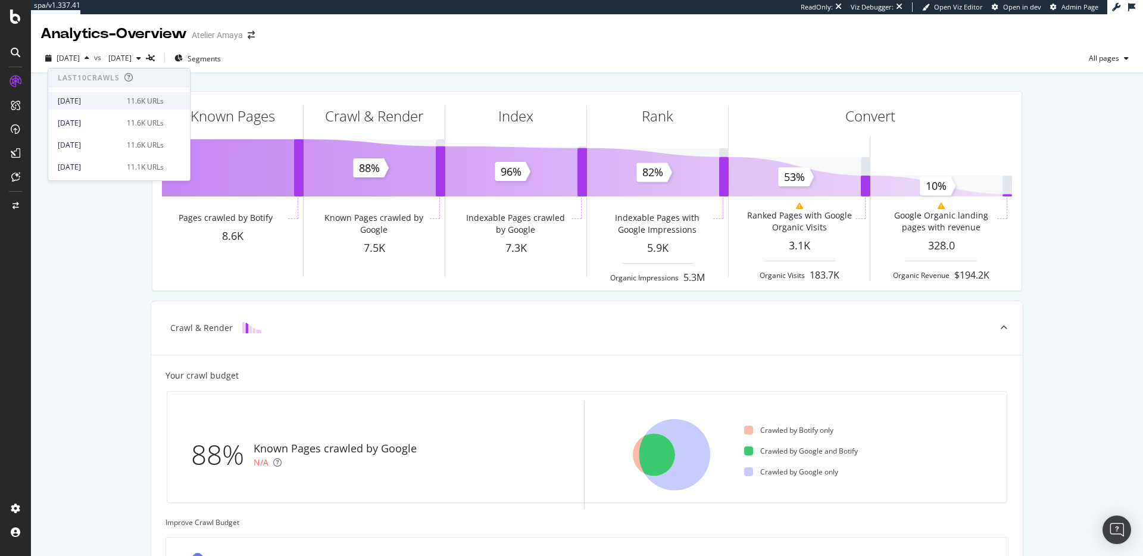
click at [112, 96] on div "2025 Sep. 20th" at bounding box center [89, 101] width 62 height 11
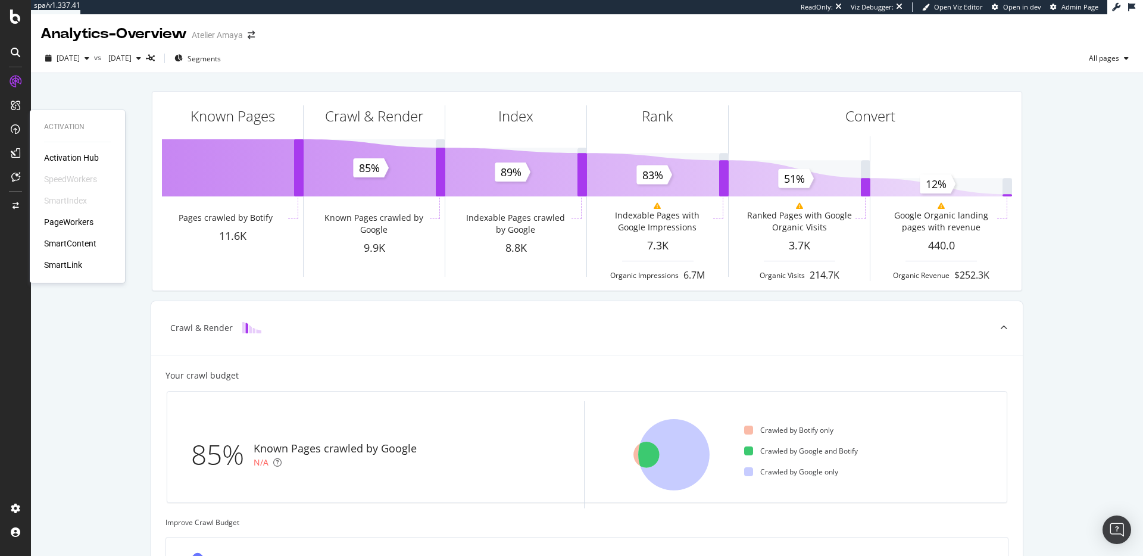
click at [73, 201] on div "SmartIndex" at bounding box center [65, 201] width 43 height 12
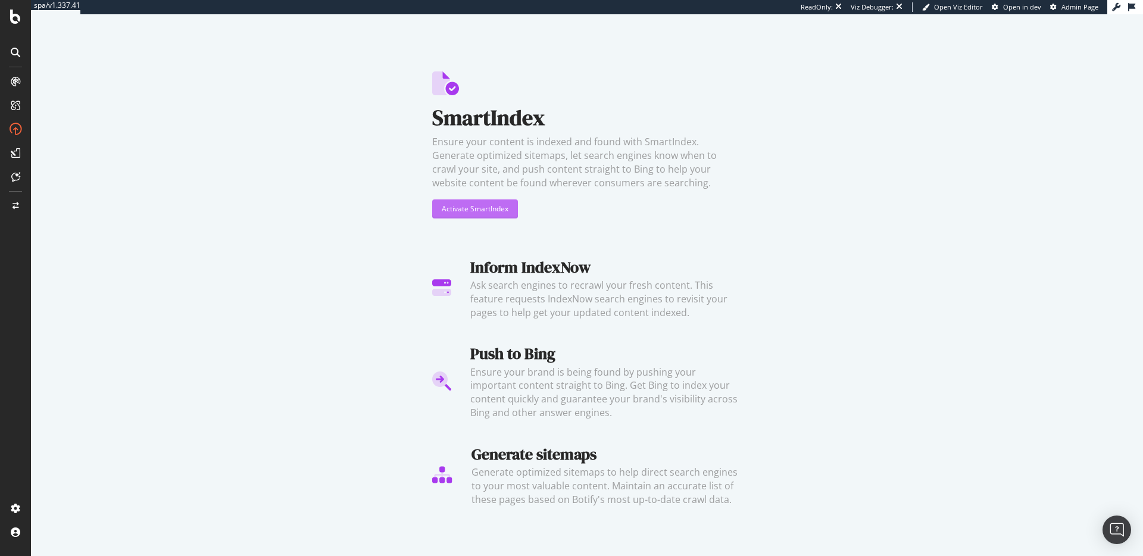
click at [467, 201] on div "Activate SmartIndex" at bounding box center [475, 209] width 67 height 18
click at [482, 204] on div "Activate SmartIndex" at bounding box center [475, 209] width 67 height 10
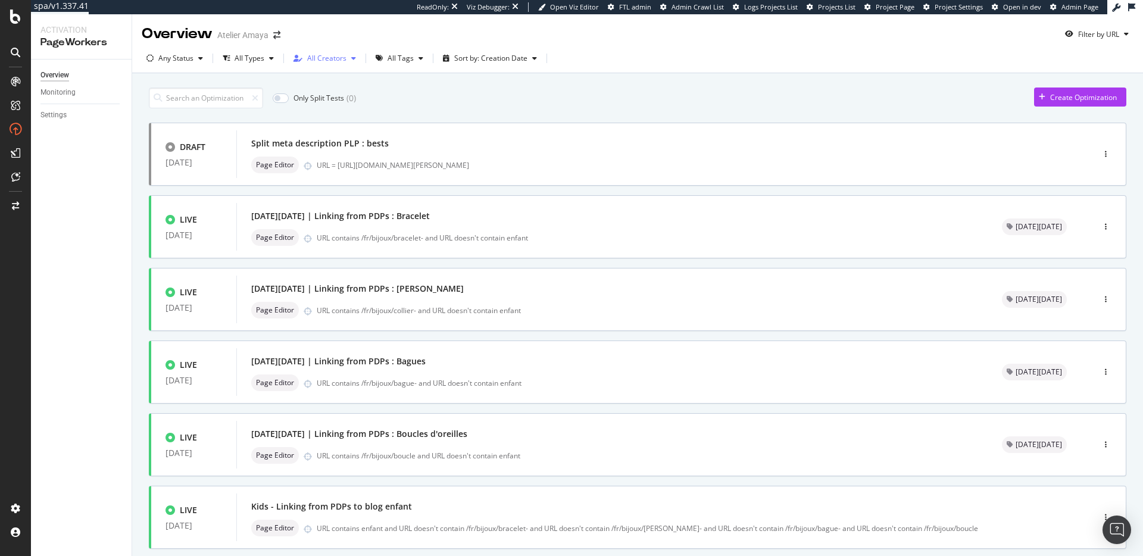
click at [312, 65] on div "All Creators" at bounding box center [325, 58] width 72 height 18
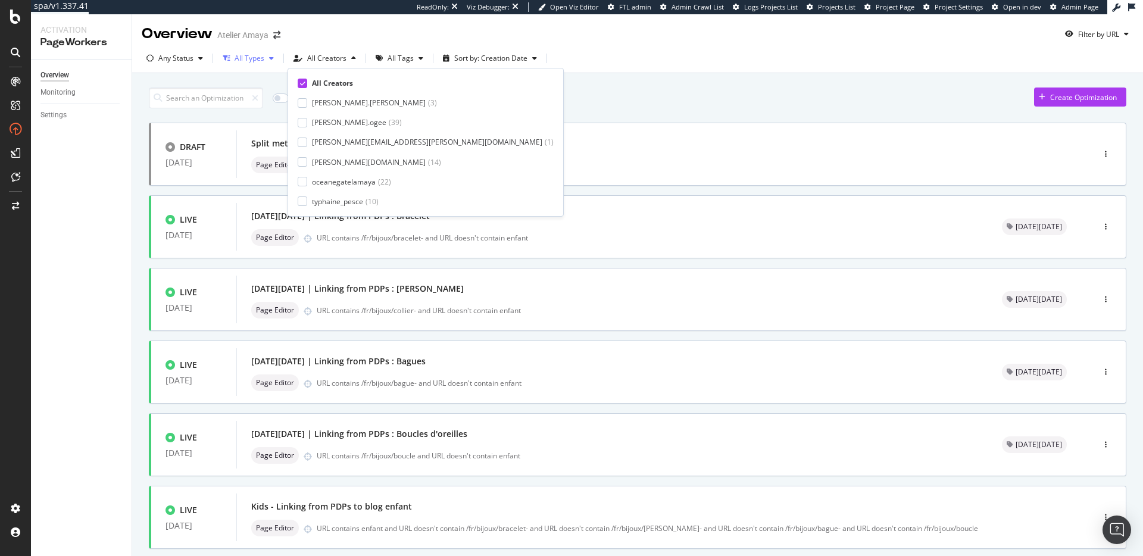
click at [257, 65] on div "All Types" at bounding box center [248, 58] width 61 height 18
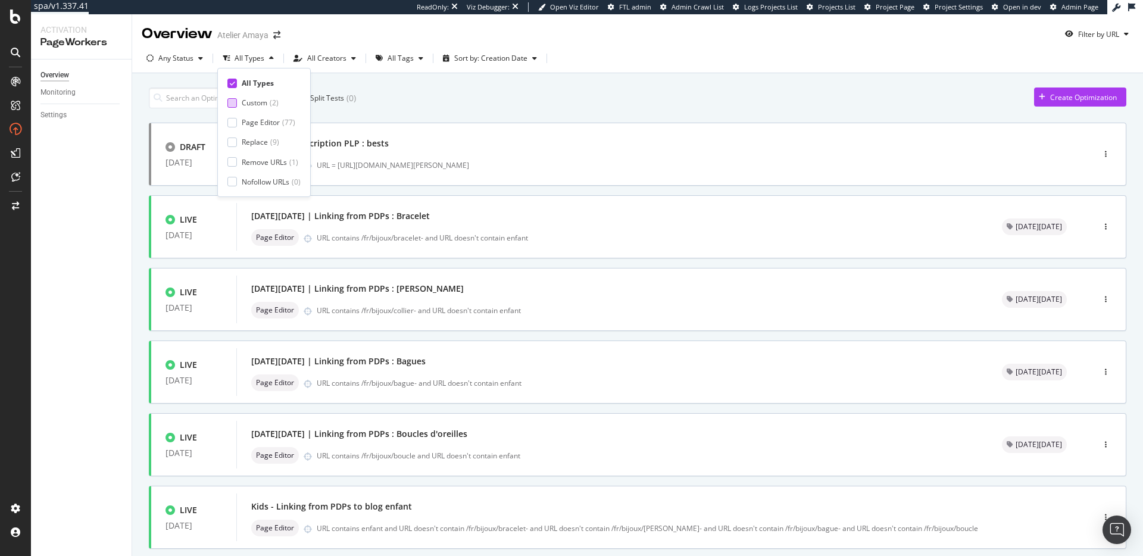
click at [257, 104] on div "Custom" at bounding box center [255, 103] width 26 height 10
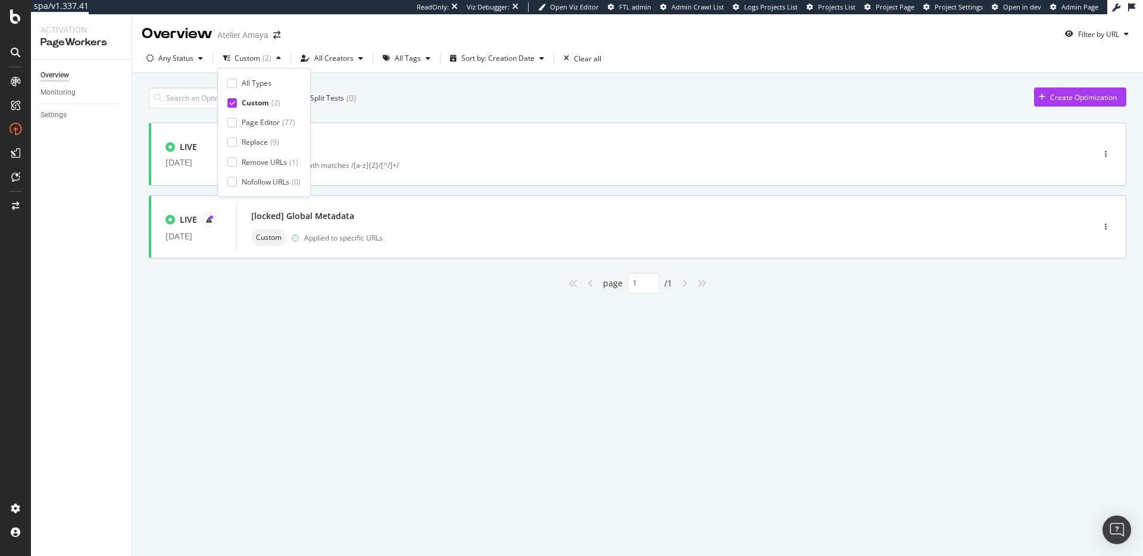
click at [382, 102] on div "Only Split Tests ( 0 ) Create Optimization" at bounding box center [638, 98] width 978 height 21
click at [389, 214] on div "[locked] Global Metadata" at bounding box center [647, 216] width 792 height 17
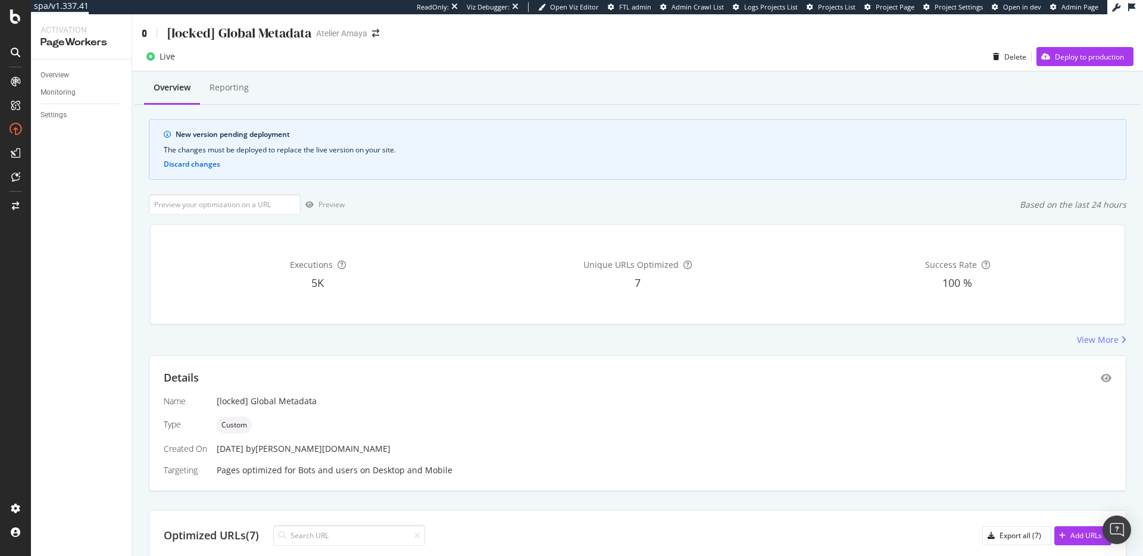
click at [146, 33] on icon at bounding box center [144, 33] width 5 height 8
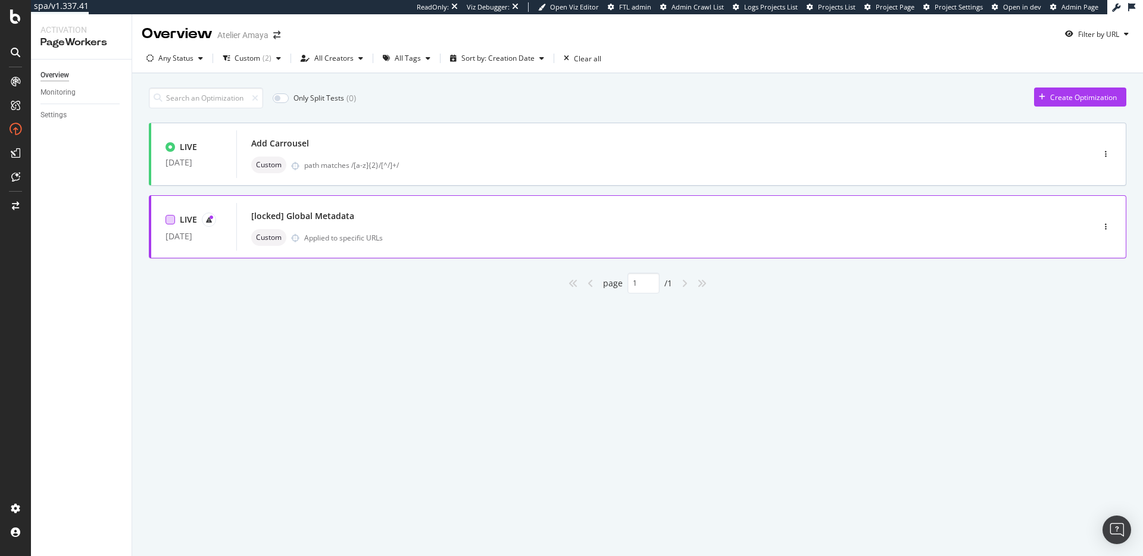
click at [172, 221] on div at bounding box center [170, 220] width 10 height 10
click at [388, 95] on div "Edit tags" at bounding box center [399, 98] width 29 height 10
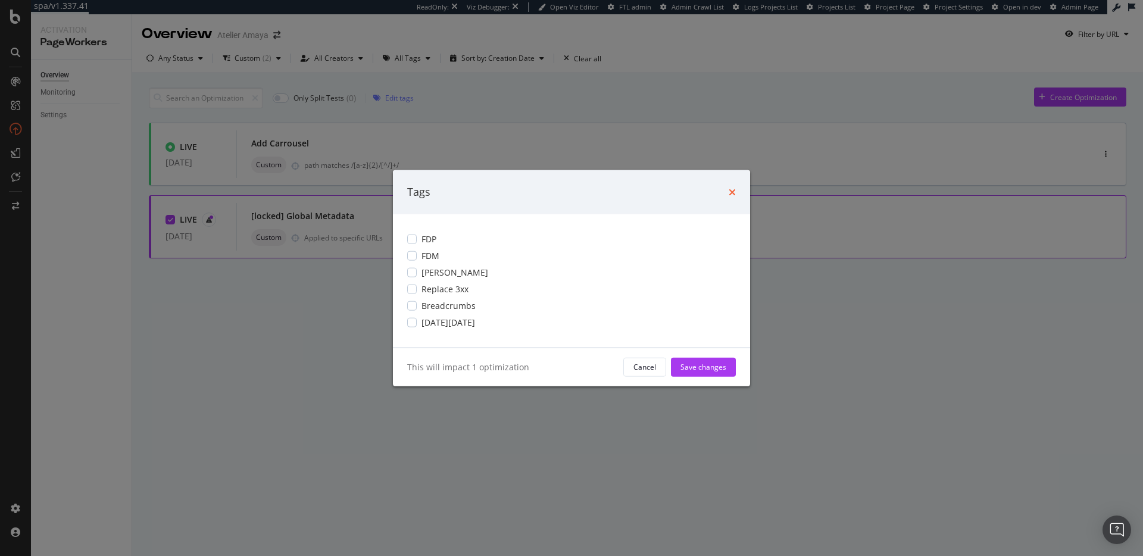
click at [735, 193] on icon "times" at bounding box center [732, 192] width 7 height 10
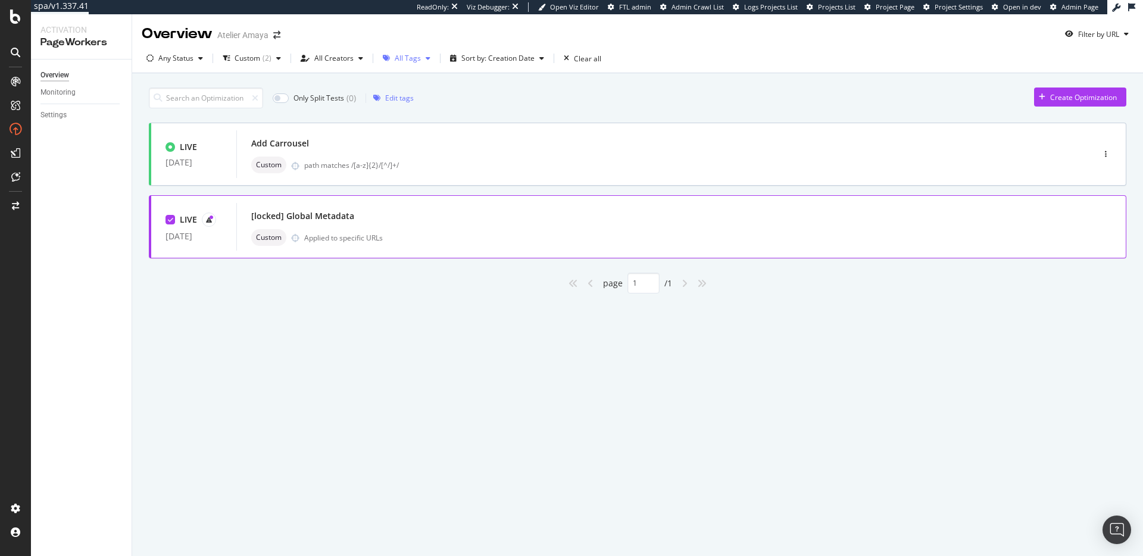
click at [413, 63] on div "All Tags" at bounding box center [406, 58] width 57 height 18
click at [534, 74] on div "Only Split Tests ( 0 ) Edit tags Create Optimization LIVE [DATE] Add Carrousel …" at bounding box center [637, 204] width 1011 height 262
click at [432, 238] on div "Custom Applied to specific URLs" at bounding box center [667, 237] width 832 height 17
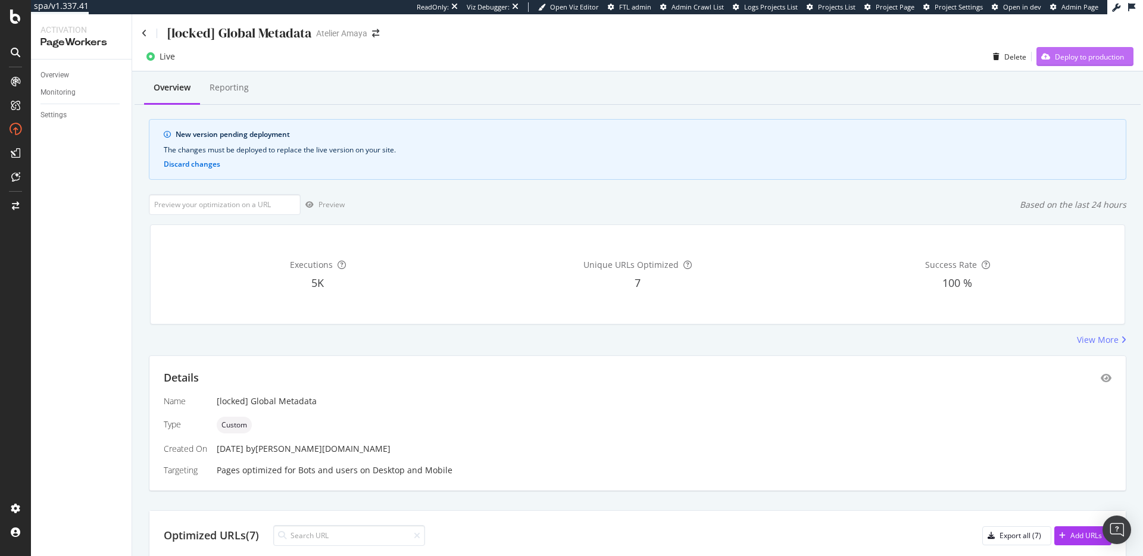
click at [1062, 57] on div "Deploy to production" at bounding box center [1089, 57] width 69 height 10
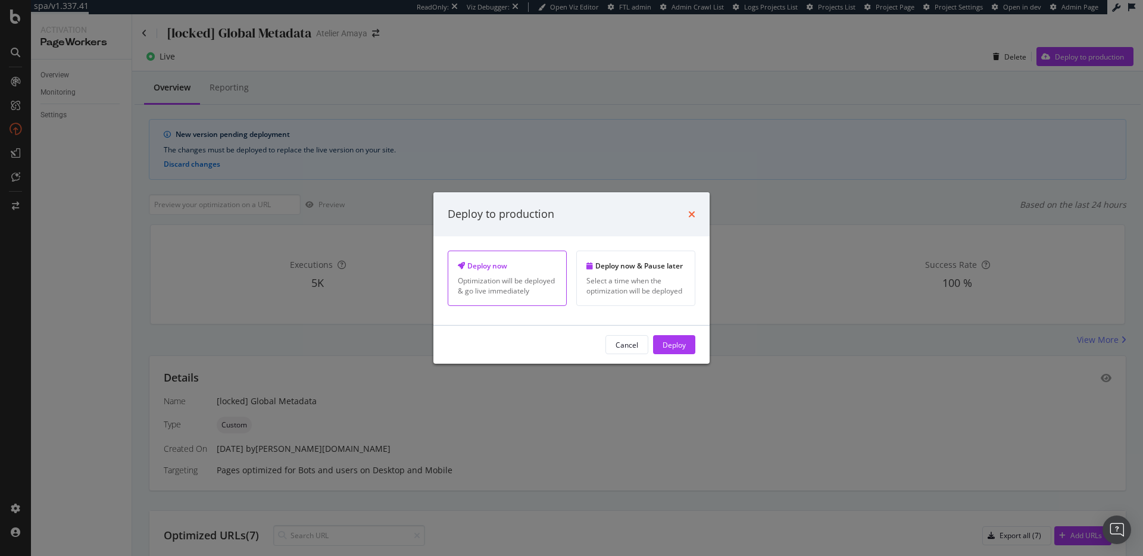
click at [694, 216] on icon "times" at bounding box center [691, 215] width 7 height 10
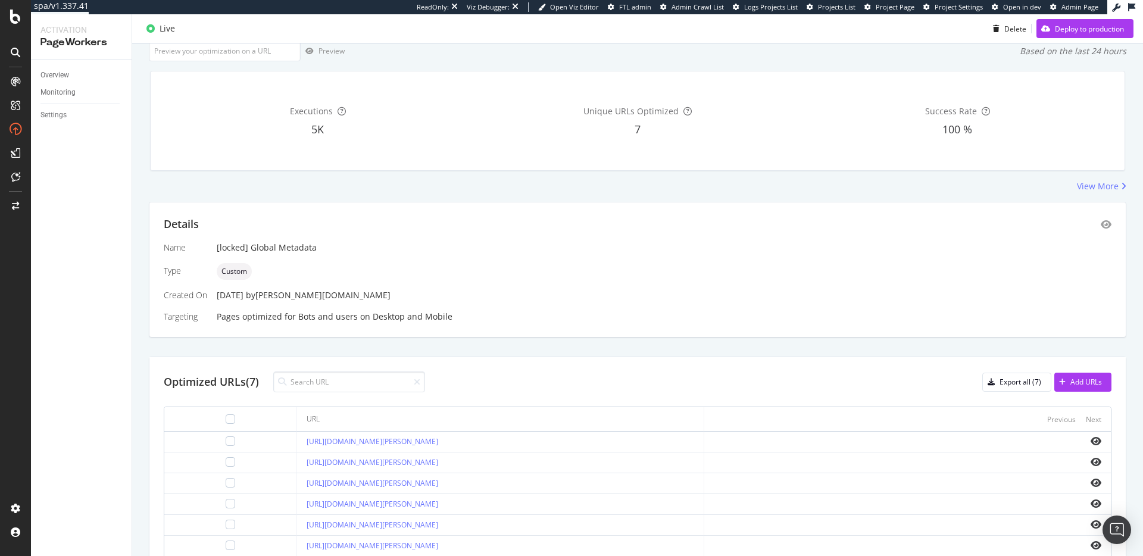
scroll to position [163, 0]
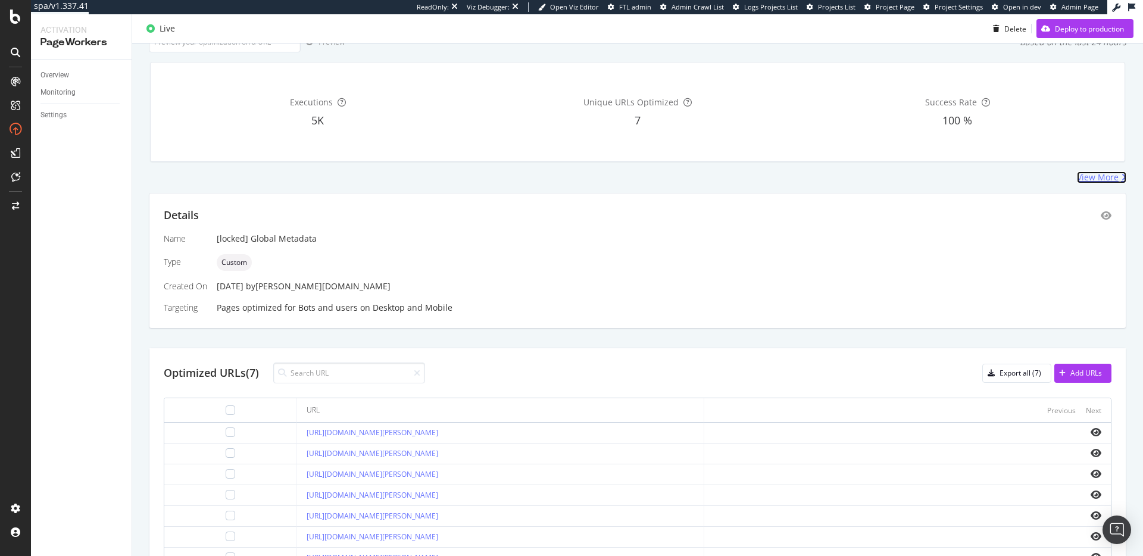
click at [1106, 179] on div "View More" at bounding box center [1098, 177] width 42 height 12
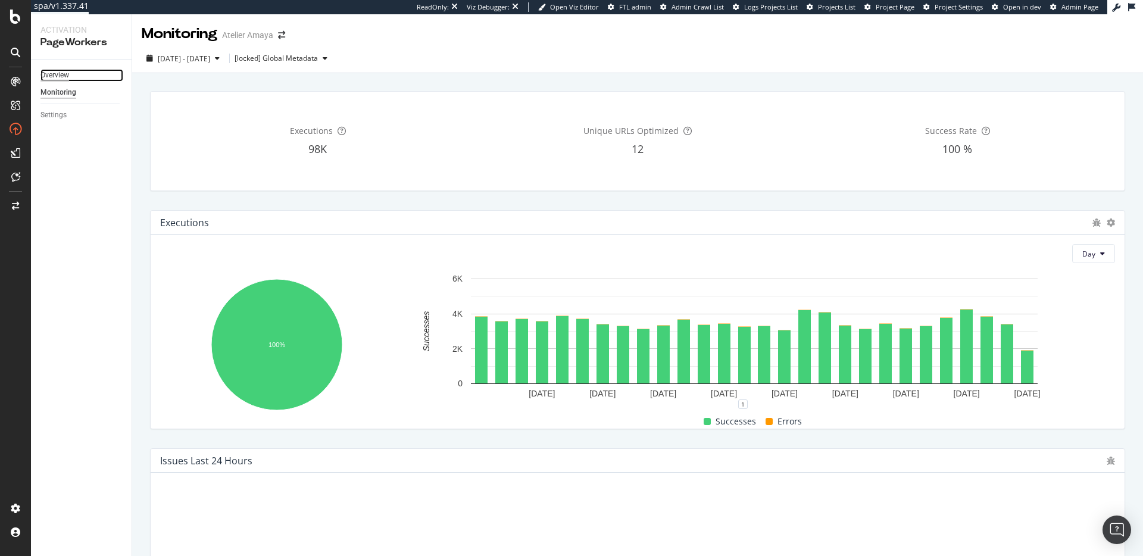
click at [57, 77] on div "Overview" at bounding box center [54, 75] width 29 height 13
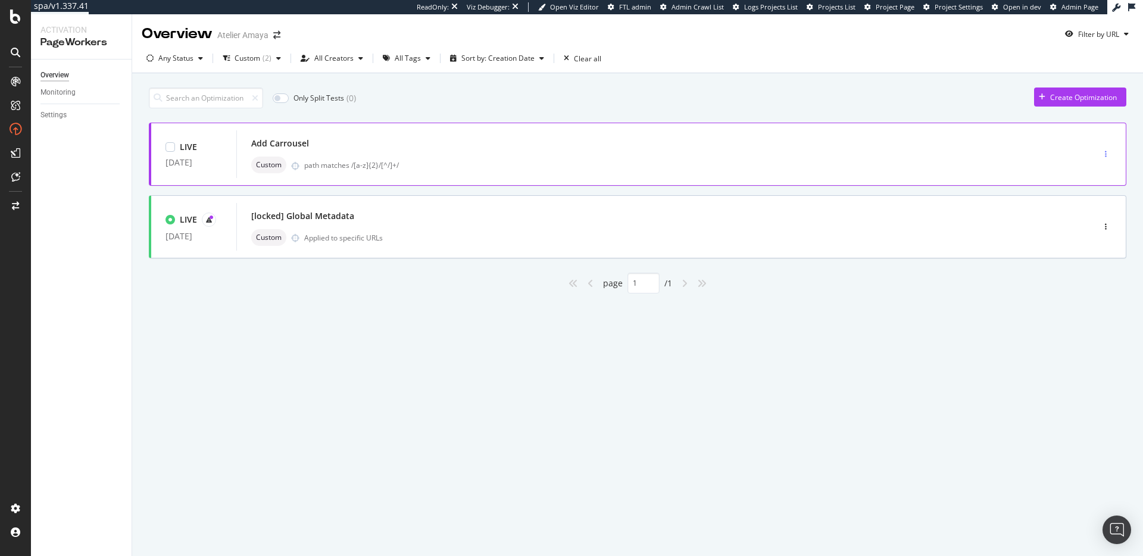
click at [1106, 155] on icon "button" at bounding box center [1106, 154] width 2 height 7
click at [1059, 317] on div "Only Split Tests ( 0 ) Create Optimization LIVE [DATE] Add Carrousel Custom pat…" at bounding box center [637, 204] width 1011 height 262
click at [1107, 225] on div "button" at bounding box center [1105, 226] width 11 height 7
click at [1093, 267] on div "Tags" at bounding box center [1090, 269] width 16 height 10
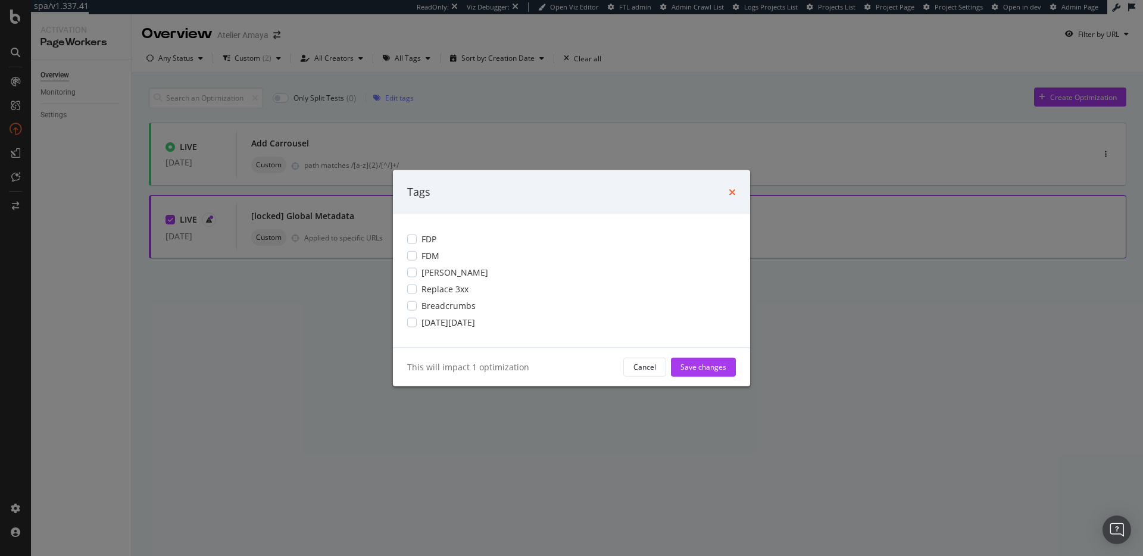
click at [735, 191] on icon "times" at bounding box center [732, 192] width 7 height 10
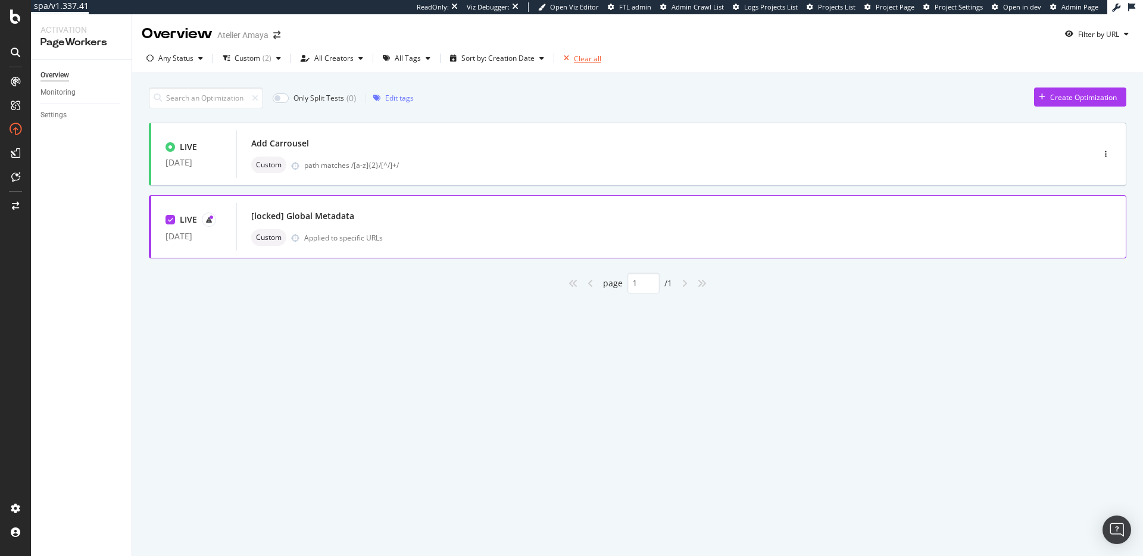
click at [569, 63] on div "Clear all" at bounding box center [580, 58] width 42 height 18
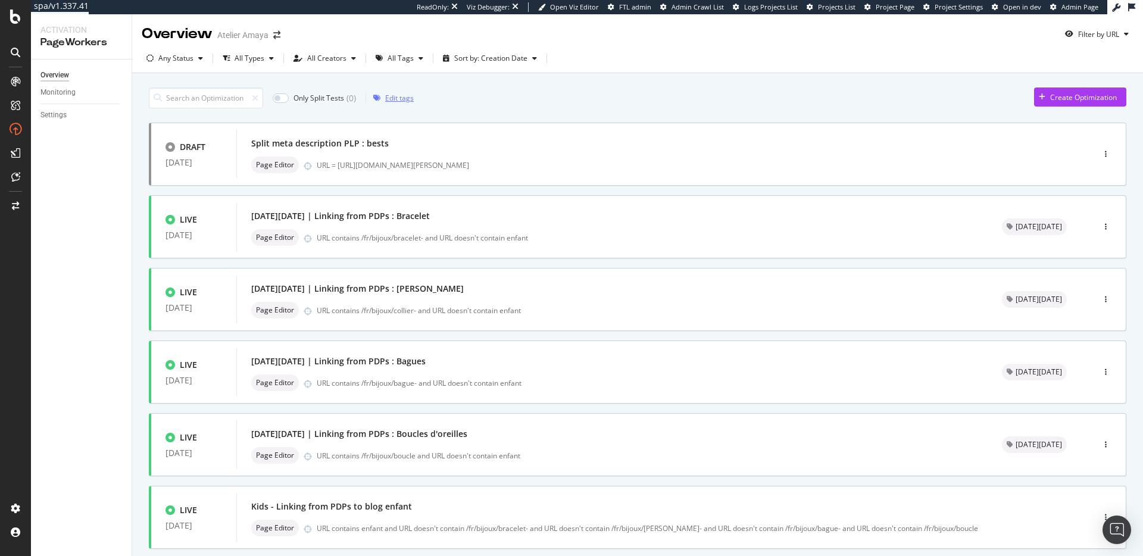
click at [398, 93] on div "Edit tags" at bounding box center [399, 98] width 29 height 10
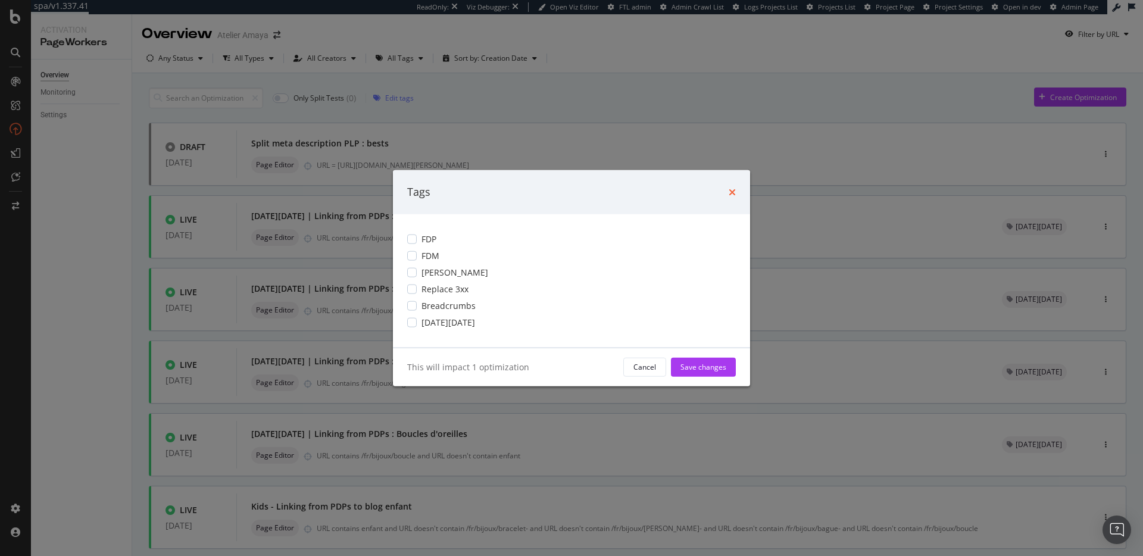
click at [732, 194] on icon "times" at bounding box center [732, 192] width 7 height 10
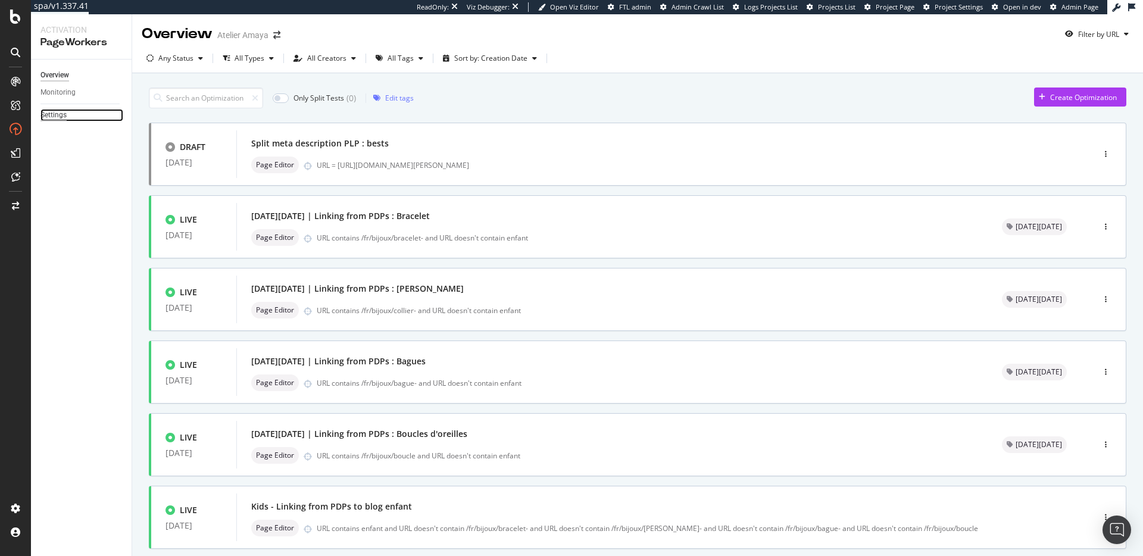
click at [60, 119] on div "Settings" at bounding box center [53, 115] width 26 height 13
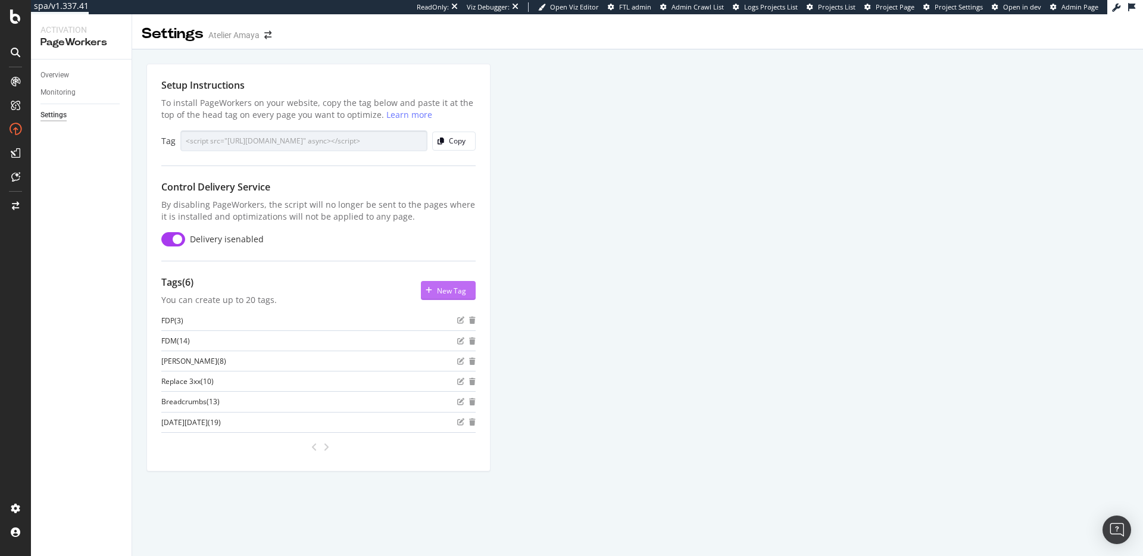
click at [439, 291] on div "New Tag" at bounding box center [451, 291] width 29 height 10
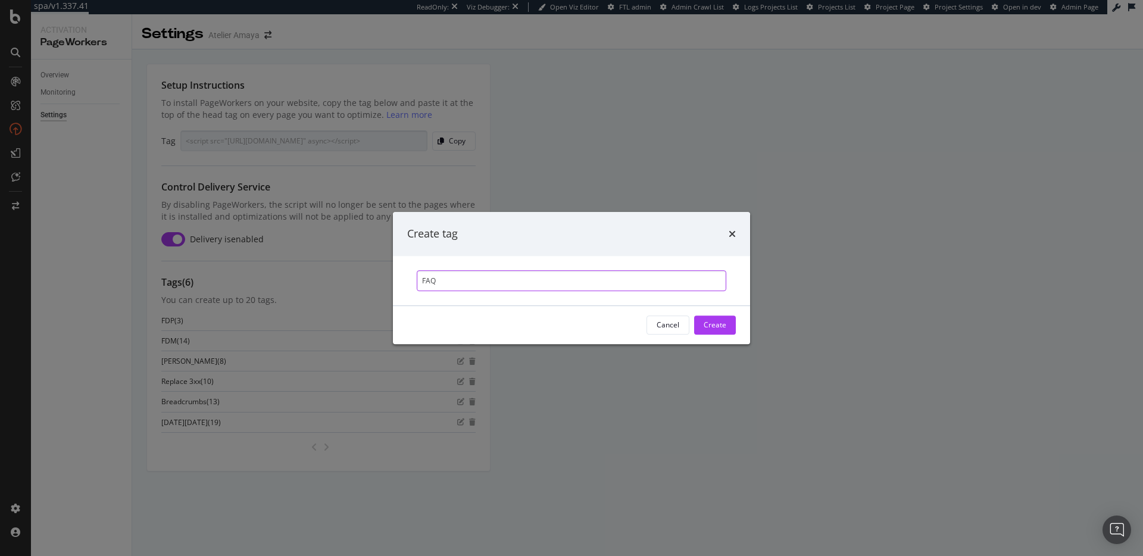
paste input "structured data"
type input "FAQ structured data"
click at [722, 326] on div "Create" at bounding box center [715, 325] width 23 height 10
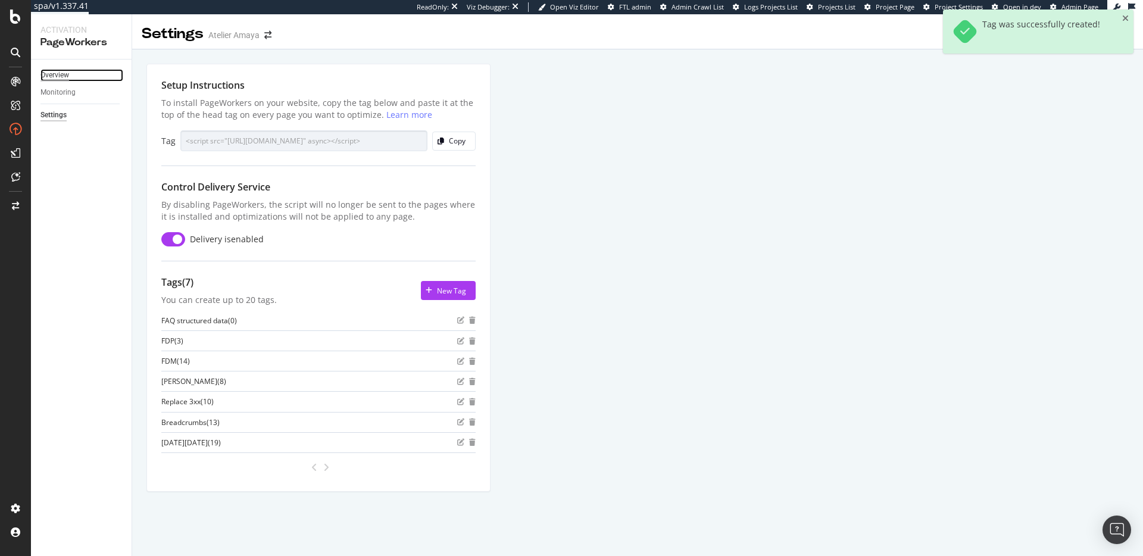
click at [68, 74] on div "Overview" at bounding box center [54, 75] width 29 height 13
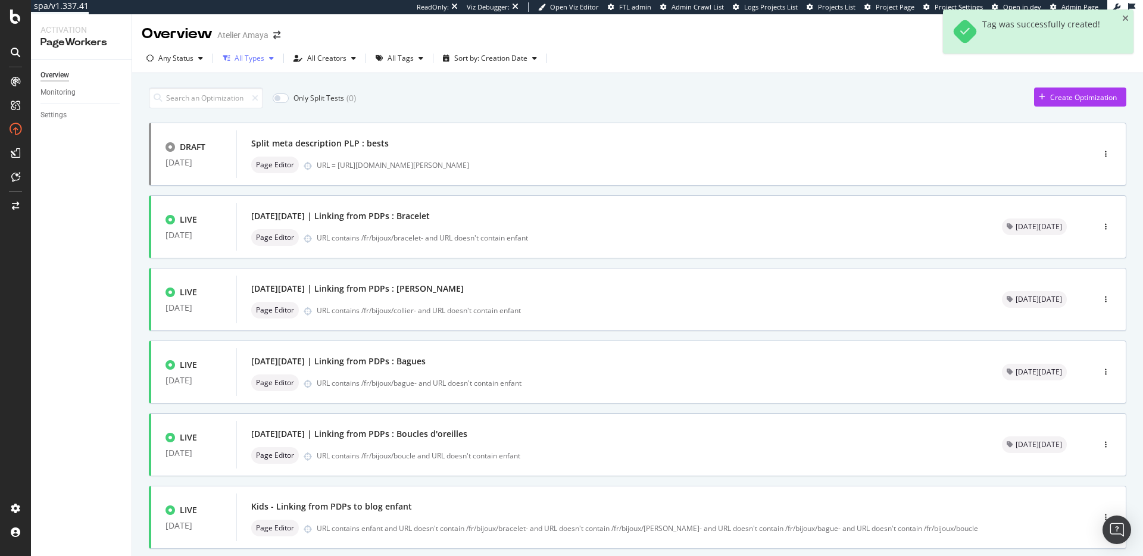
click at [232, 60] on div "button" at bounding box center [226, 58] width 17 height 7
click at [234, 99] on div at bounding box center [232, 103] width 10 height 10
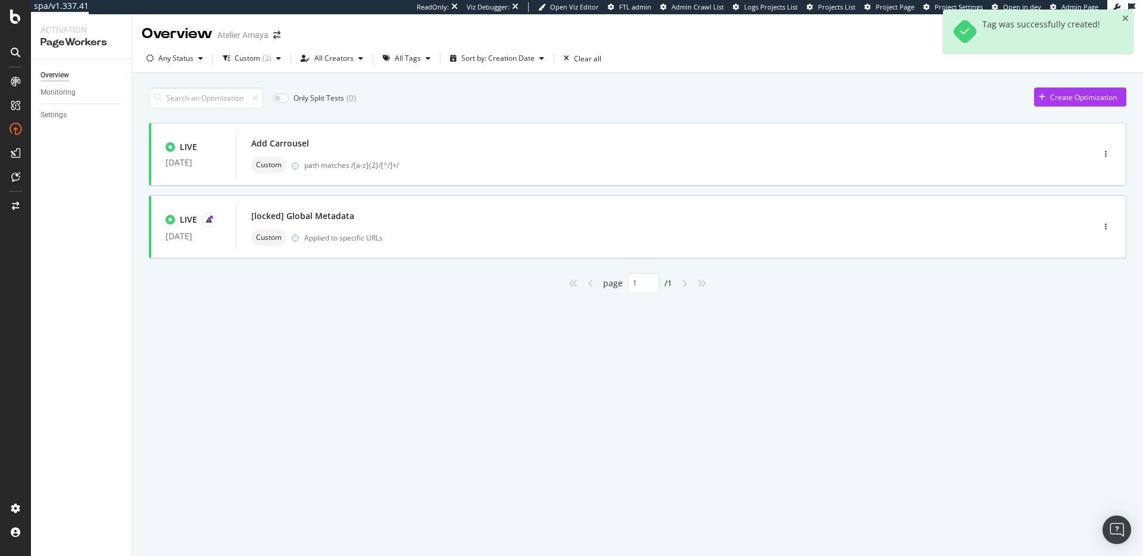
click at [337, 330] on div "Only Split Tests ( 0 ) Create Optimization LIVE [DATE] Add Carrousel Custom pat…" at bounding box center [637, 204] width 1011 height 262
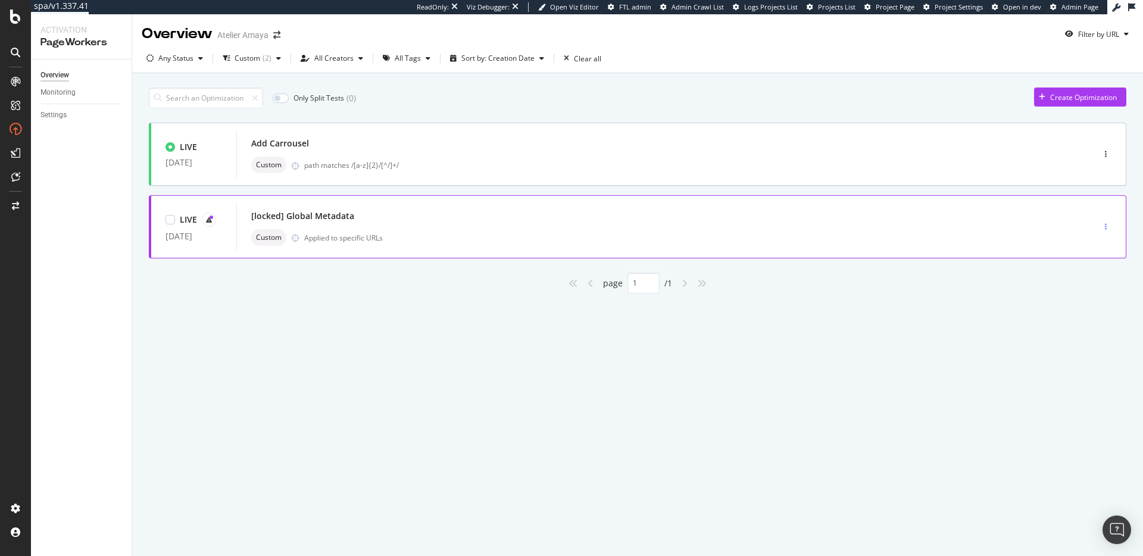
click at [1107, 223] on div "button" at bounding box center [1105, 226] width 11 height 7
click at [1091, 267] on div "Tags" at bounding box center [1090, 269] width 16 height 10
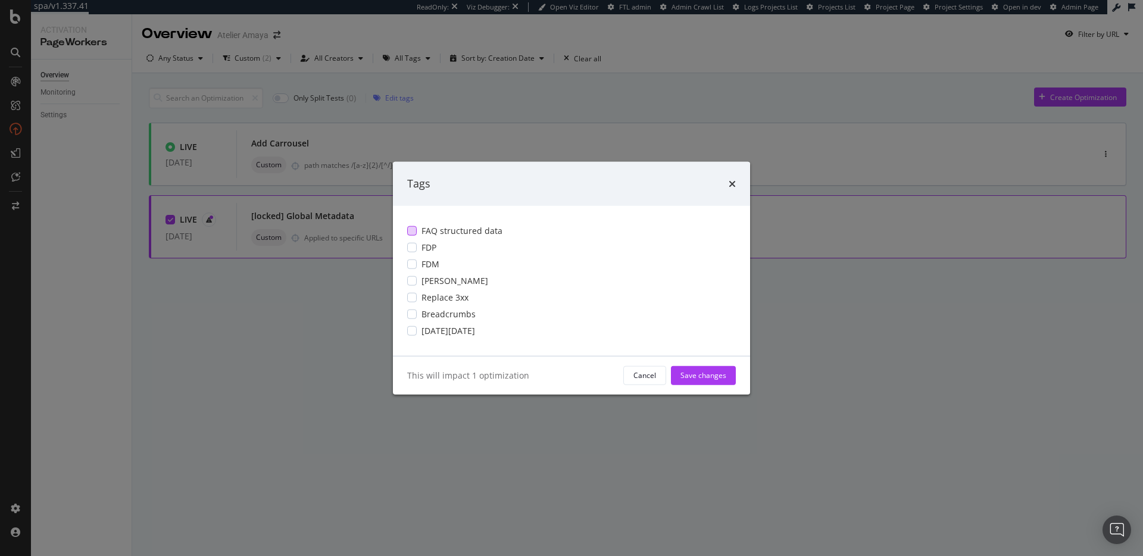
click at [451, 230] on span "FAQ structured data" at bounding box center [461, 230] width 81 height 12
click at [718, 374] on div "Save changes" at bounding box center [703, 375] width 46 height 10
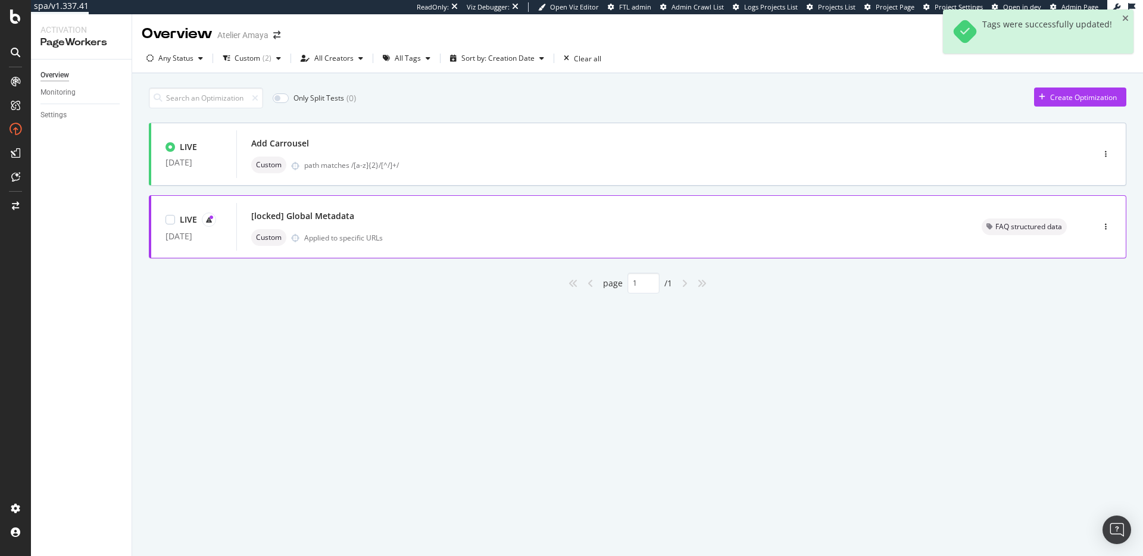
click at [376, 216] on div "[locked] Global Metadata" at bounding box center [602, 216] width 702 height 17
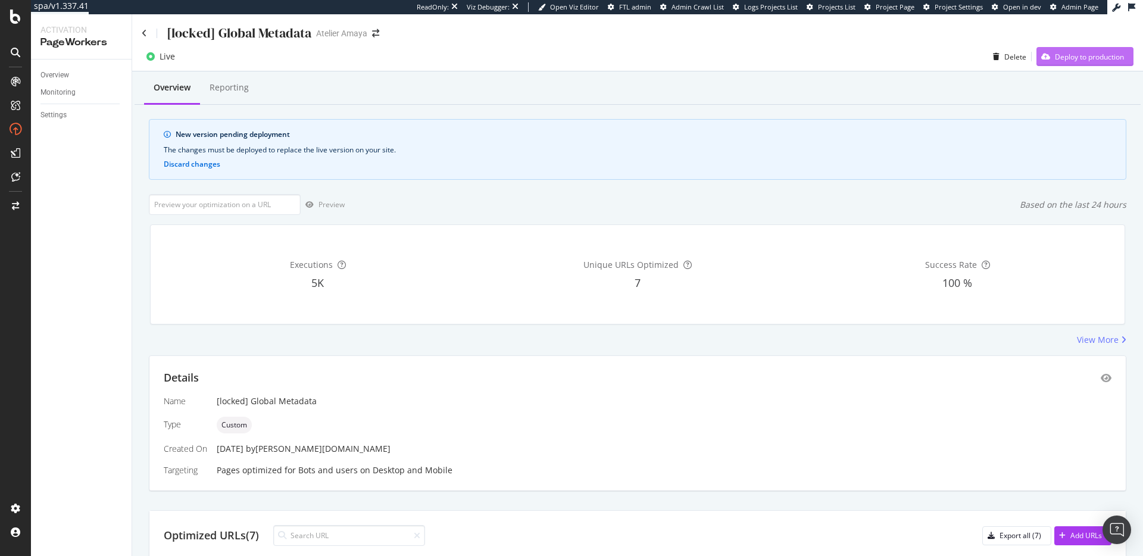
click at [1073, 61] on div "Deploy to production" at bounding box center [1089, 57] width 69 height 10
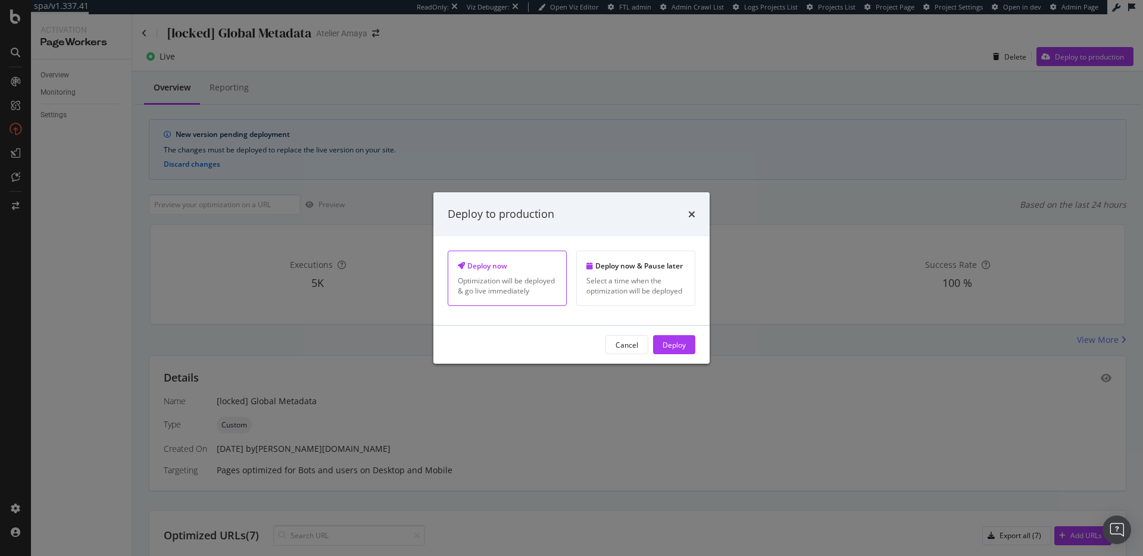
click at [677, 359] on div "Cancel Deploy" at bounding box center [571, 345] width 276 height 38
click at [677, 351] on div "Deploy" at bounding box center [674, 345] width 23 height 18
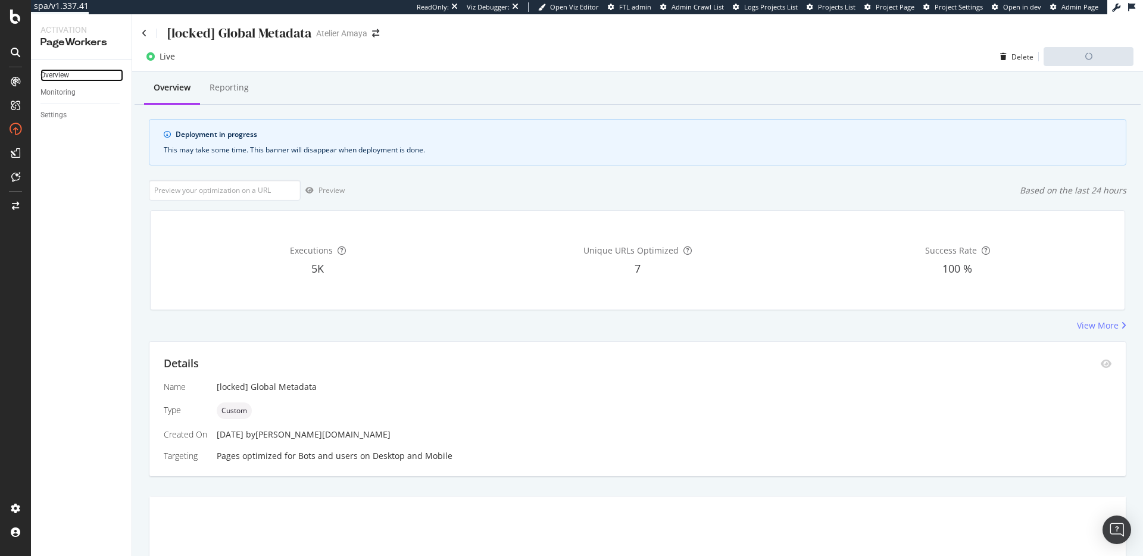
click at [71, 74] on link "Overview" at bounding box center [81, 75] width 83 height 13
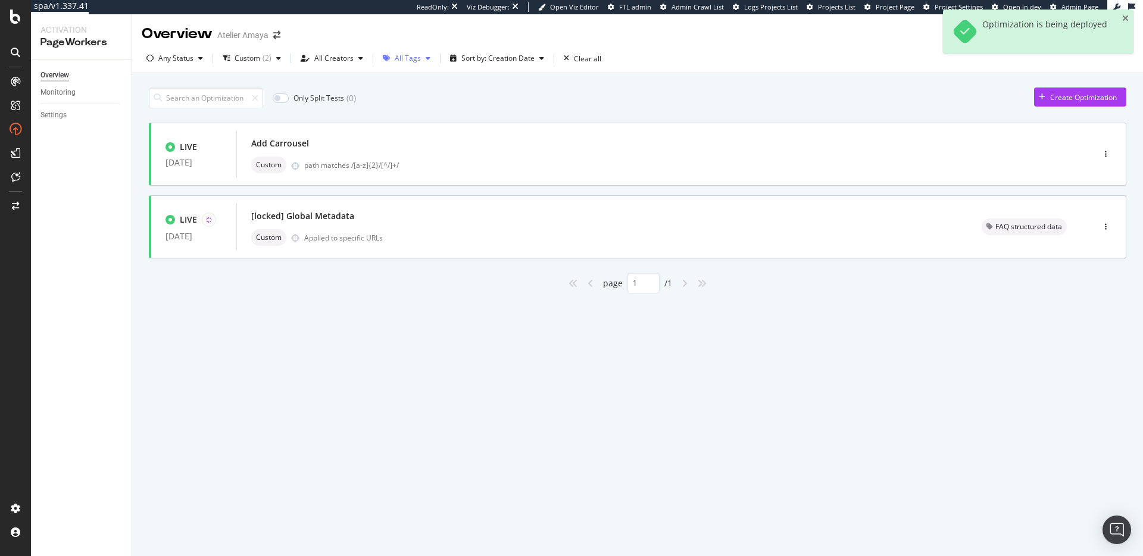
click at [401, 61] on div "All Tags" at bounding box center [408, 58] width 26 height 7
click at [271, 61] on div "button" at bounding box center [278, 58] width 14 height 7
click at [263, 84] on div "All Types" at bounding box center [257, 83] width 30 height 10
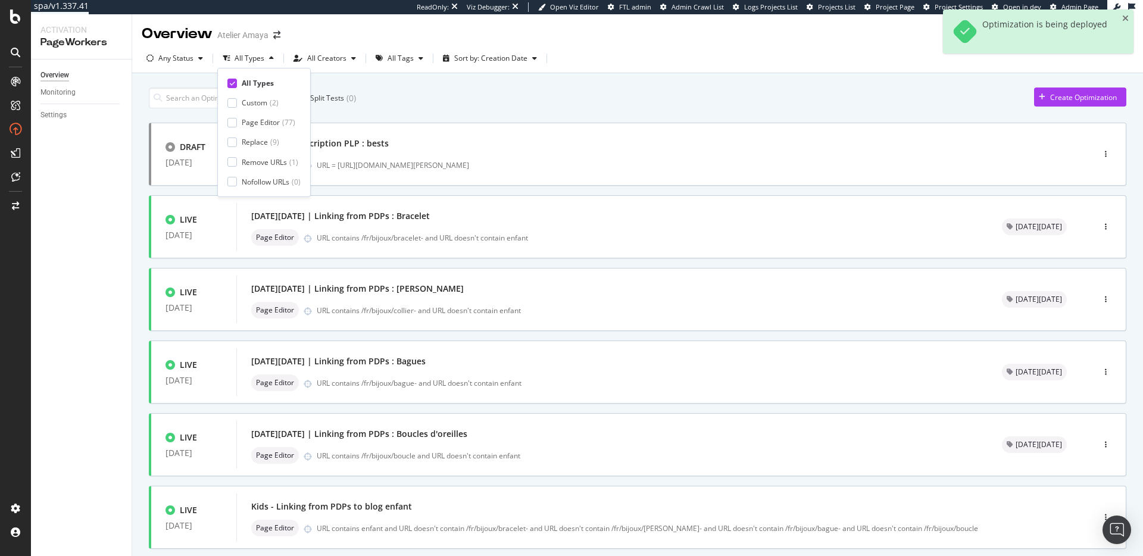
click at [484, 86] on div "Only Split Tests ( 0 ) Create Optimization DRAFT [DATE] Split meta description …" at bounding box center [638, 478] width 978 height 793
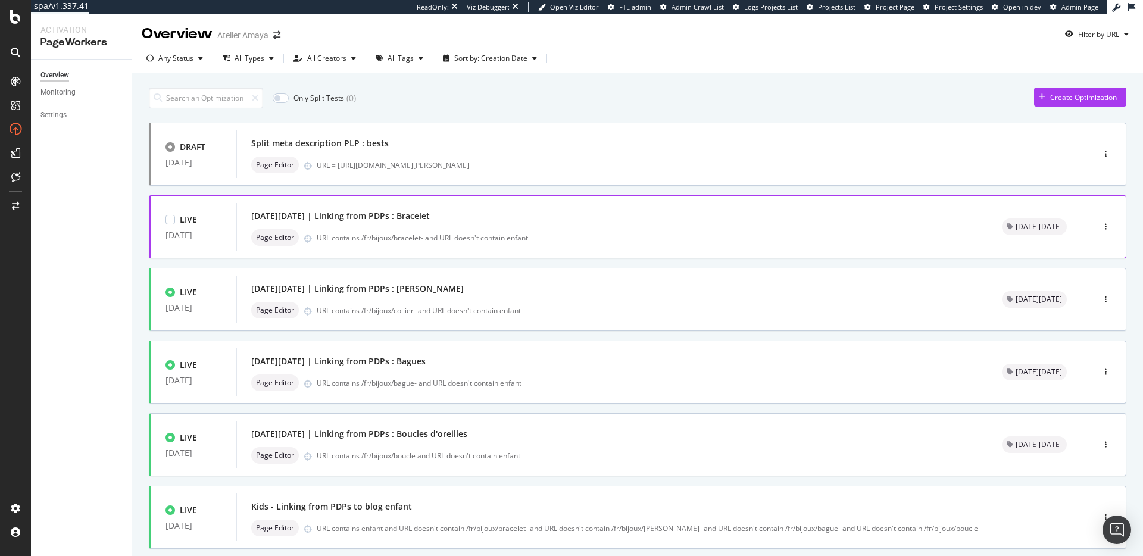
click at [616, 213] on div "[DATE][DATE] | Linking from PDPs : Bracelet" at bounding box center [612, 216] width 722 height 17
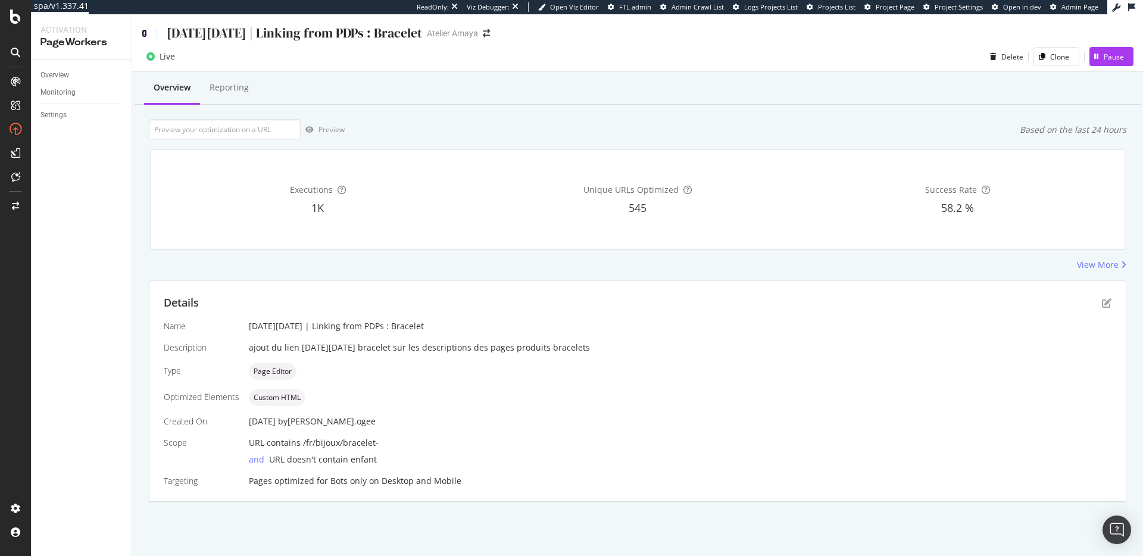
click at [144, 32] on icon at bounding box center [144, 33] width 5 height 8
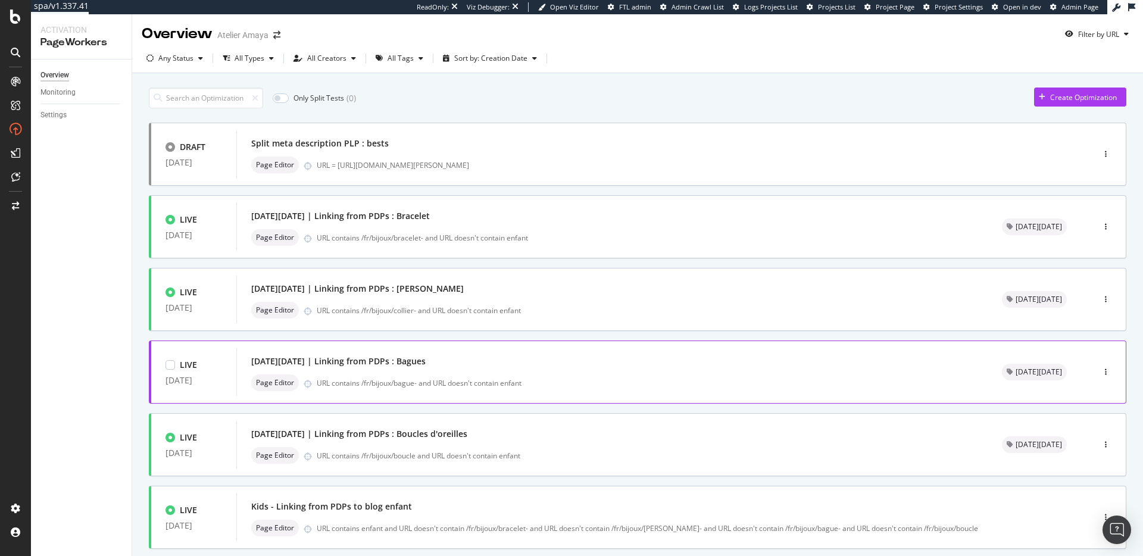
click at [548, 374] on div "Page Editor URL contains /fr/bijoux/bague- and URL doesn't contain enfant" at bounding box center [612, 382] width 722 height 17
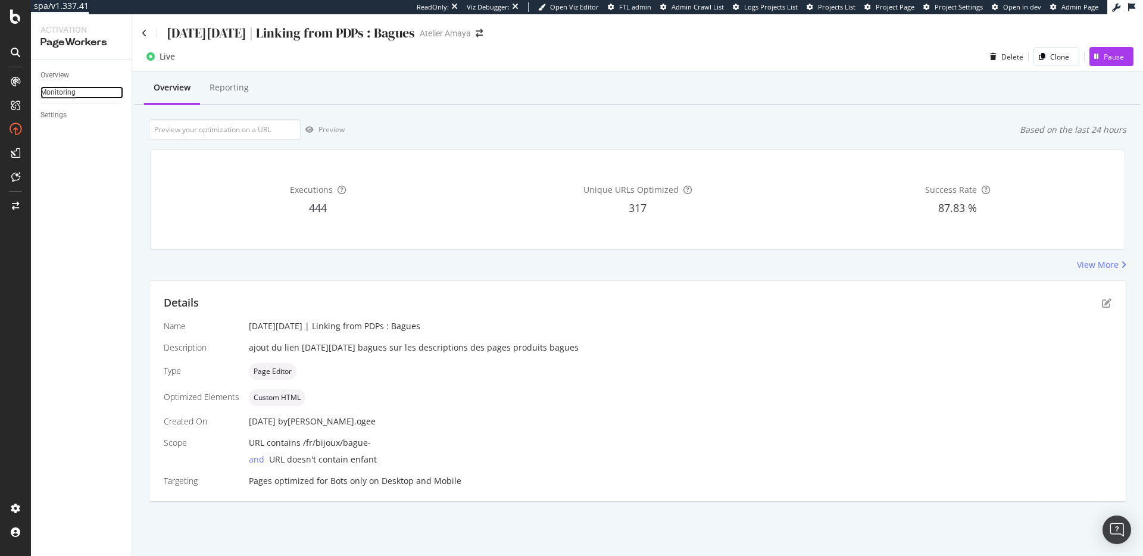
click at [53, 90] on div "Monitoring" at bounding box center [57, 92] width 35 height 13
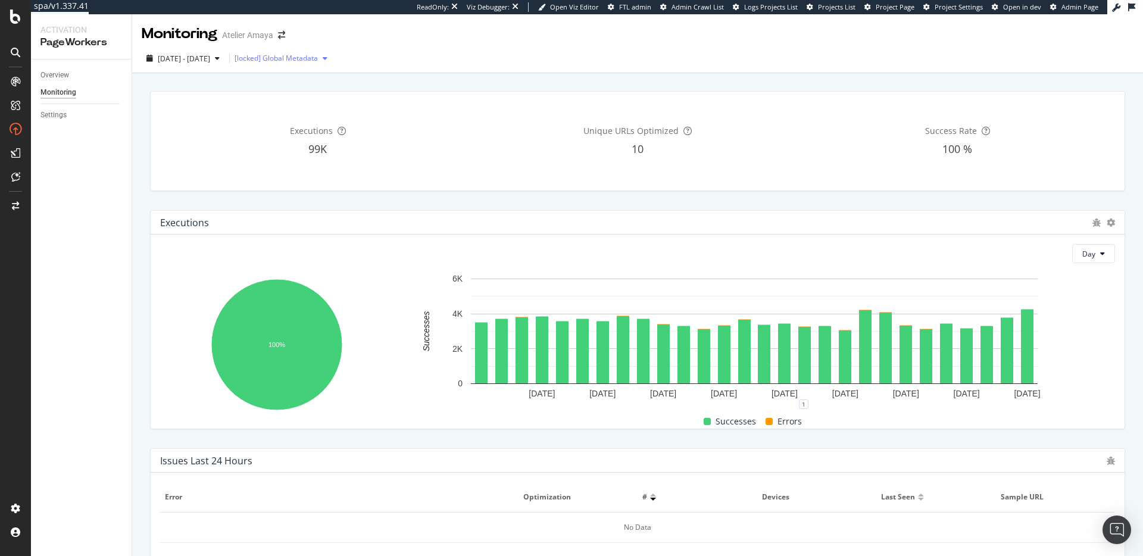
click at [318, 59] on div "[locked] Global Metadata" at bounding box center [276, 58] width 83 height 7
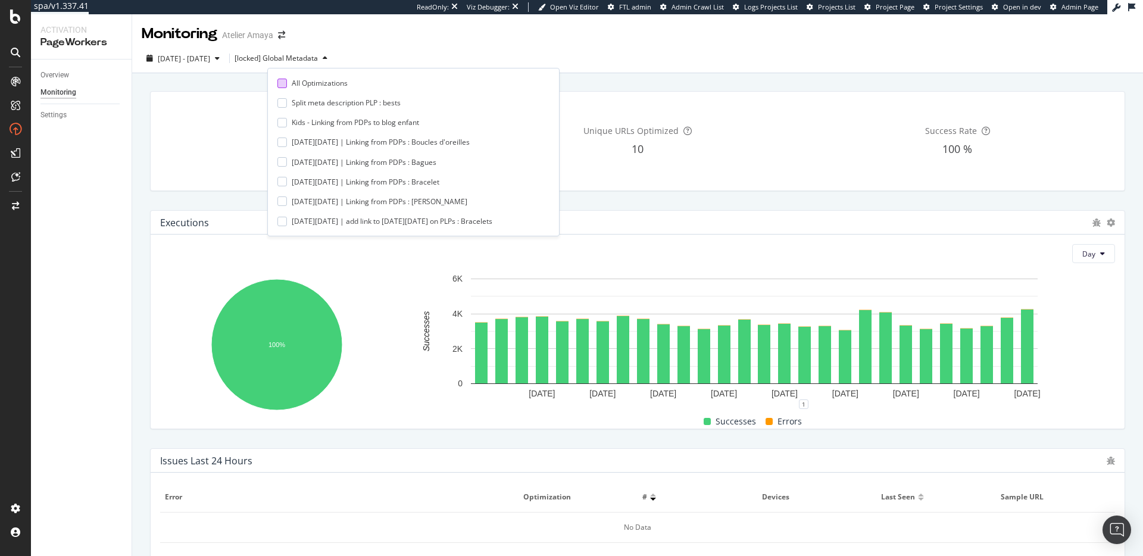
click at [317, 85] on div "All Optimizations" at bounding box center [320, 83] width 56 height 10
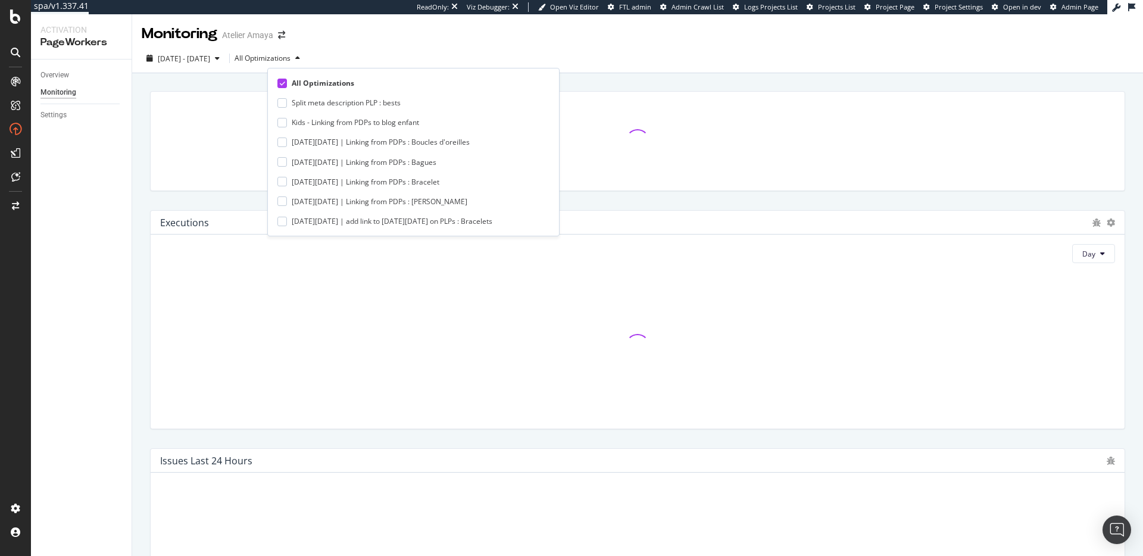
click at [458, 46] on div "[DATE] - [DATE] All Optimizations" at bounding box center [637, 58] width 1011 height 29
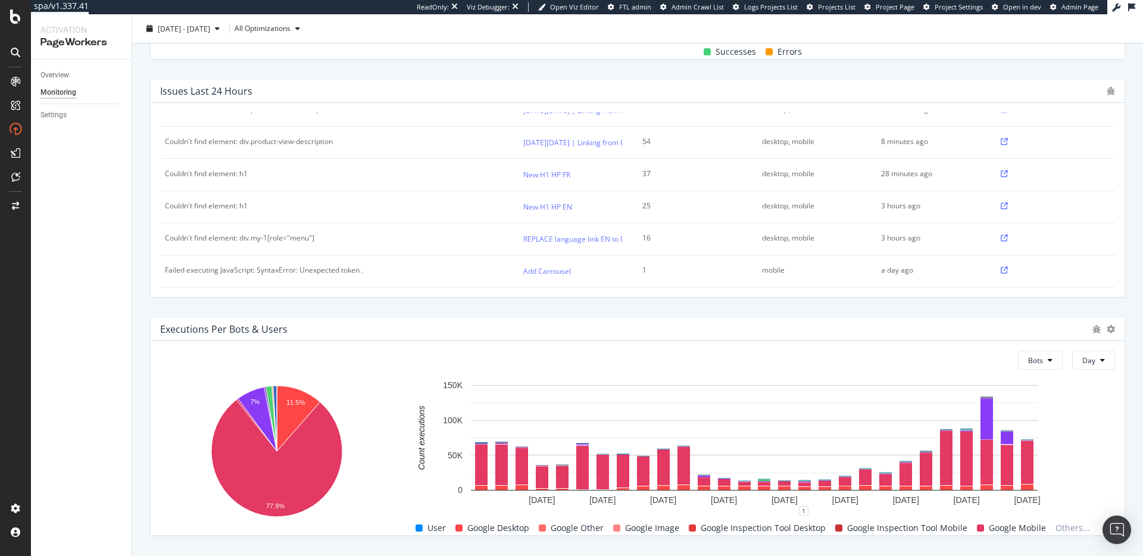
scroll to position [401, 0]
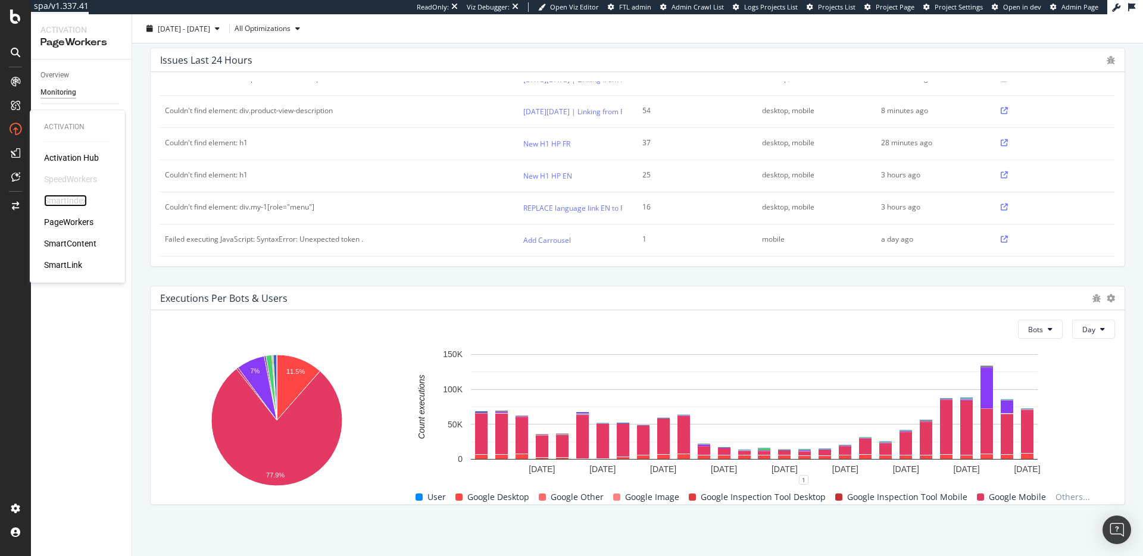
click at [73, 199] on div "SmartIndex" at bounding box center [65, 201] width 43 height 12
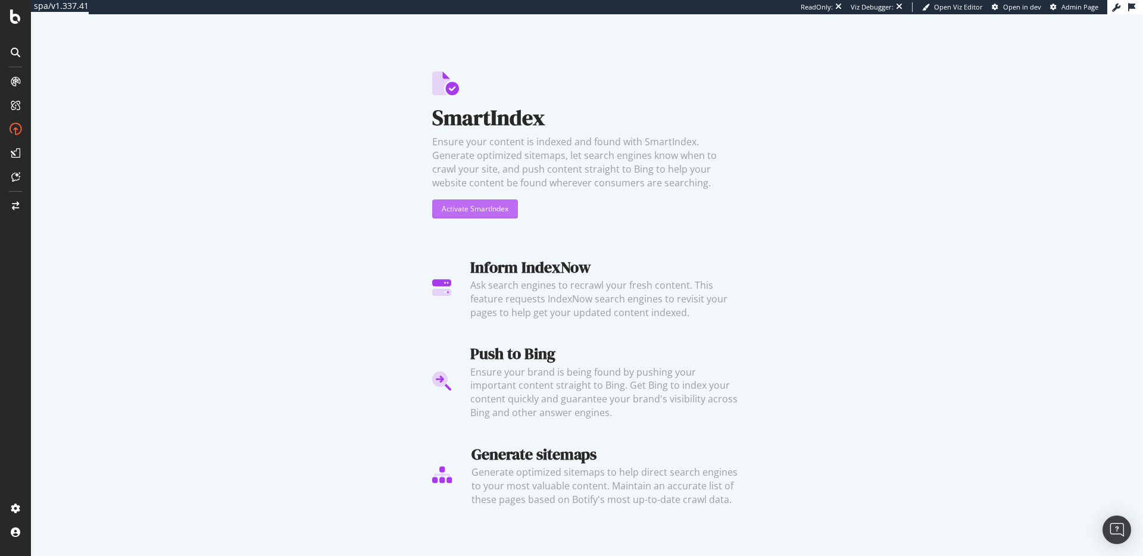
click at [458, 210] on div "Activate SmartIndex" at bounding box center [475, 209] width 67 height 10
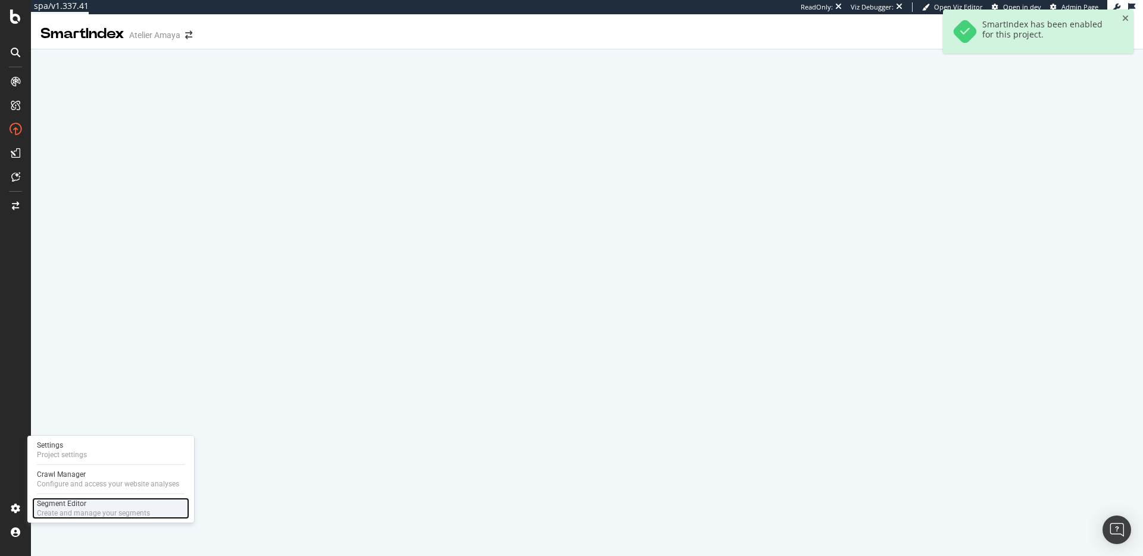
click at [55, 509] on div "Create and manage your segments" at bounding box center [93, 513] width 113 height 10
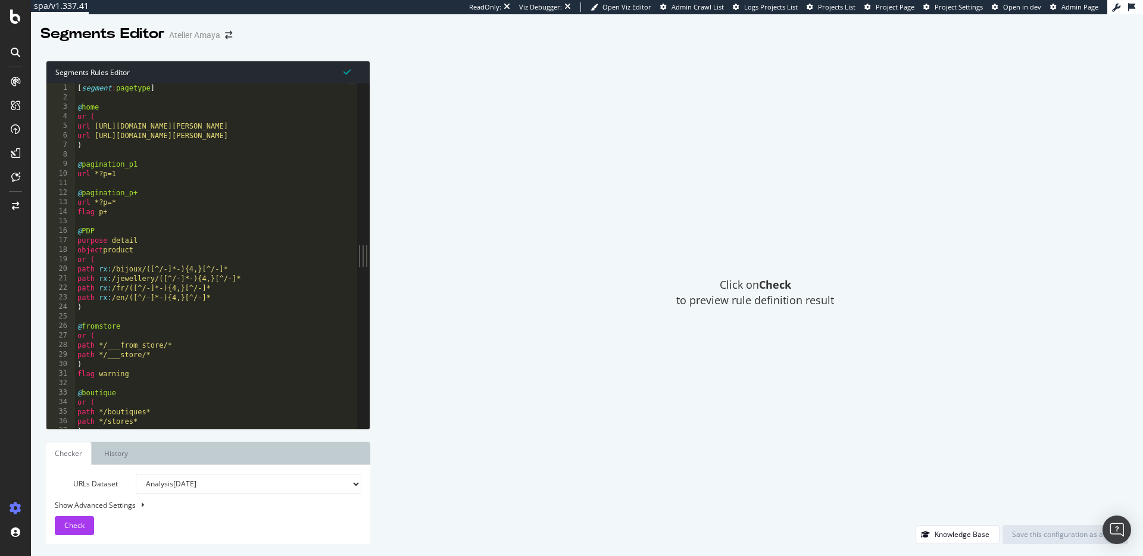
type textarea "@home"
click at [177, 109] on div "[ segment : pagetype ] @ home or ( url [URL][DOMAIN_NAME][PERSON_NAME] url [URL…" at bounding box center [298, 260] width 446 height 355
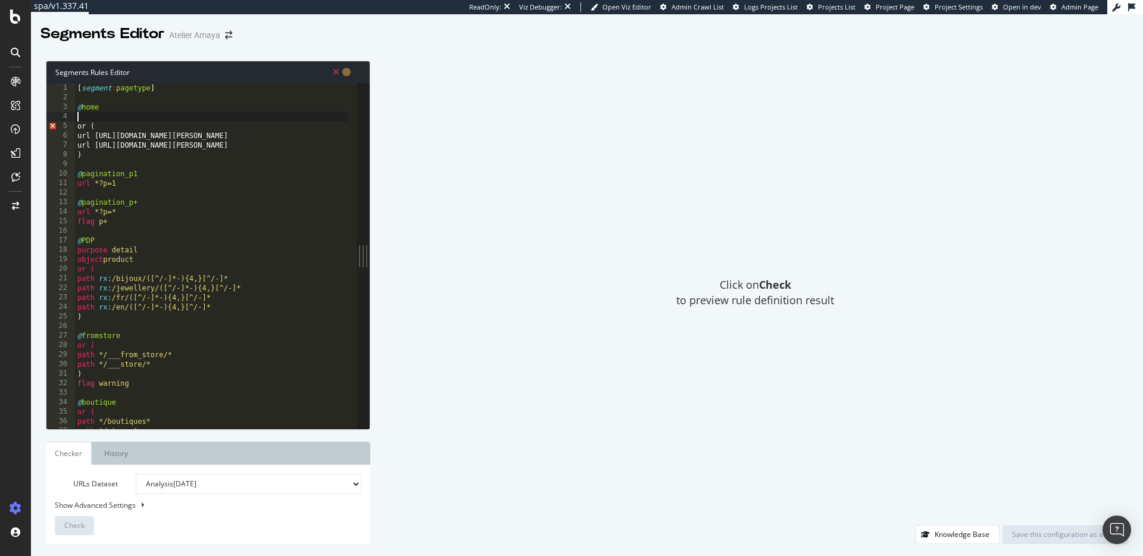
paste textarea "object homepage"
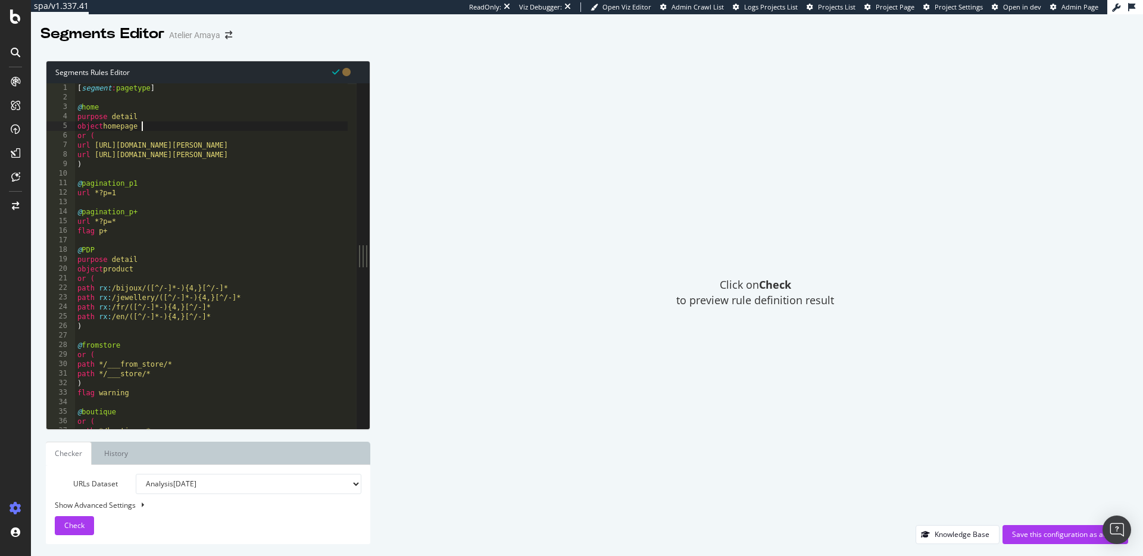
click at [160, 183] on div "[ segment : pagetype ] @ home purpose detail object homepage or ( url [URL][DOM…" at bounding box center [298, 260] width 446 height 355
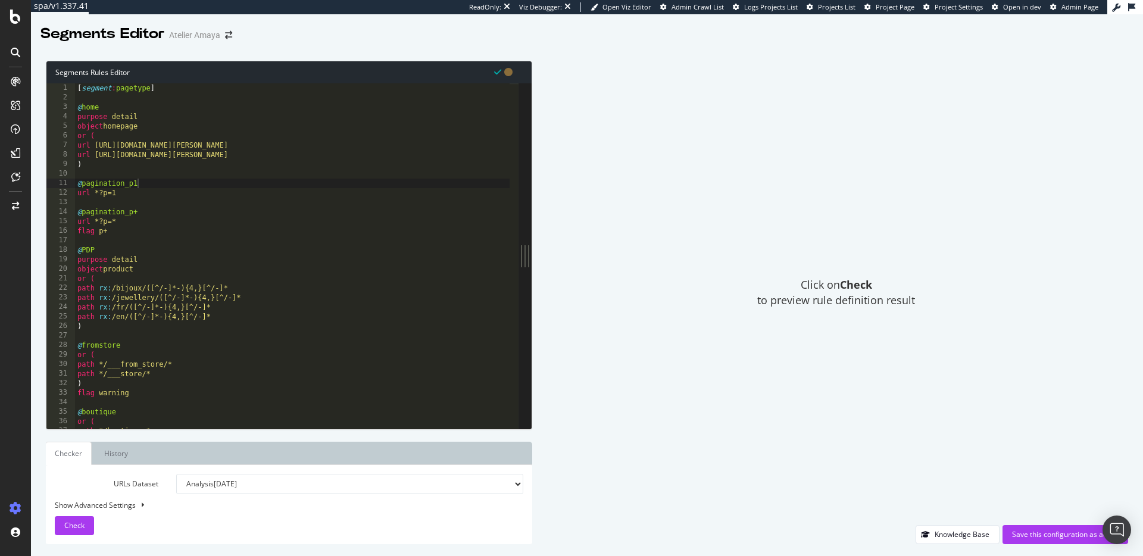
drag, startPoint x: 367, startPoint y: 255, endPoint x: 532, endPoint y: 256, distance: 165.5
click at [532, 256] on div "Segments Rules Editor @pagination_p1 1 2 3 4 5 6 7 8 9 10 11 12 13 14 15 16 17 …" at bounding box center [587, 302] width 1112 height 507
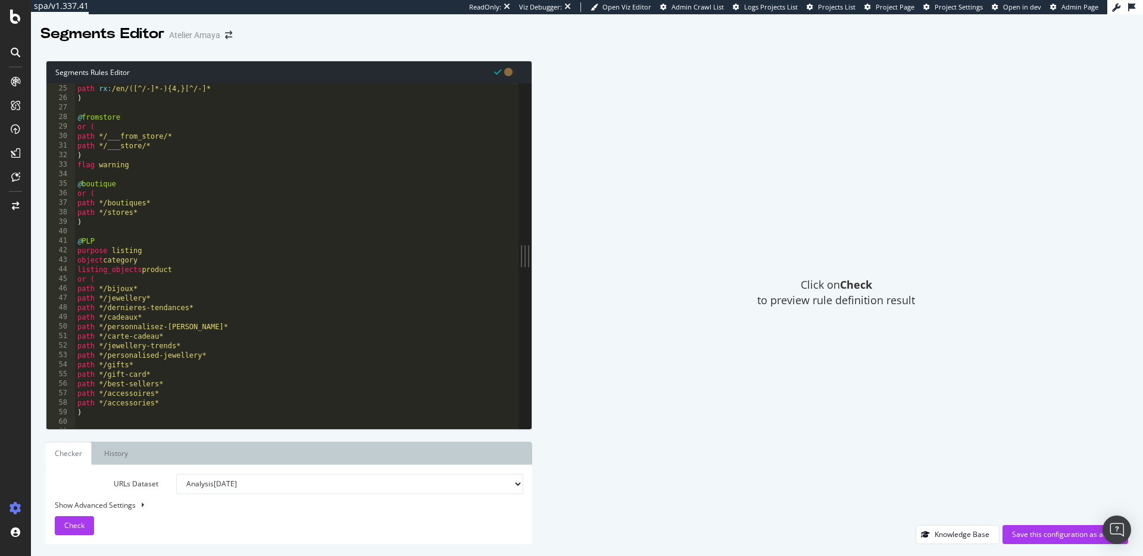
scroll to position [229, 0]
click at [149, 188] on div "path rx : /en/([^/-]*-){4,}[^/-]* ) @ fromstore or ( path */___from_store/* pat…" at bounding box center [298, 260] width 446 height 355
click at [149, 185] on div "path rx : /en/([^/-]*-){4,}[^/-]* ) @ fromstore or ( path */___from_store/* pat…" at bounding box center [298, 260] width 446 height 355
type textarea "@boutique"
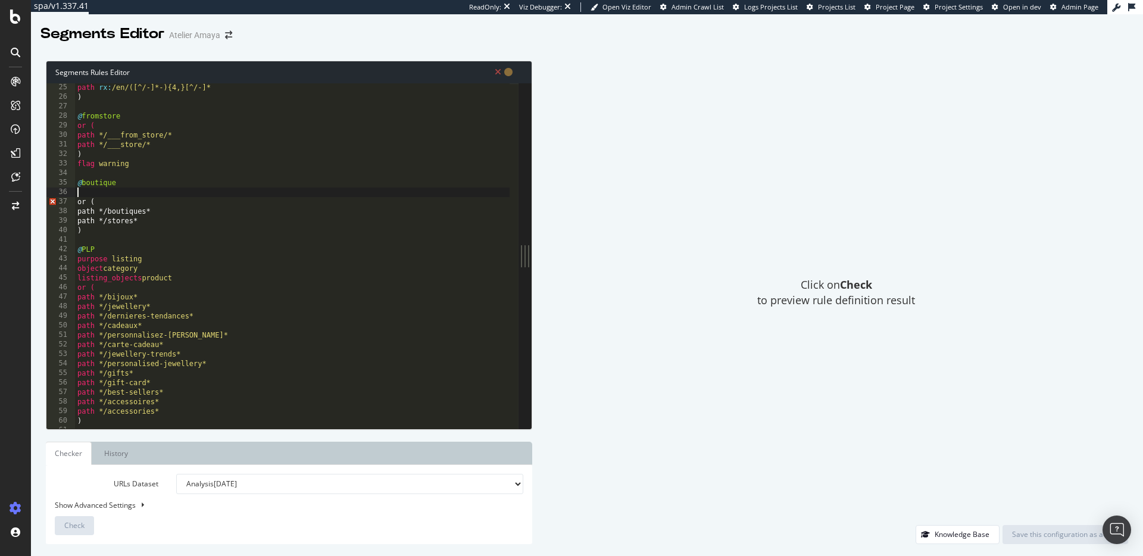
paste textarea "object LocalBusiness"
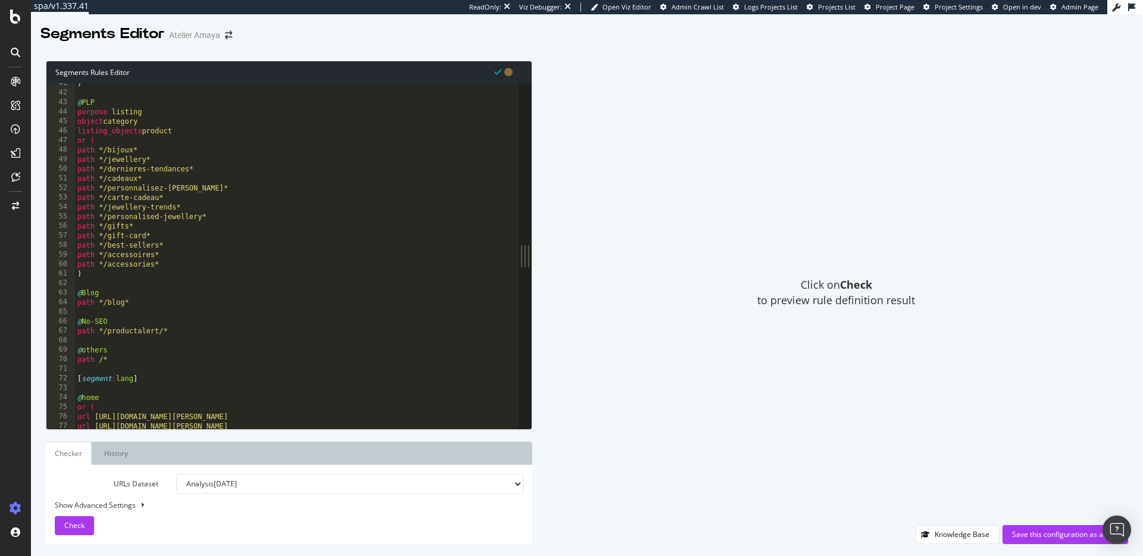
scroll to position [455, 0]
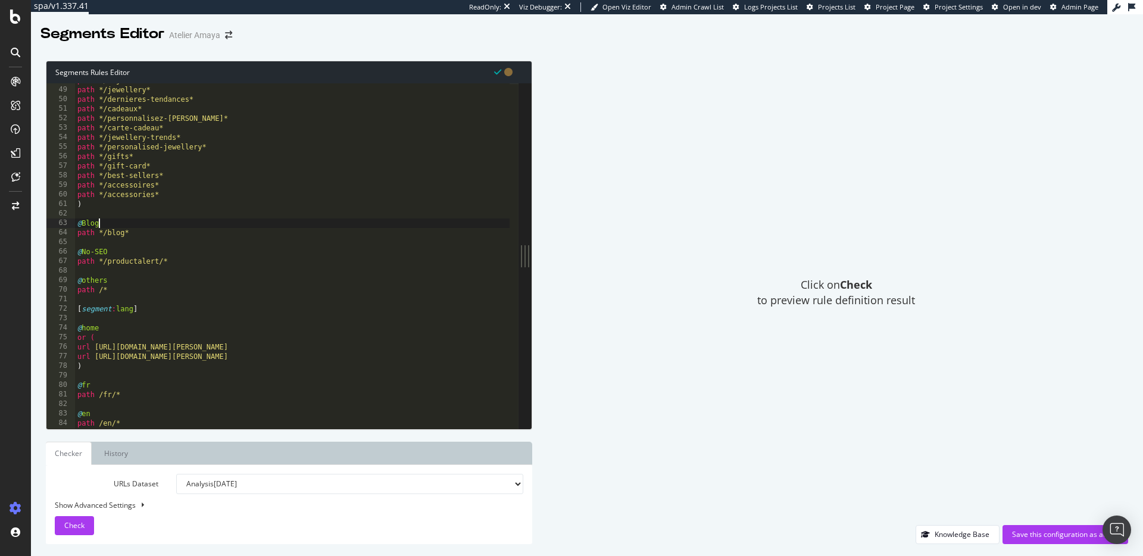
click at [138, 226] on div "path */bijoux* path */jewellery* path */dernieres-tendances* path */cadeaux* pa…" at bounding box center [298, 253] width 446 height 355
type textarea "@Blog"
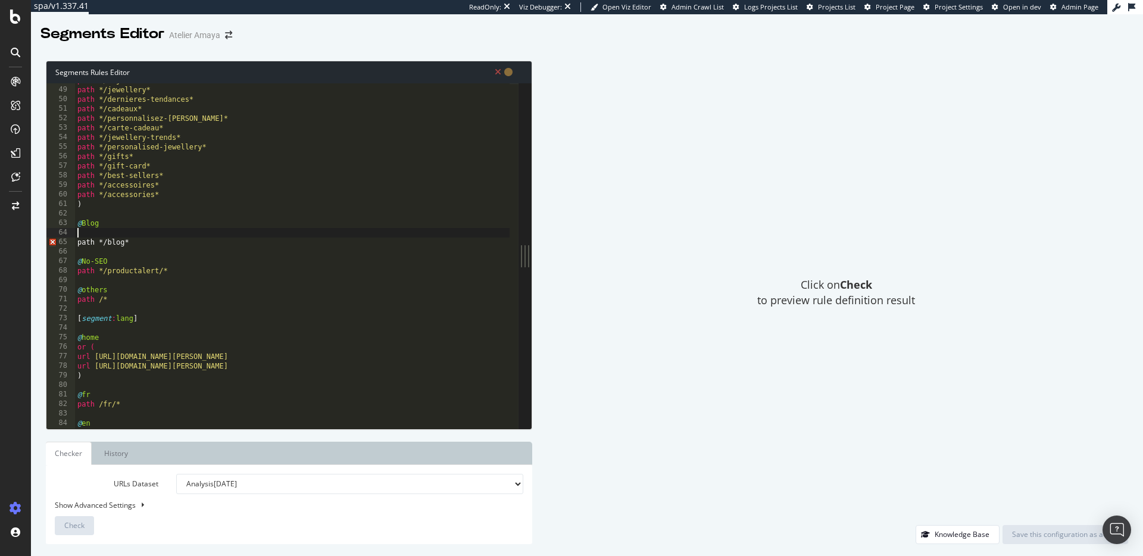
paste textarea "object Article"
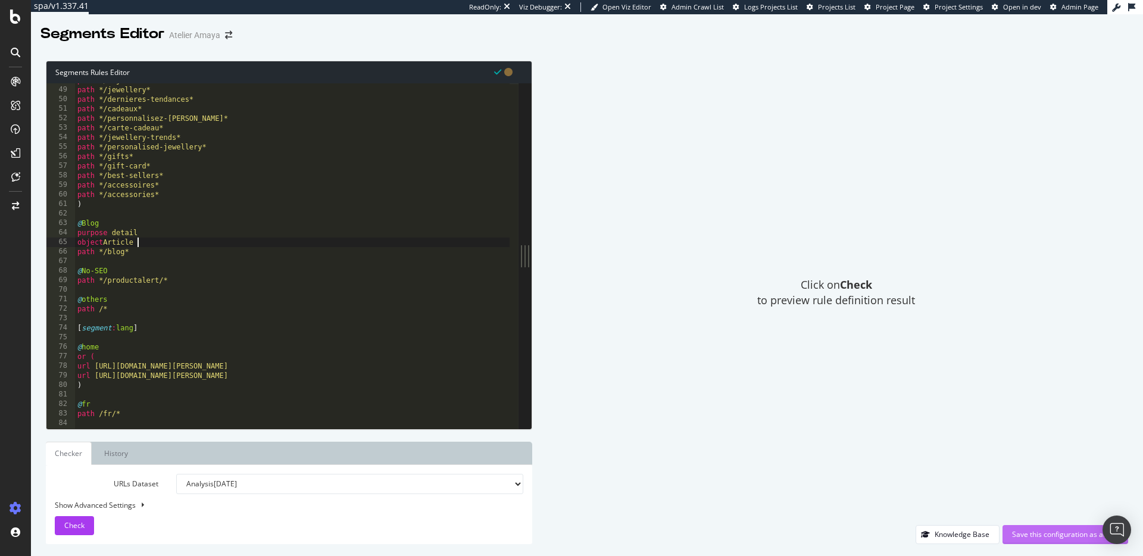
type textarea "object Article"
click at [1035, 539] on div "Save this configuration as active" at bounding box center [1065, 534] width 107 height 10
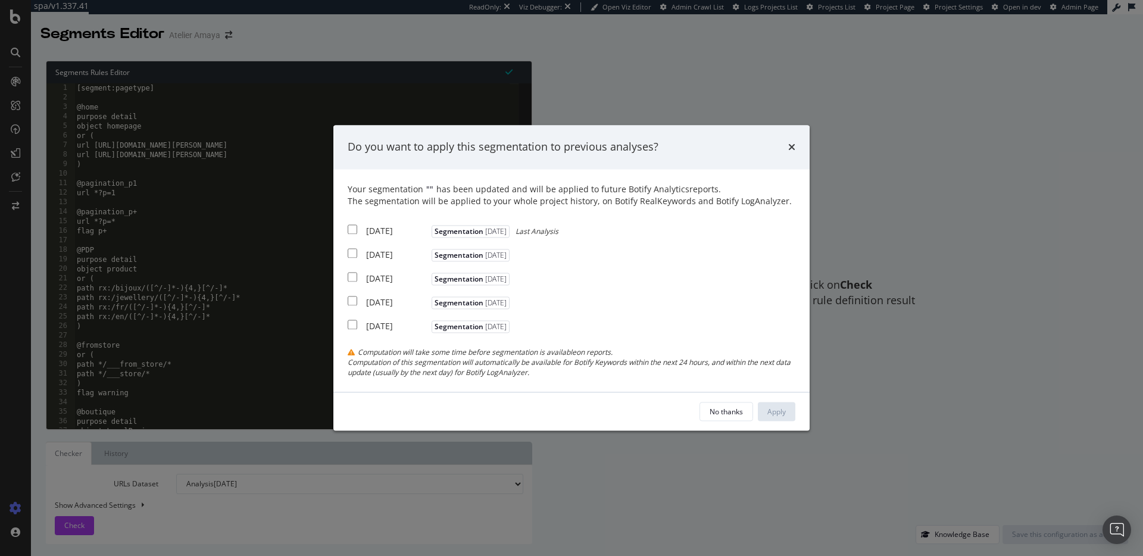
click at [723, 399] on div "No thanks Apply" at bounding box center [571, 412] width 476 height 38
click at [723, 408] on div "No thanks" at bounding box center [726, 412] width 33 height 10
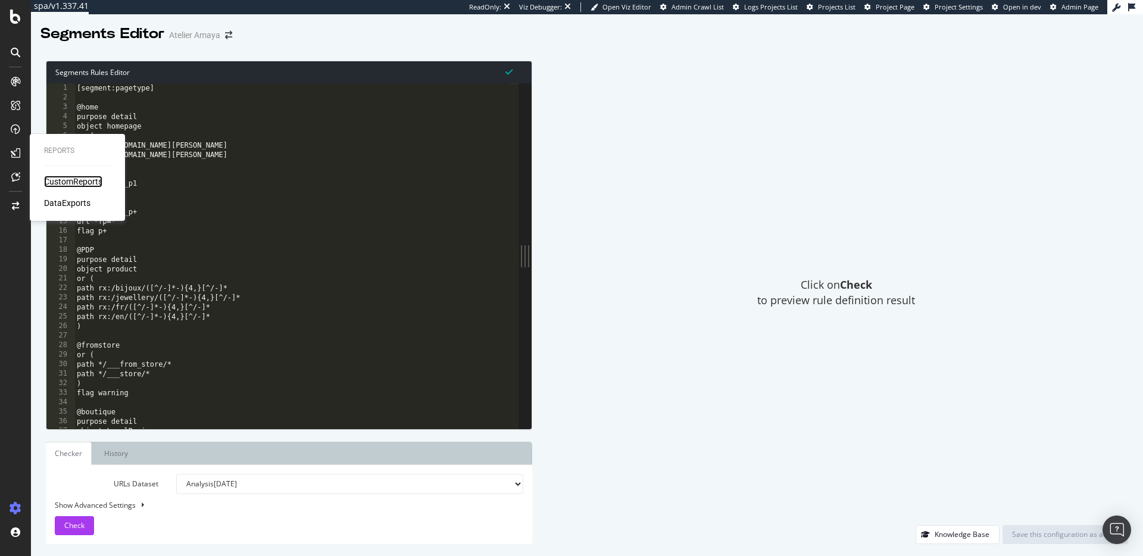
click at [58, 185] on div "CustomReports" at bounding box center [73, 182] width 58 height 12
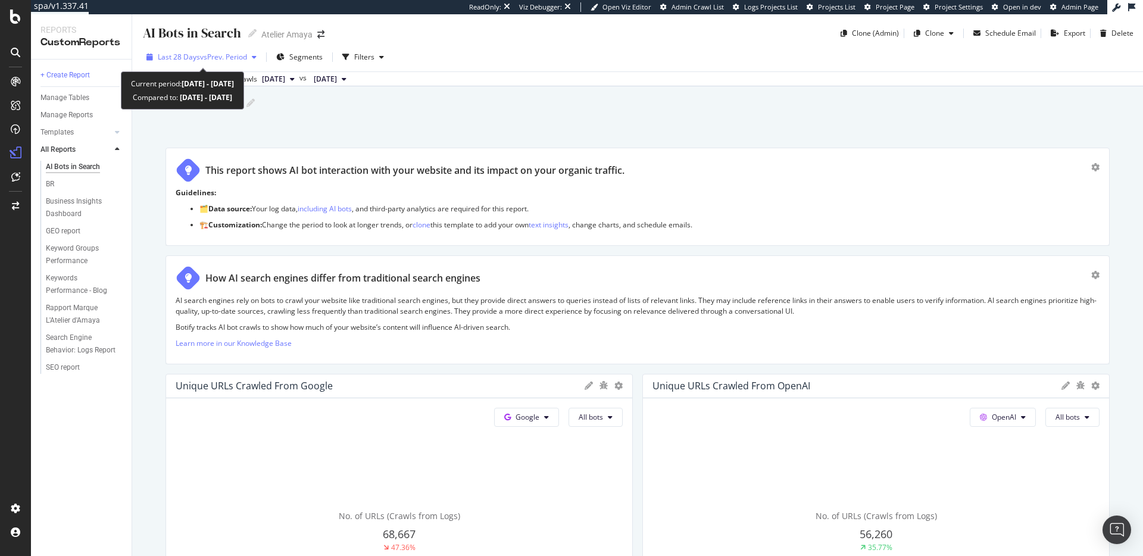
click at [190, 63] on div "Last 28 Days vs Prev. Period" at bounding box center [202, 57] width 120 height 18
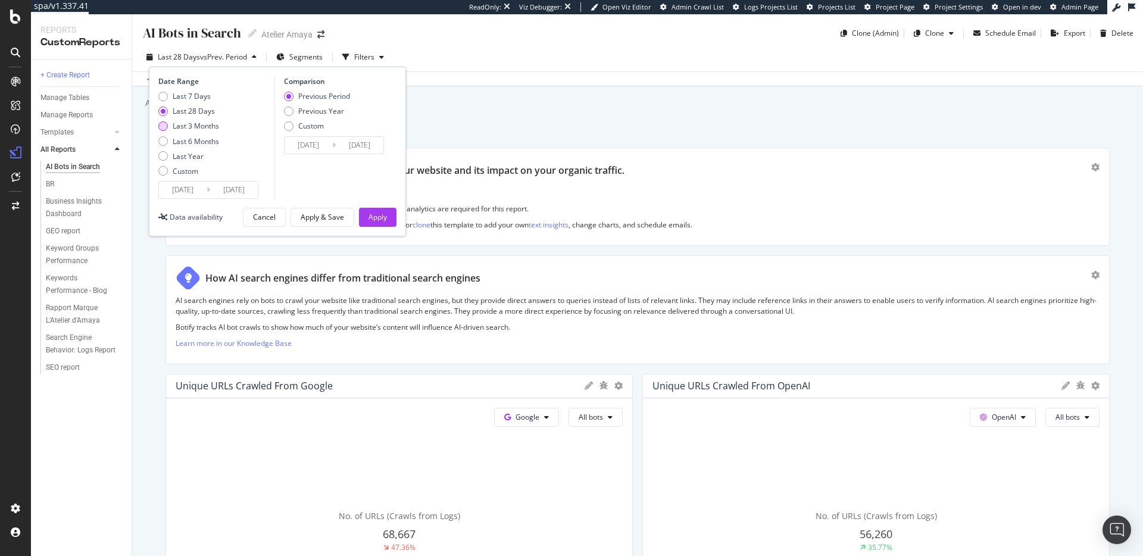
click at [196, 131] on div "Last 3 Months" at bounding box center [196, 126] width 46 height 10
type input "2025/06/24"
type input "2025/03/24"
type input "2025/06/23"
click at [327, 108] on div "Previous Year" at bounding box center [321, 111] width 46 height 10
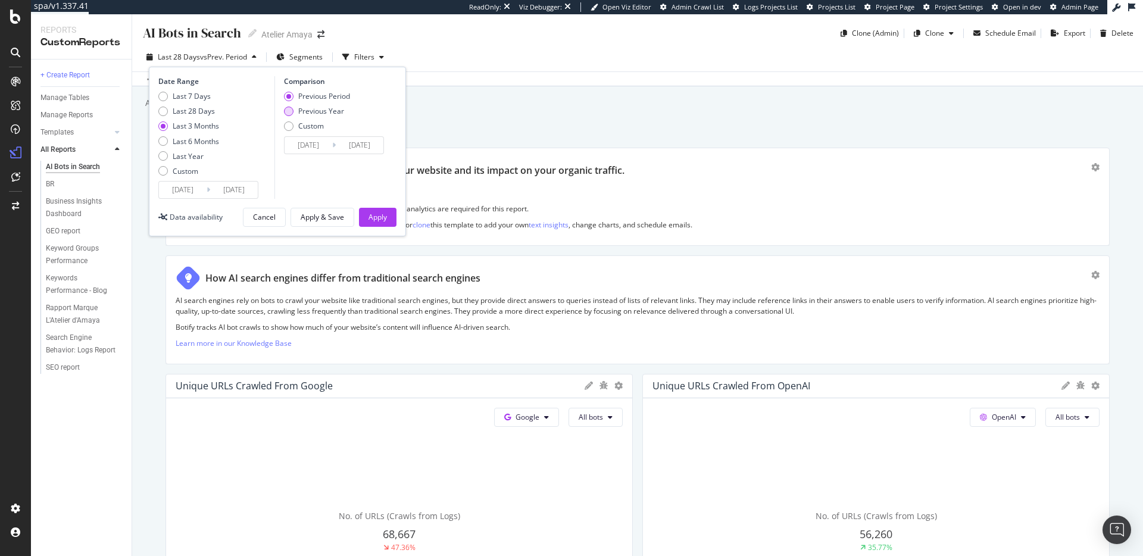
type input "2024/06/25"
type input "2024/09/24"
click at [400, 216] on div "Date Range Last 7 Days Last 28 Days Last 3 Months Last 6 Months Last Year Custo…" at bounding box center [277, 152] width 257 height 170
click at [393, 217] on button "Apply" at bounding box center [378, 217] width 38 height 19
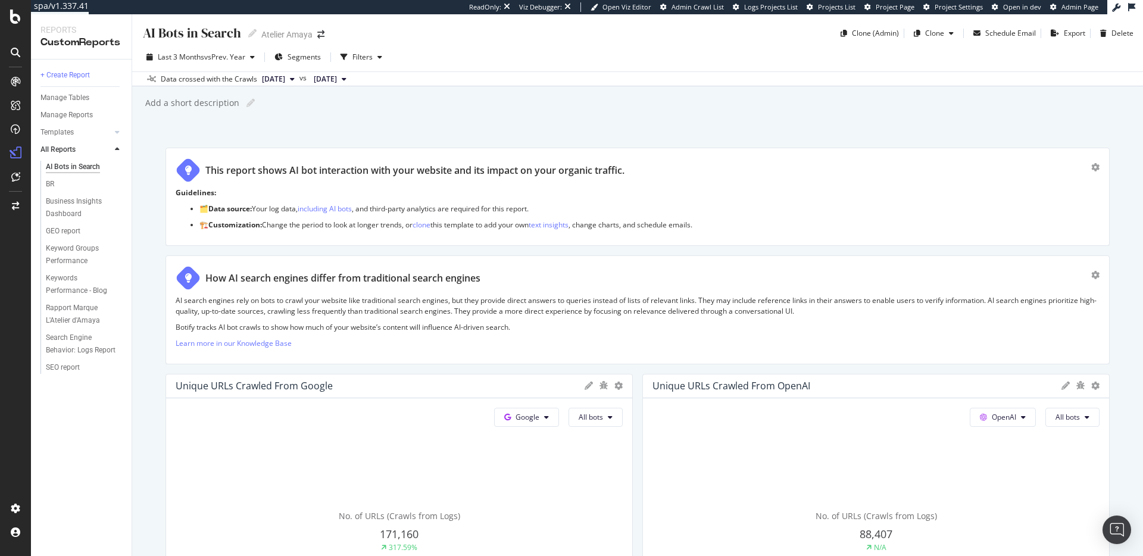
click at [150, 285] on div "AI Bots in Search AI Bots in Search Atelier Amaya Clone (Admin) Clone Schedule …" at bounding box center [637, 285] width 1011 height 542
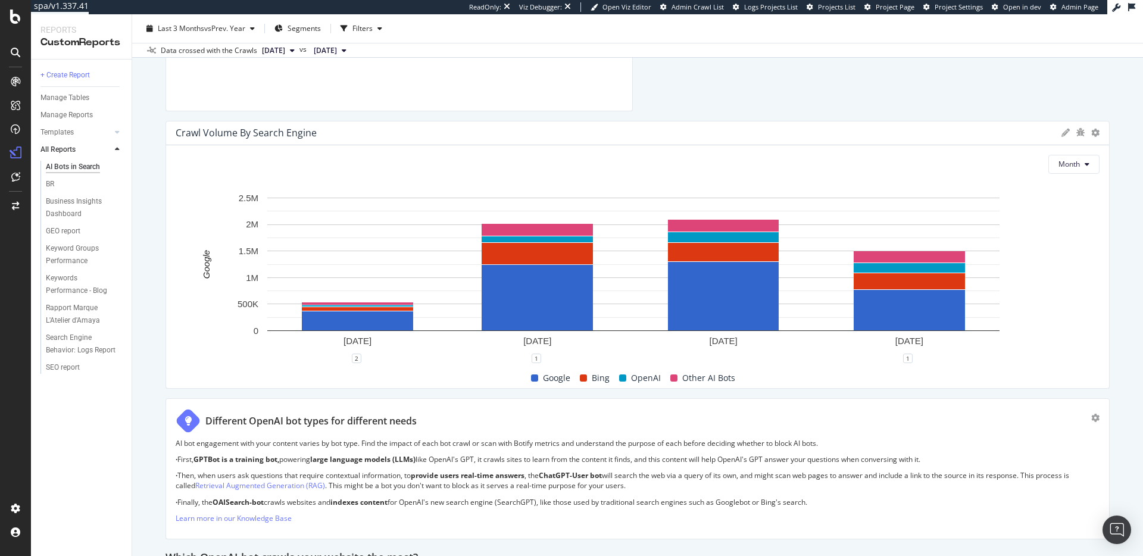
scroll to position [913, 0]
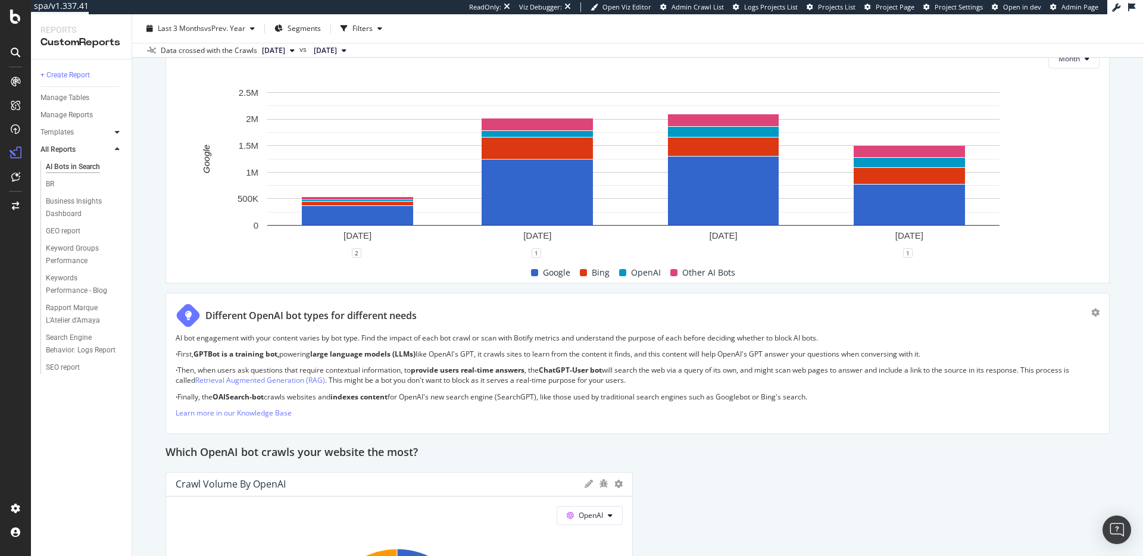
click at [115, 132] on icon at bounding box center [117, 132] width 5 height 7
click at [94, 152] on div "AI Bots in Search" at bounding box center [73, 149] width 54 height 13
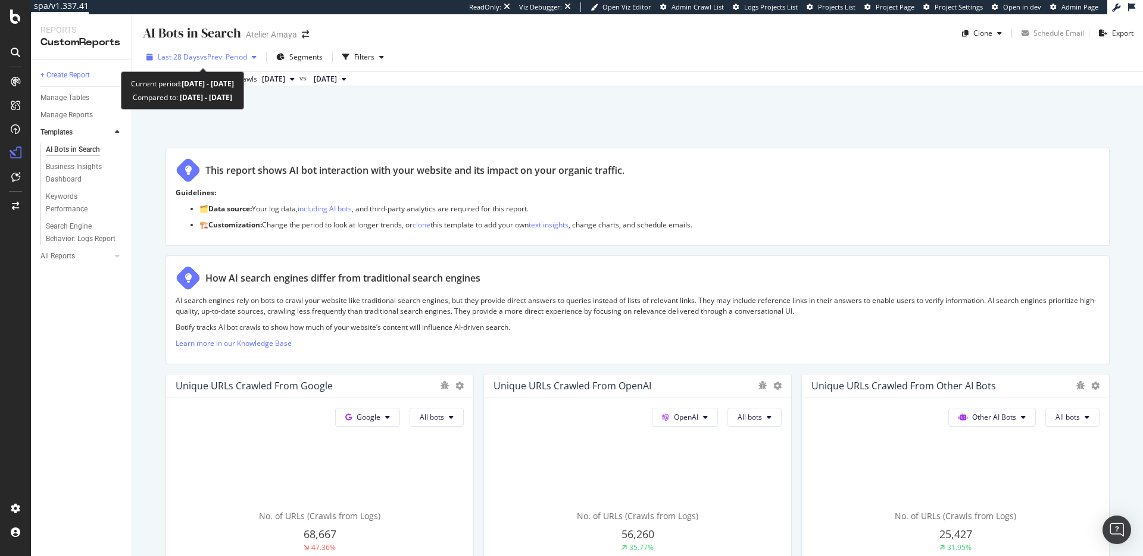
click at [214, 54] on span "vs Prev. Period" at bounding box center [223, 57] width 47 height 10
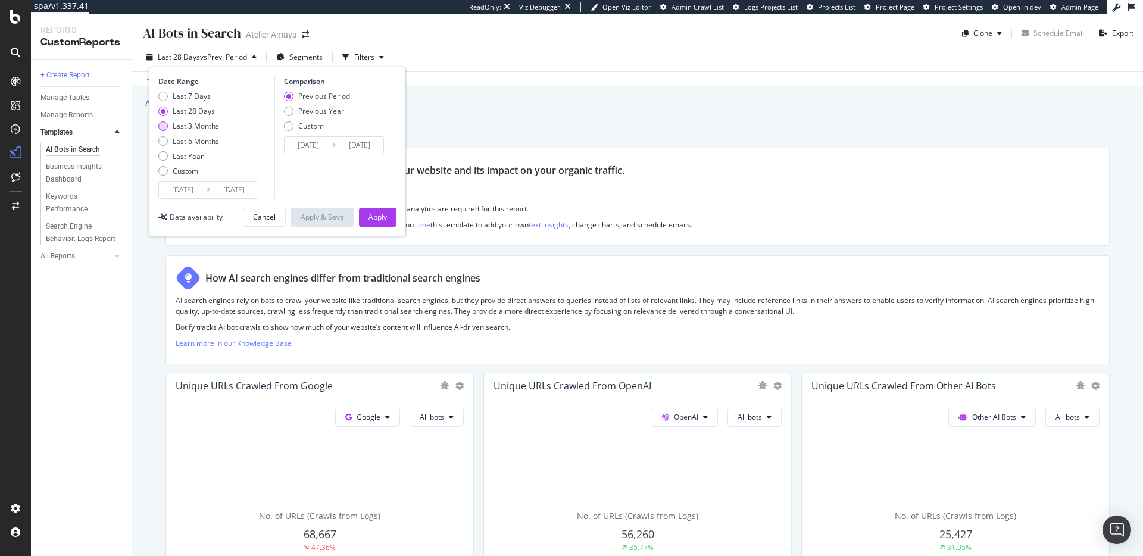
click at [201, 123] on div "Last 3 Months" at bounding box center [196, 126] width 46 height 10
type input "2025/06/24"
type input "2025/03/24"
type input "2025/06/23"
drag, startPoint x: 328, startPoint y: 113, endPoint x: 333, endPoint y: 121, distance: 9.9
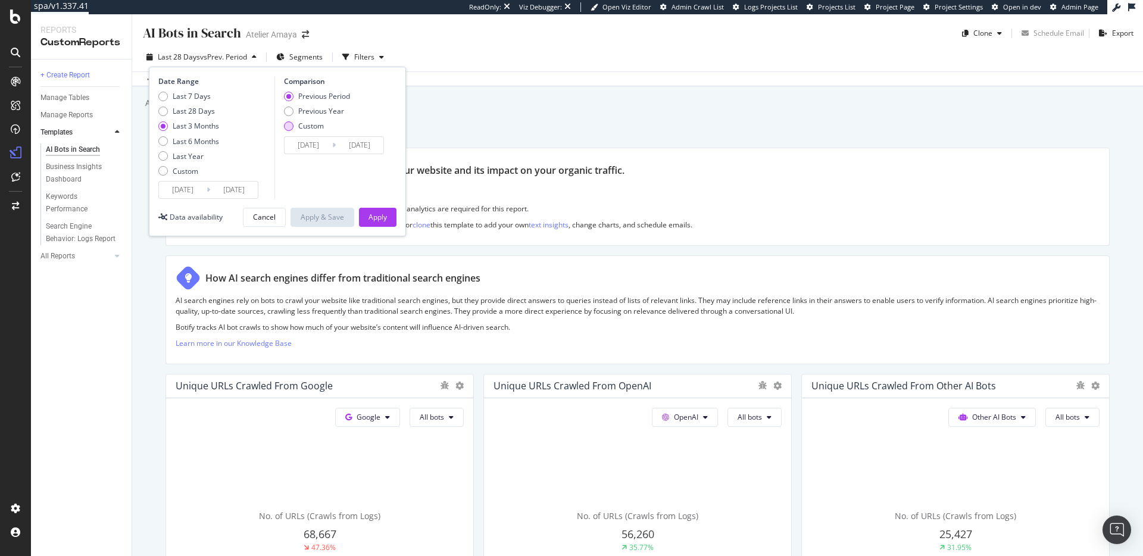
click at [328, 113] on div "Previous Year" at bounding box center [321, 111] width 46 height 10
type input "2024/06/25"
type input "2024/09/24"
click at [383, 219] on div "Apply" at bounding box center [378, 217] width 18 height 10
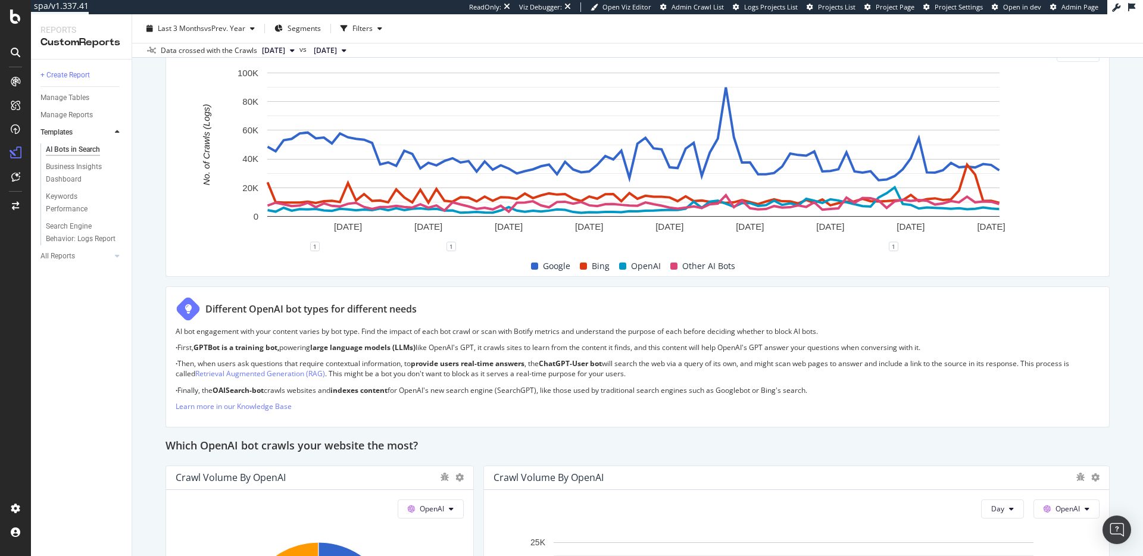
scroll to position [65, 0]
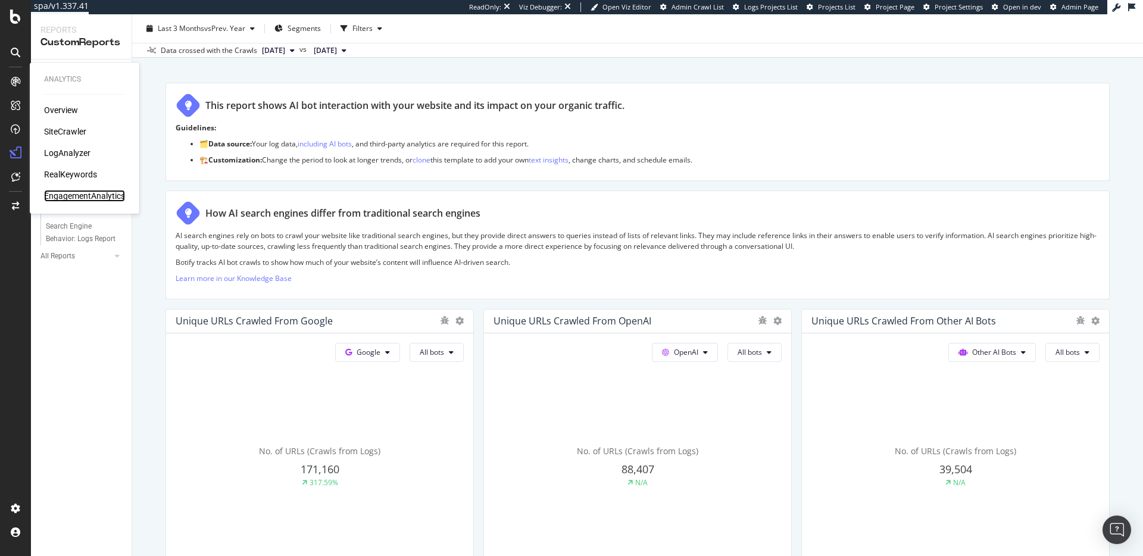
click at [68, 199] on div "EngagementAnalytics" at bounding box center [84, 196] width 81 height 12
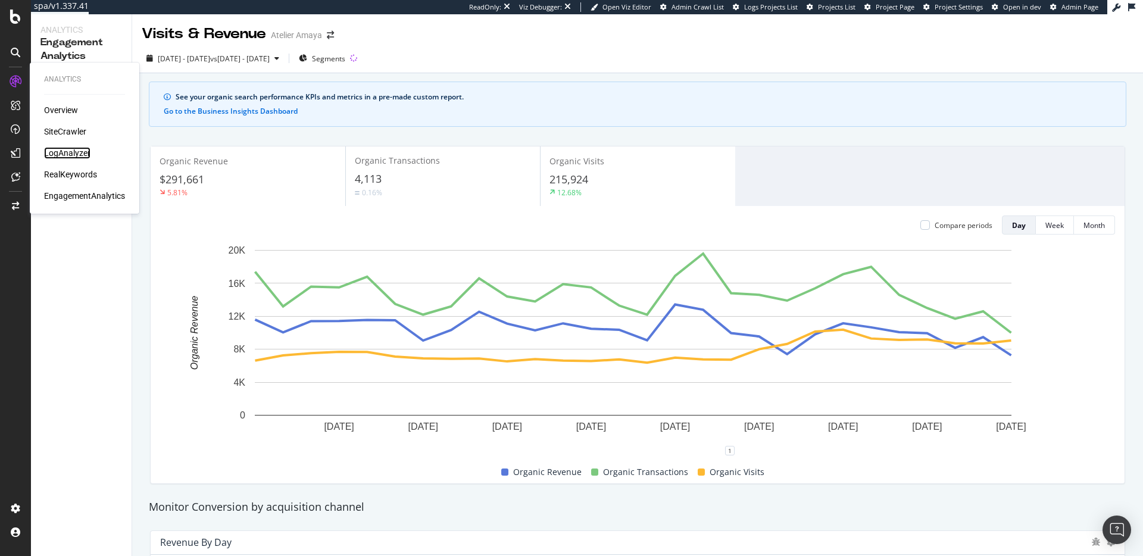
click at [67, 157] on div "LogAnalyzer" at bounding box center [67, 153] width 46 height 12
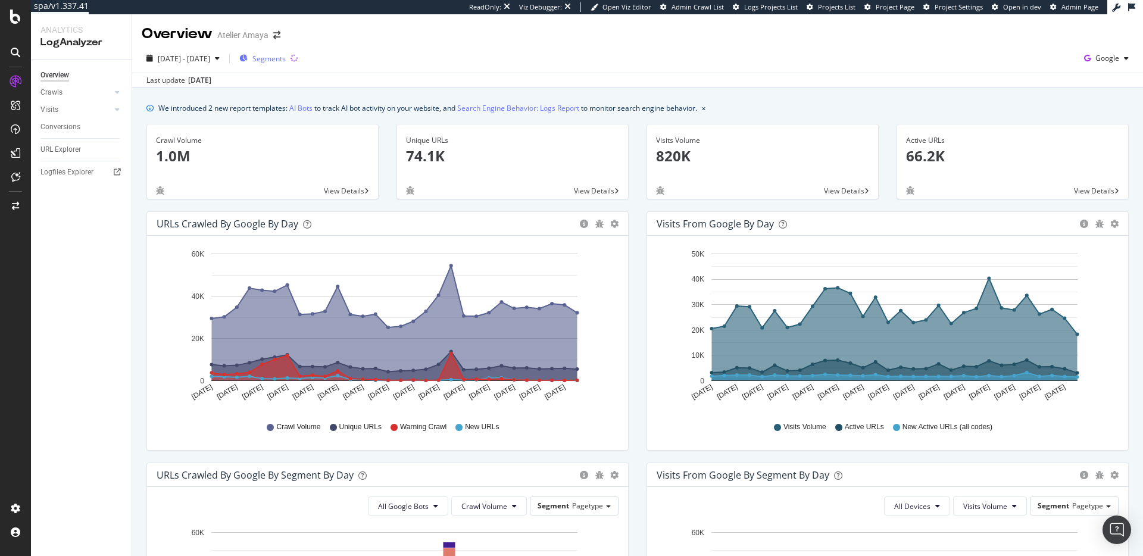
click at [286, 60] on span "Segments" at bounding box center [268, 59] width 33 height 10
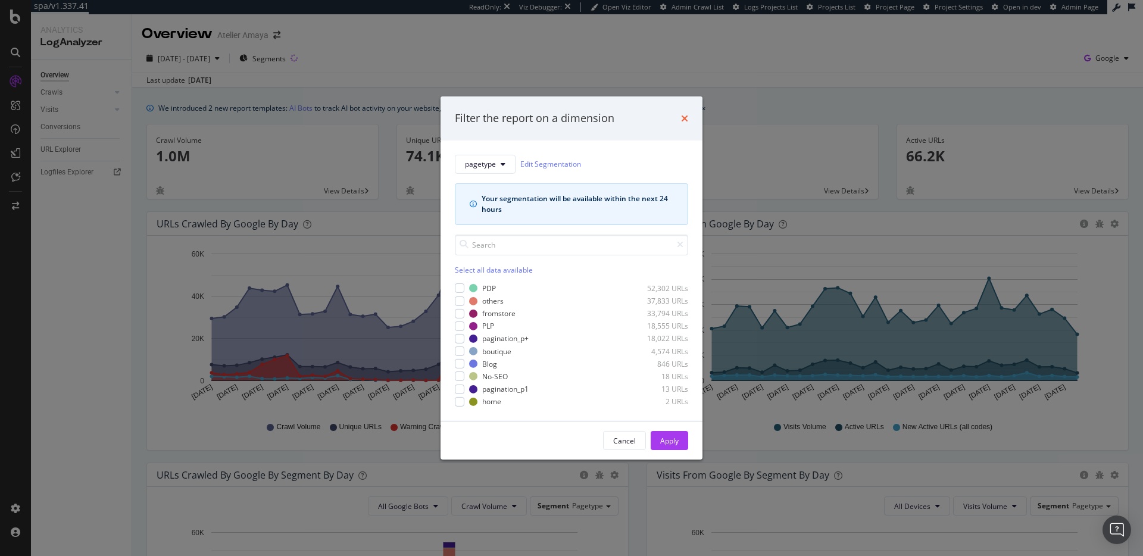
click at [686, 119] on icon "times" at bounding box center [684, 119] width 7 height 10
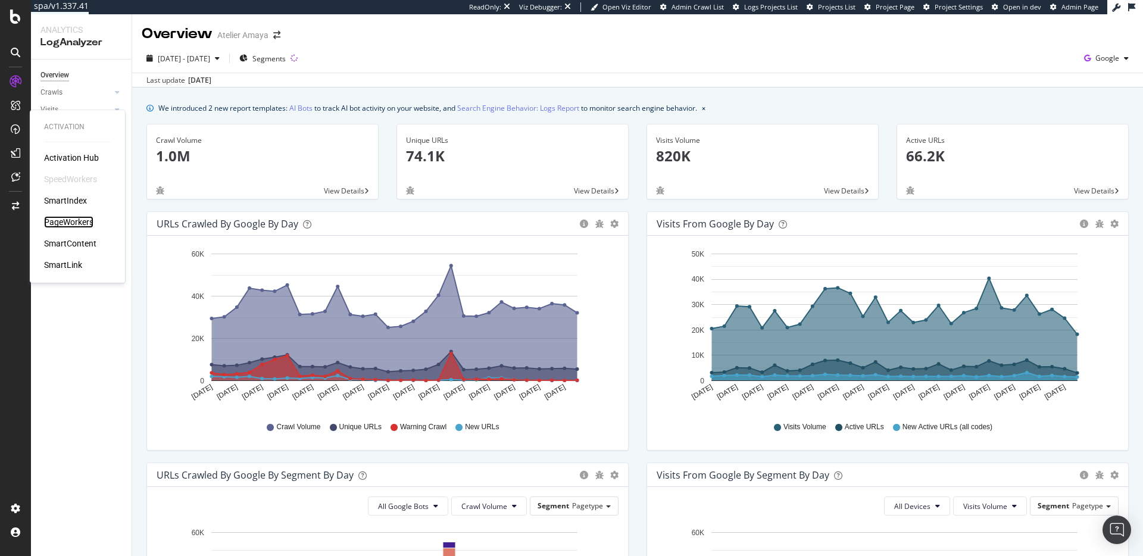
click at [73, 219] on div "PageWorkers" at bounding box center [68, 222] width 49 height 12
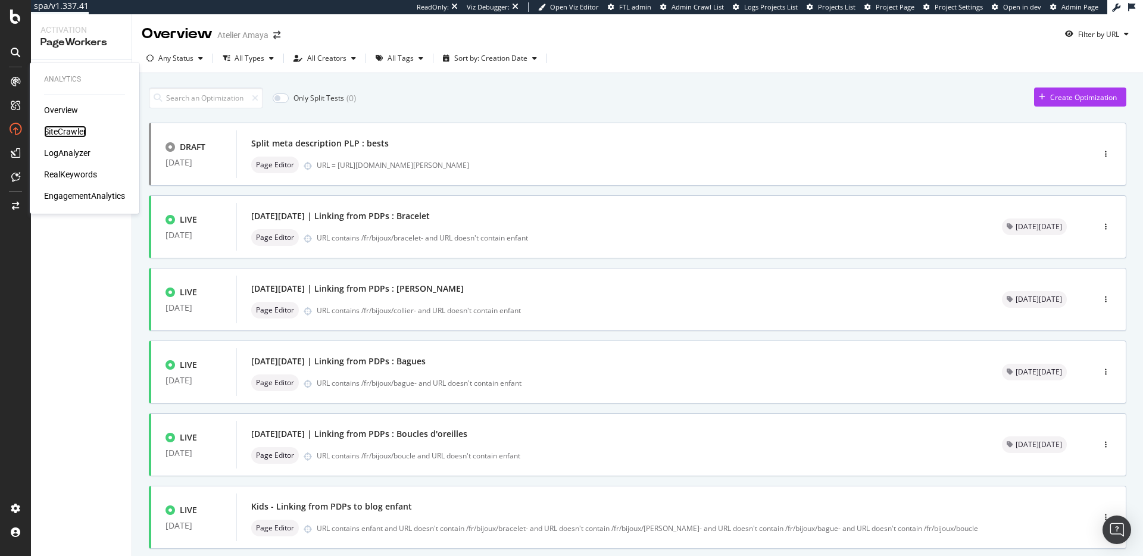
click at [46, 133] on div "SiteCrawler" at bounding box center [65, 132] width 42 height 12
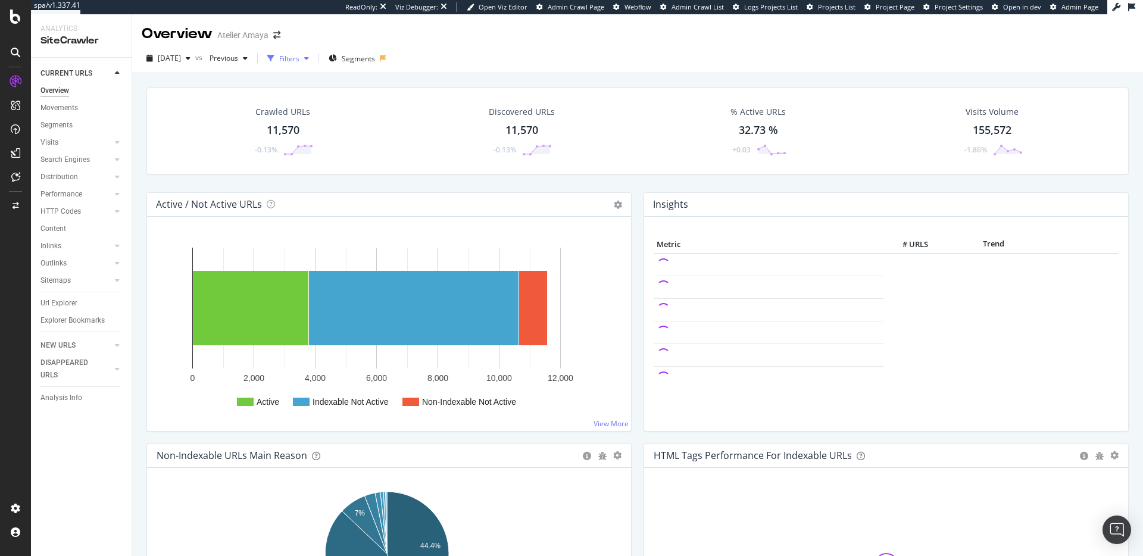
click at [314, 65] on div "Filters" at bounding box center [288, 58] width 51 height 18
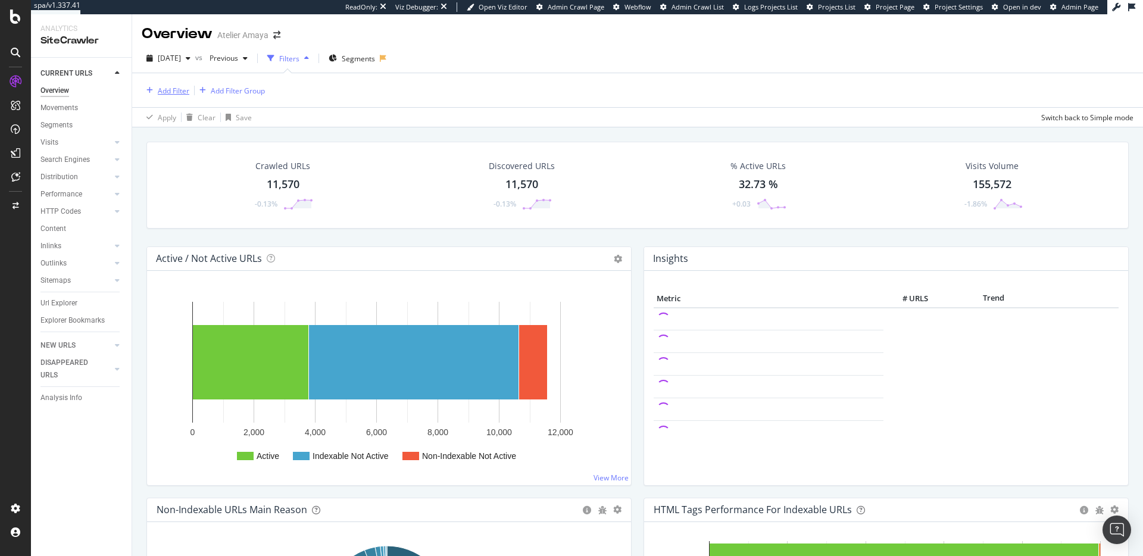
click at [155, 94] on div "Add Filter" at bounding box center [166, 90] width 48 height 13
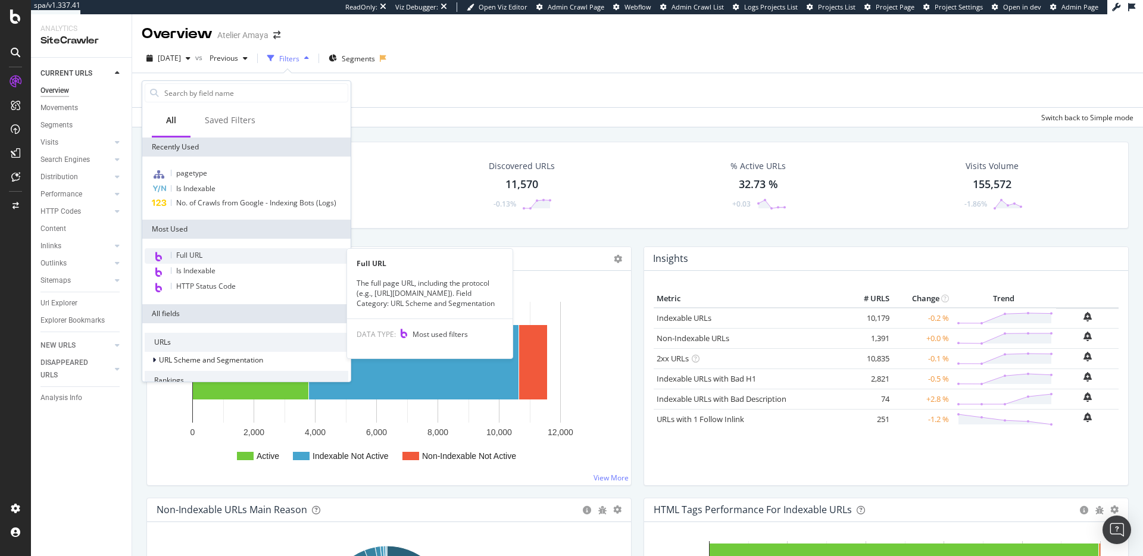
click at [198, 257] on span "Full URL" at bounding box center [189, 255] width 26 height 10
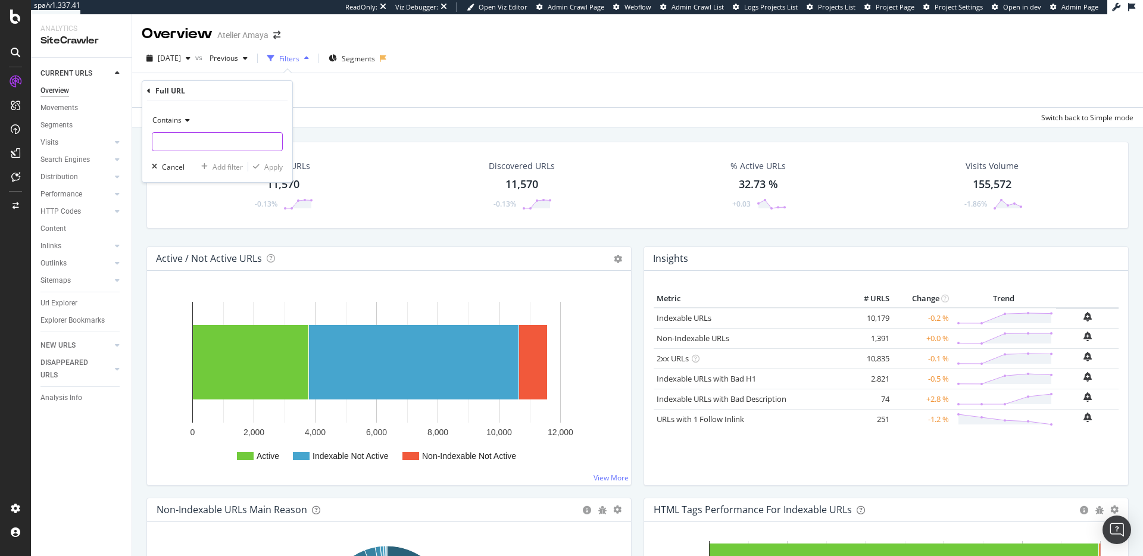
click at [184, 140] on input "text" at bounding box center [217, 141] width 130 height 19
type input "friday"
click at [263, 171] on div "Apply" at bounding box center [265, 166] width 35 height 11
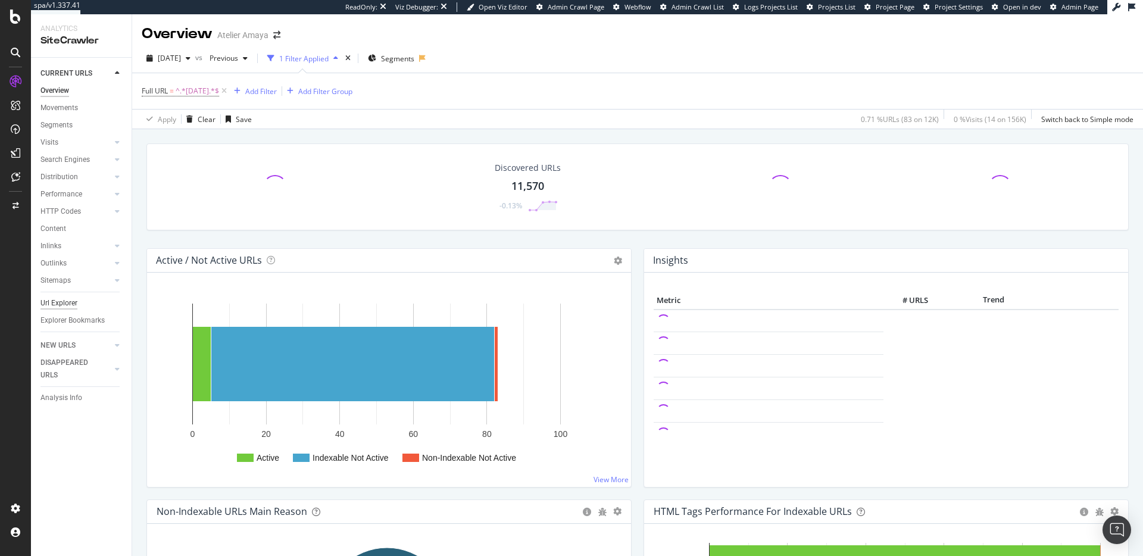
click at [58, 302] on div "Url Explorer" at bounding box center [58, 303] width 37 height 13
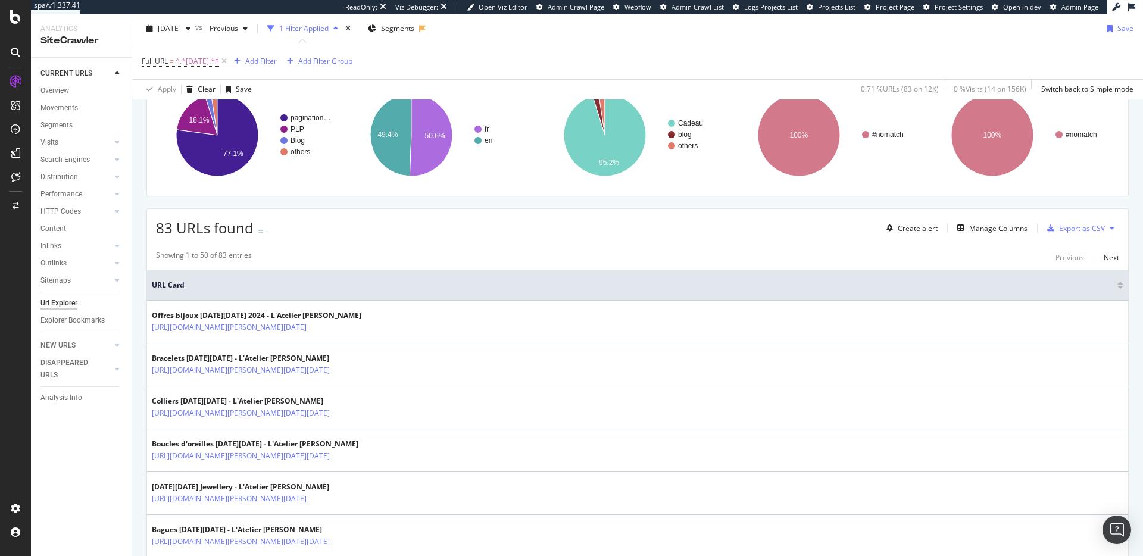
scroll to position [139, 0]
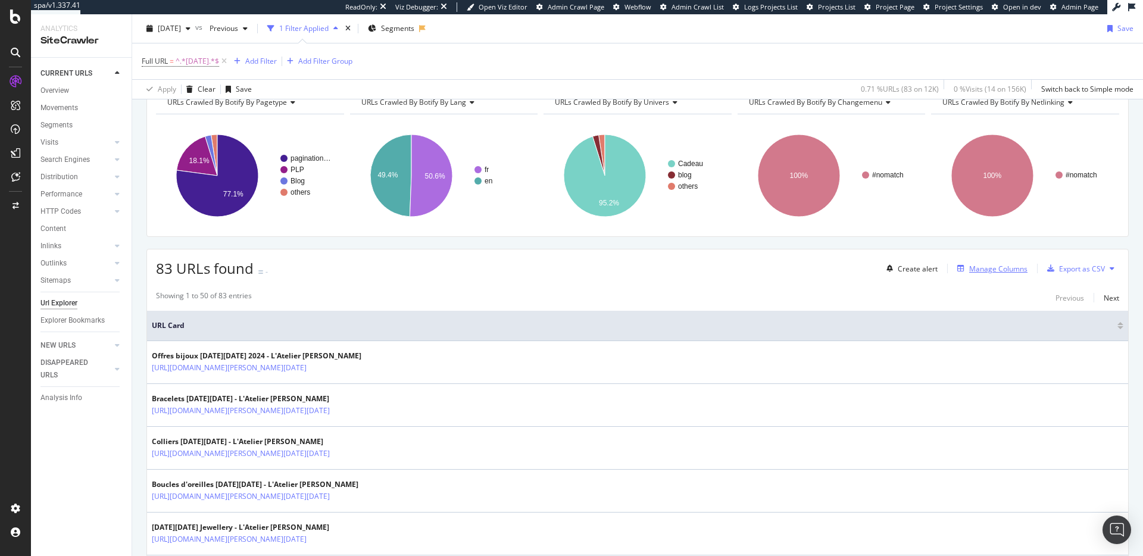
click at [997, 273] on div "Manage Columns" at bounding box center [998, 269] width 58 height 10
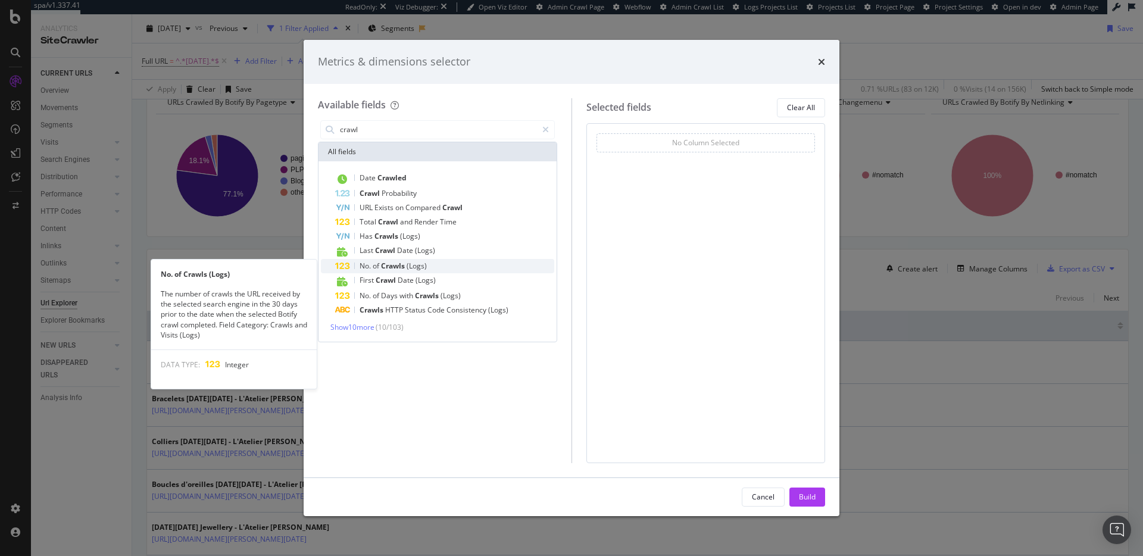
type input "crawl"
click at [442, 263] on div "No. of Crawls (Logs)" at bounding box center [444, 266] width 219 height 14
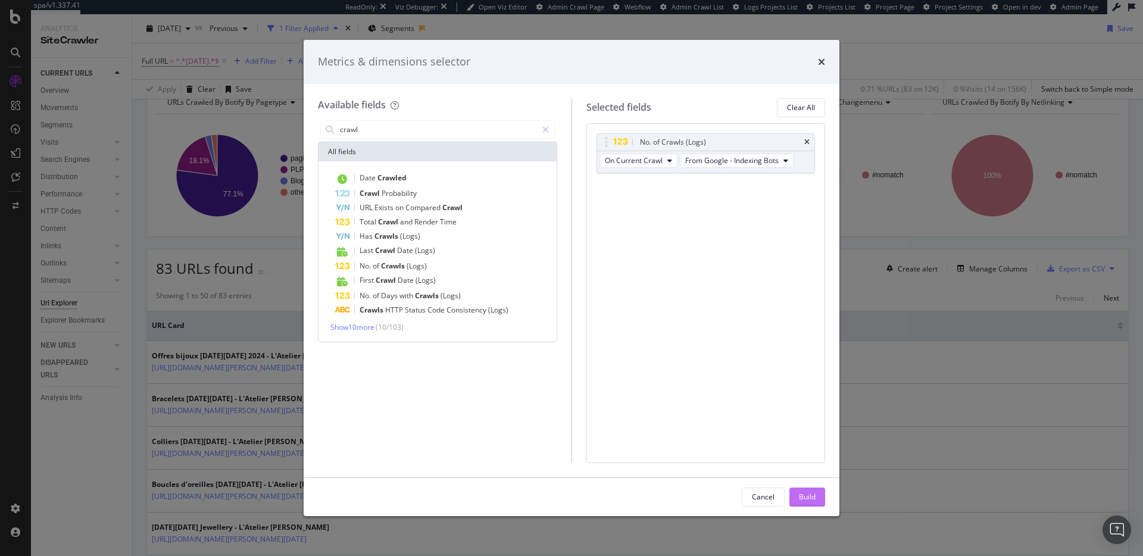
click at [800, 501] on div "Build" at bounding box center [807, 497] width 17 height 10
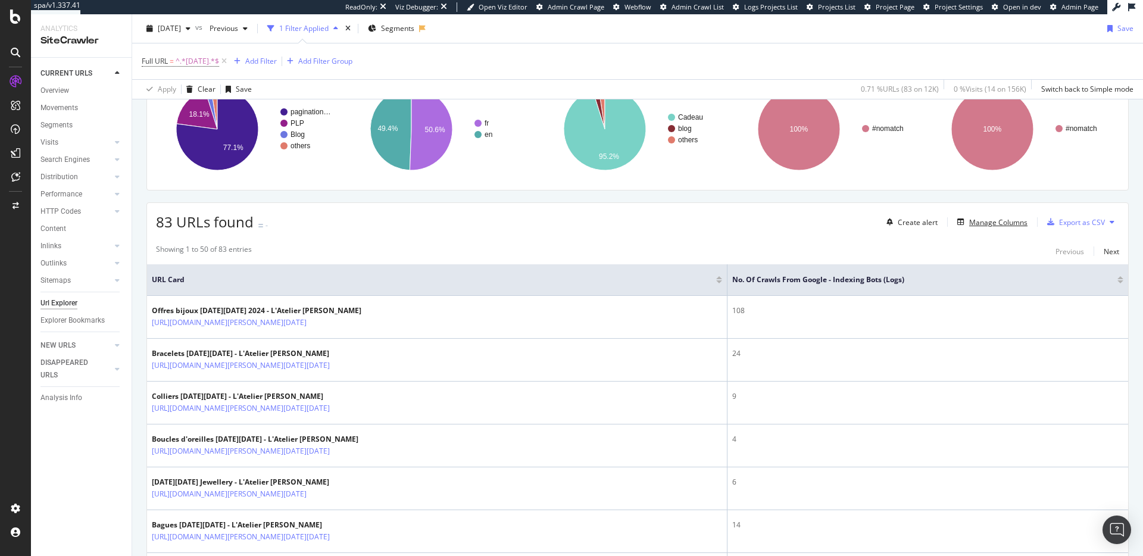
scroll to position [204, 0]
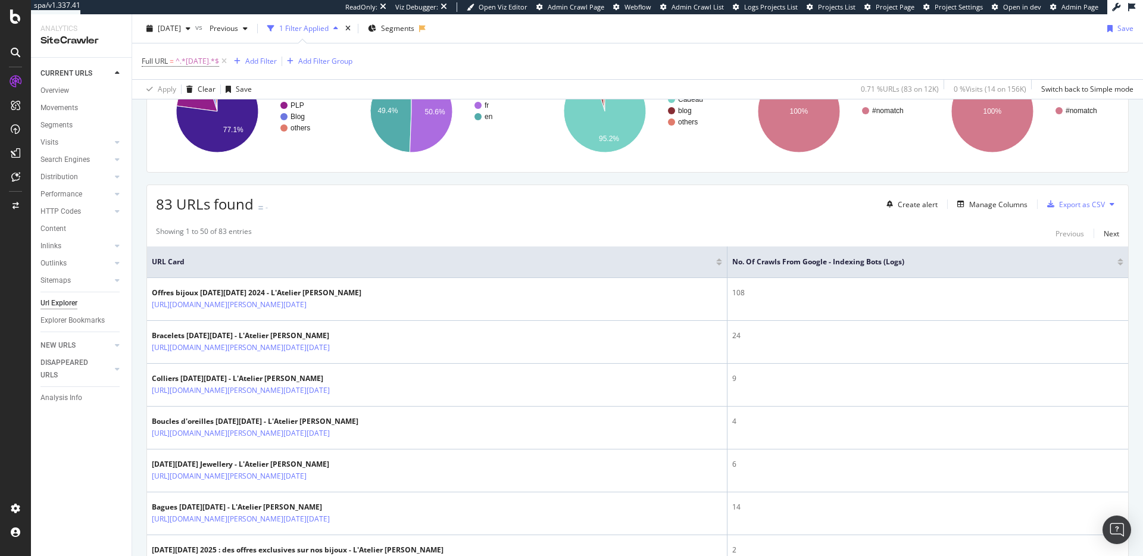
click at [1117, 265] on div at bounding box center [1120, 264] width 6 height 3
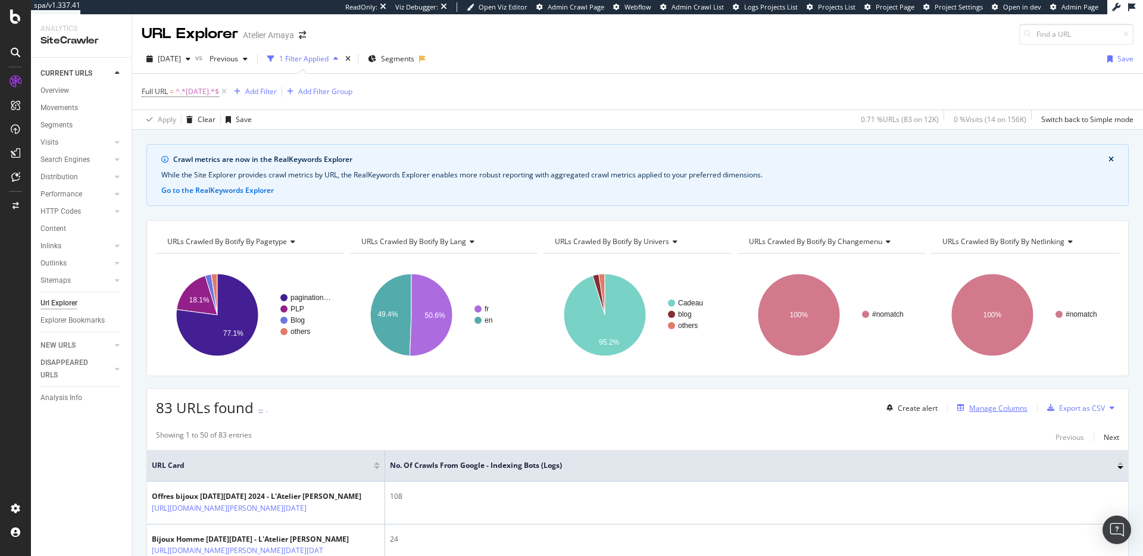
click at [1003, 411] on div "Manage Columns" at bounding box center [998, 408] width 58 height 10
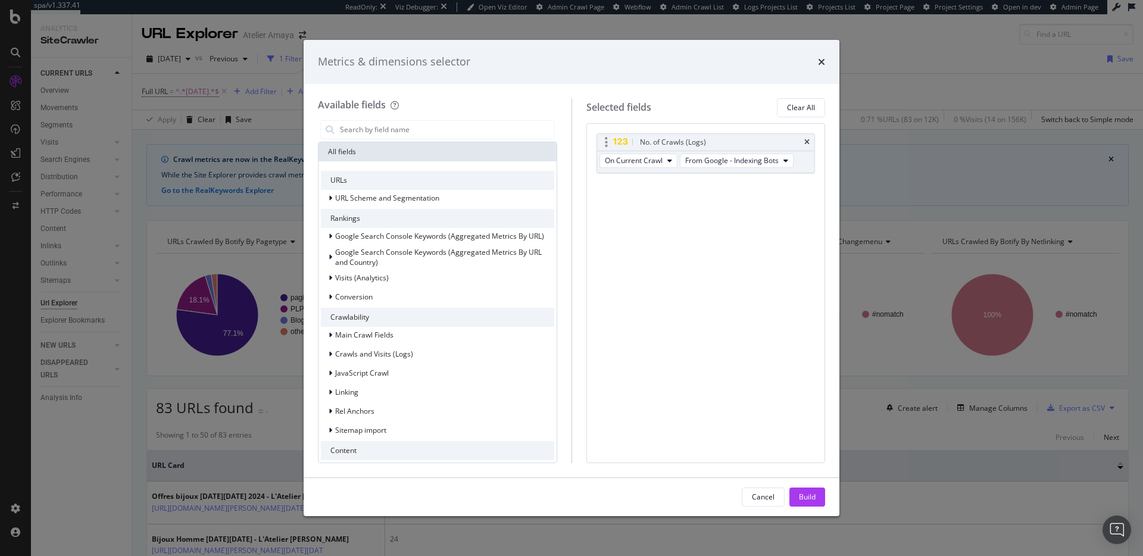
click at [810, 140] on div "No. of Crawls (Logs)" at bounding box center [706, 142] width 218 height 17
click at [810, 141] on div "No. of Crawls (Logs)" at bounding box center [706, 142] width 218 height 17
click at [807, 141] on icon "times" at bounding box center [806, 142] width 5 height 7
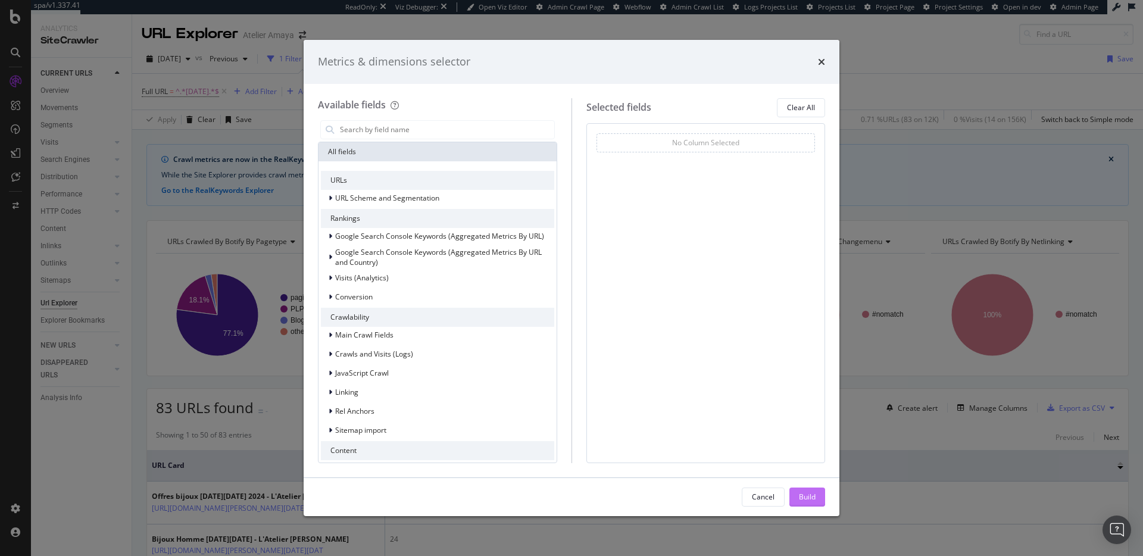
click at [804, 492] on div "Build" at bounding box center [807, 497] width 17 height 10
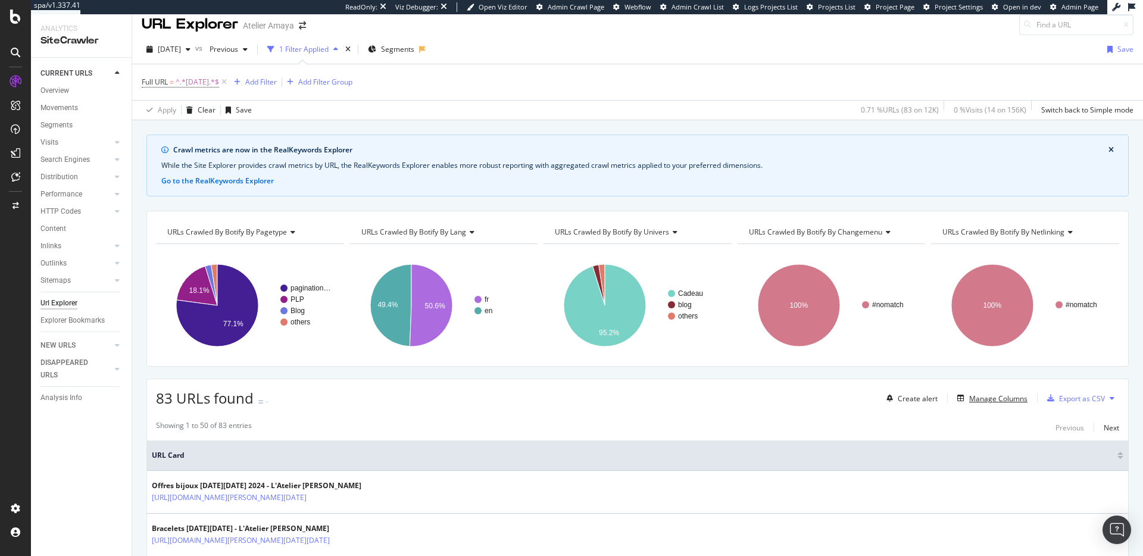
scroll to position [36, 0]
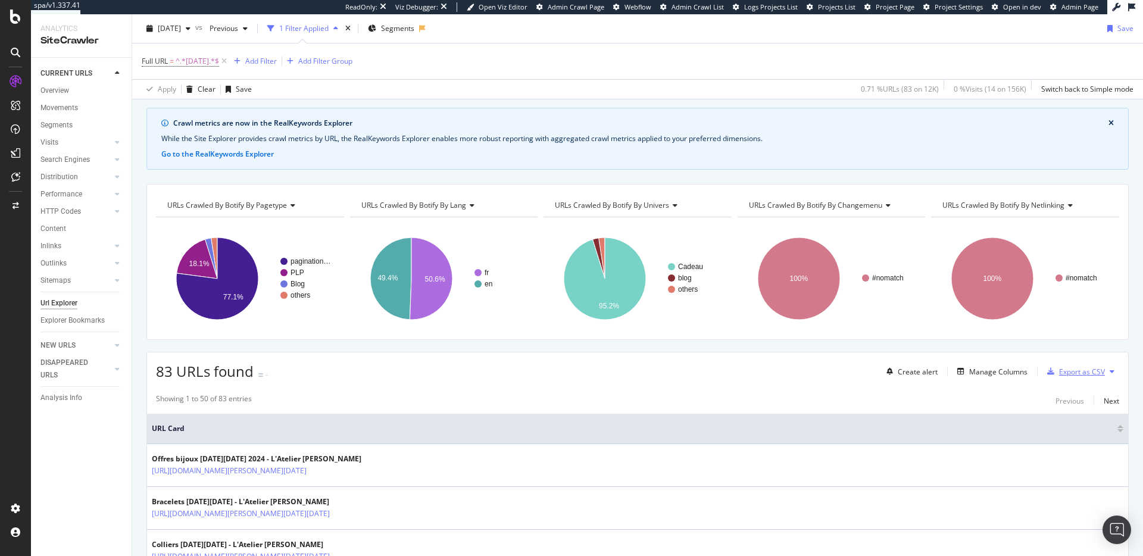
click at [1059, 368] on div "Export as CSV" at bounding box center [1082, 372] width 46 height 10
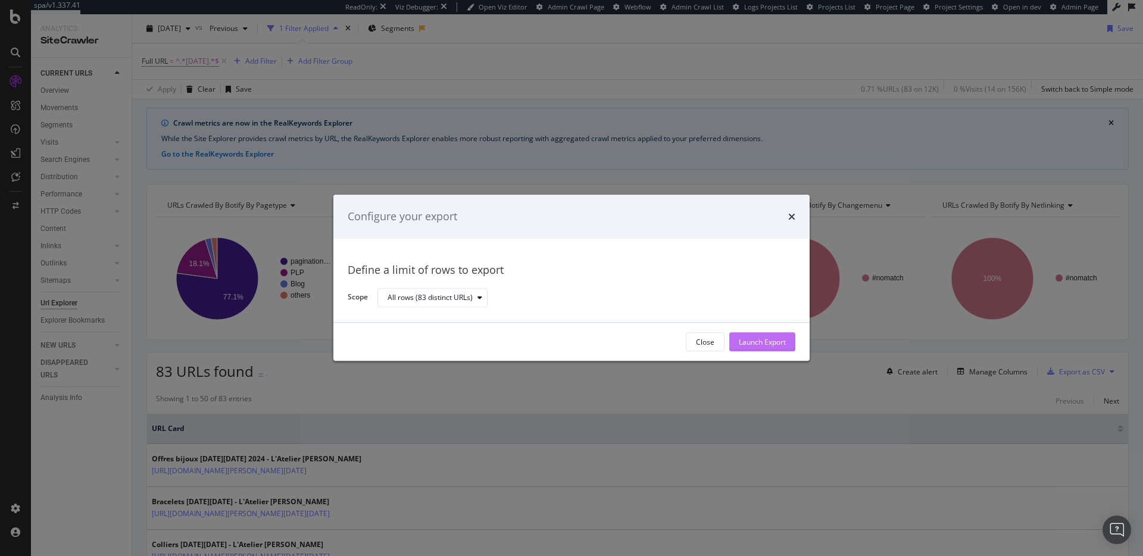
click at [767, 339] on div "Launch Export" at bounding box center [762, 342] width 47 height 10
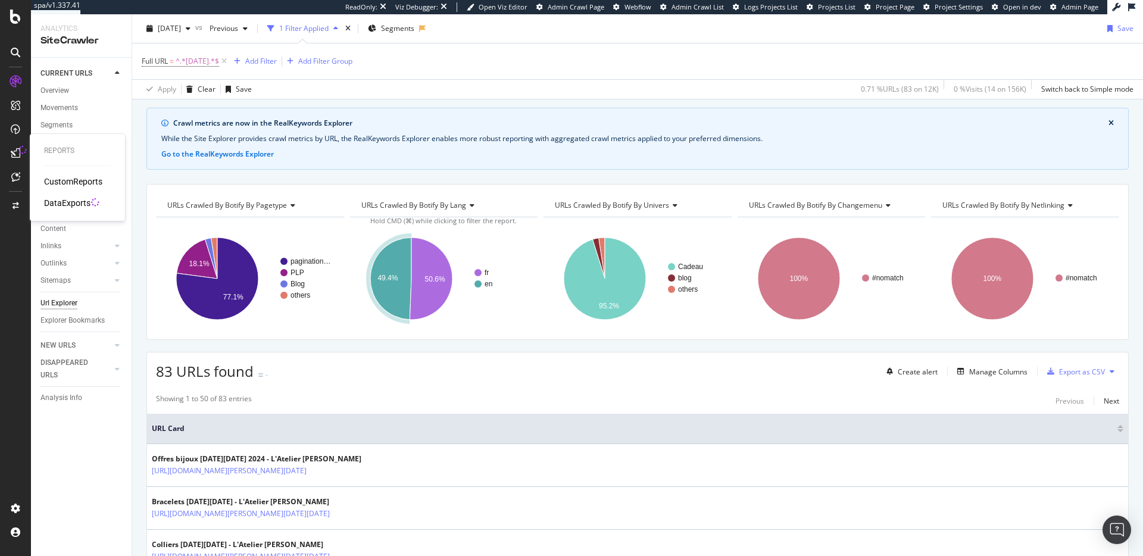
click at [60, 201] on div "DataExports" at bounding box center [67, 203] width 46 height 12
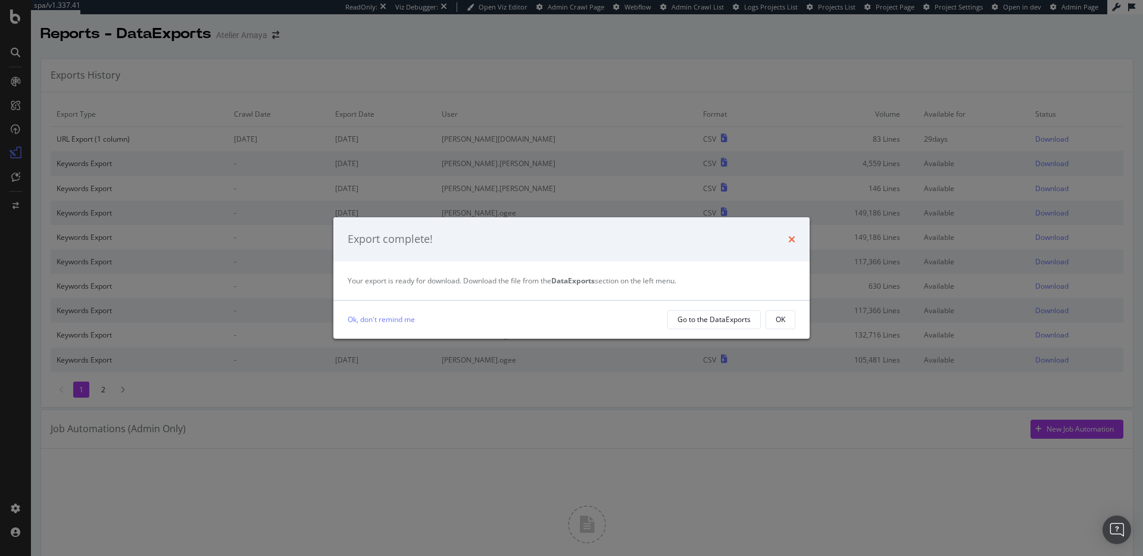
click at [792, 241] on icon "times" at bounding box center [791, 240] width 7 height 10
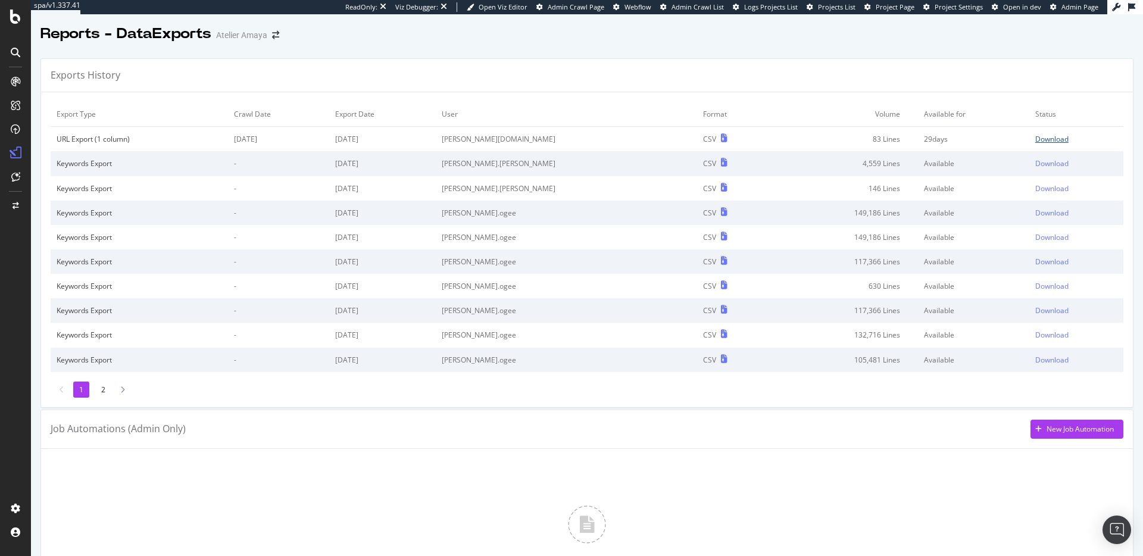
click at [1039, 137] on div "Download" at bounding box center [1051, 139] width 33 height 10
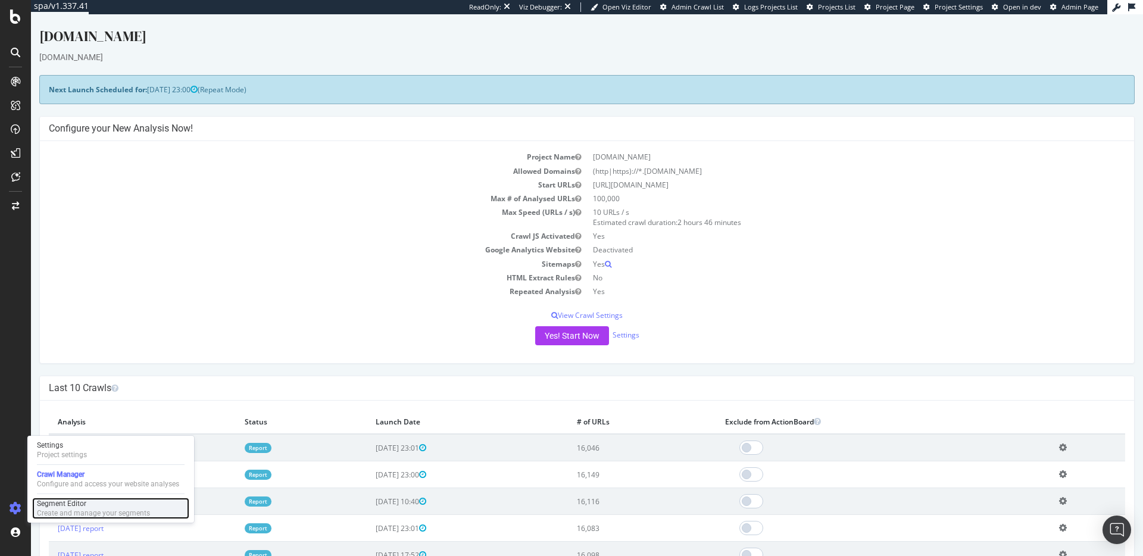
click at [61, 507] on div "Segment Editor" at bounding box center [93, 504] width 113 height 10
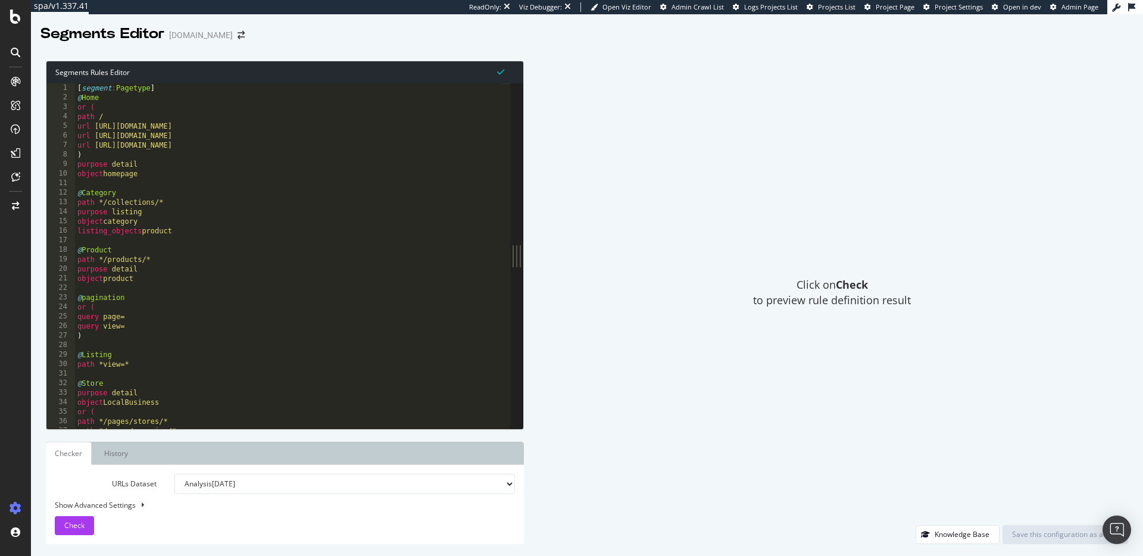
drag, startPoint x: 362, startPoint y: 256, endPoint x: 524, endPoint y: 254, distance: 161.9
click at [524, 254] on div "Segments Rules Editor 1 2 3 4 5 6 7 8 9 10 11 12 13 14 15 16 17 18 19 20 21 22 …" at bounding box center [587, 302] width 1112 height 507
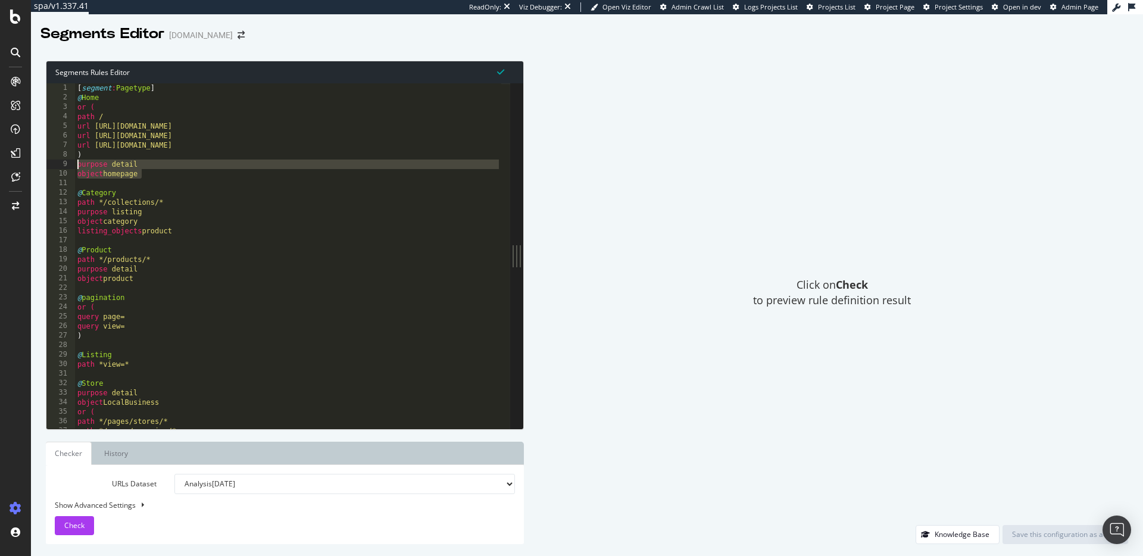
drag, startPoint x: 154, startPoint y: 173, endPoint x: 54, endPoint y: 162, distance: 100.6
click at [54, 162] on div "object homepage 1 2 3 4 5 6 7 8 9 10 11 12 13 14 15 16 17 18 19 20 21 22 23 24 …" at bounding box center [278, 255] width 464 height 345
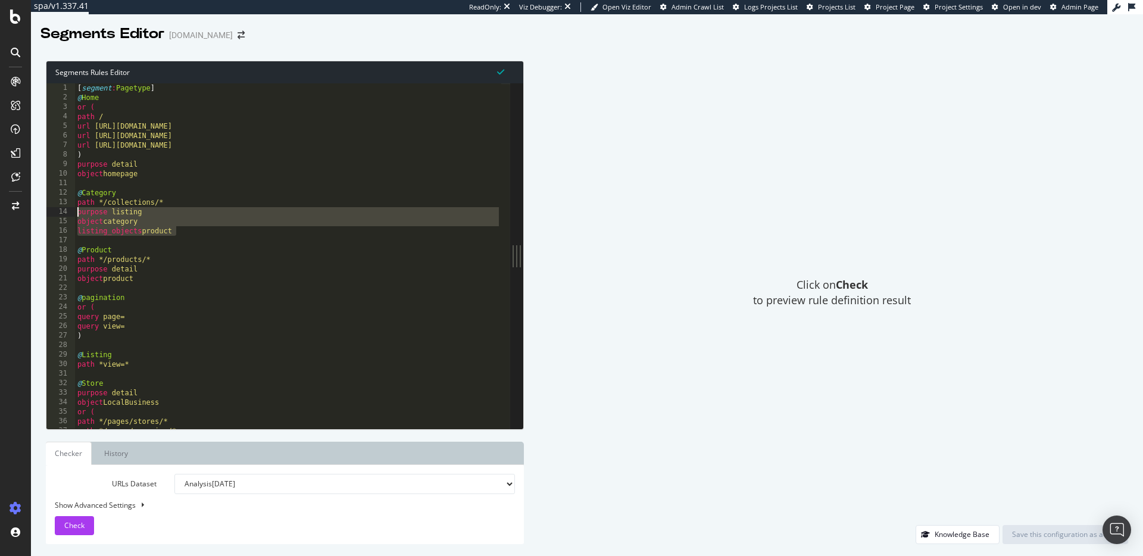
drag, startPoint x: 191, startPoint y: 235, endPoint x: 73, endPoint y: 214, distance: 119.7
click at [73, 214] on div "purpose detail object homepage 1 2 3 4 5 6 7 8 9 10 11 12 13 14 15 16 17 18 19 …" at bounding box center [278, 255] width 464 height 345
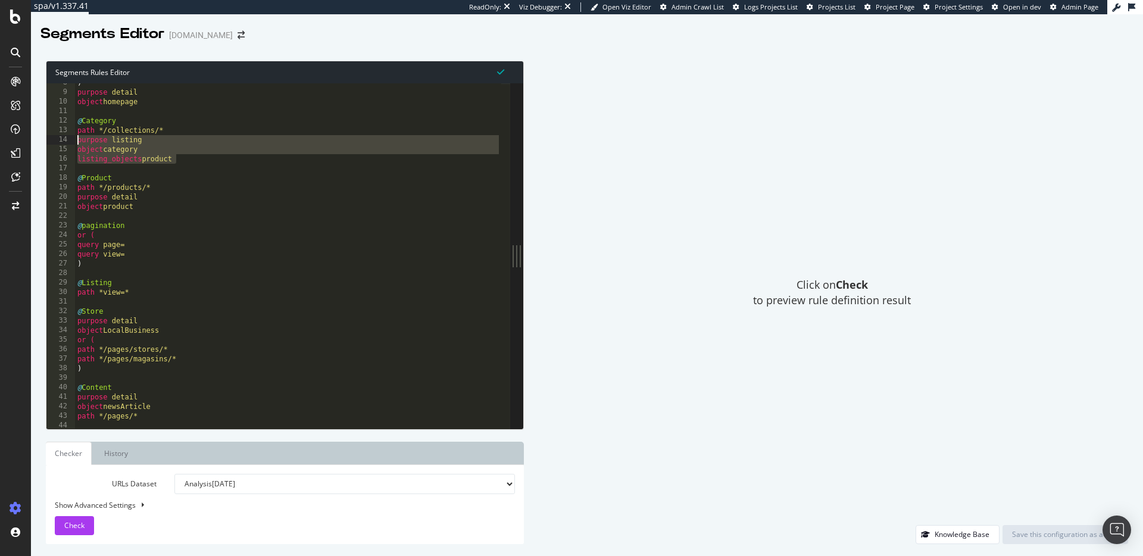
scroll to position [72, 0]
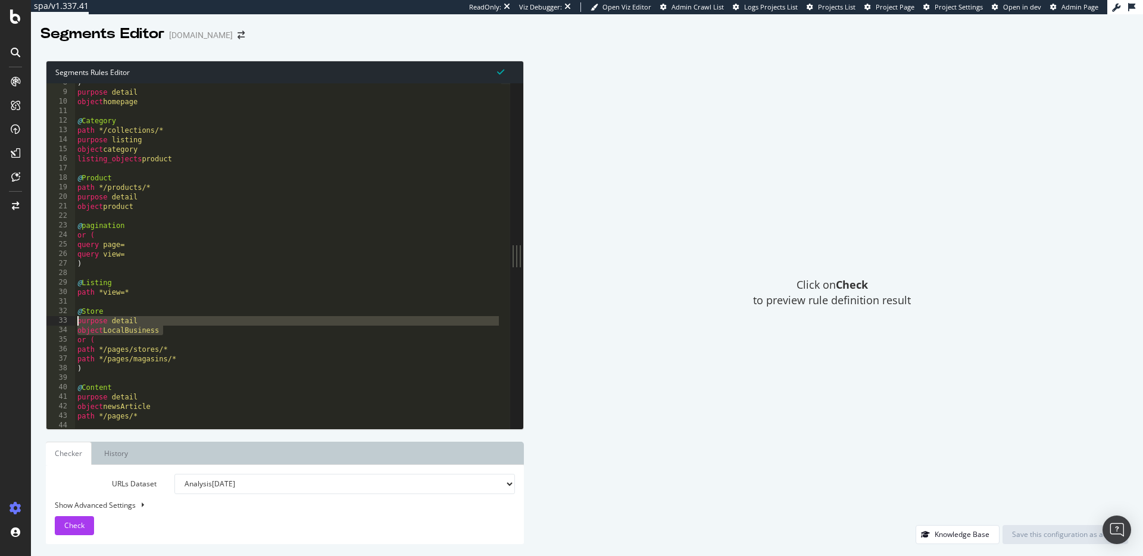
drag, startPoint x: 172, startPoint y: 330, endPoint x: 63, endPoint y: 321, distance: 109.4
click at [63, 321] on div "purpose listing object category 8 9 10 11 12 13 14 15 16 17 18 19 20 21 22 23 2…" at bounding box center [278, 255] width 464 height 345
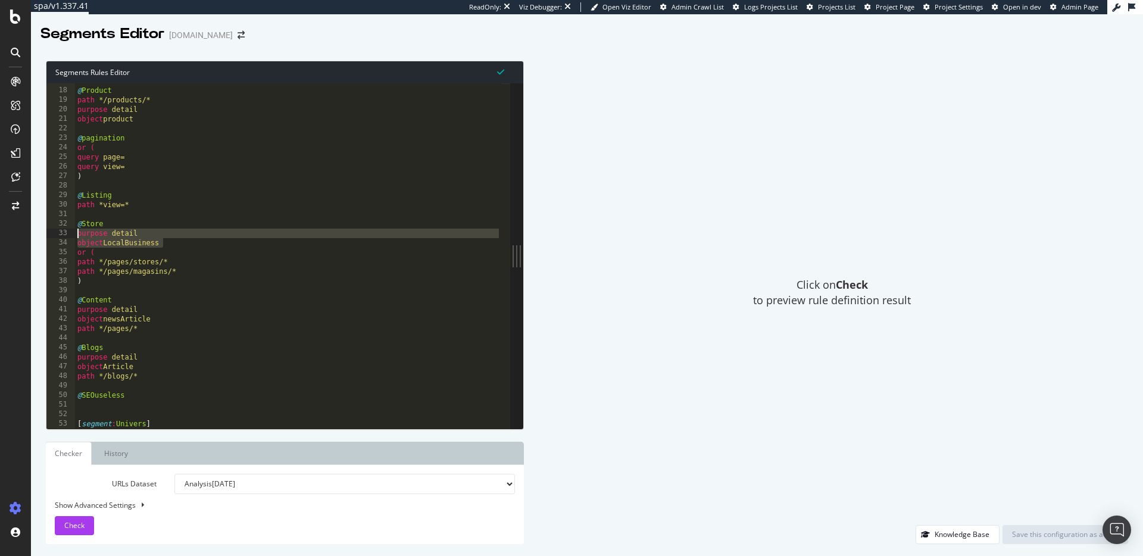
scroll to position [208, 0]
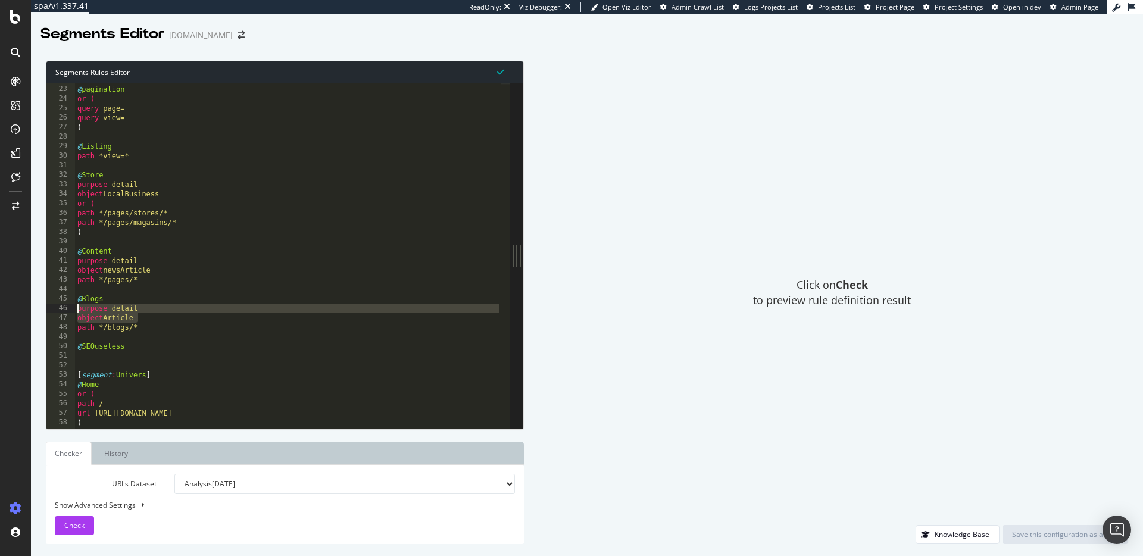
drag, startPoint x: 149, startPoint y: 317, endPoint x: 57, endPoint y: 307, distance: 93.4
click at [57, 307] on div "purpose detail object LocalBusiness 22 23 24 25 26 27 28 29 30 31 32 33 34 35 3…" at bounding box center [278, 255] width 464 height 345
type textarea "purpose detail object Article"
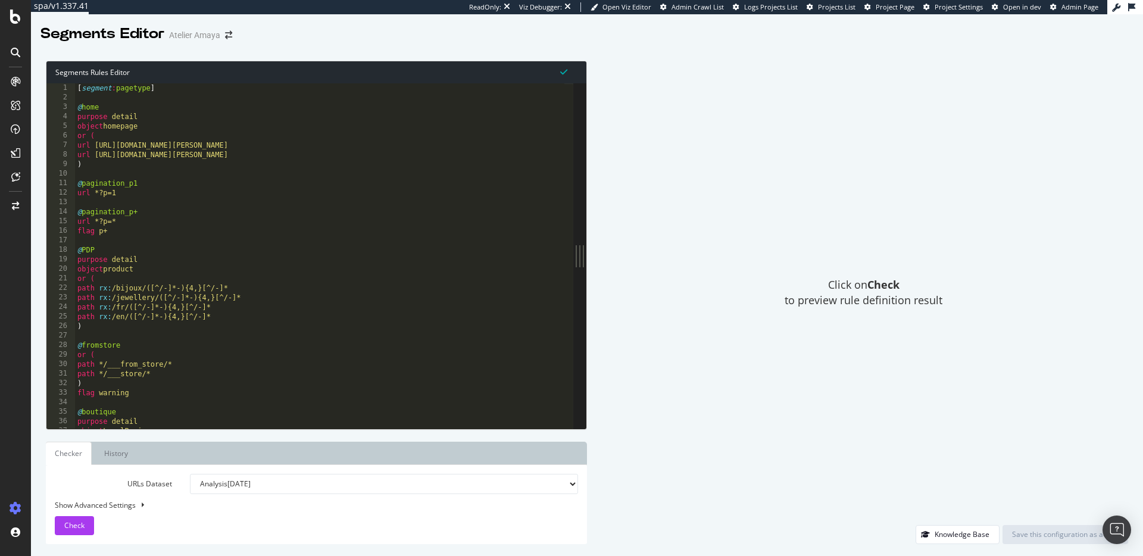
drag, startPoint x: 360, startPoint y: 259, endPoint x: 712, endPoint y: 271, distance: 352.6
click at [712, 271] on div "Segments Rules Editor 1 2 3 4 5 6 7 8 9 10 11 12 13 14 15 16 17 18 19 20 21 22 …" at bounding box center [587, 302] width 1112 height 507
click at [104, 171] on div "[ segment : pagetype ] @ home purpose detail object homepage or ( url [URL][DOM…" at bounding box center [319, 260] width 489 height 355
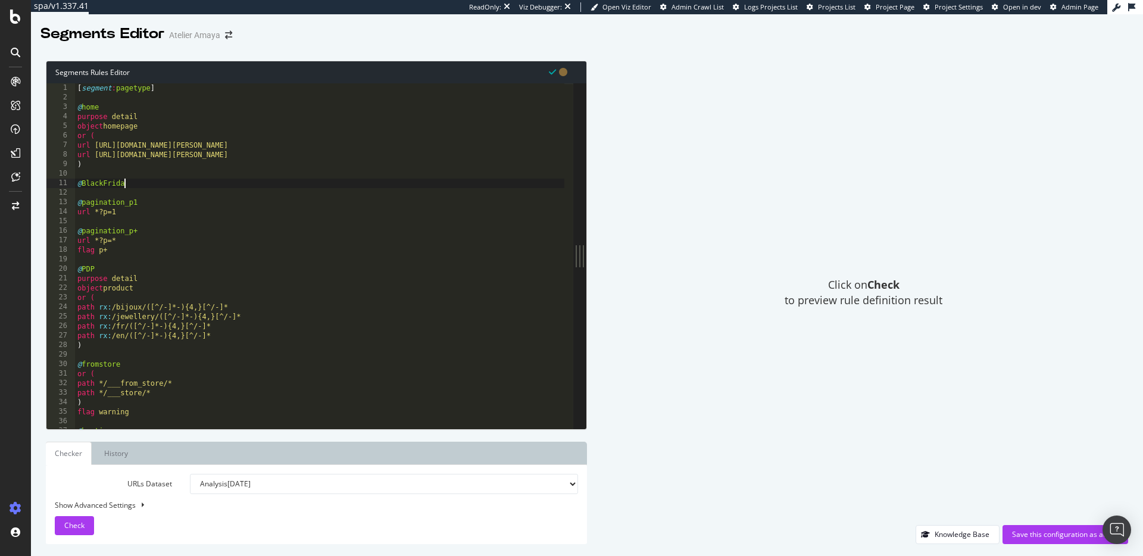
type textarea "@BlackFriday"
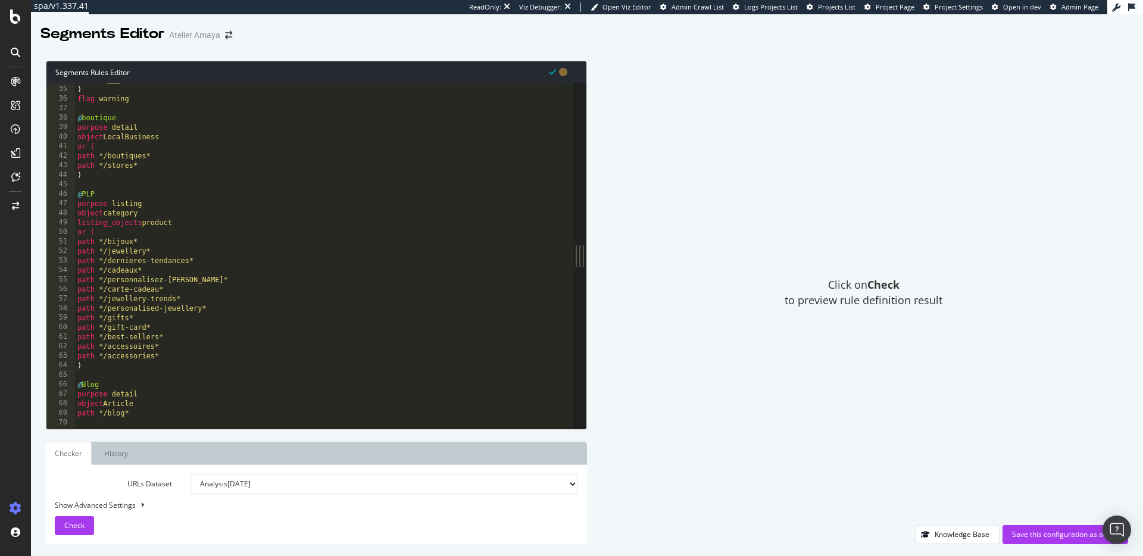
scroll to position [323, 0]
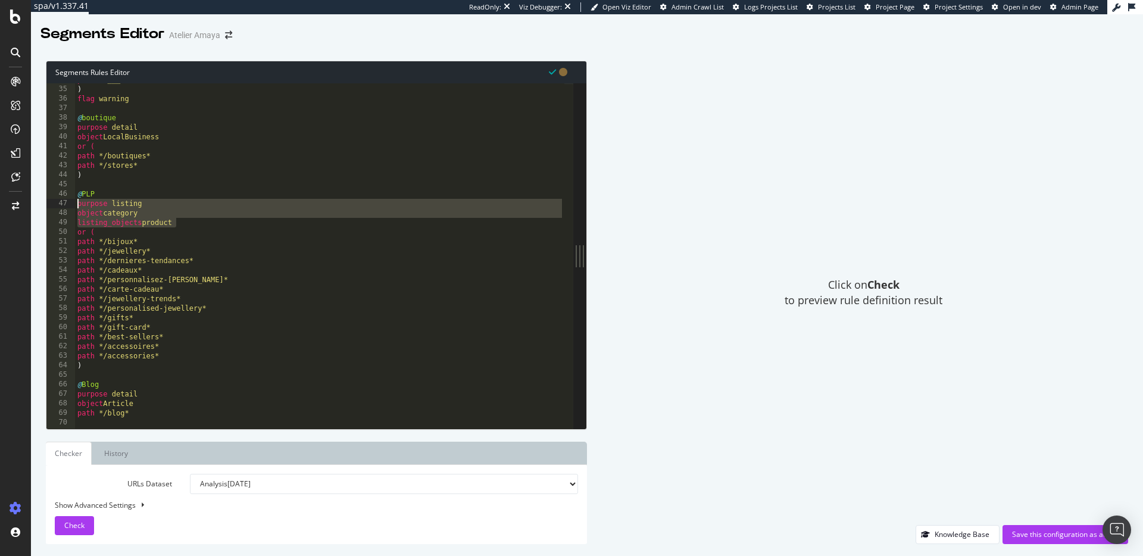
drag, startPoint x: 191, startPoint y: 224, endPoint x: 67, endPoint y: 204, distance: 124.9
click at [67, 204] on div "34 35 36 37 38 39 40 41 42 43 44 45 46 47 48 49 50 51 52 53 54 55 56 57 58 59 6…" at bounding box center [309, 255] width 527 height 345
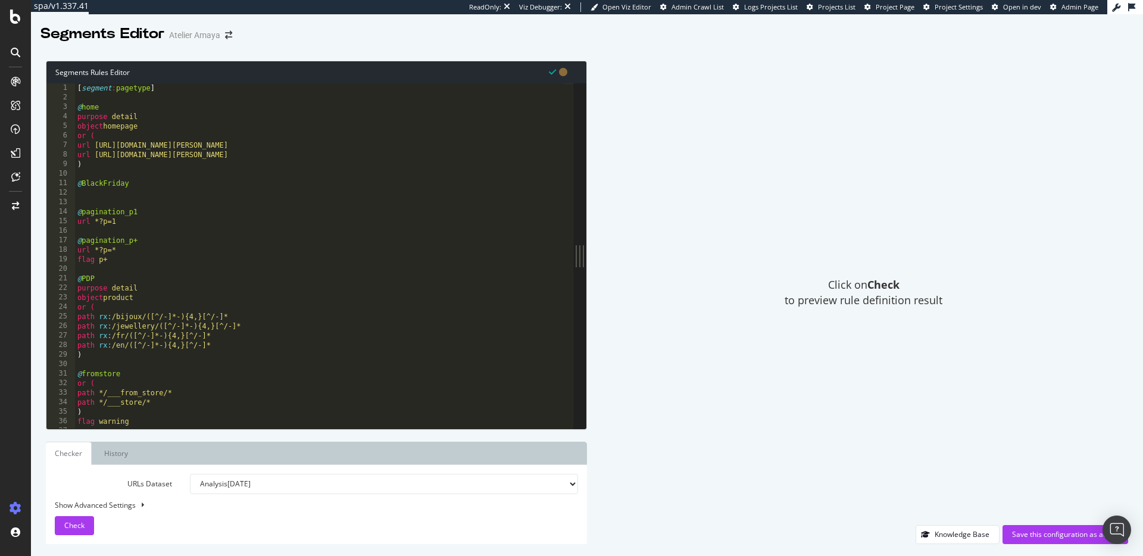
click at [93, 185] on div "[ segment : pagetype ] @ home purpose detail object homepage or ( url [URL][DOM…" at bounding box center [319, 265] width 489 height 364
type textarea "@BlackFriday"
click at [90, 191] on div "[ segment : pagetype ] @ home purpose detail object homepage or ( url [URL][DOM…" at bounding box center [319, 265] width 489 height 364
paste textarea "listing_objects product"
type textarea "listing_objects product"
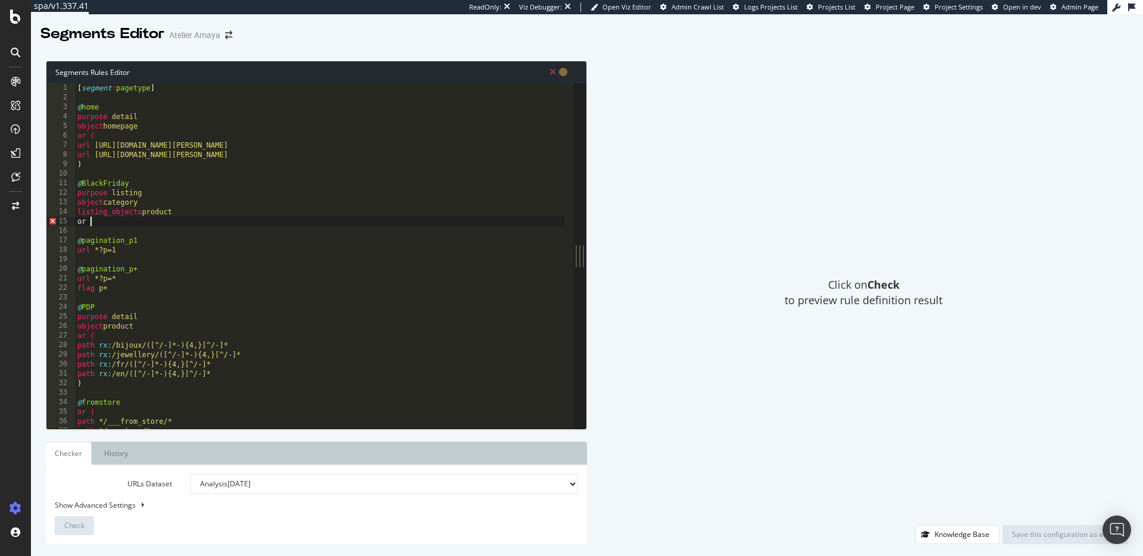
type textarea "or ("
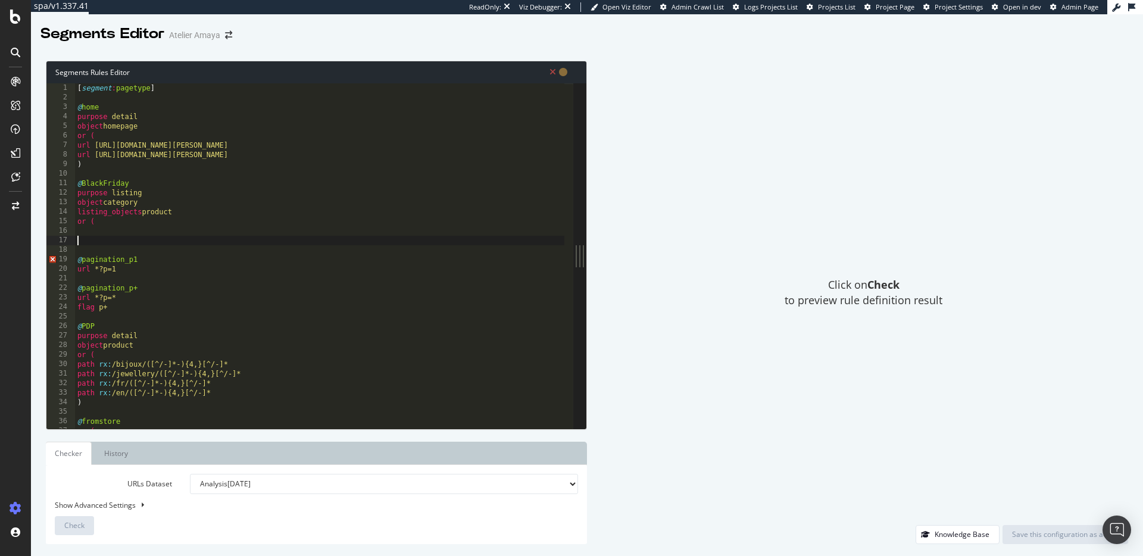
type textarea ")"
click at [111, 229] on div "[ segment : pagetype ] @ home purpose detail object homepage or ( url [URL][DOM…" at bounding box center [319, 265] width 489 height 364
drag, startPoint x: 114, startPoint y: 229, endPoint x: 71, endPoint y: 231, distance: 42.3
click at [71, 231] on div "url 1 2 3 4 5 6 7 8 9 10 11 12 13 14 15 16 17 18 19 20 21 22 23 24 25 26 27 28 …" at bounding box center [309, 255] width 527 height 345
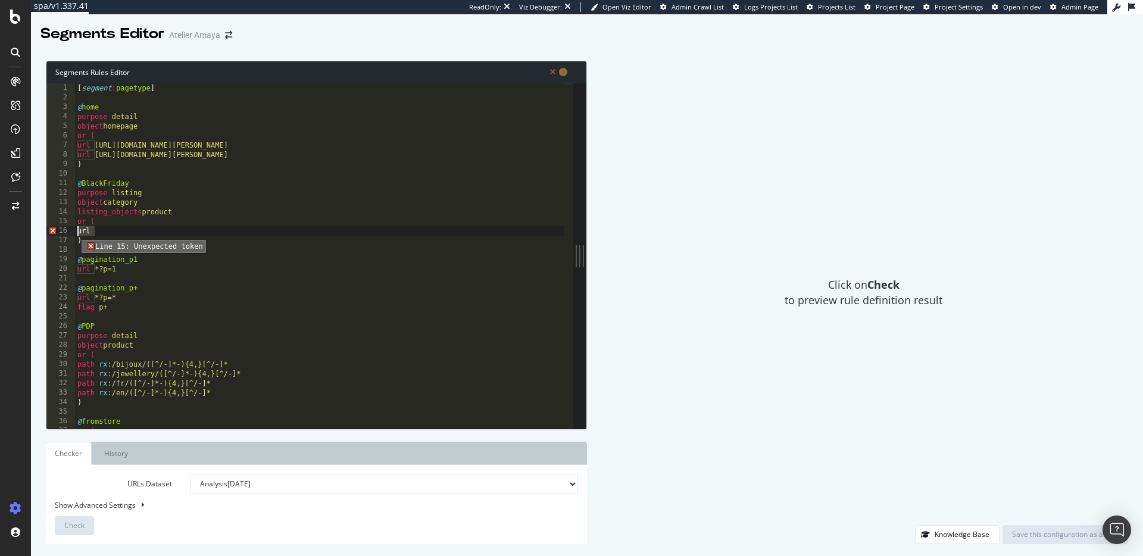
paste textarea "[URL][DOMAIN_NAME][PERSON_NAME][DATE][DATE]"
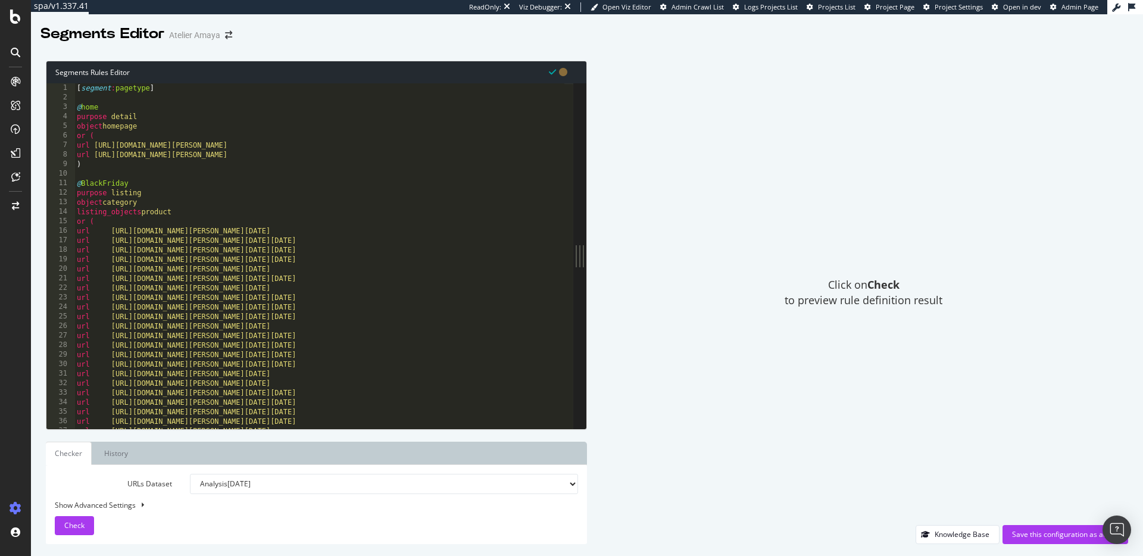
scroll to position [0, 0]
drag, startPoint x: 111, startPoint y: 230, endPoint x: 92, endPoint y: 230, distance: 19.1
click at [92, 230] on div "[ segment : pagetype ] @ home purpose detail object homepage or ( url [URL][DOM…" at bounding box center [319, 265] width 490 height 364
click at [104, 249] on div "[ segment : pagetype ] @ home purpose detail object homepage or ( url [URL][DOM…" at bounding box center [319, 265] width 490 height 364
click at [104, 232] on div "[ segment : pagetype ] @ home purpose detail object homepage or ( url [URL][DOM…" at bounding box center [319, 265] width 490 height 364
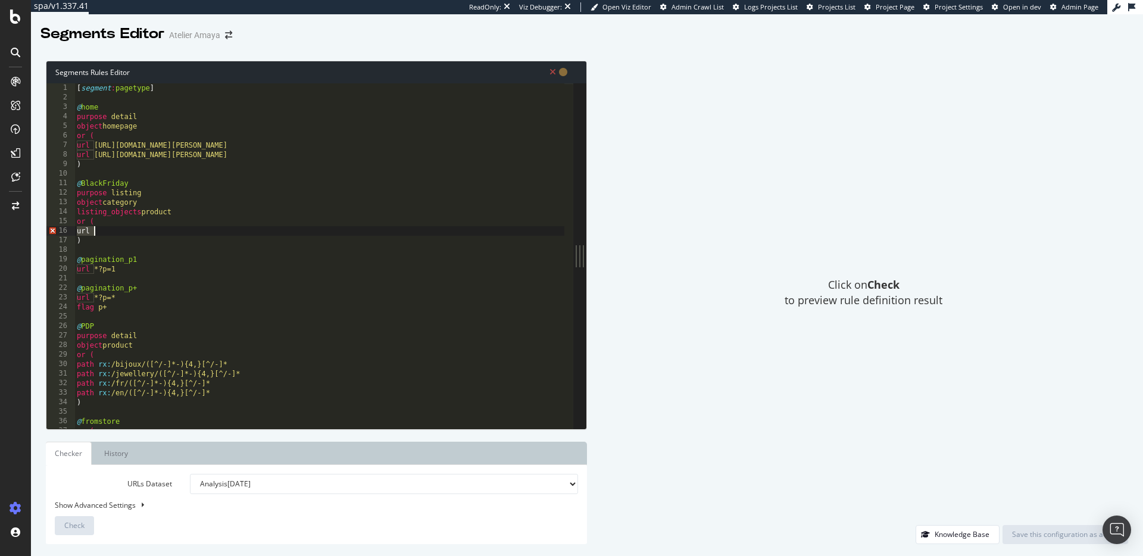
paste textarea "[URL][DOMAIN_NAME][PERSON_NAME][DATE][DATE]"
type textarea "url [URL][DOMAIN_NAME][PERSON_NAME][DATE][DATE]"
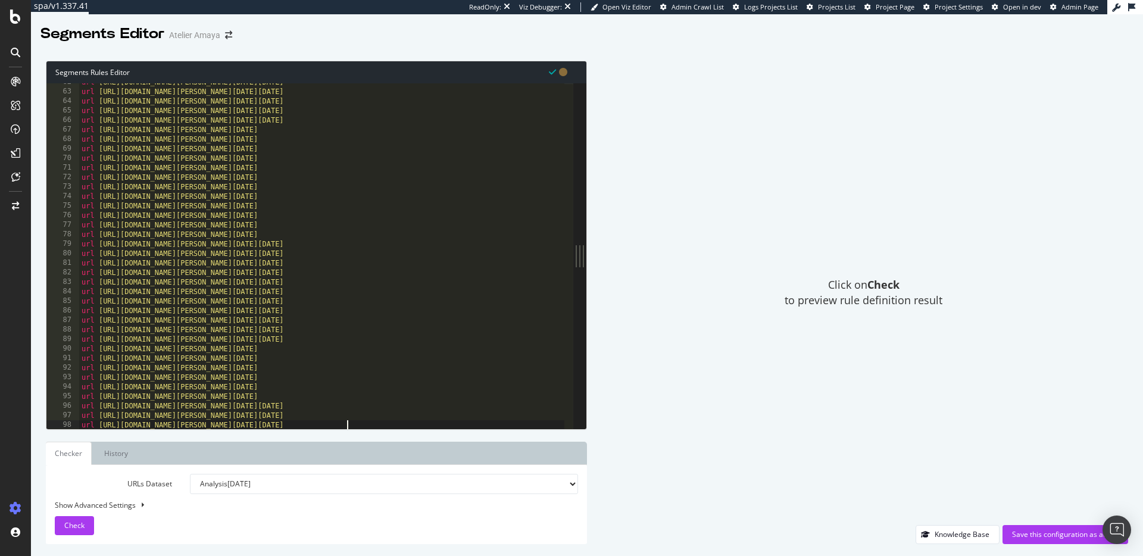
scroll to position [680, 0]
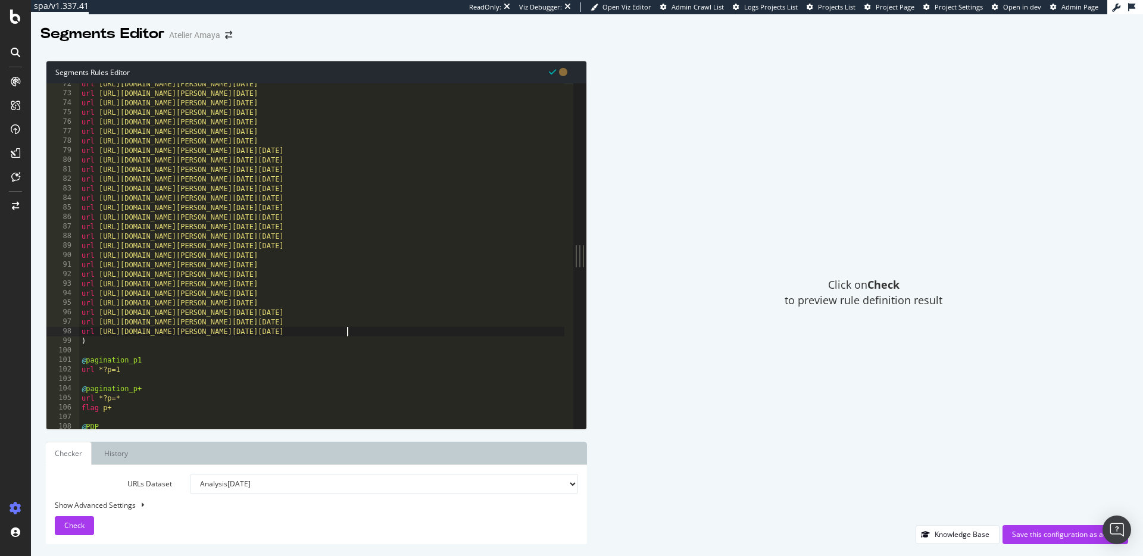
click at [232, 352] on div "url [URL][DOMAIN_NAME][PERSON_NAME][DATE] url [URL][DOMAIN_NAME][PERSON_NAME][D…" at bounding box center [321, 261] width 485 height 364
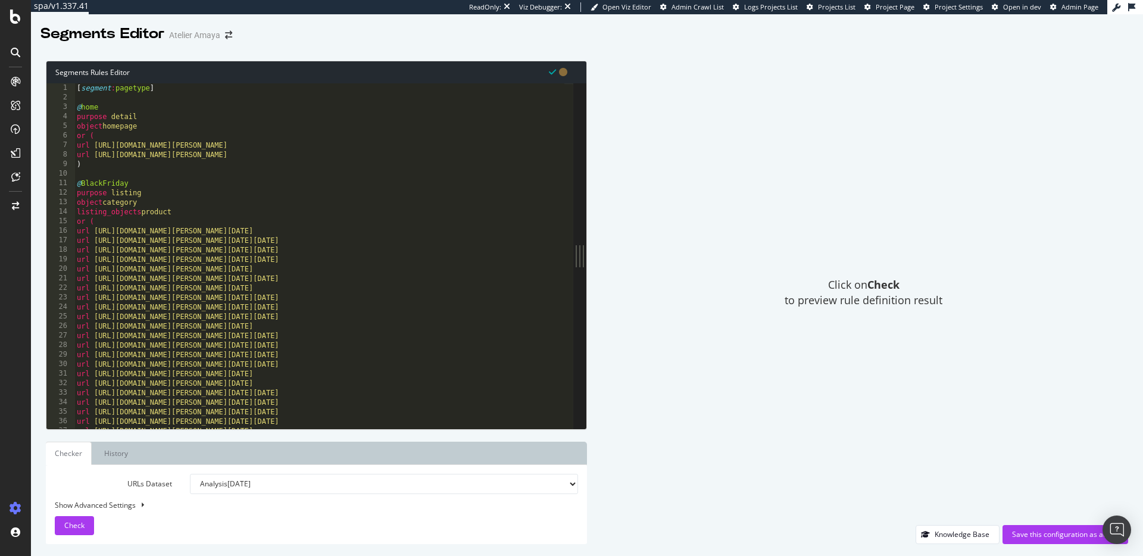
scroll to position [137, 0]
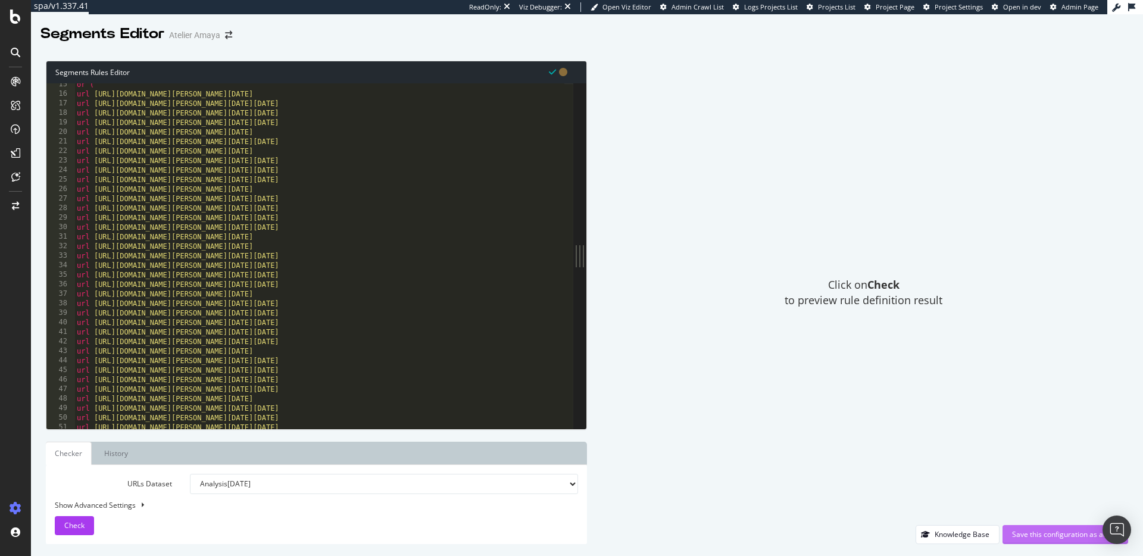
click at [1030, 534] on div "Save this configuration as active" at bounding box center [1065, 534] width 107 height 10
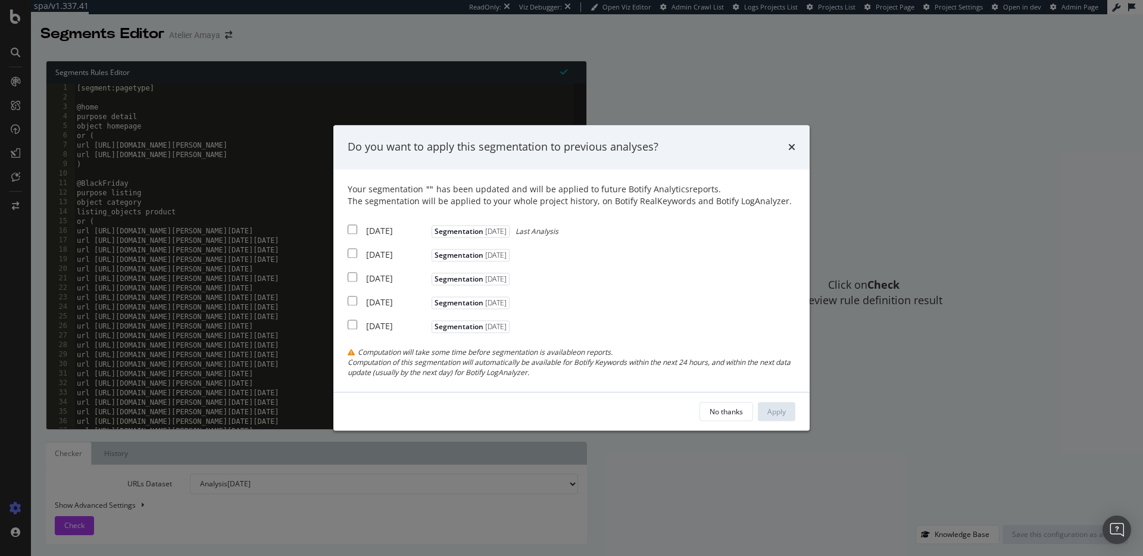
click at [349, 232] on input "modal" at bounding box center [353, 229] width 10 height 10
checkbox input "true"
click at [770, 410] on div "Apply" at bounding box center [776, 412] width 18 height 10
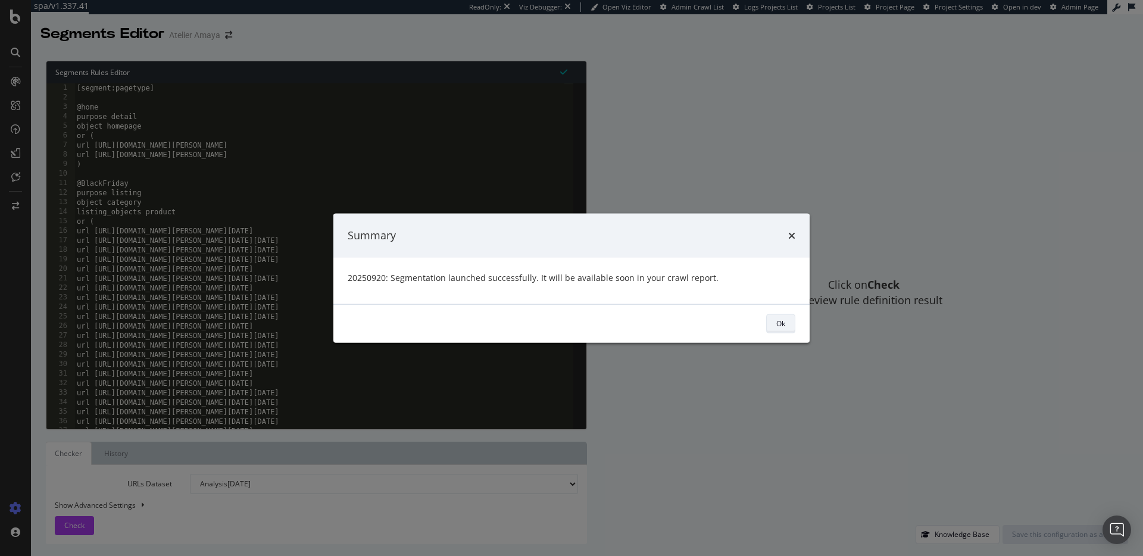
click at [783, 317] on div "Ok" at bounding box center [780, 323] width 9 height 17
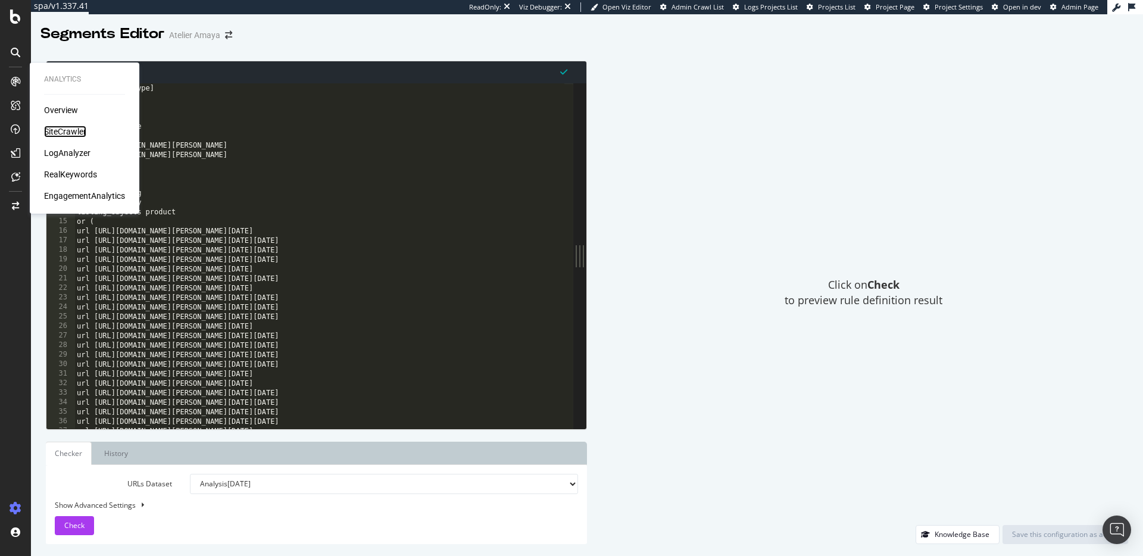
click at [55, 130] on div "SiteCrawler" at bounding box center [65, 132] width 42 height 12
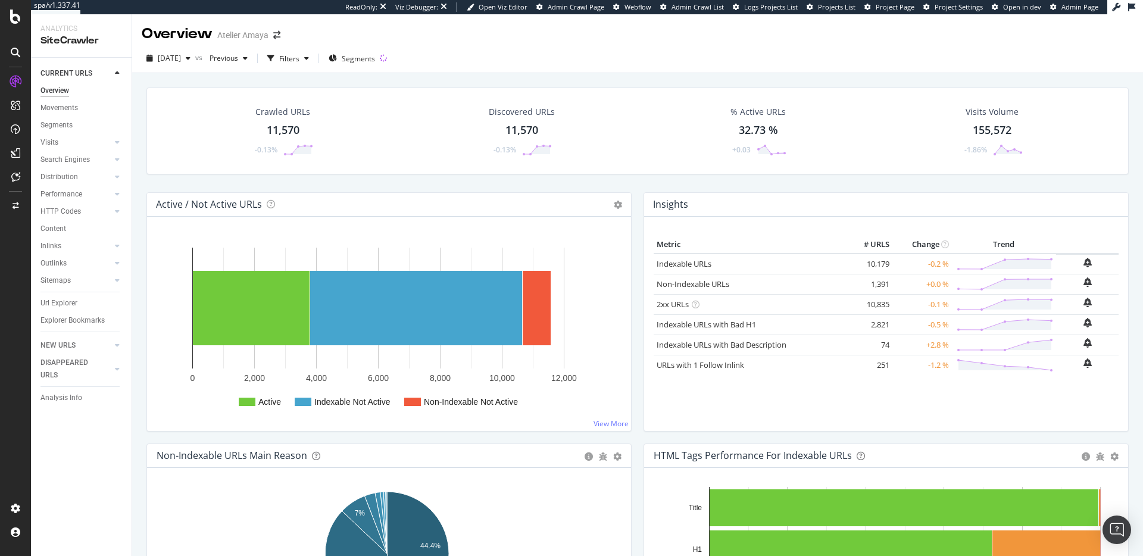
click at [460, 68] on div "[DATE] vs Previous Filters Segments" at bounding box center [637, 61] width 1011 height 24
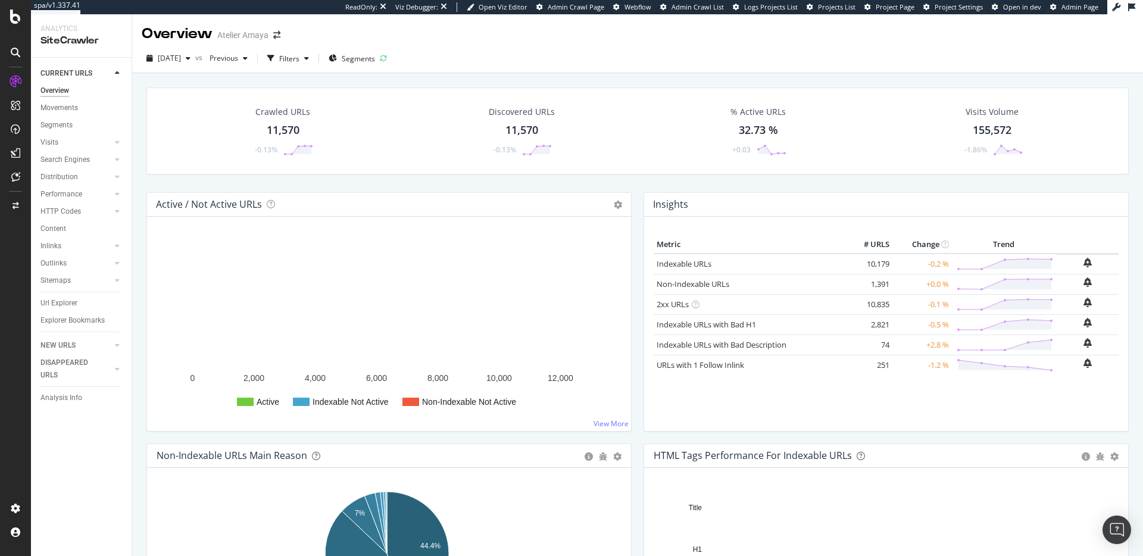
scroll to position [40, 0]
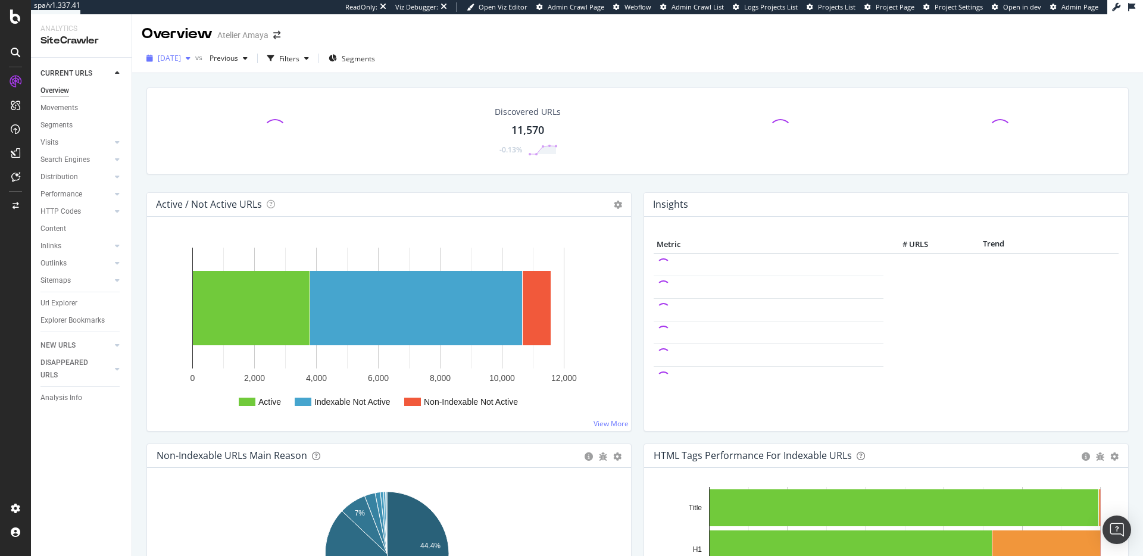
click at [176, 58] on span "[DATE]" at bounding box center [169, 58] width 23 height 10
click at [485, 54] on div "[DATE] vs Previous Filters Segments" at bounding box center [637, 61] width 1011 height 24
click at [369, 65] on div "Segments" at bounding box center [352, 58] width 46 height 18
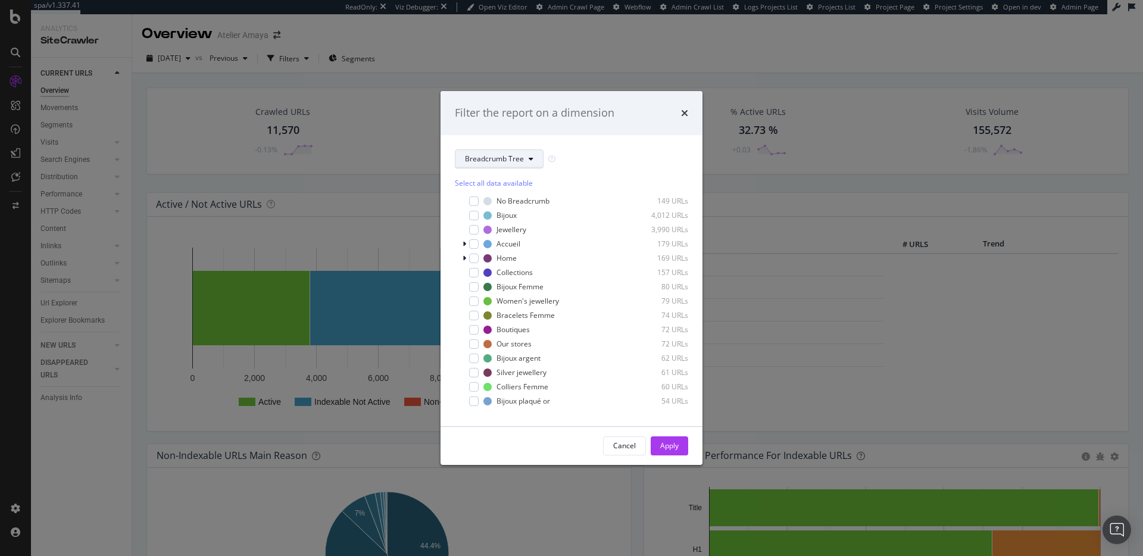
click at [518, 163] on span "Breadcrumb Tree" at bounding box center [494, 159] width 59 height 10
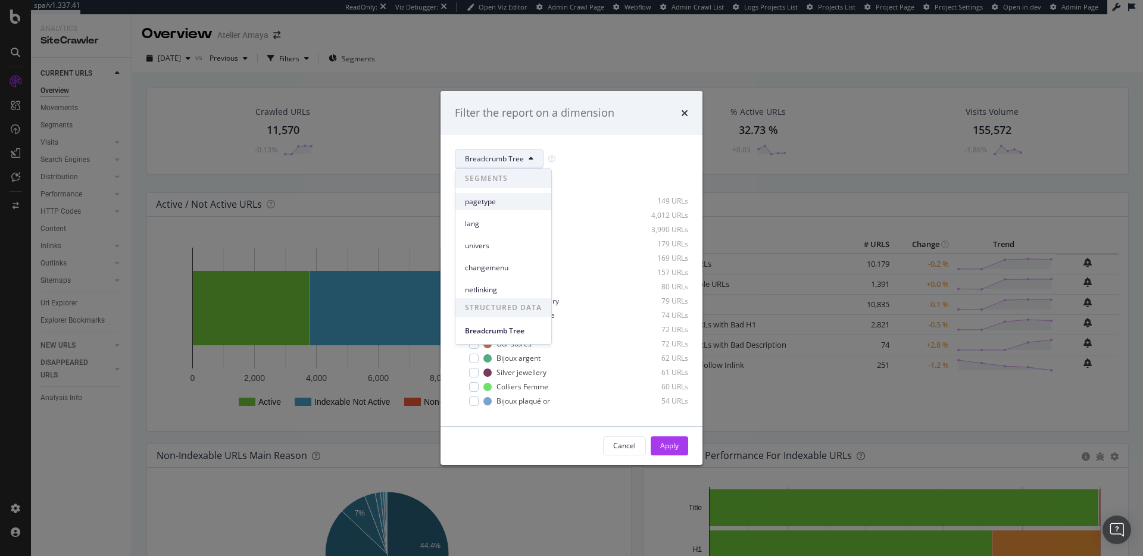
click at [488, 208] on div "pagetype" at bounding box center [503, 201] width 96 height 17
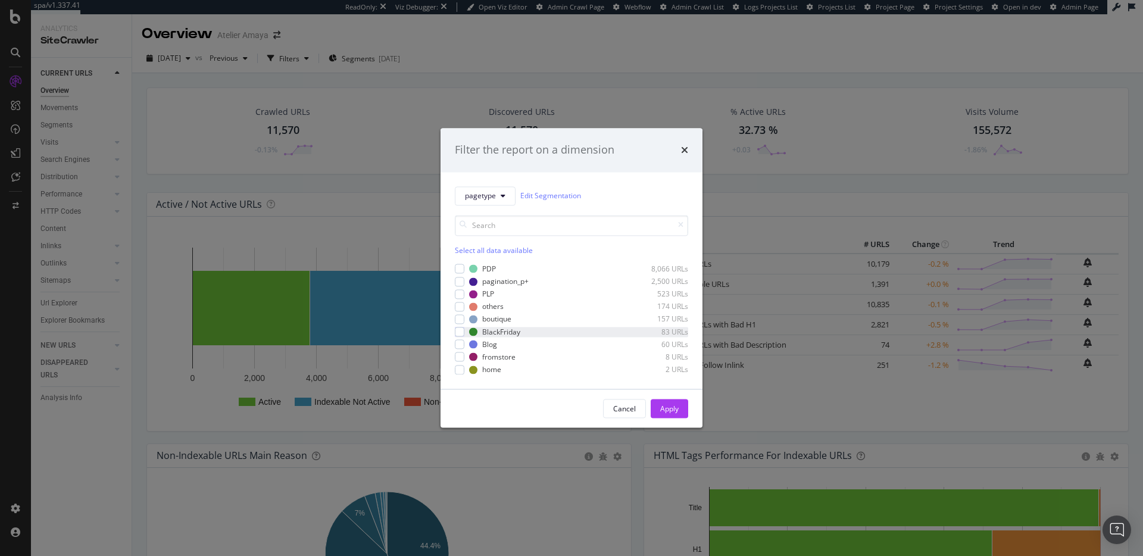
click at [464, 330] on div "BlackFriday 83 URLs" at bounding box center [571, 332] width 233 height 10
click at [41, 97] on div "Filter the report on a dimension pagetype Edit Segmentation Select all data ava…" at bounding box center [571, 278] width 1143 height 556
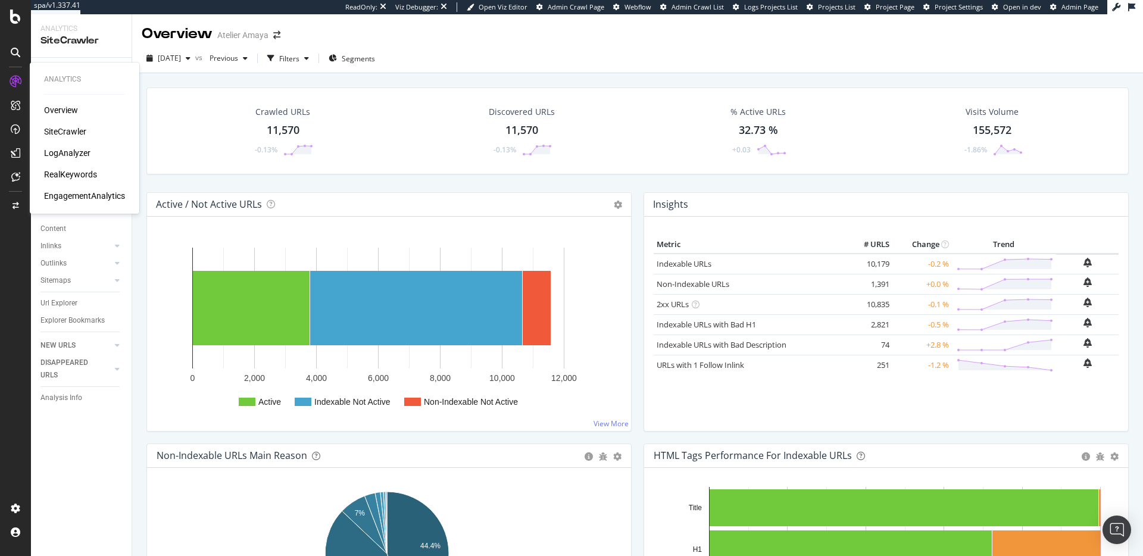
click at [80, 156] on div "LogAnalyzer" at bounding box center [67, 153] width 46 height 12
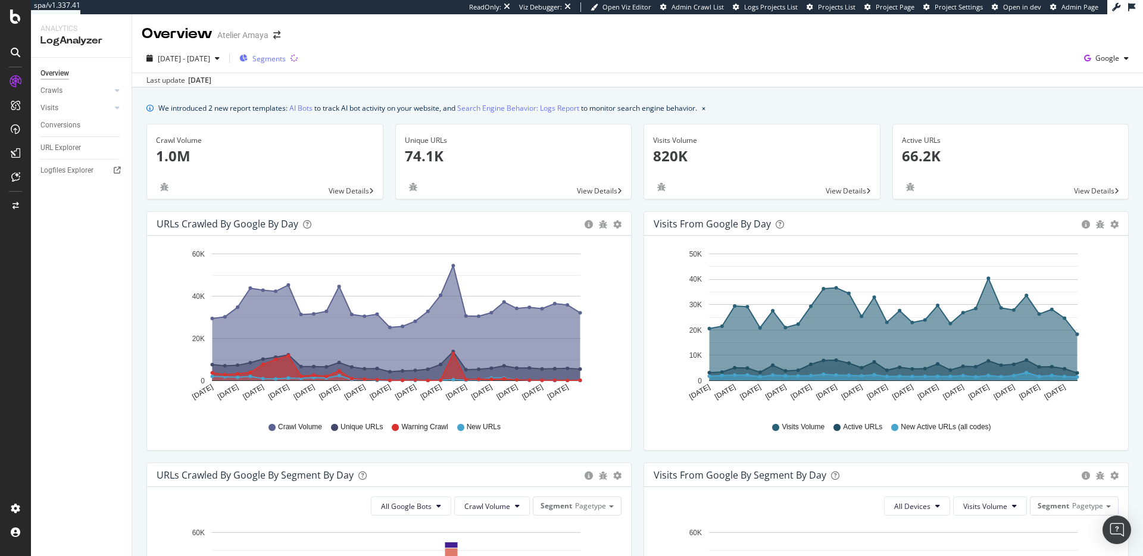
click at [286, 54] on span "Segments" at bounding box center [268, 59] width 33 height 10
